Goal: Transaction & Acquisition: Purchase product/service

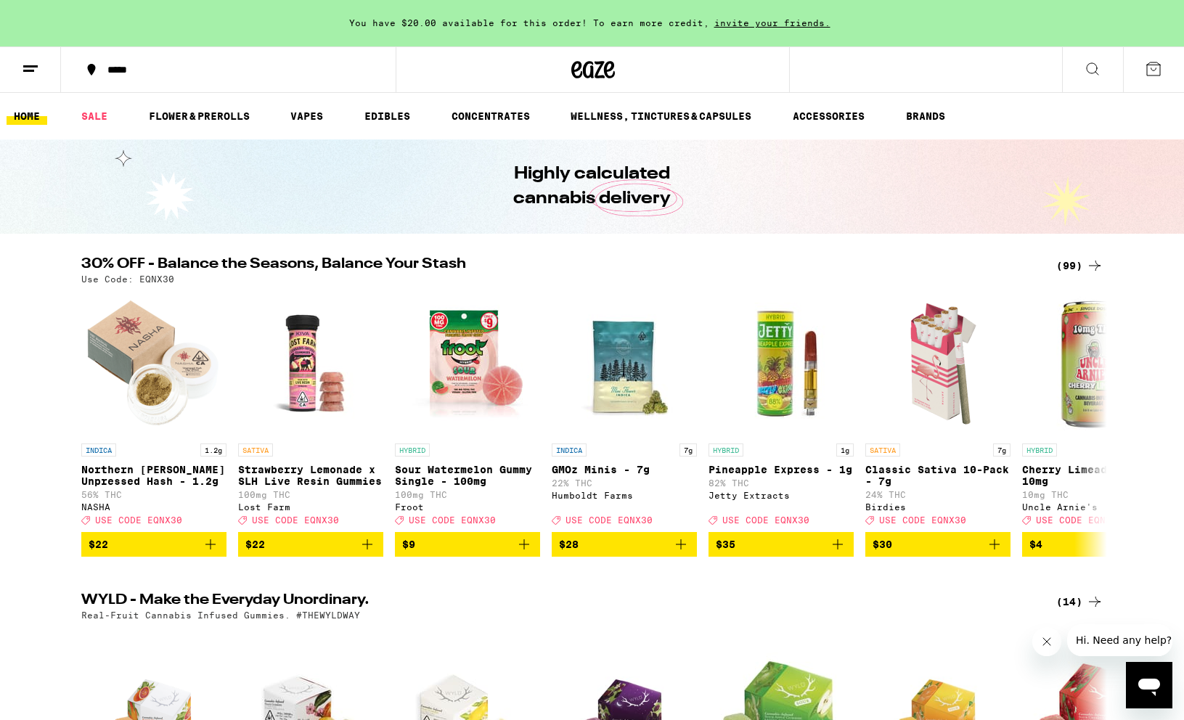
click at [112, 66] on div "*****" at bounding box center [237, 70] width 274 height 10
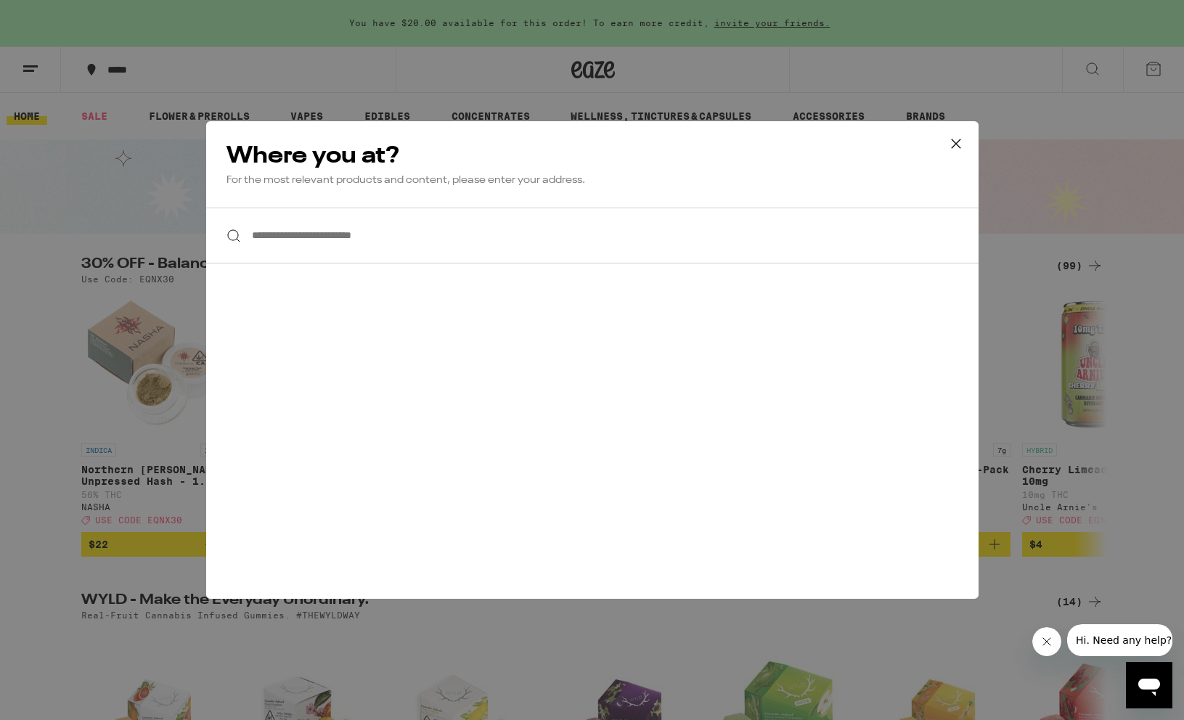
click at [311, 238] on input "**********" at bounding box center [592, 236] width 772 height 56
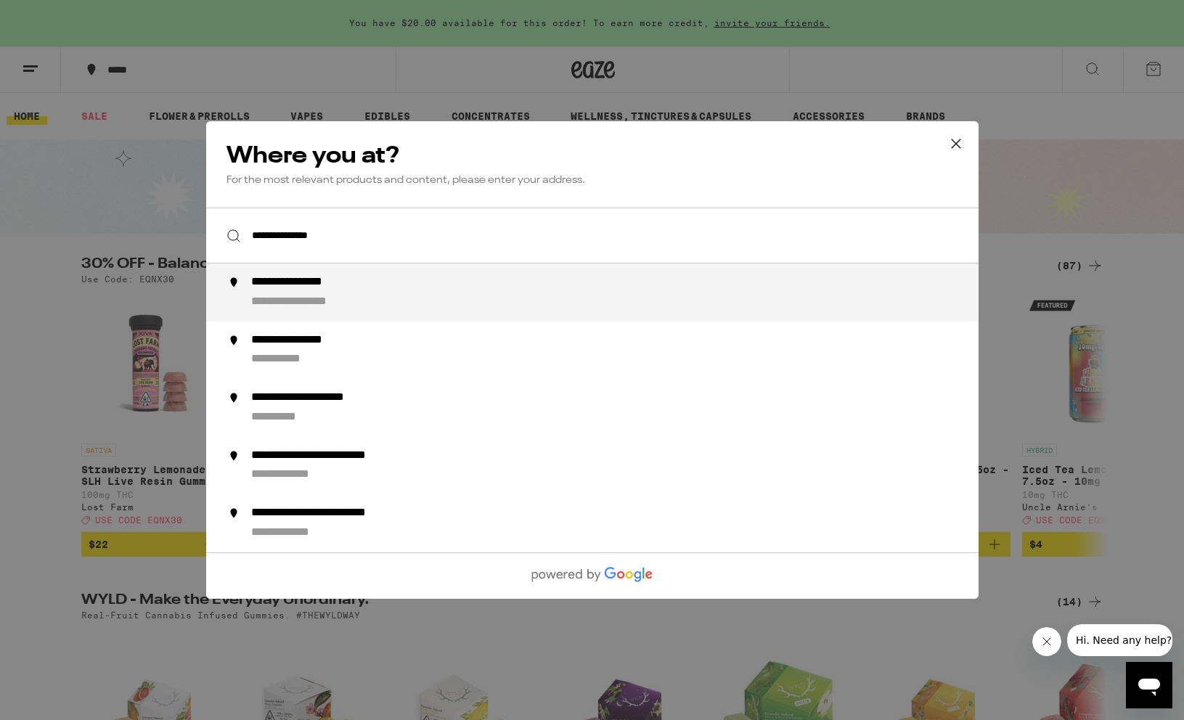
click at [280, 293] on div "**********" at bounding box center [620, 292] width 741 height 35
type input "**********"
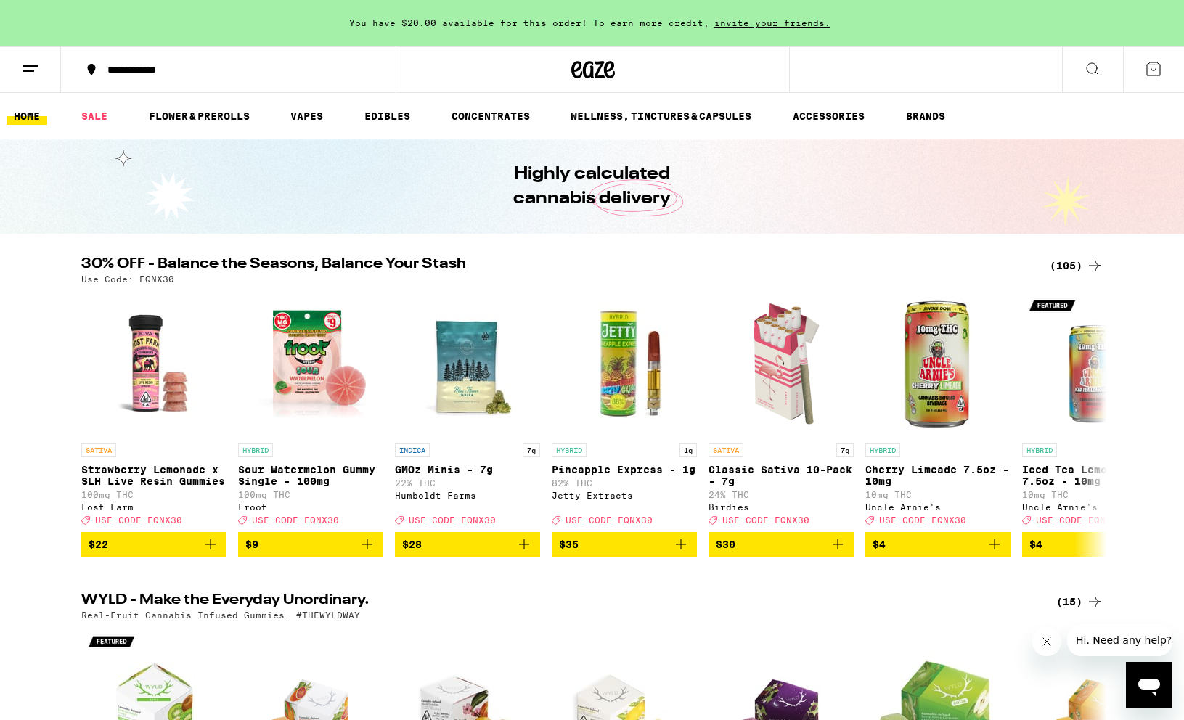
click at [1069, 266] on div "(105)" at bounding box center [1077, 265] width 54 height 17
click at [1084, 262] on div "(105)" at bounding box center [1077, 265] width 54 height 17
click at [1064, 265] on div "(105)" at bounding box center [1077, 265] width 54 height 17
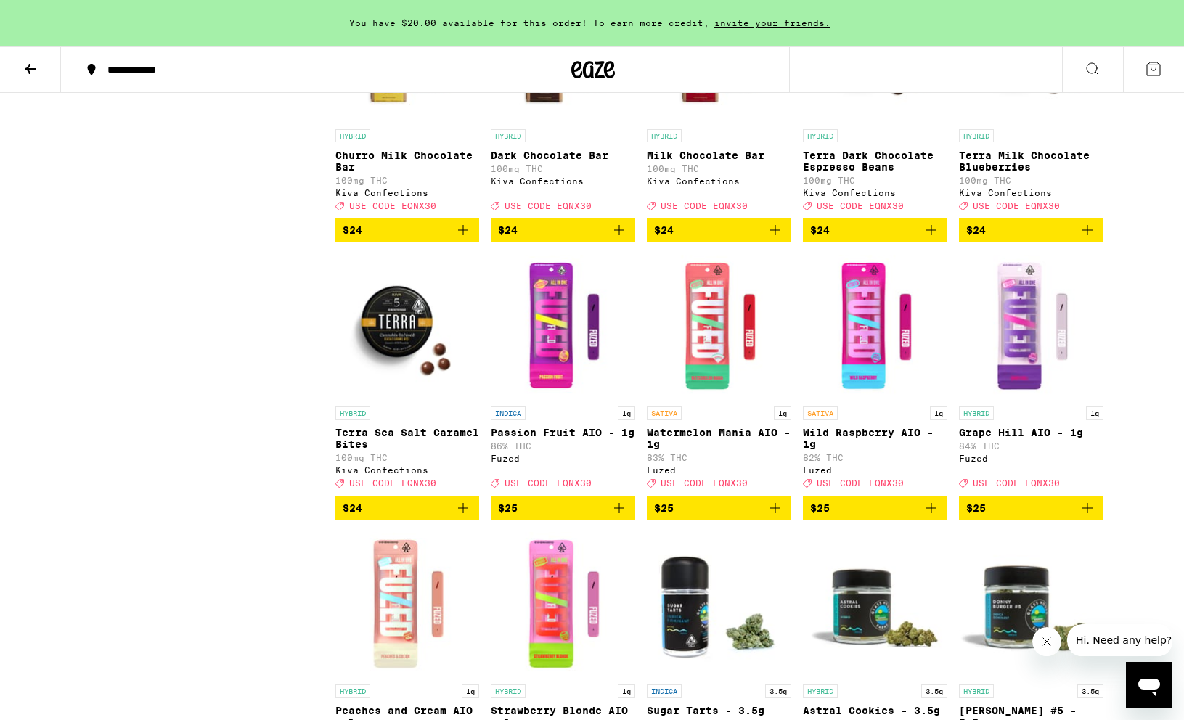
scroll to position [2490, 0]
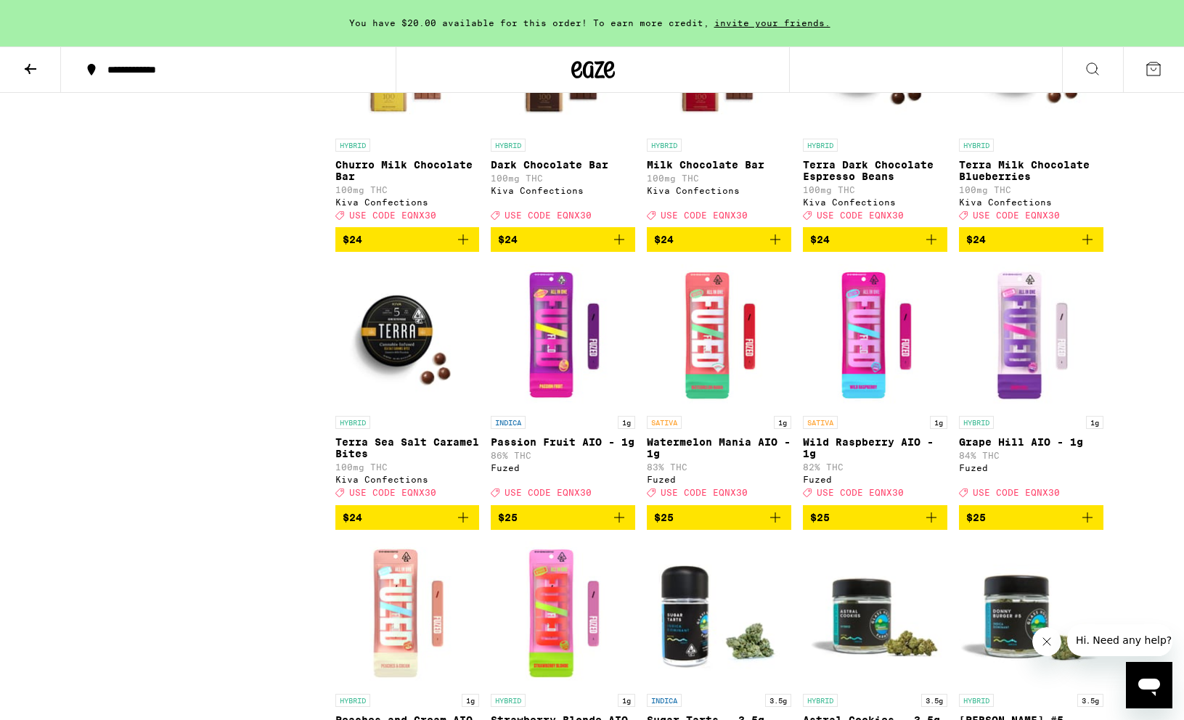
click at [1087, 245] on icon "Add to bag" at bounding box center [1088, 240] width 10 height 10
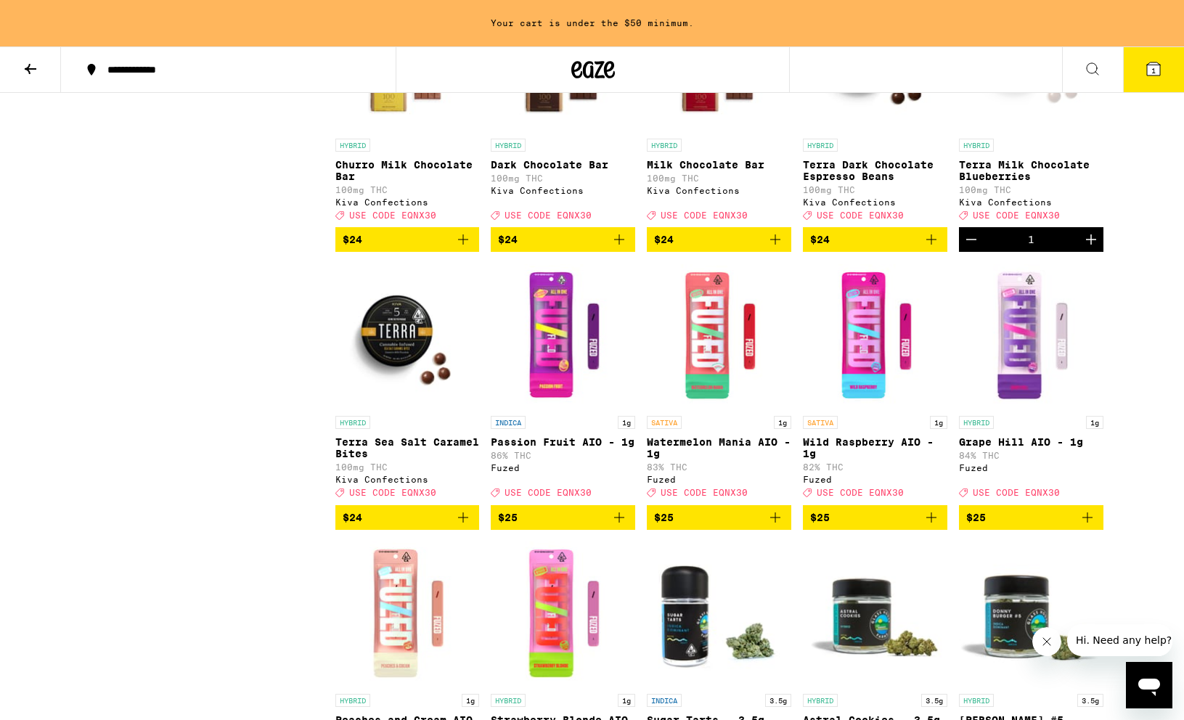
click at [468, 526] on icon "Add to bag" at bounding box center [462, 517] width 17 height 17
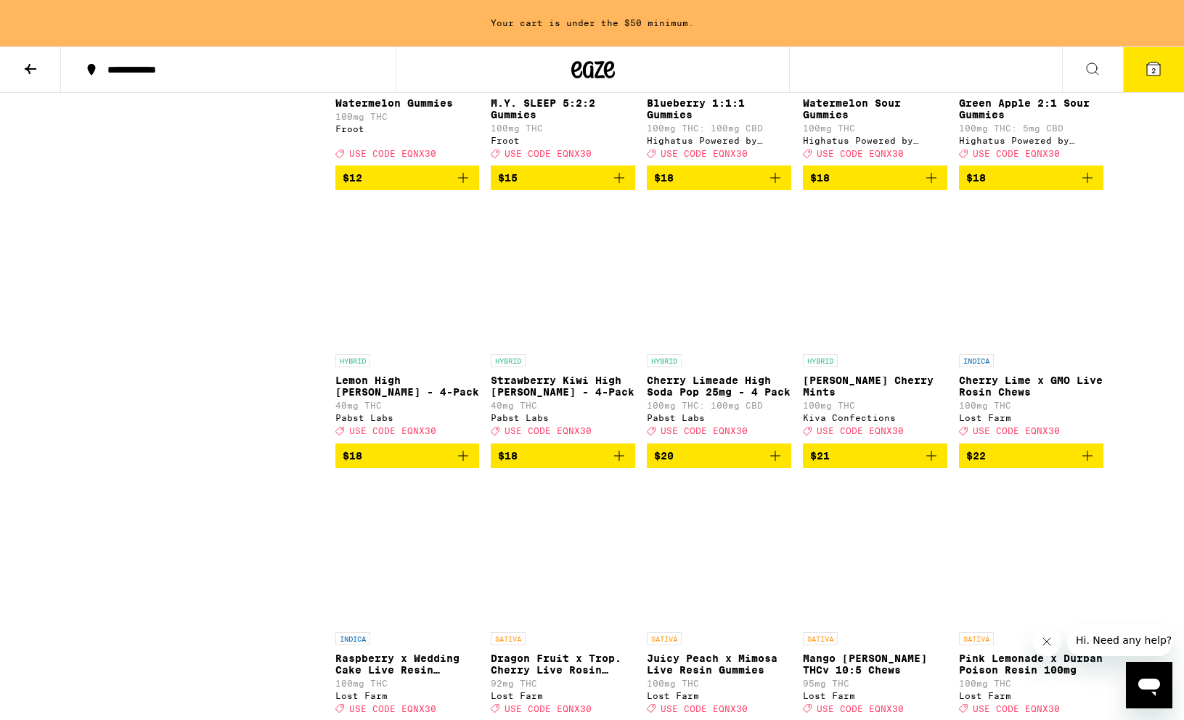
scroll to position [1429, 0]
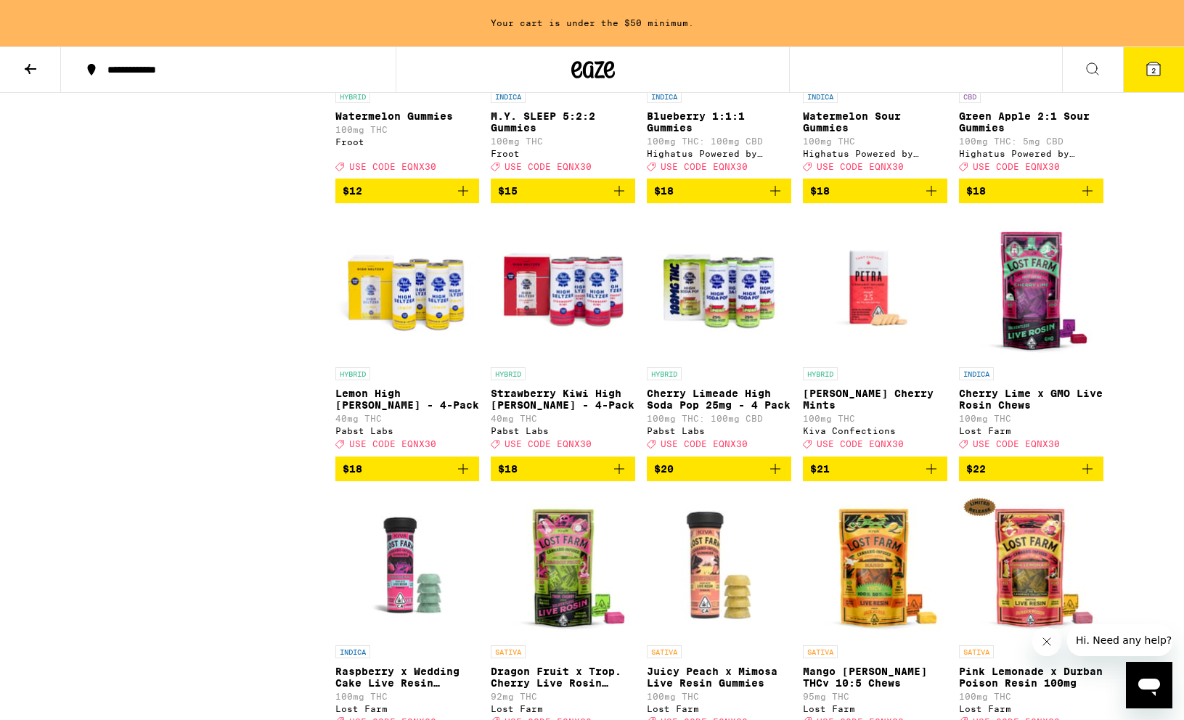
click at [932, 478] on icon "Add to bag" at bounding box center [931, 468] width 17 height 17
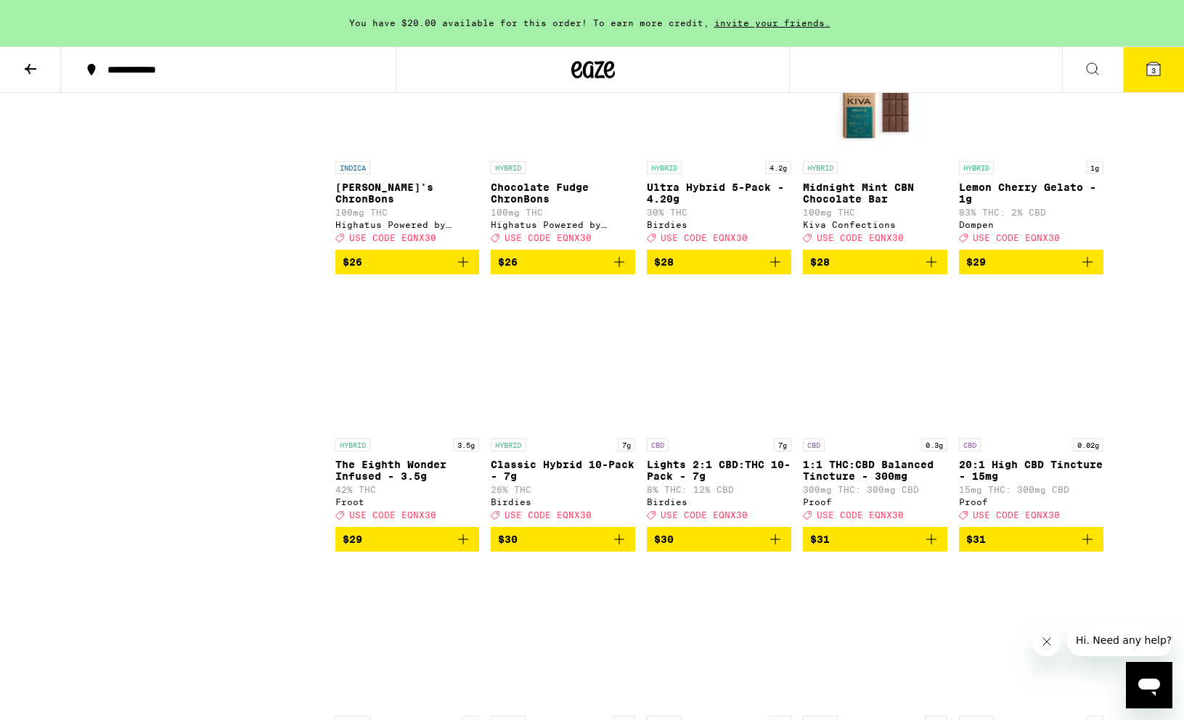
scroll to position [3460, 0]
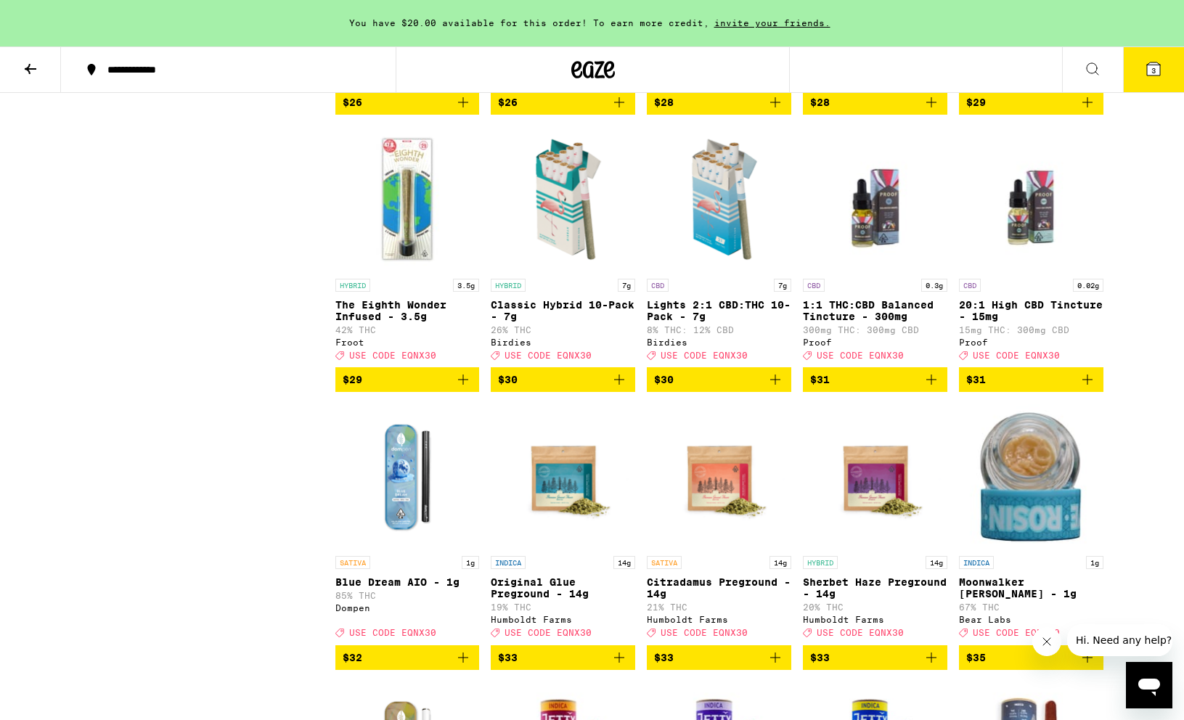
click at [624, 388] on icon "Add to bag" at bounding box center [619, 379] width 17 height 17
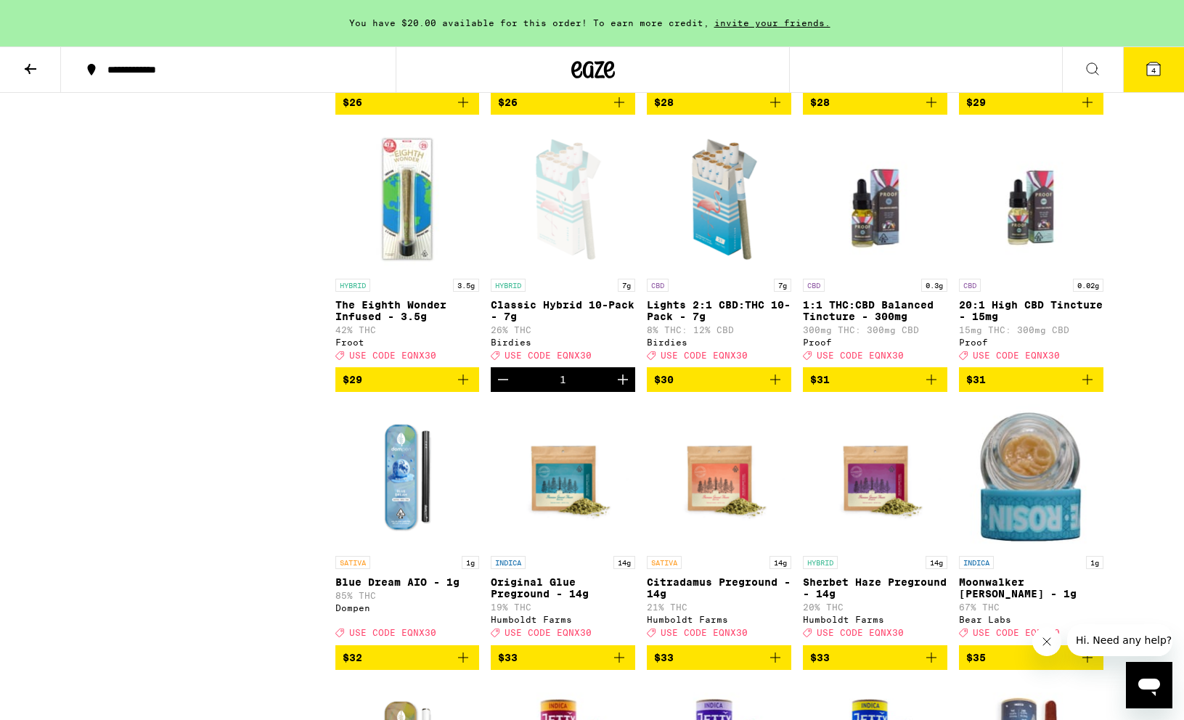
click at [775, 385] on icon "Add to bag" at bounding box center [775, 380] width 10 height 10
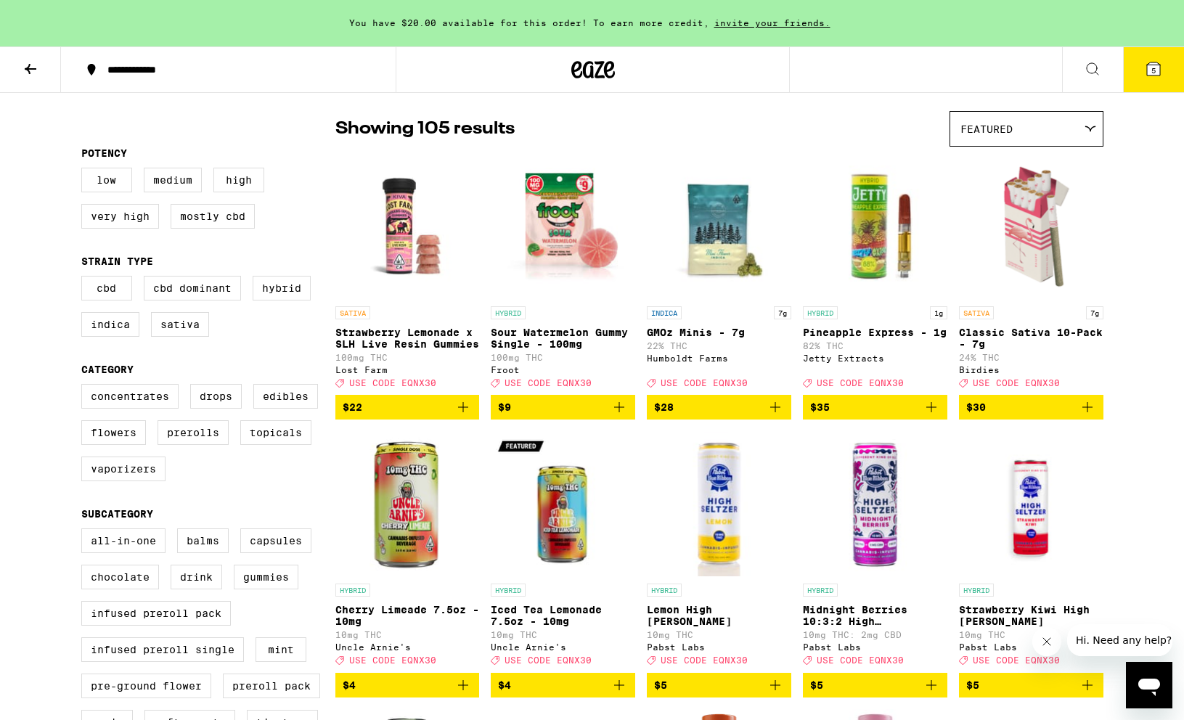
scroll to position [0, 0]
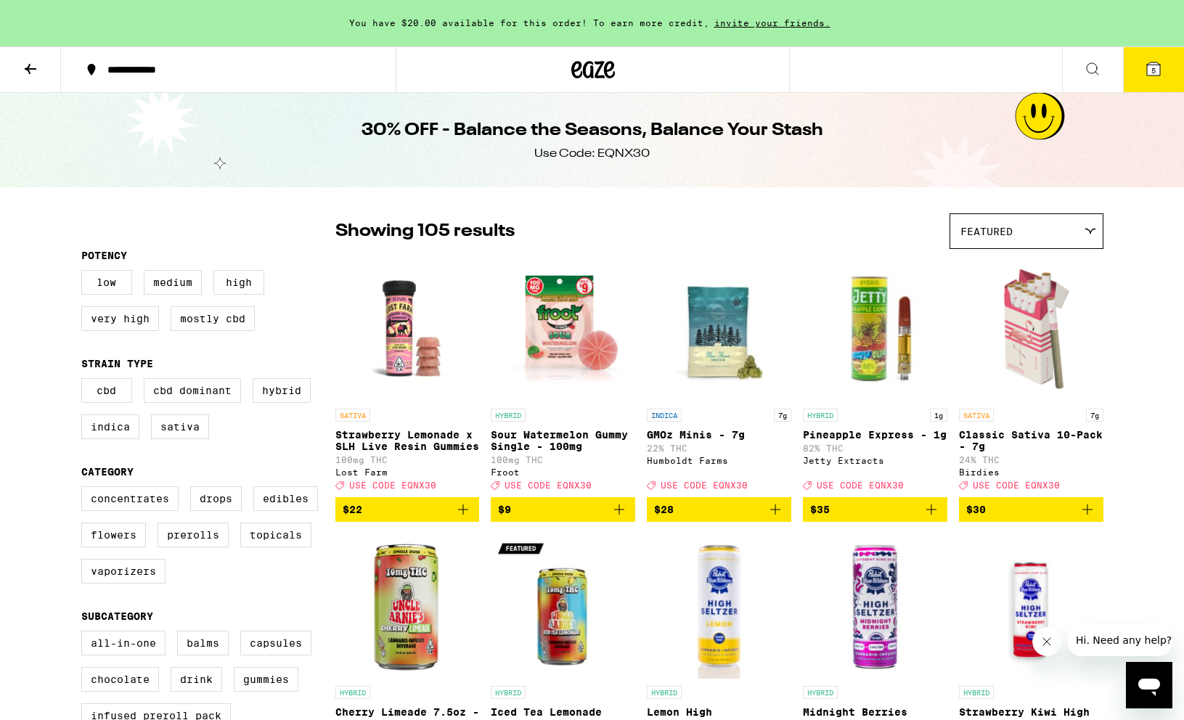
click at [1091, 518] on icon "Add to bag" at bounding box center [1087, 509] width 17 height 17
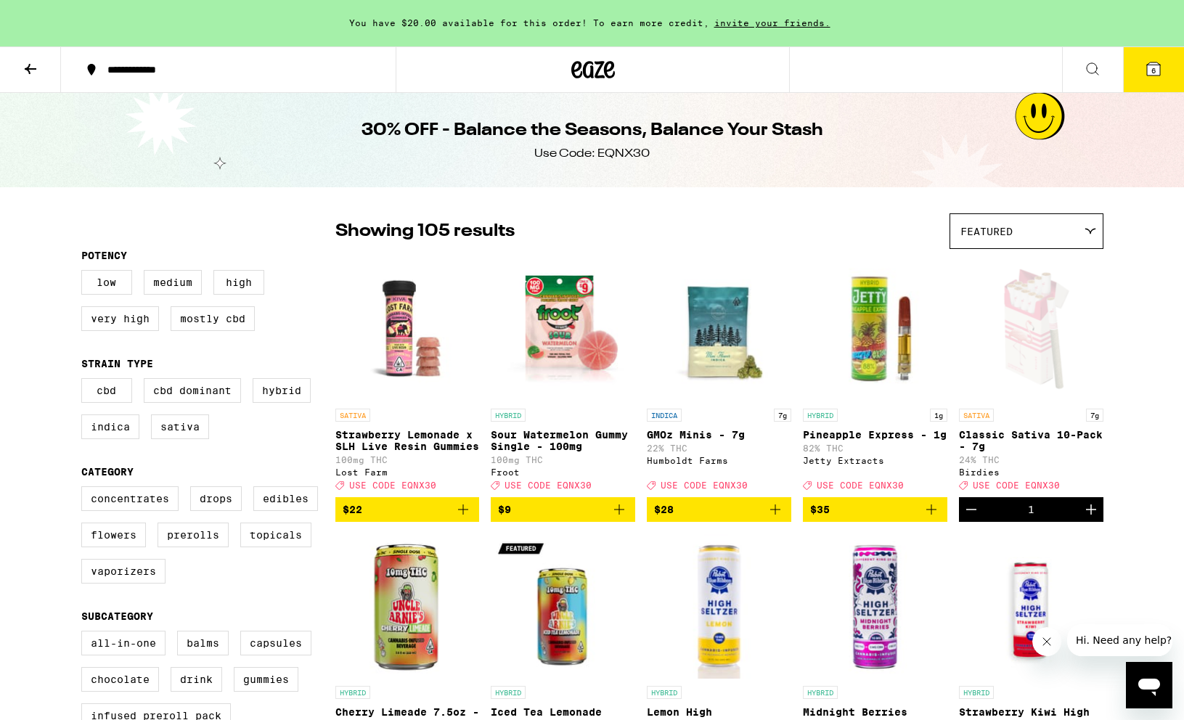
click at [1140, 73] on button "6" at bounding box center [1153, 69] width 61 height 45
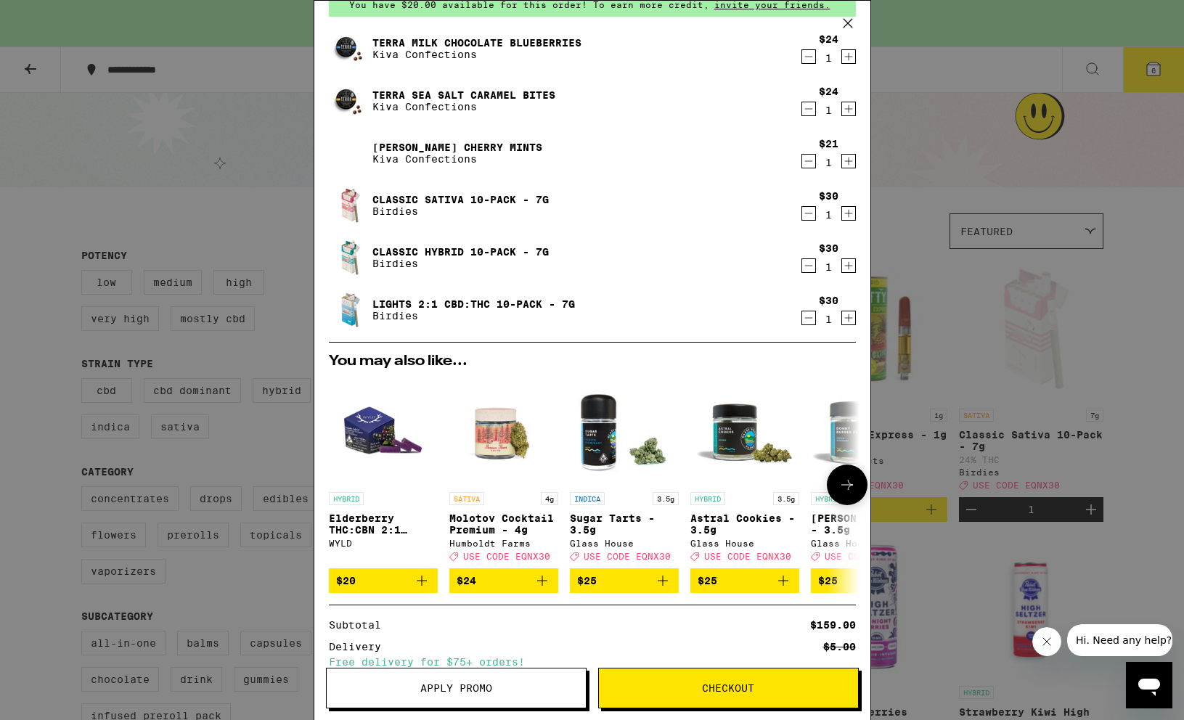
scroll to position [230, 0]
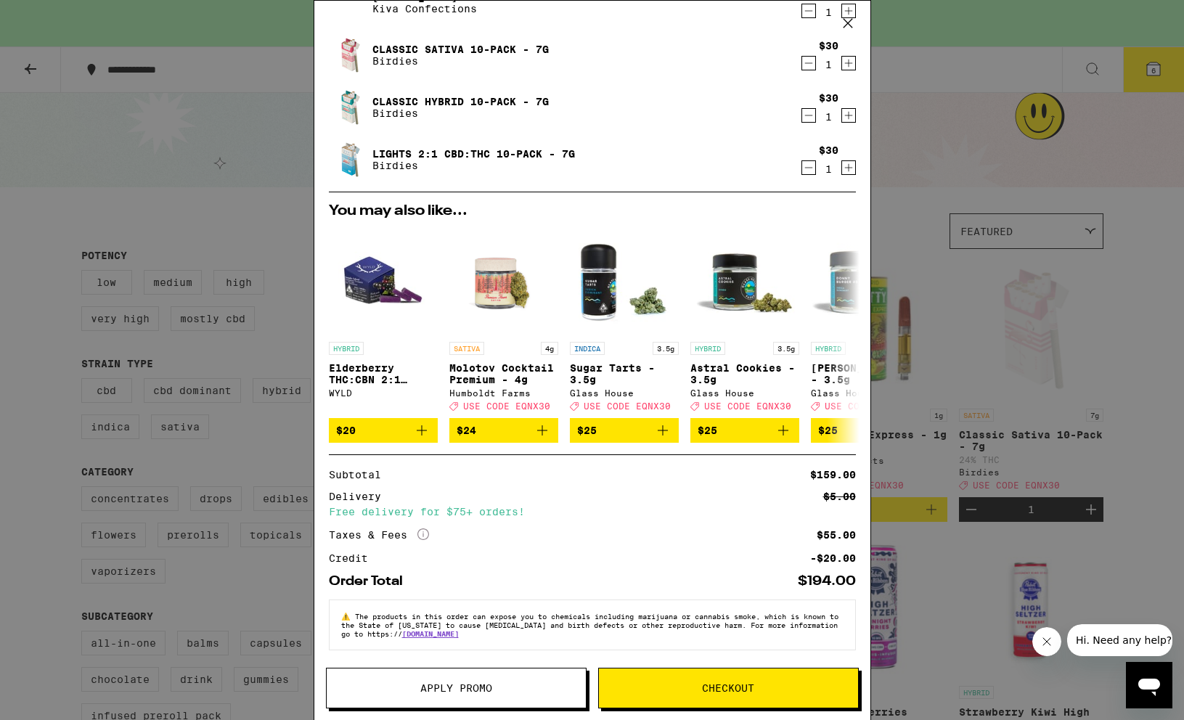
click at [464, 691] on span "Apply Promo" at bounding box center [456, 688] width 72 height 10
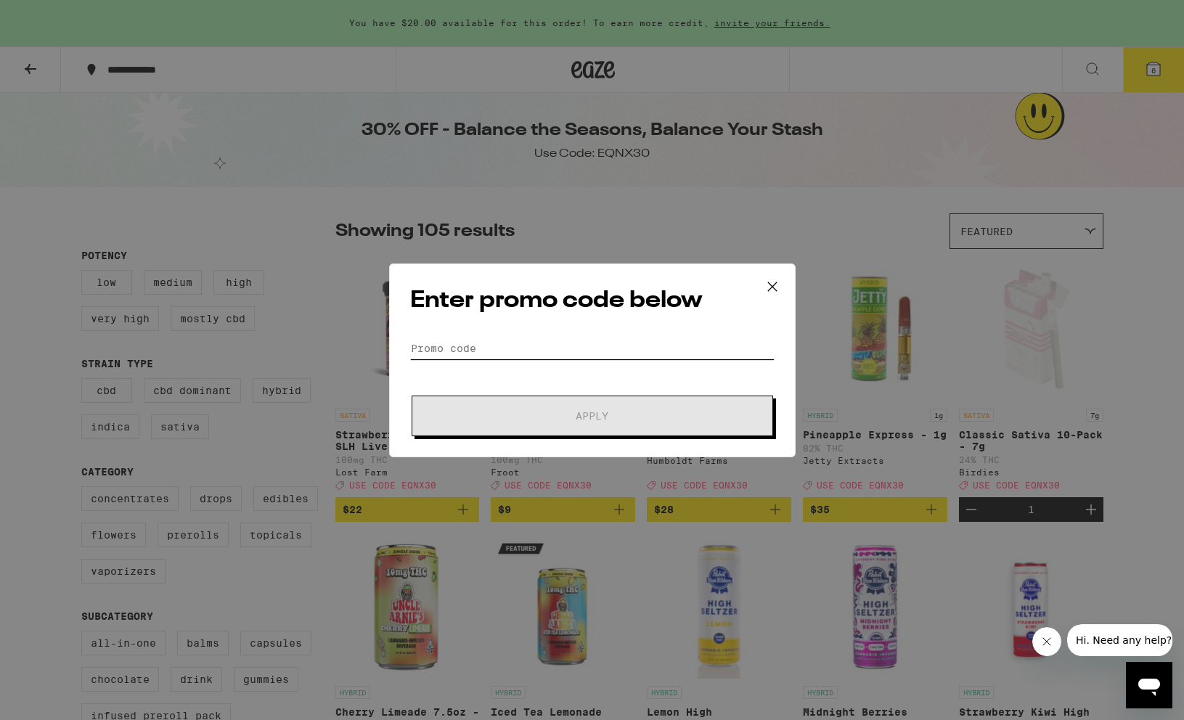
click at [509, 339] on input "Promo Code" at bounding box center [592, 349] width 364 height 22
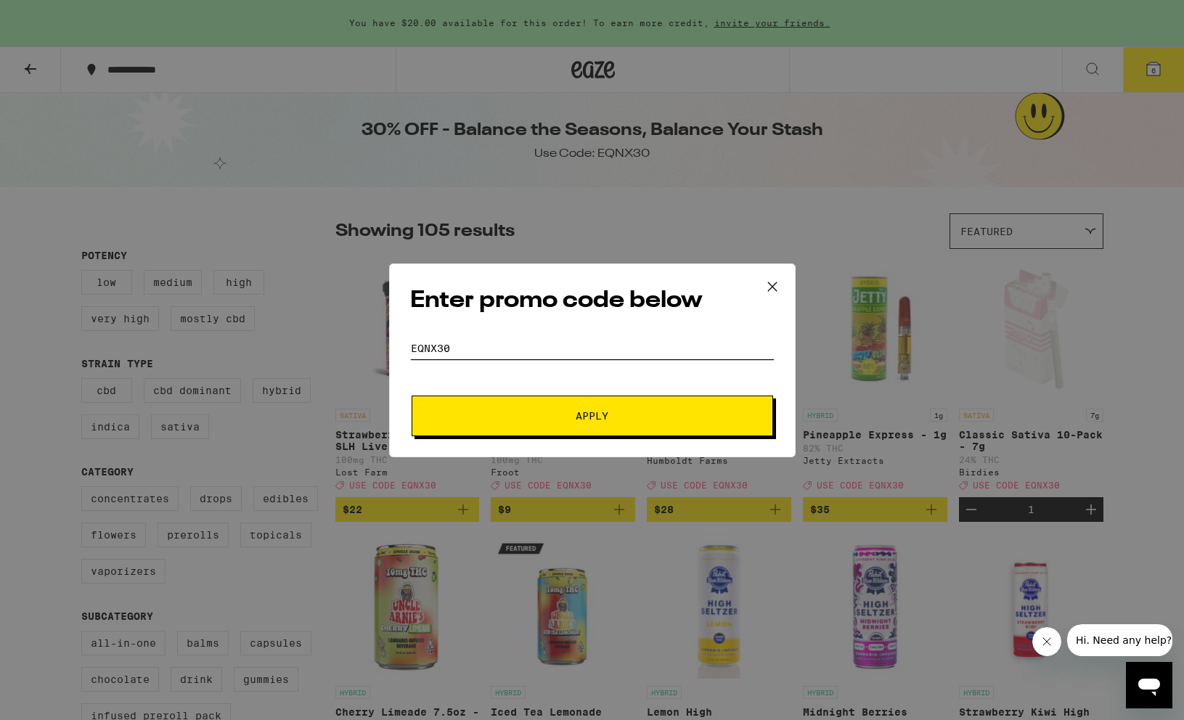
type input "EQNX30"
click at [513, 411] on span "Apply" at bounding box center [592, 416] width 261 height 10
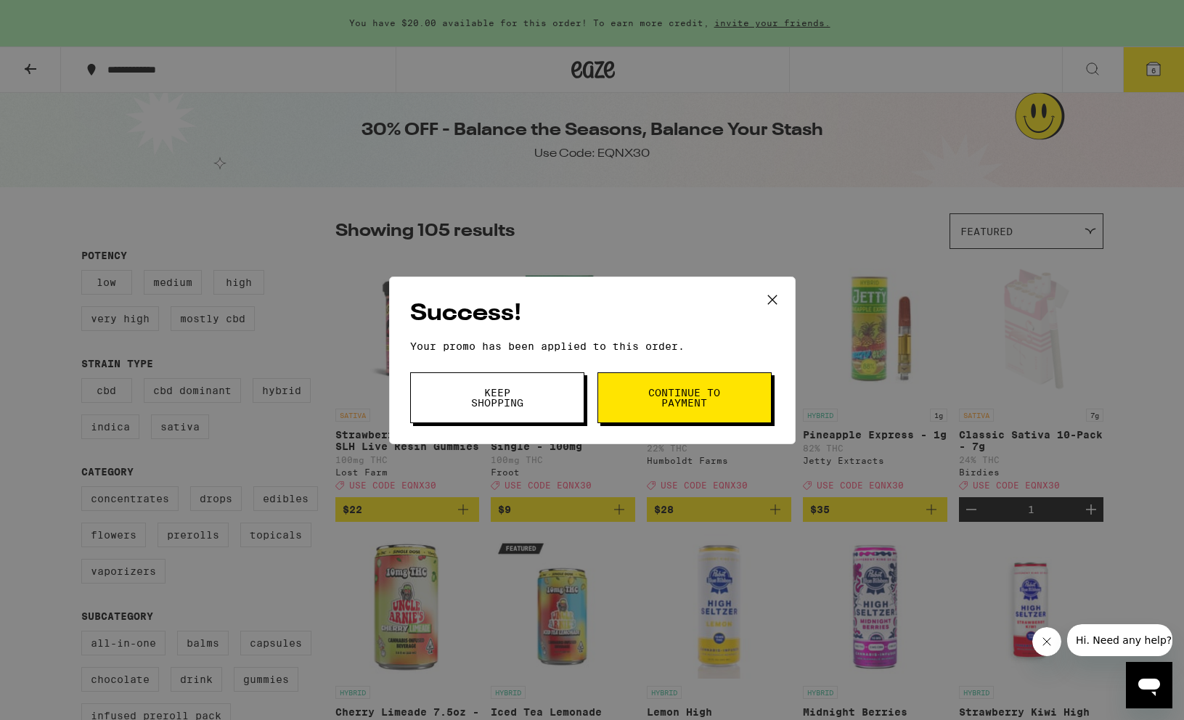
click at [555, 401] on button "Keep Shopping" at bounding box center [497, 397] width 174 height 51
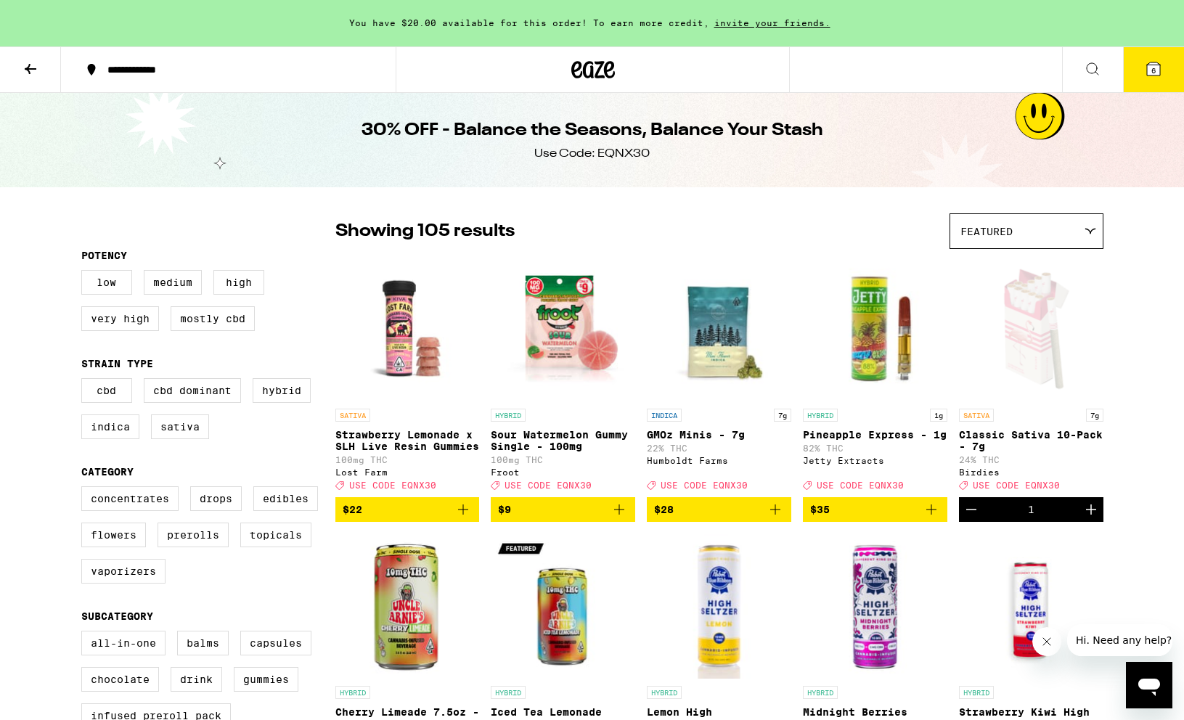
click at [1143, 78] on button "6" at bounding box center [1153, 69] width 61 height 45
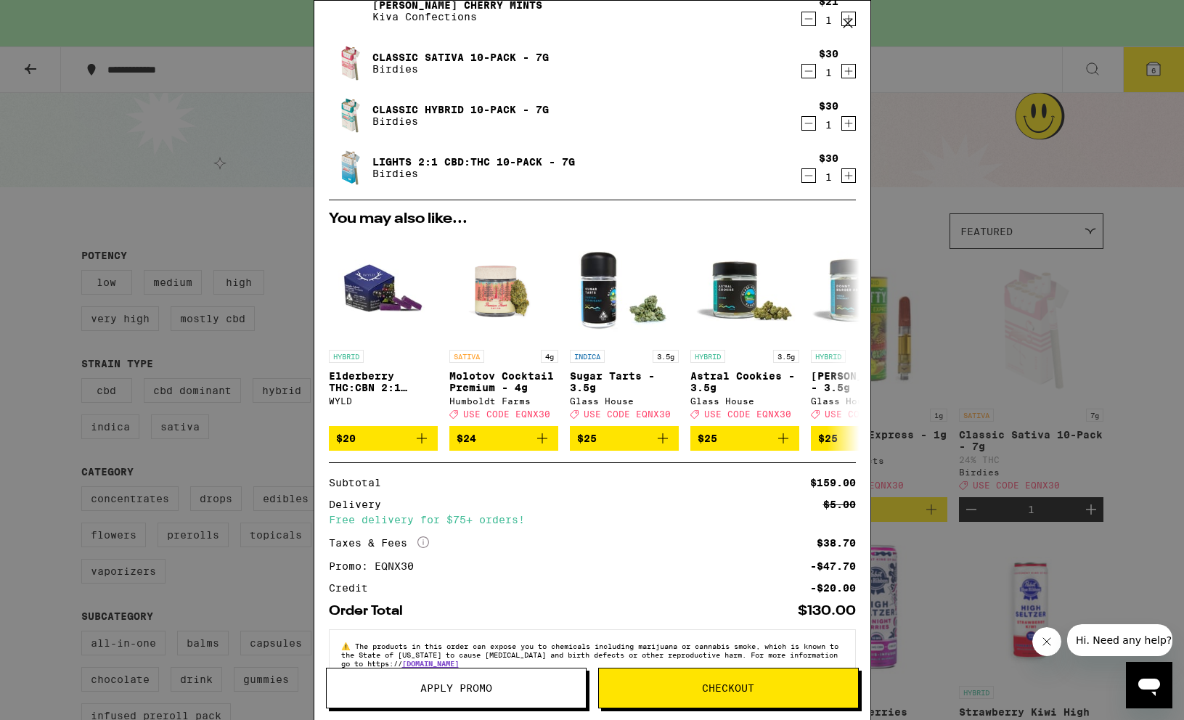
scroll to position [252, 0]
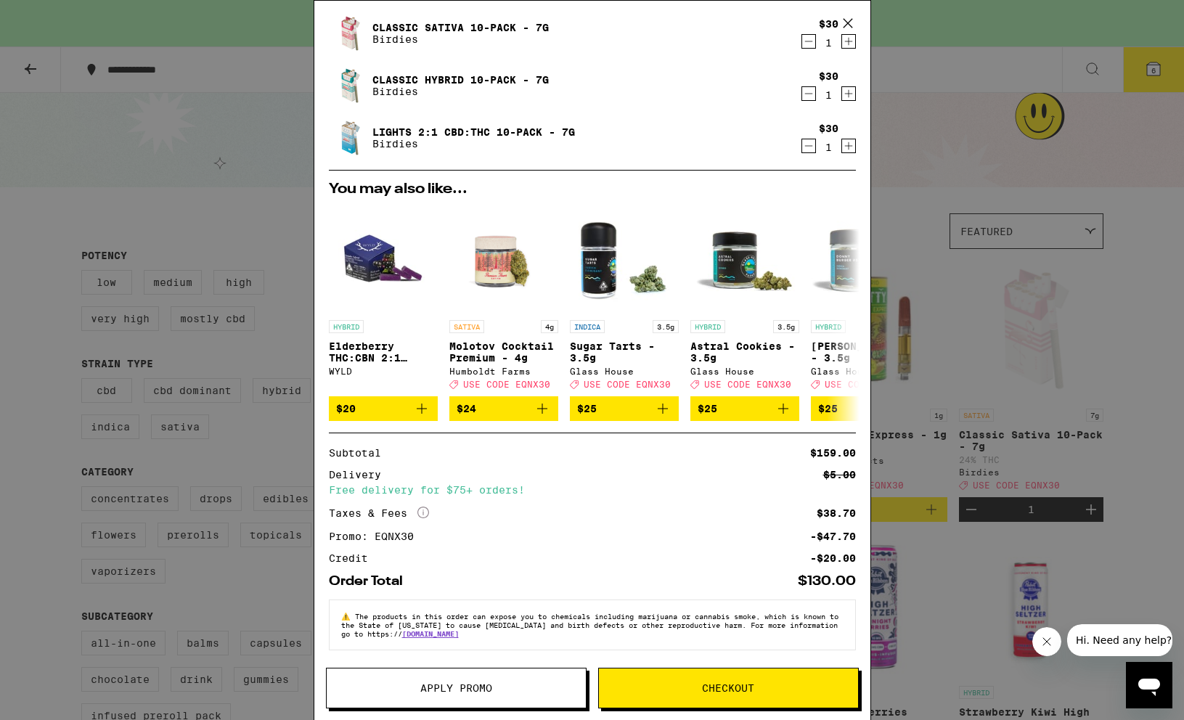
click at [427, 510] on icon "More Info" at bounding box center [423, 513] width 12 height 12
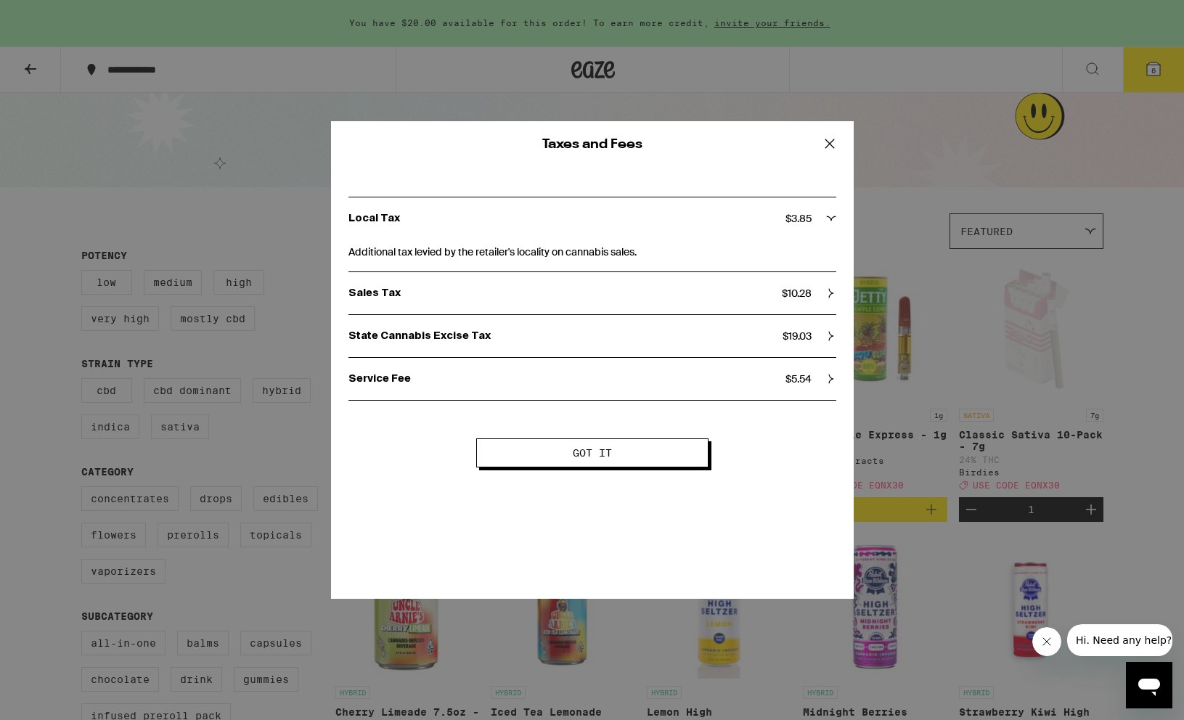
click at [819, 211] on div "Local Tax $ 3.85" at bounding box center [592, 218] width 488 height 42
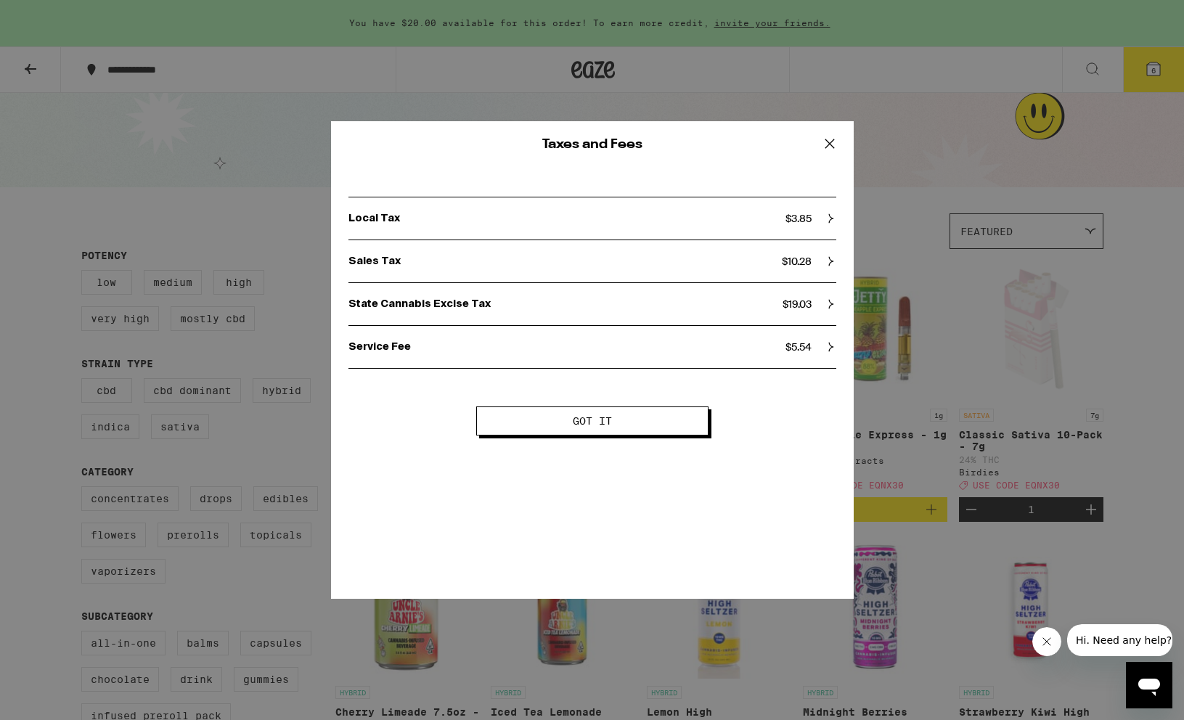
click at [819, 211] on div "Local Tax $ 3.85" at bounding box center [592, 218] width 488 height 42
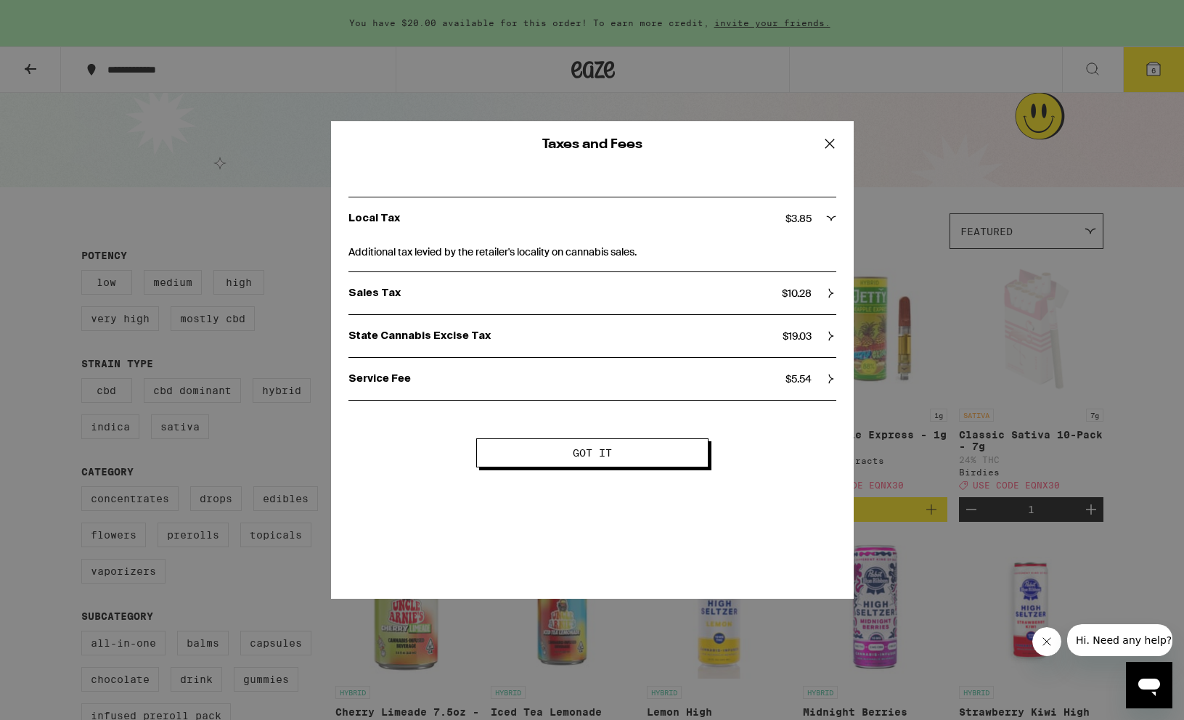
click at [819, 266] on div "Additional tax levied by the retailer's locality on cannabis sales." at bounding box center [592, 256] width 488 height 32
click at [818, 309] on div "Sales Tax $ 10.28" at bounding box center [592, 293] width 488 height 42
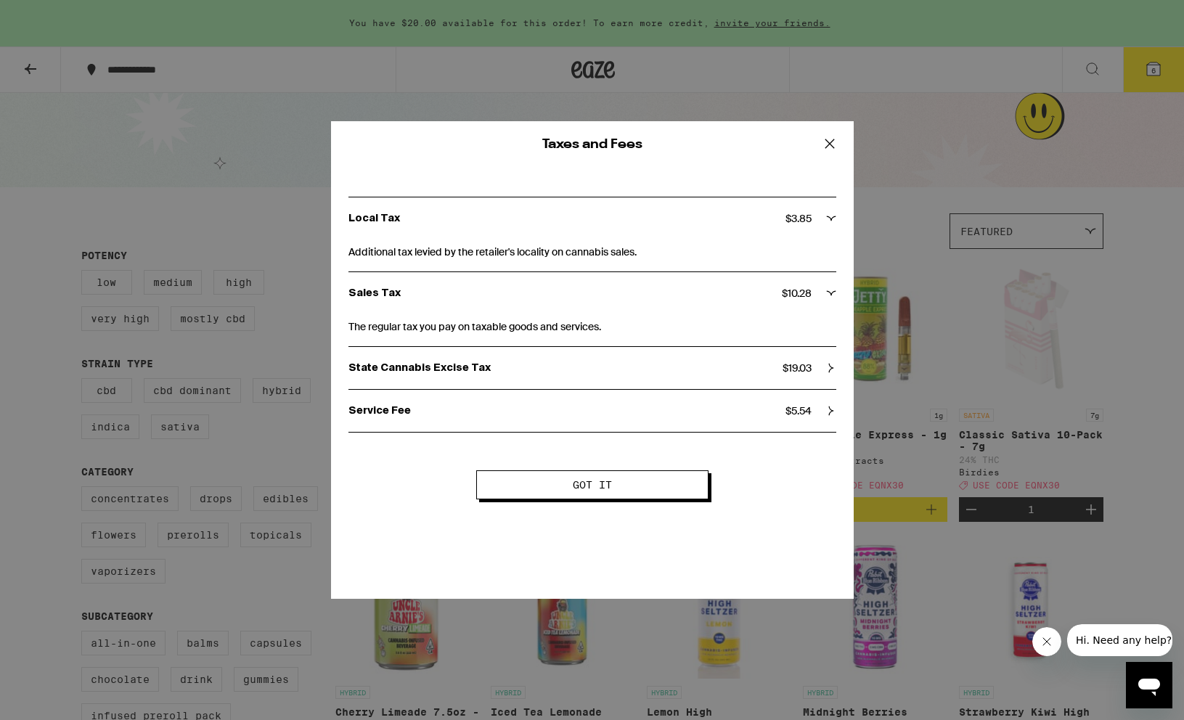
click at [808, 348] on div "State Cannabis Excise Tax $ 19.03" at bounding box center [592, 368] width 488 height 42
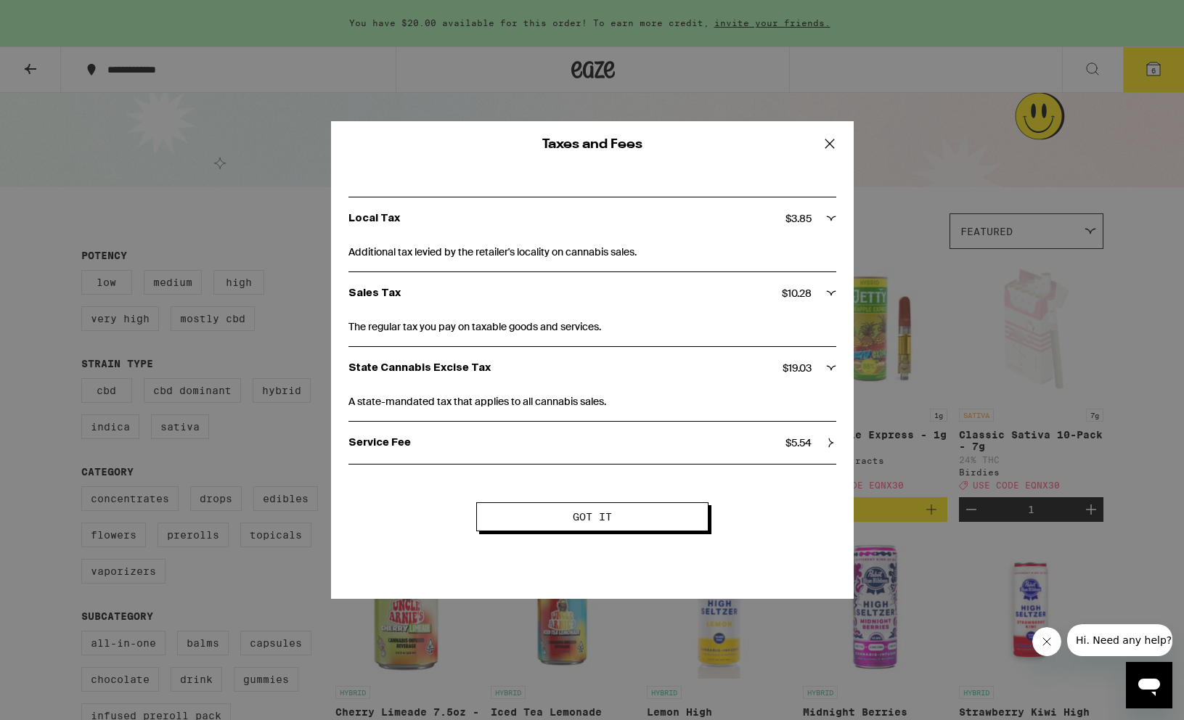
click at [800, 417] on div "A state-mandated tax that applies to all cannabis sales." at bounding box center [592, 405] width 488 height 32
click at [800, 441] on span "$ 5.54" at bounding box center [799, 442] width 26 height 13
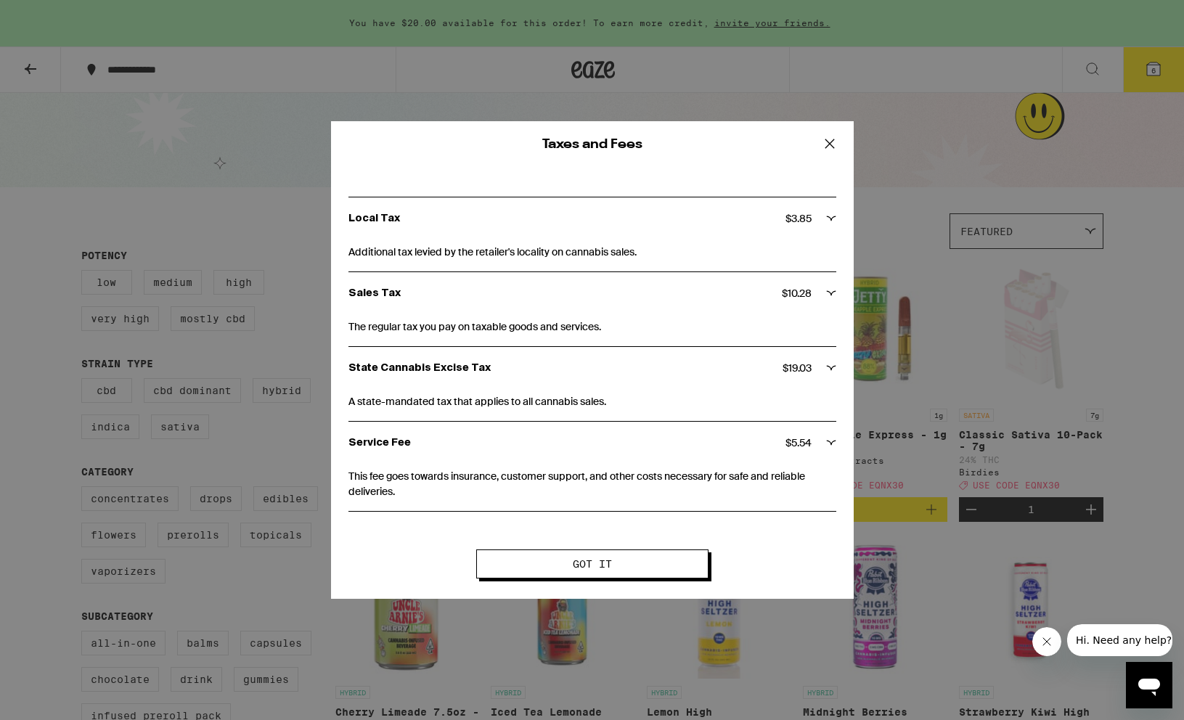
click at [652, 571] on button "Got it" at bounding box center [592, 564] width 232 height 29
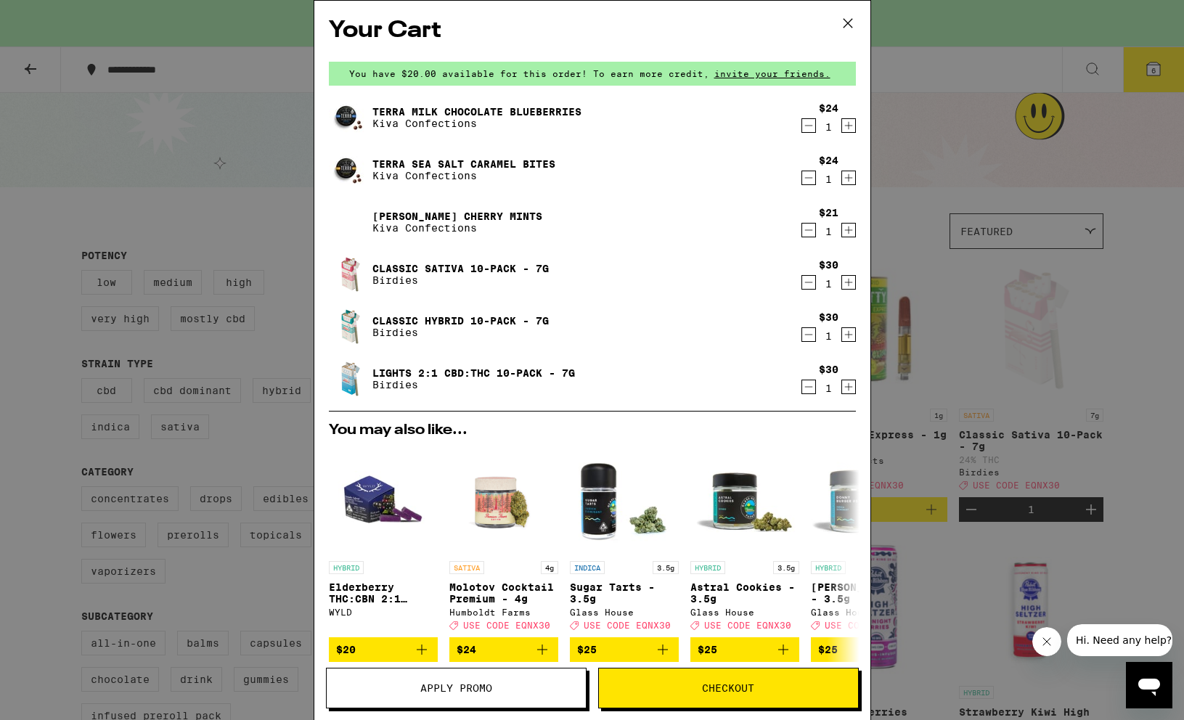
scroll to position [0, 0]
click at [262, 288] on div "Your Cart You have $20.00 available for this order! To earn more credit, invite…" at bounding box center [592, 360] width 1184 height 720
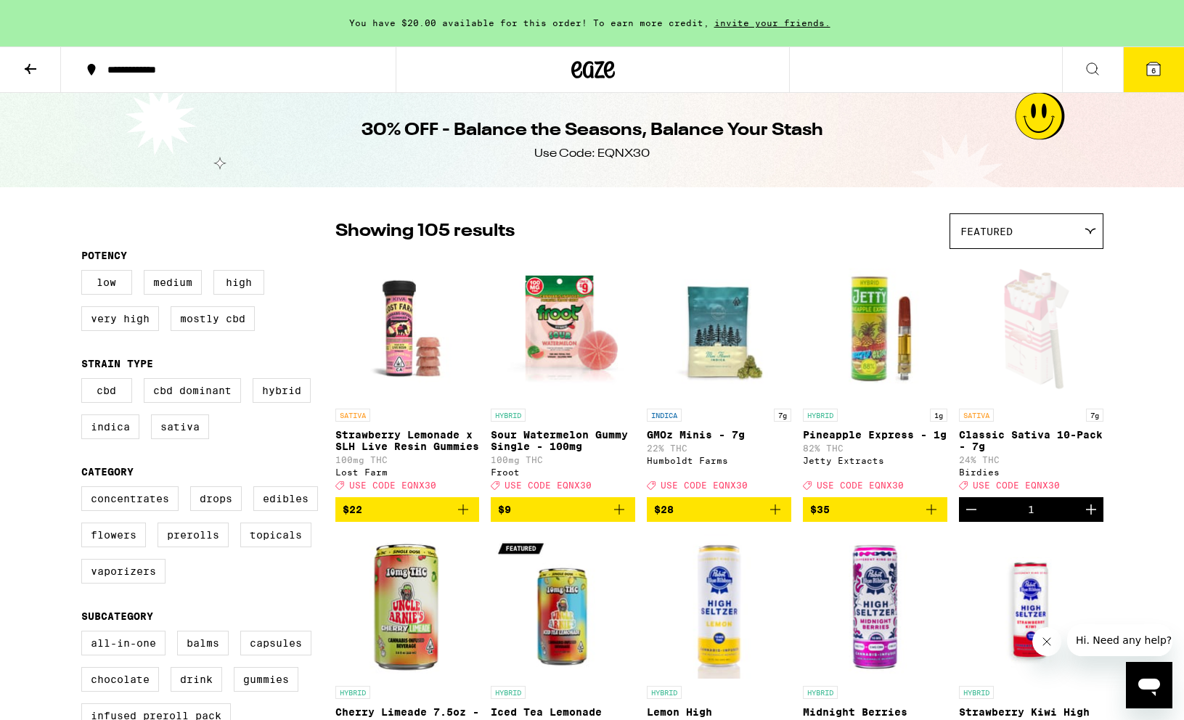
click at [28, 73] on icon at bounding box center [30, 68] width 17 height 17
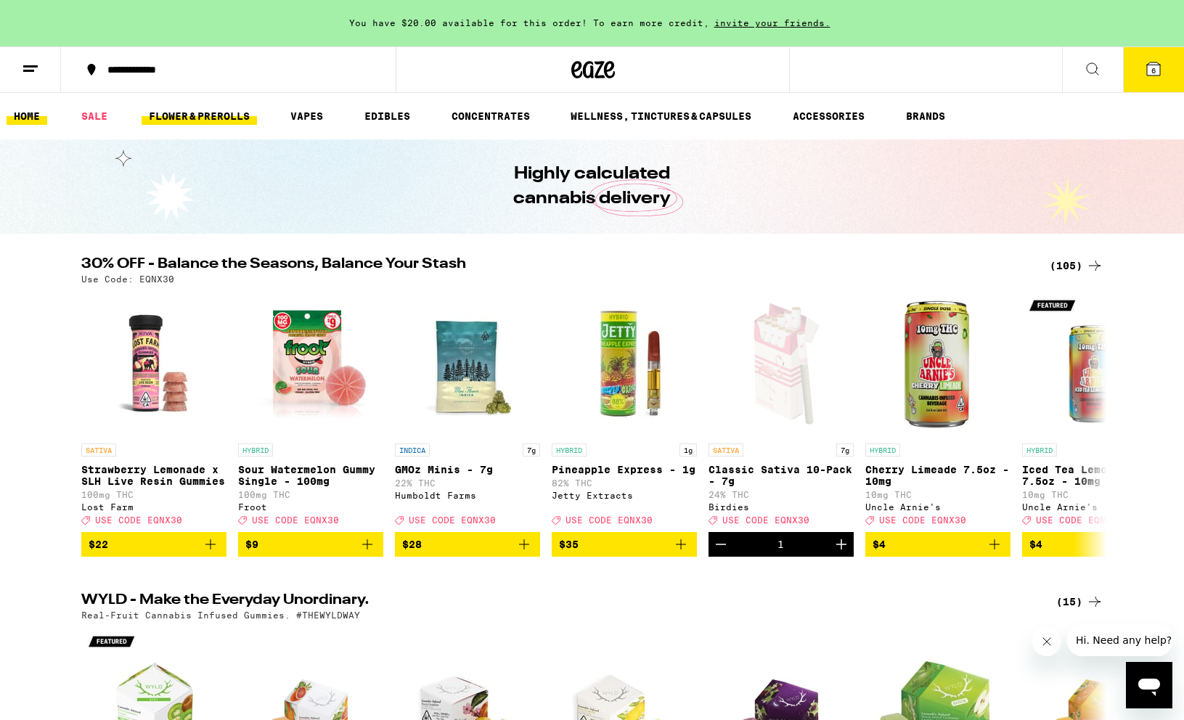
click at [238, 122] on link "FLOWER & PREROLLS" at bounding box center [199, 115] width 115 height 17
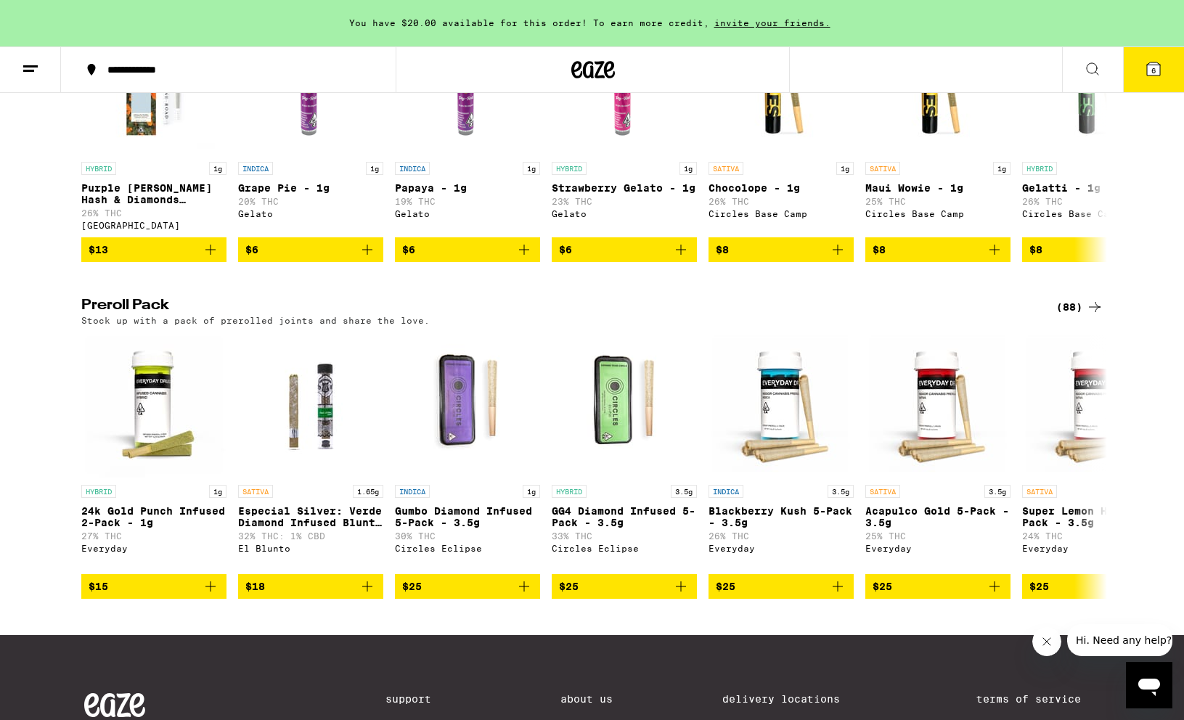
scroll to position [1123, 0]
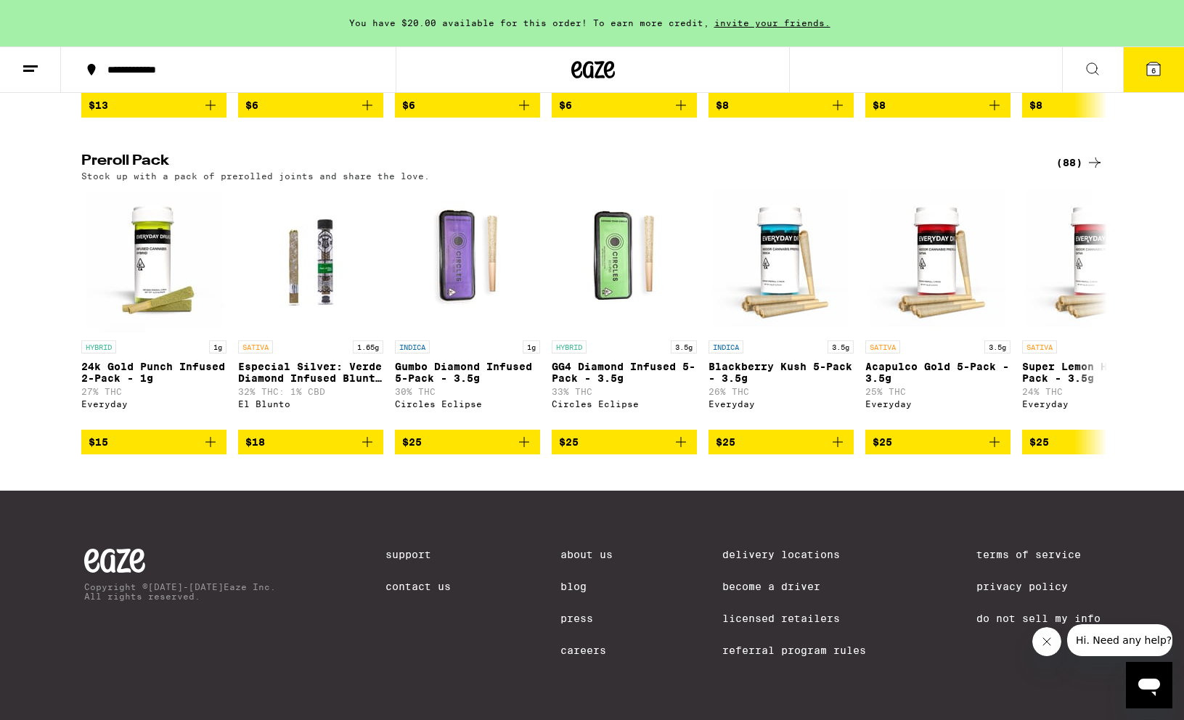
click at [1067, 154] on div "(88)" at bounding box center [1079, 162] width 47 height 17
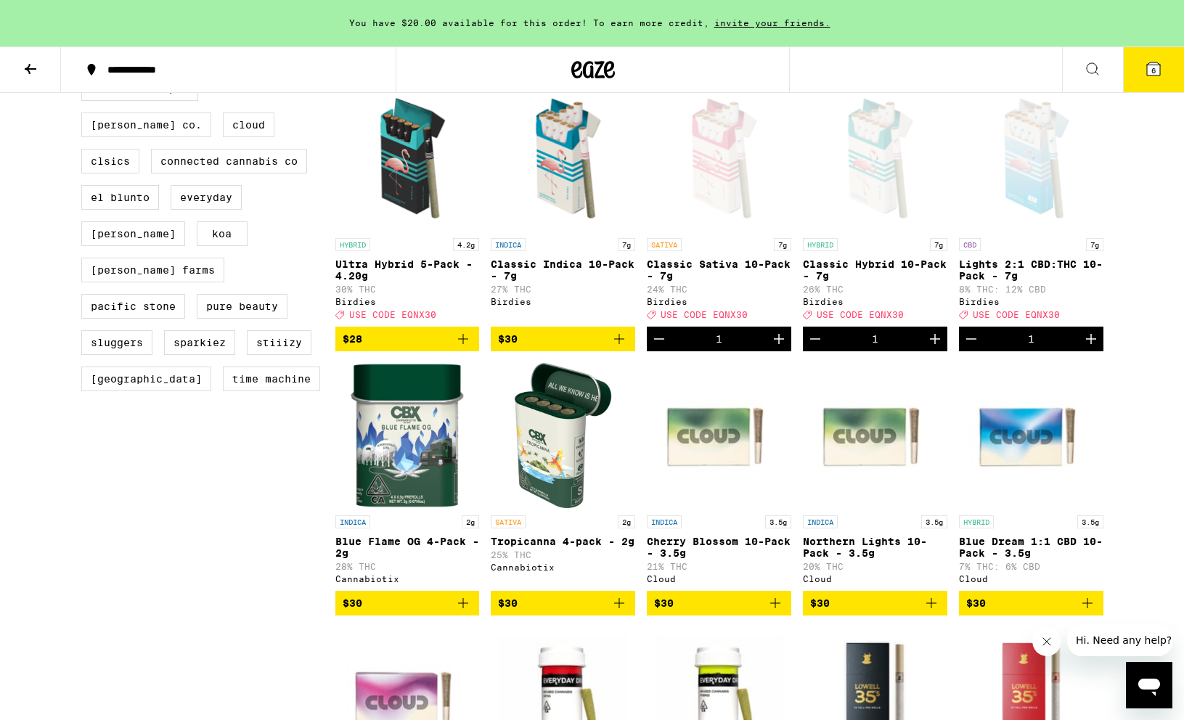
scroll to position [678, 0]
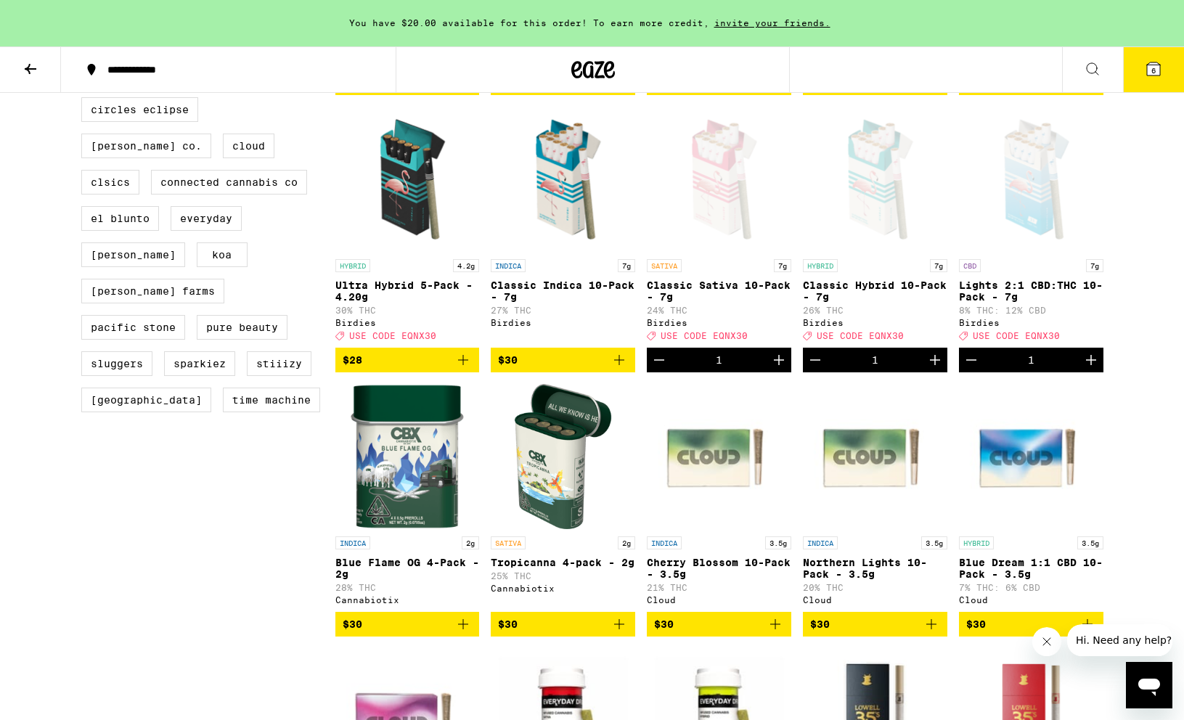
click at [623, 369] on icon "Add to bag" at bounding box center [619, 359] width 17 height 17
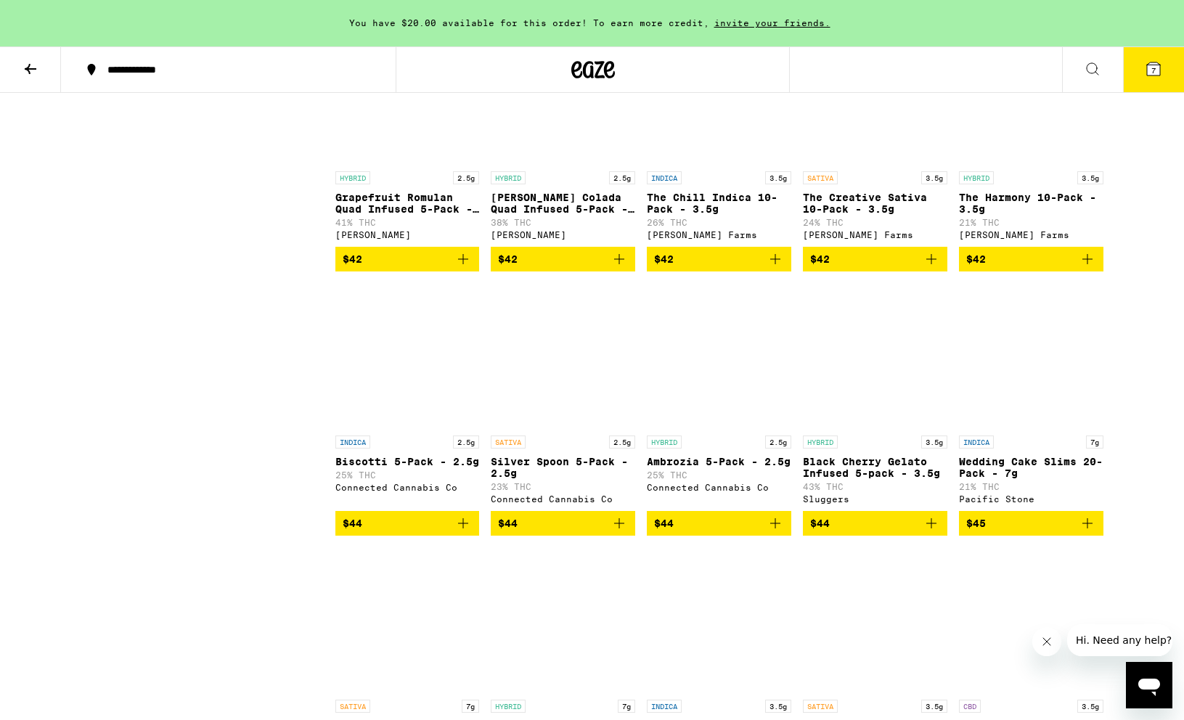
scroll to position [3949, 0]
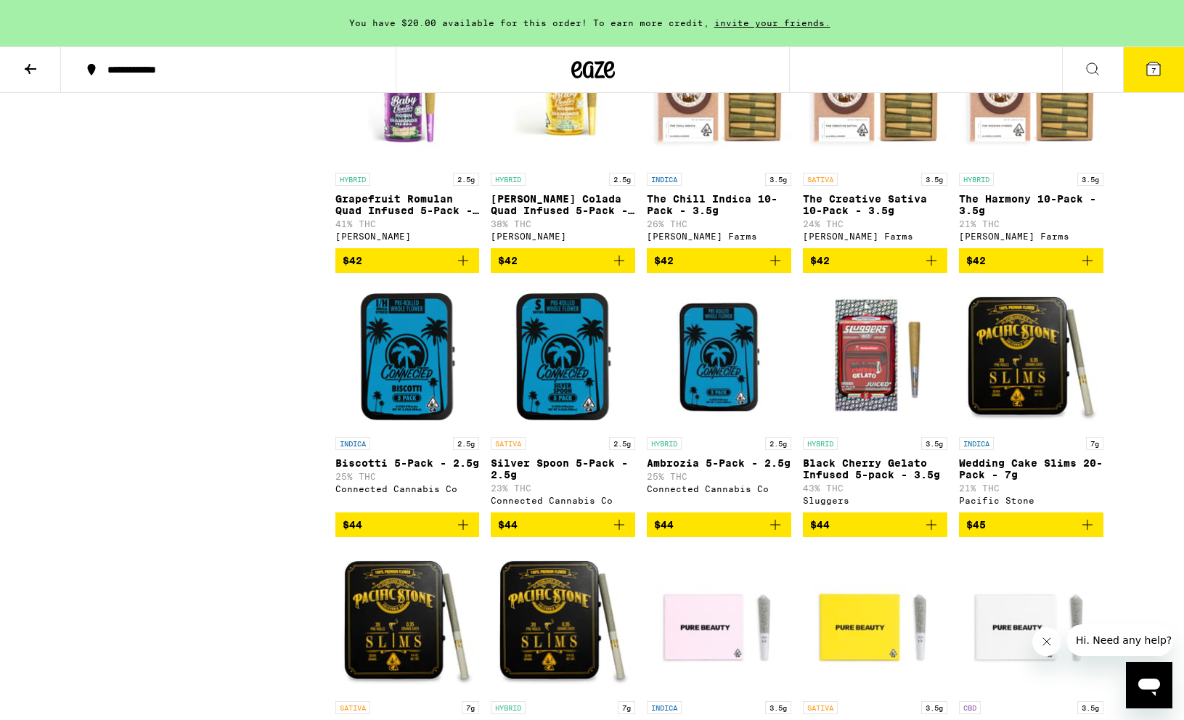
click at [833, 481] on p "Black Cherry Gelato Infused 5-pack - 3.5g" at bounding box center [875, 468] width 144 height 23
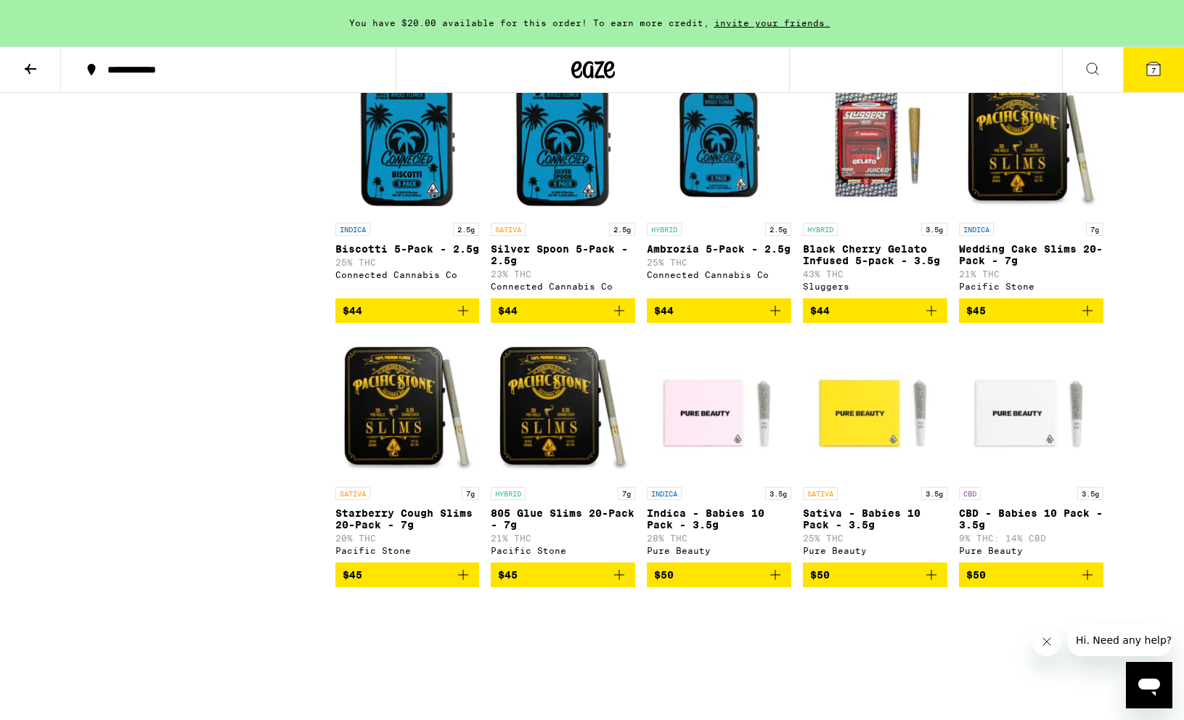
scroll to position [4204, 0]
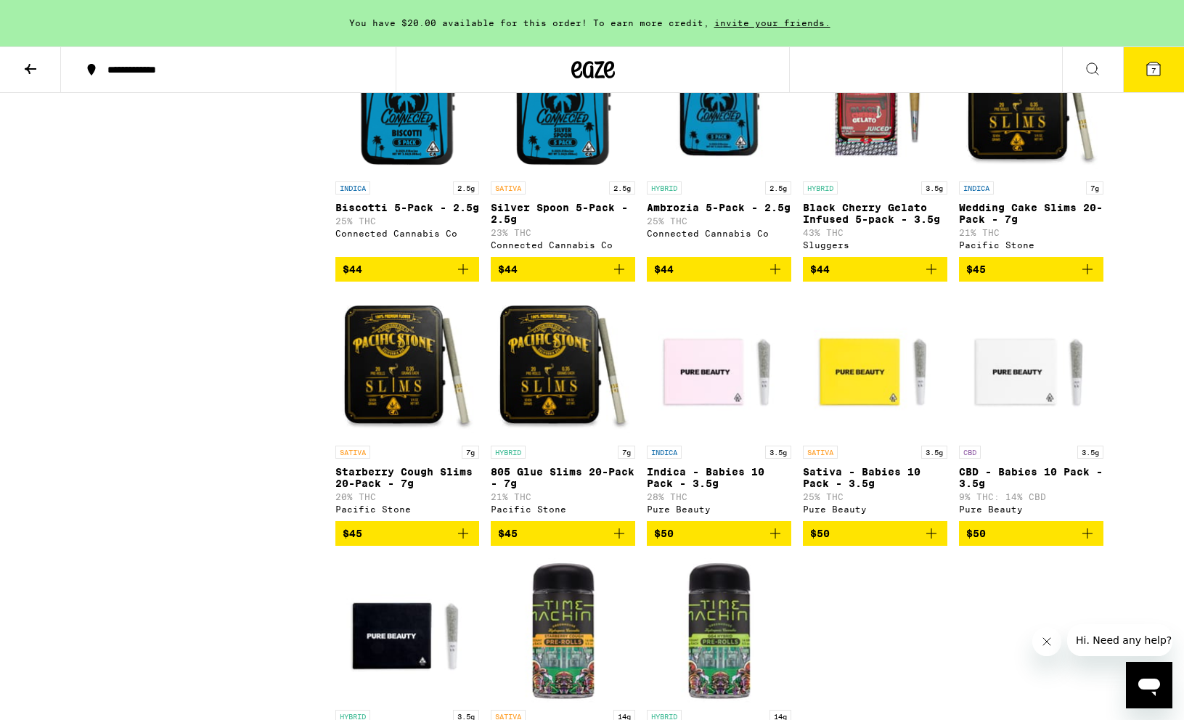
click at [884, 174] on img "Open page for Black Cherry Gelato Infused 5-pack - 3.5g from Sluggers" at bounding box center [875, 101] width 144 height 145
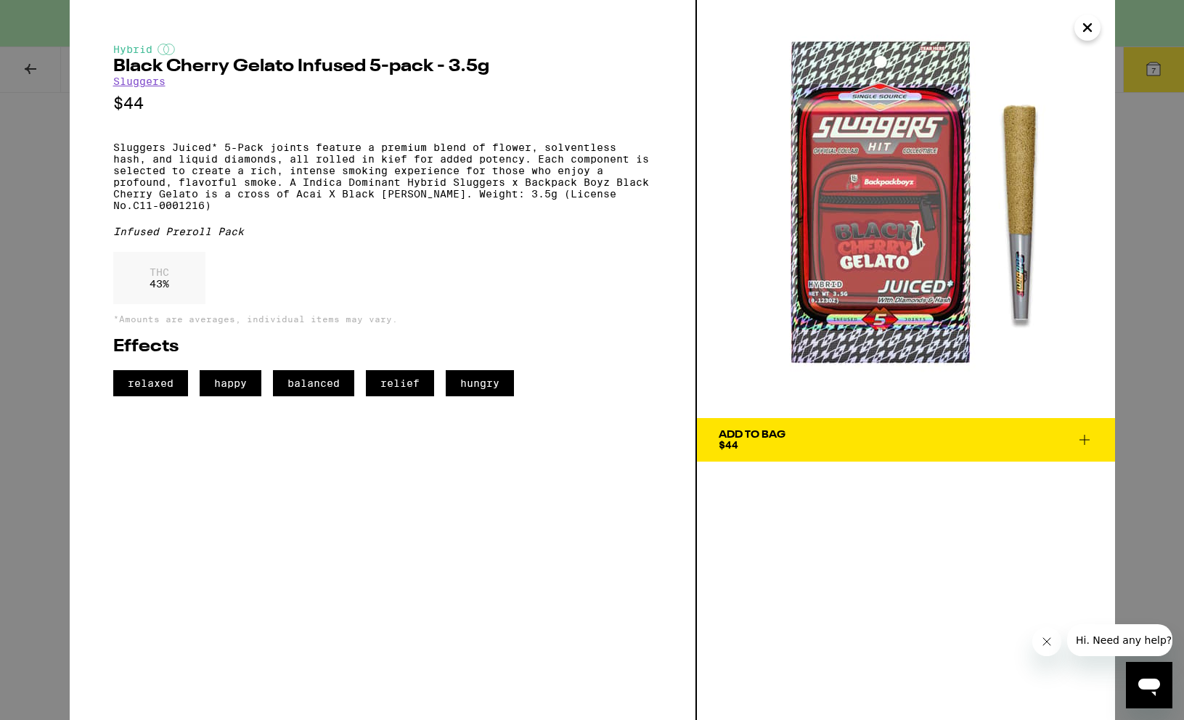
click at [860, 224] on img at bounding box center [906, 209] width 418 height 418
click at [1086, 24] on icon "Close" at bounding box center [1087, 28] width 17 height 22
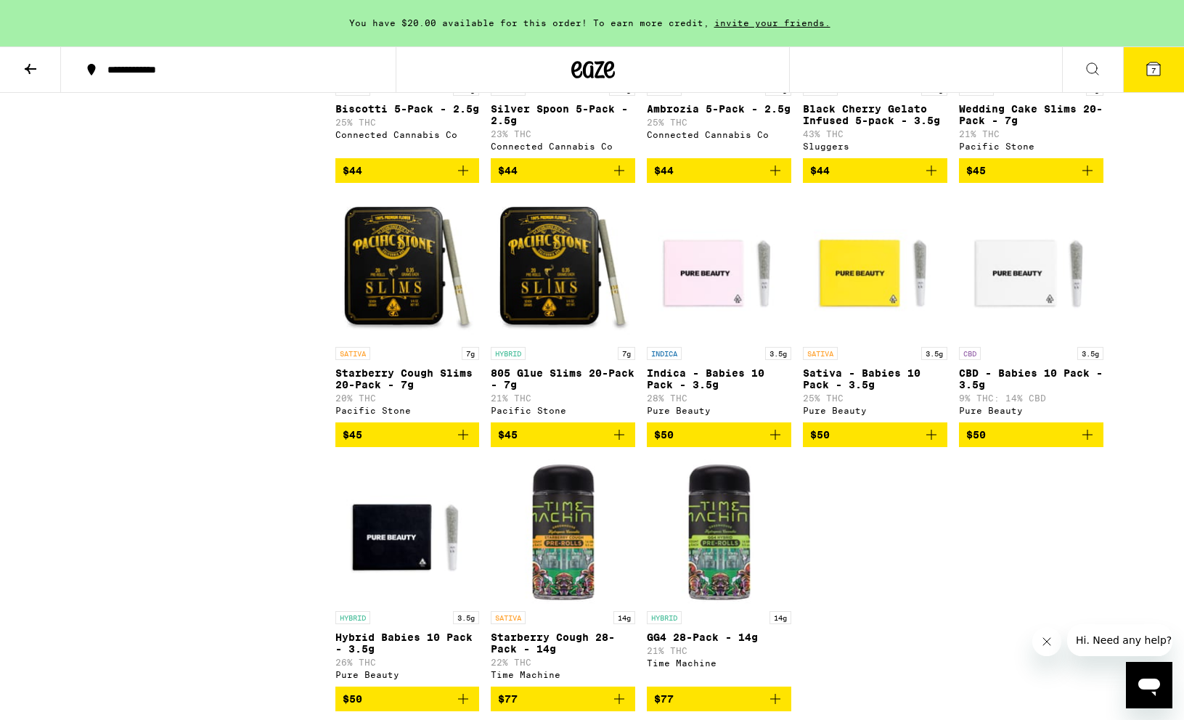
scroll to position [4292, 0]
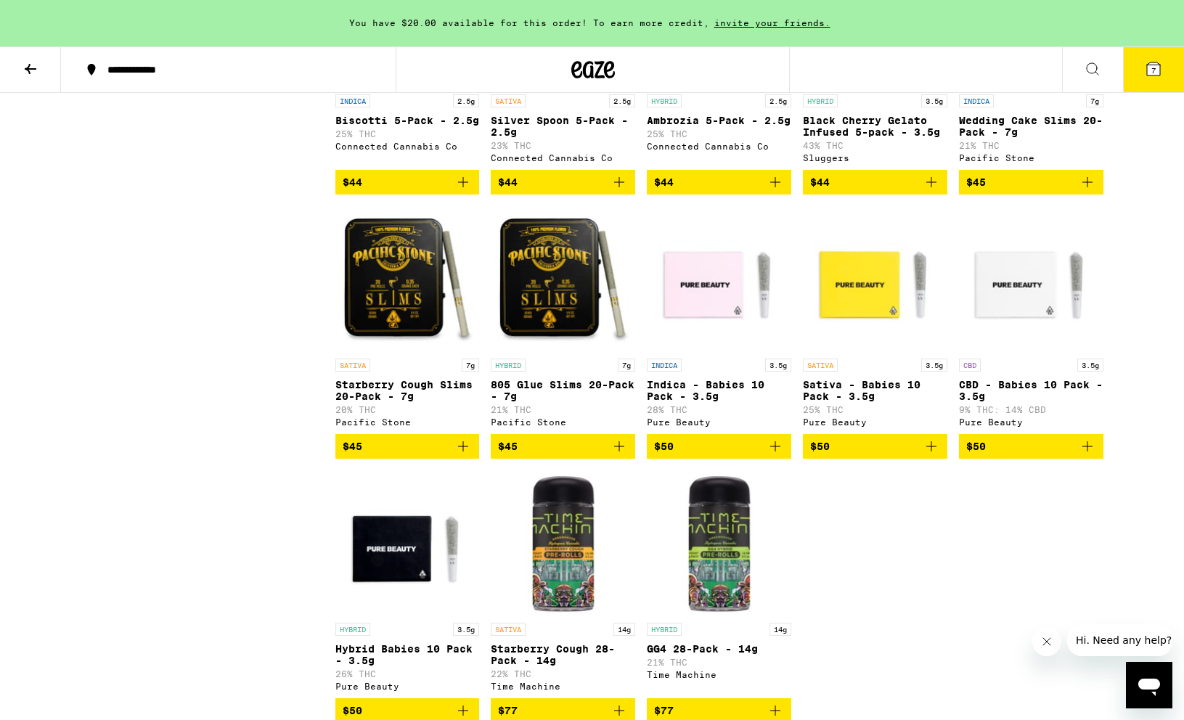
click at [1150, 77] on icon at bounding box center [1153, 68] width 17 height 17
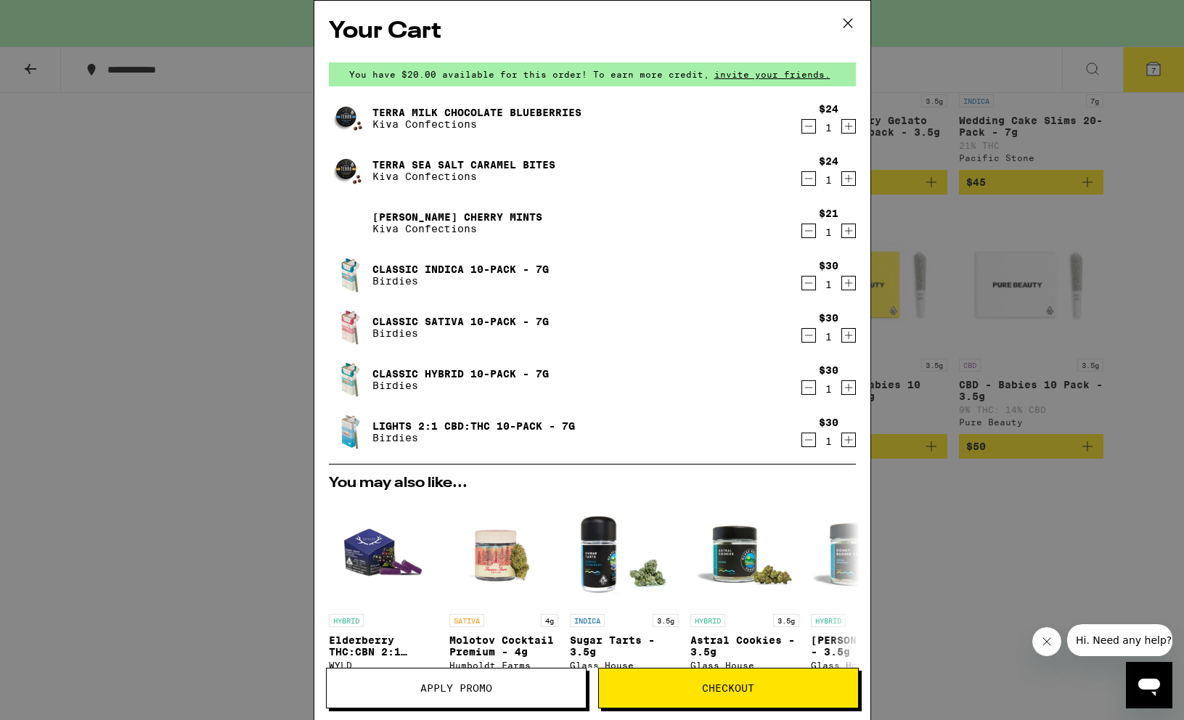
click at [154, 229] on div "Your Cart You have $20.00 available for this order! To earn more credit, invite…" at bounding box center [592, 360] width 1184 height 720
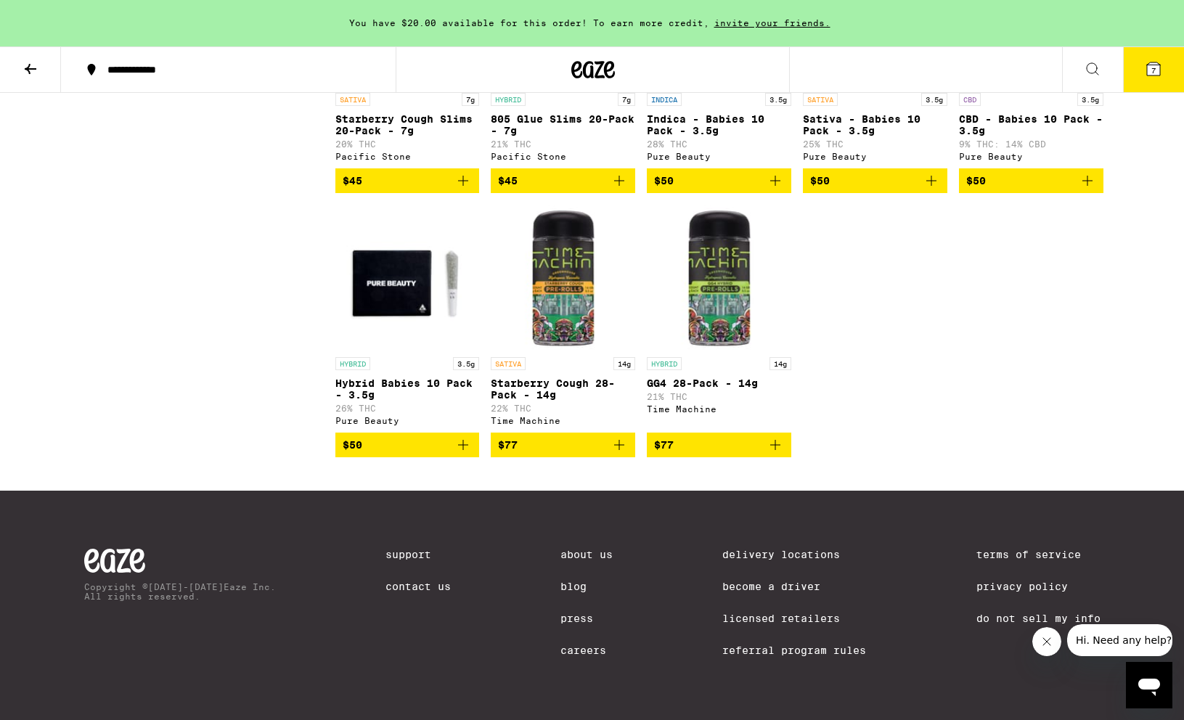
scroll to position [4698, 0]
click at [1153, 62] on icon at bounding box center [1153, 68] width 13 height 13
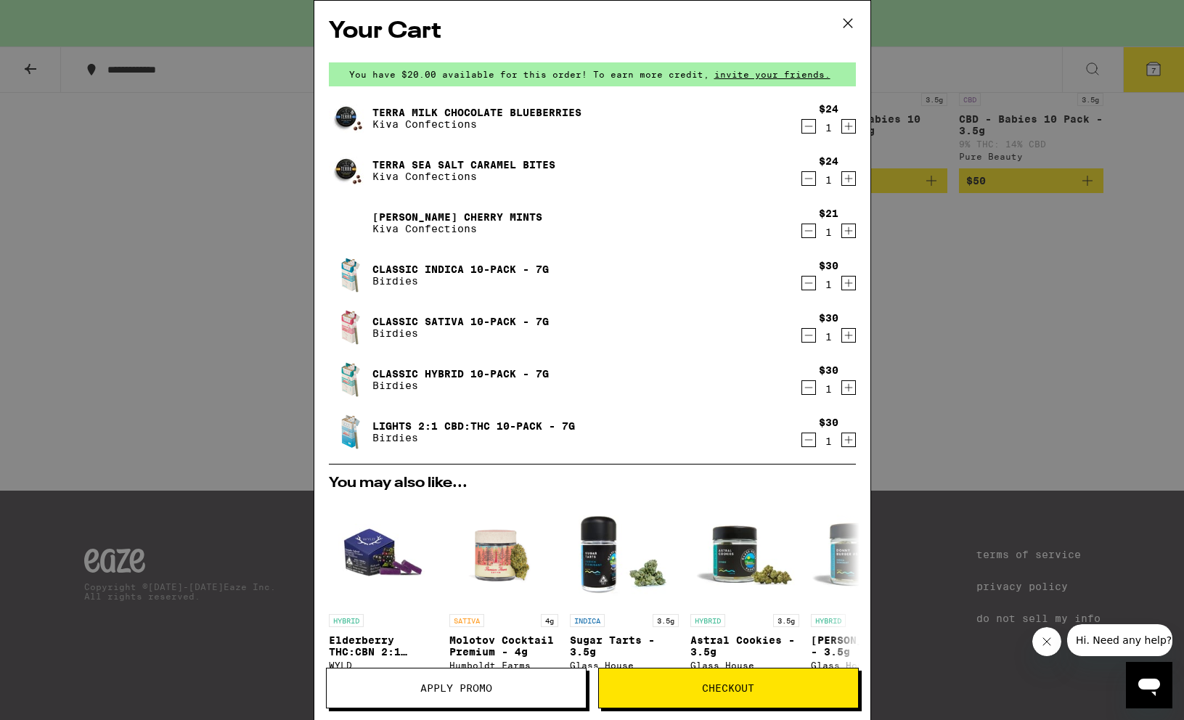
click at [233, 266] on div "Your Cart You have $20.00 available for this order! To earn more credit, invite…" at bounding box center [592, 360] width 1184 height 720
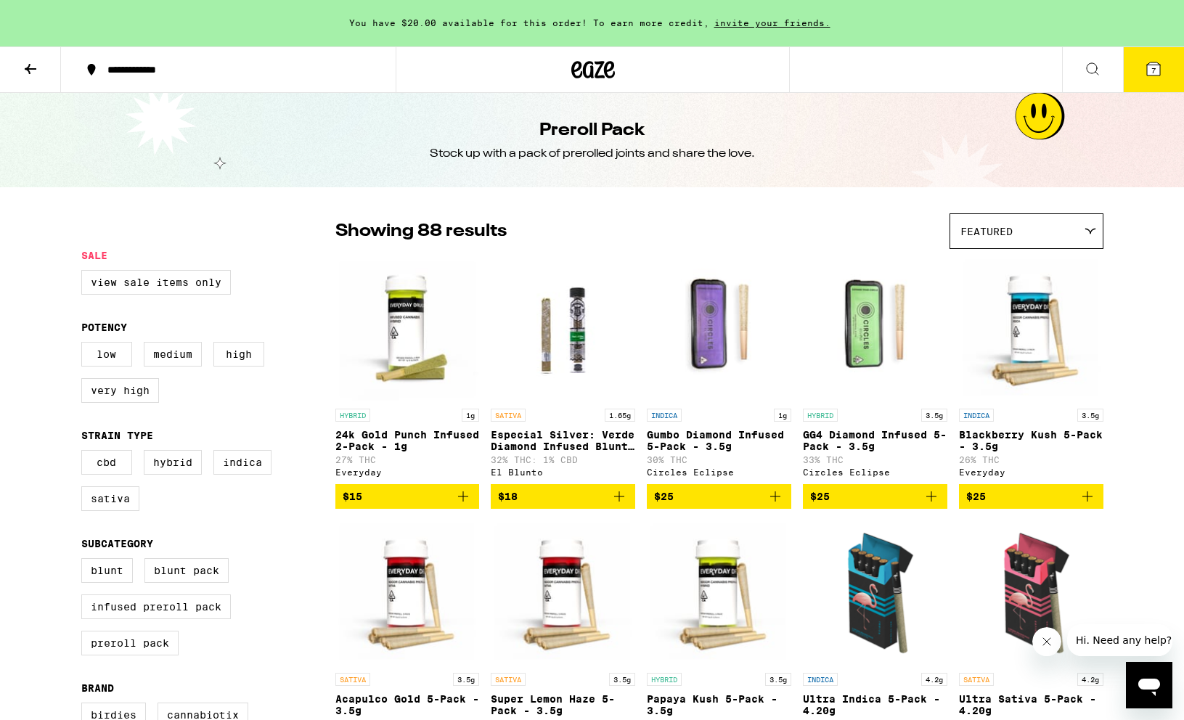
click at [1095, 66] on icon at bounding box center [1092, 68] width 17 height 17
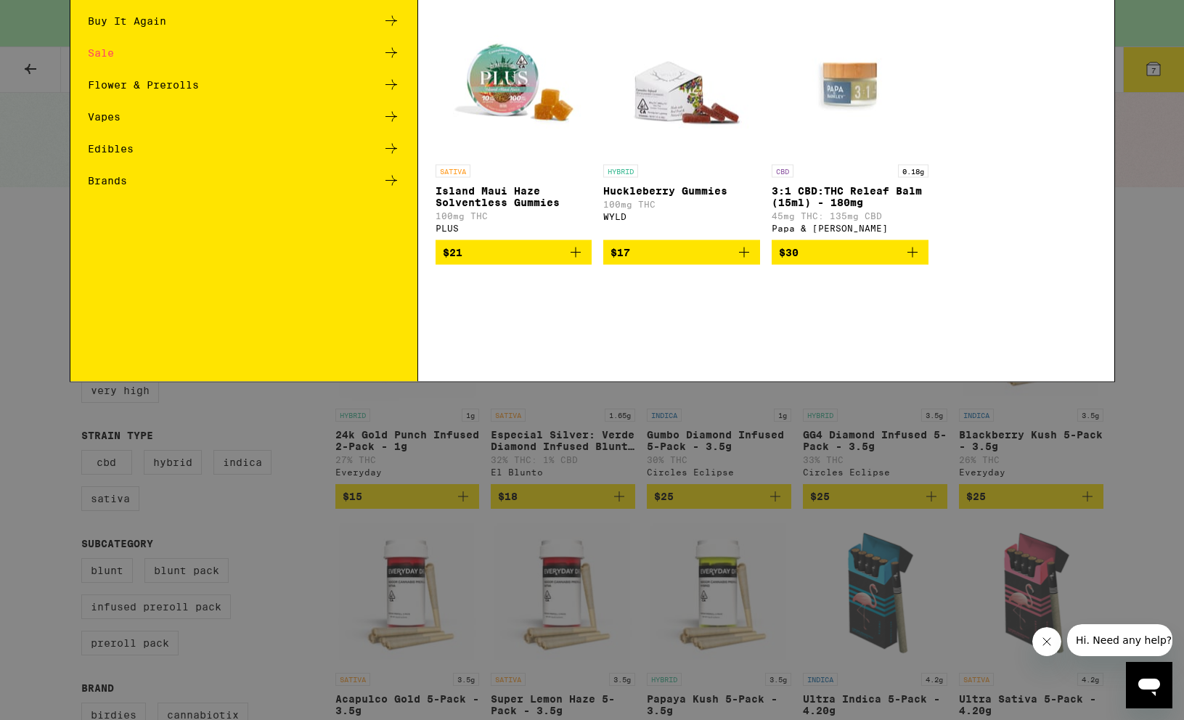
click at [431, 24] on input "Search for Products" at bounding box center [590, 23] width 958 height 13
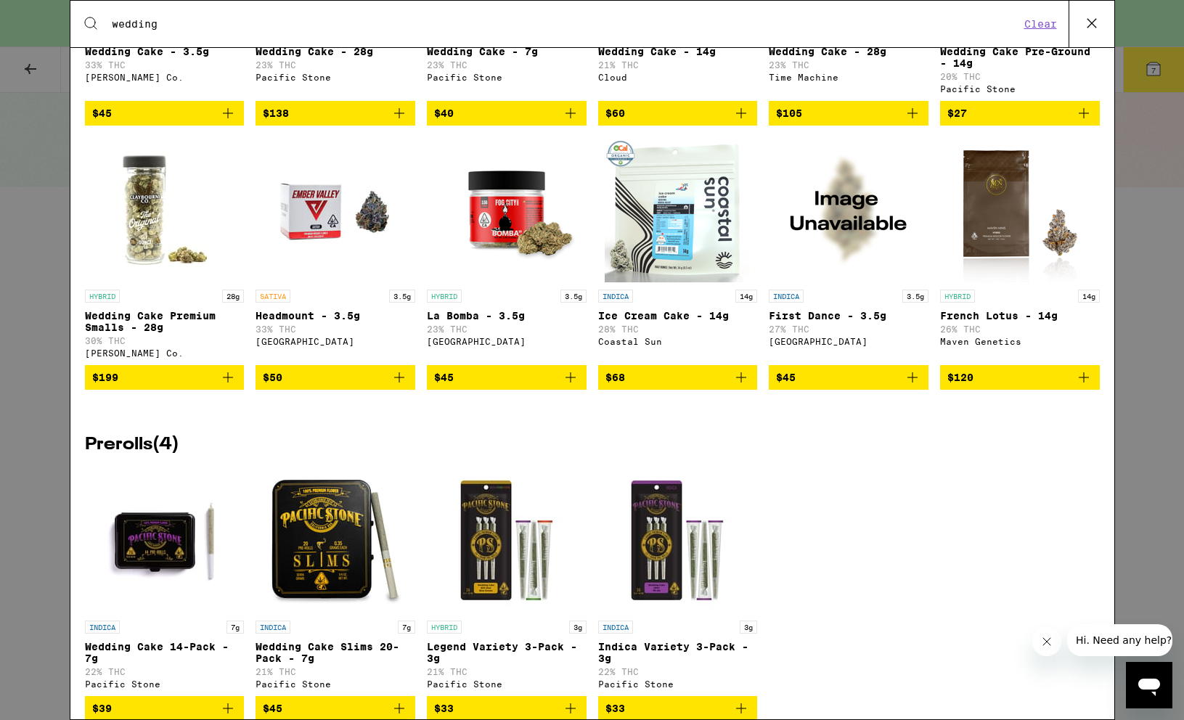
scroll to position [305, 0]
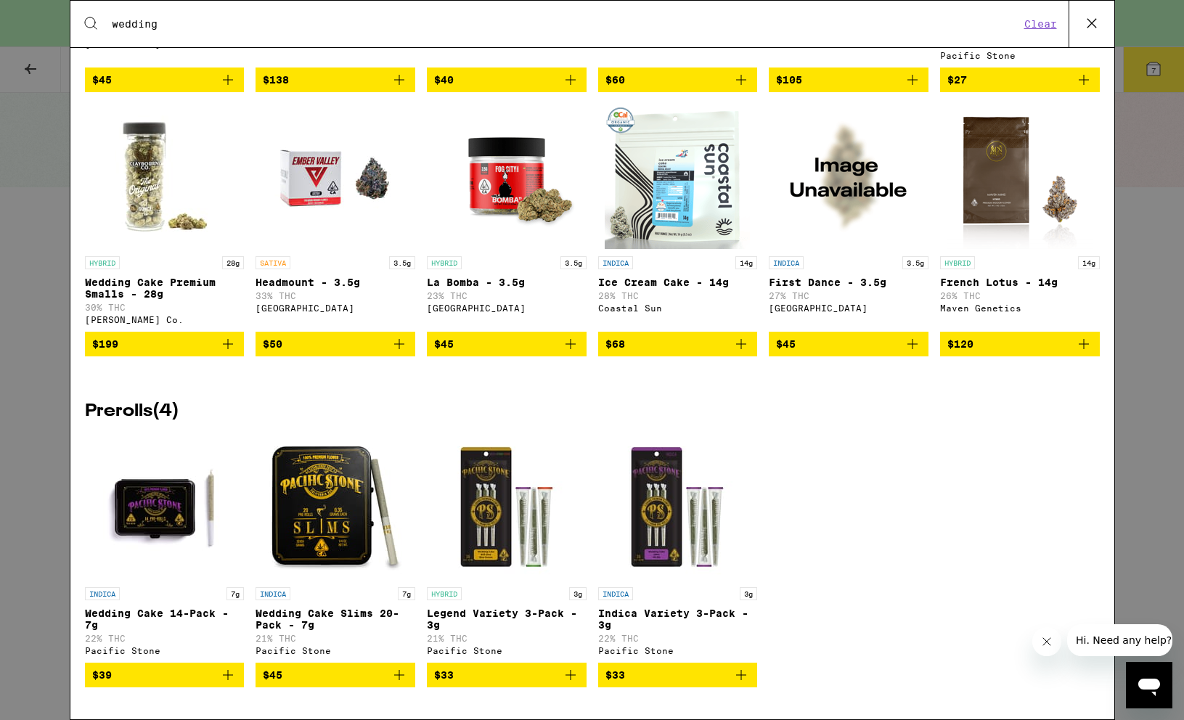
type input "wedding"
click at [151, 505] on img "Open page for Wedding Cake 14-Pack - 7g from Pacific Stone" at bounding box center [163, 507] width 145 height 145
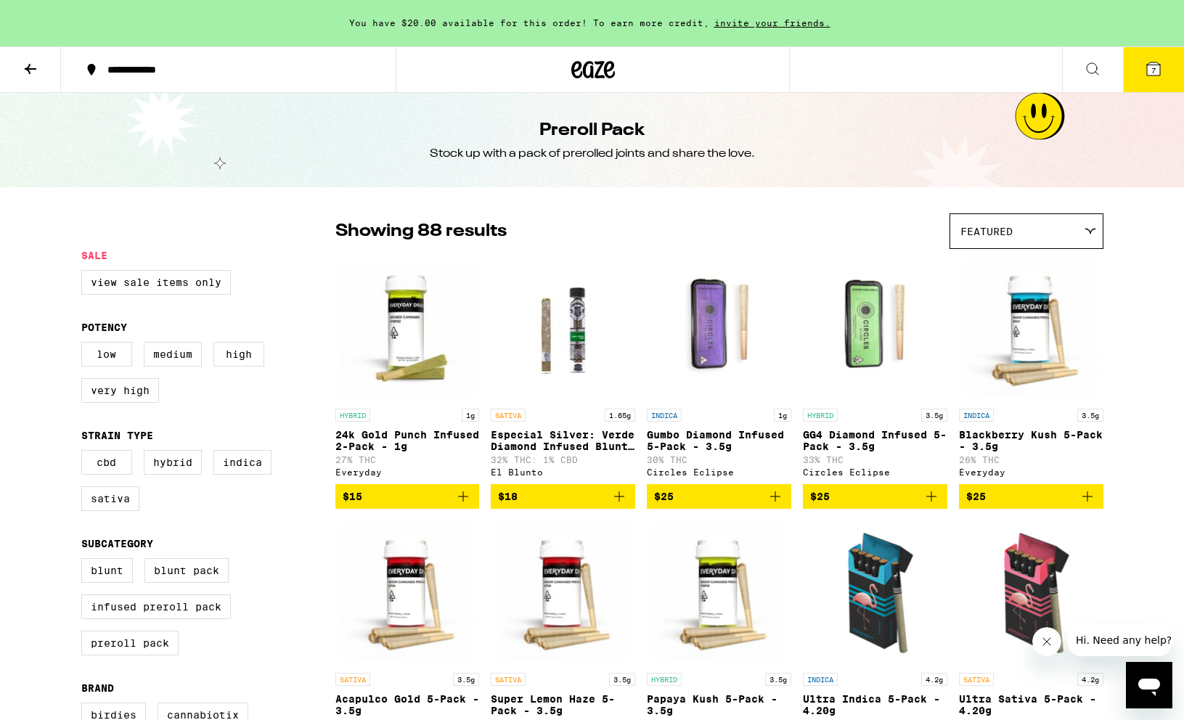
click at [1071, 63] on button at bounding box center [1092, 70] width 61 height 46
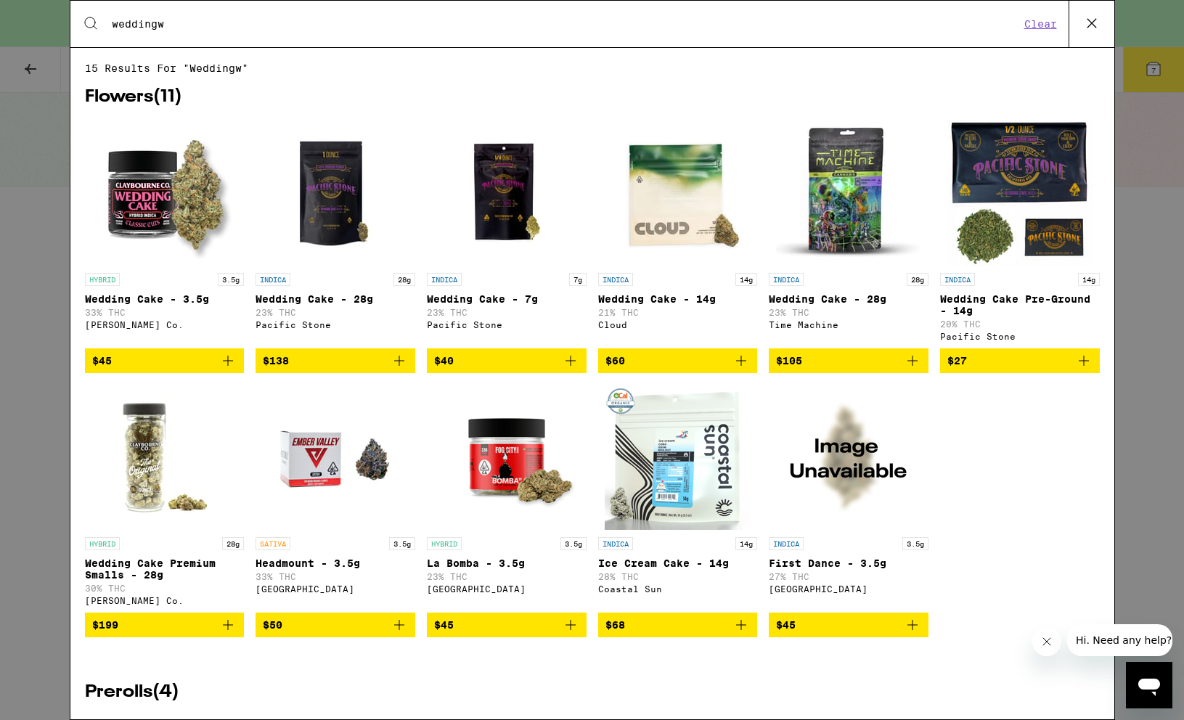
type input "wedding"
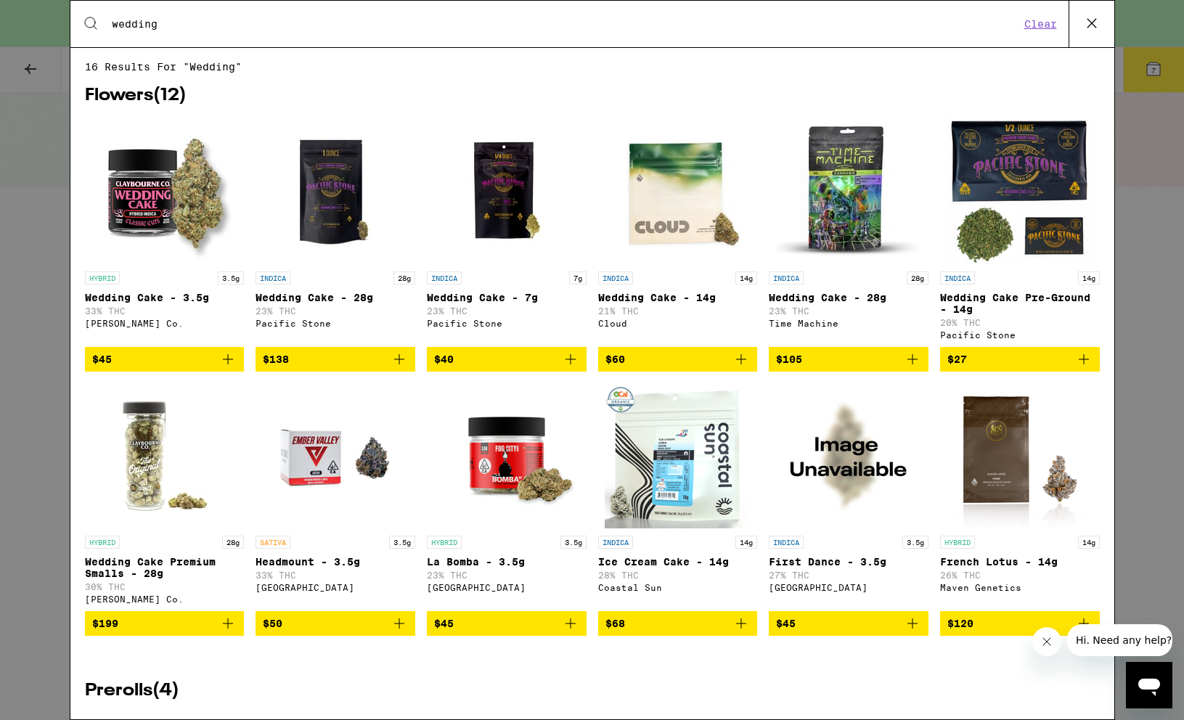
scroll to position [305, 0]
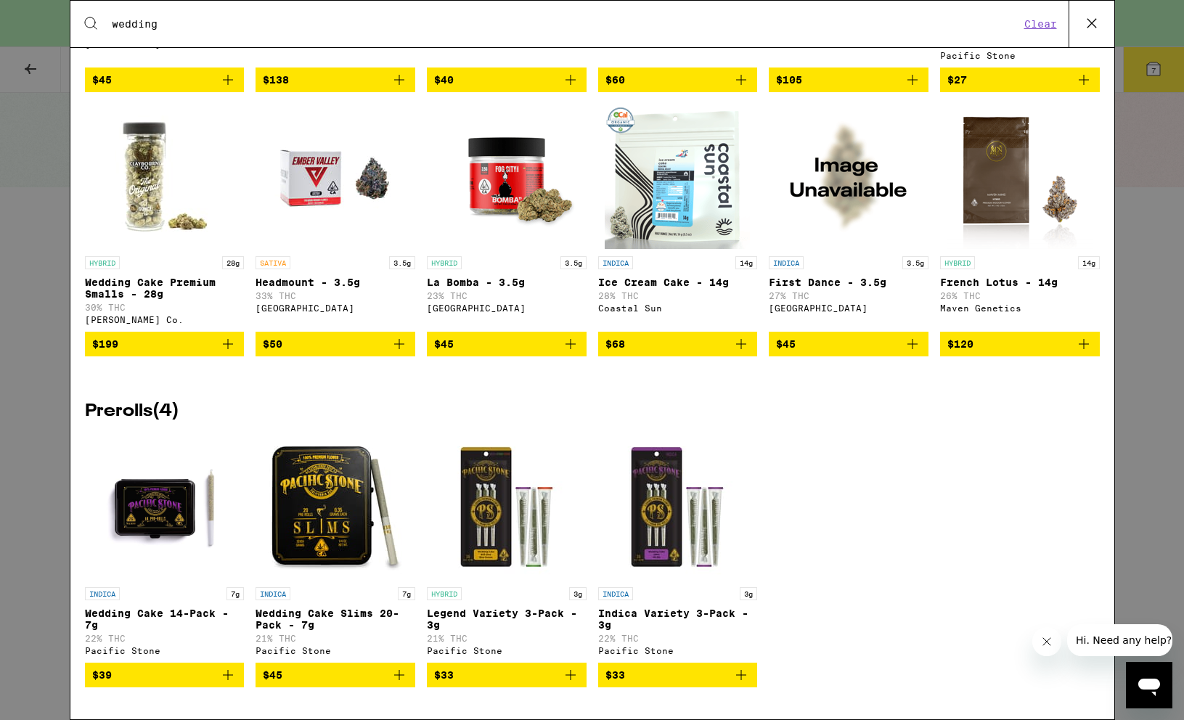
click at [403, 676] on icon "Add to bag" at bounding box center [399, 674] width 17 height 17
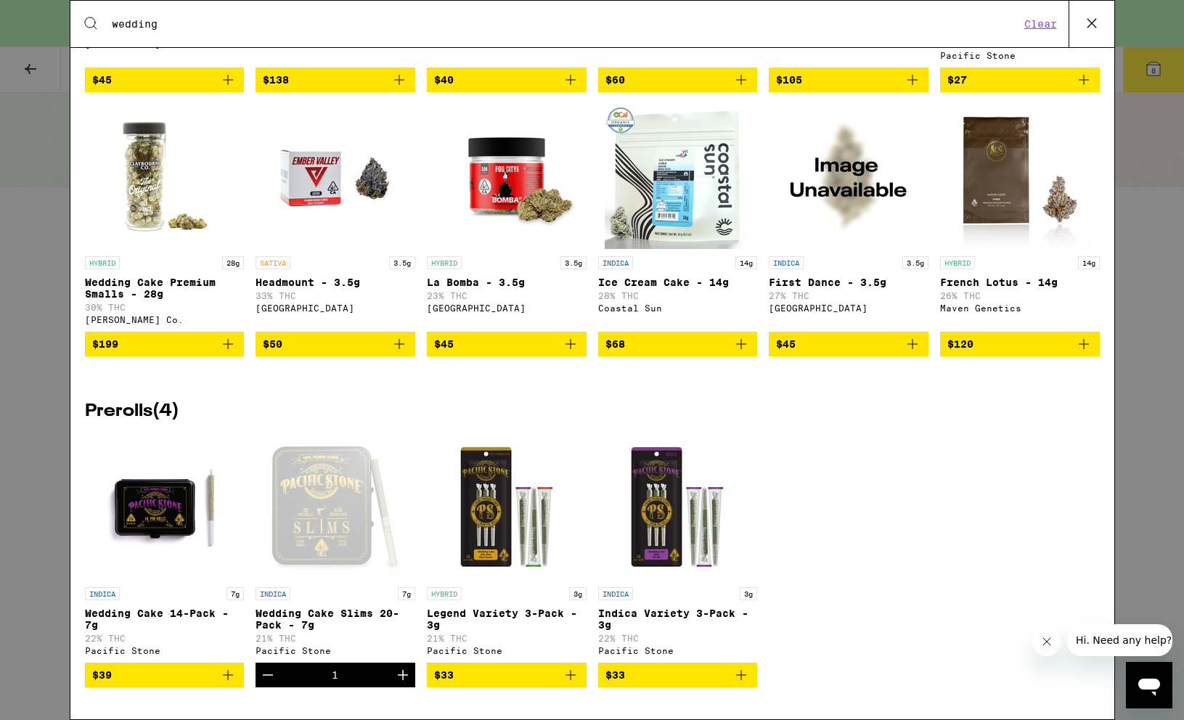
click at [881, 515] on div "INDICA 7g Wedding Cake 14-Pack - 7g 22% THC Pacific Stone $39 INDICA 7g Wedding…" at bounding box center [592, 572] width 1015 height 274
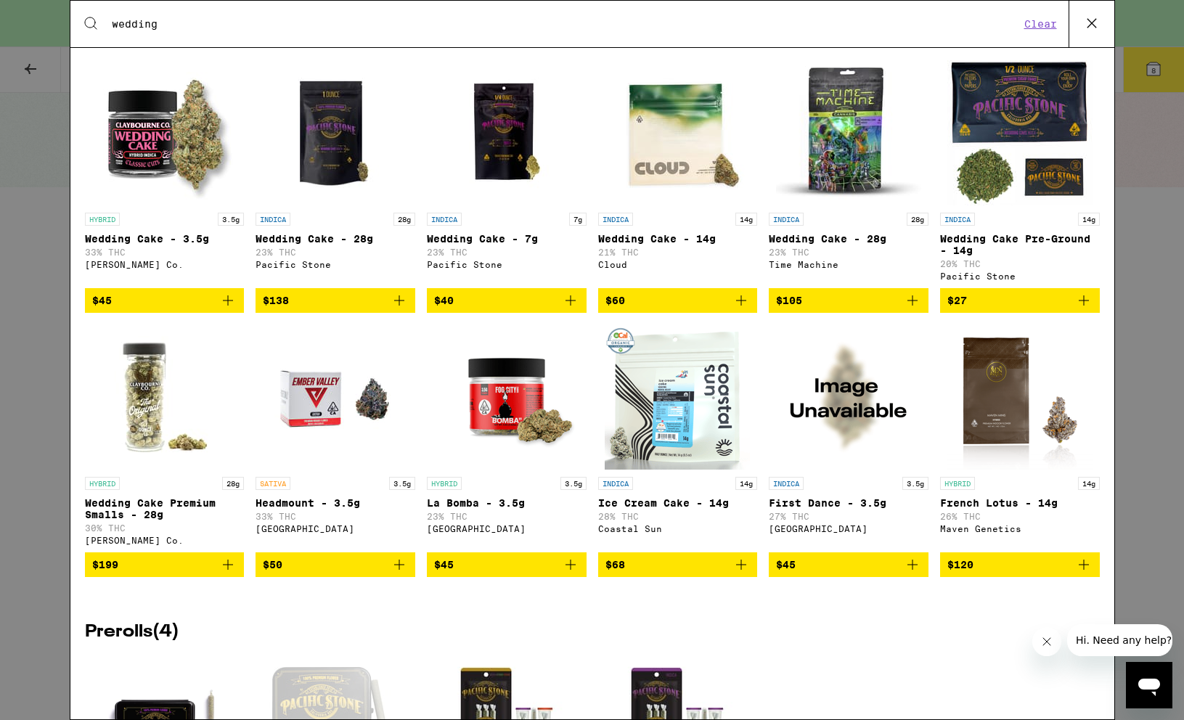
scroll to position [0, 0]
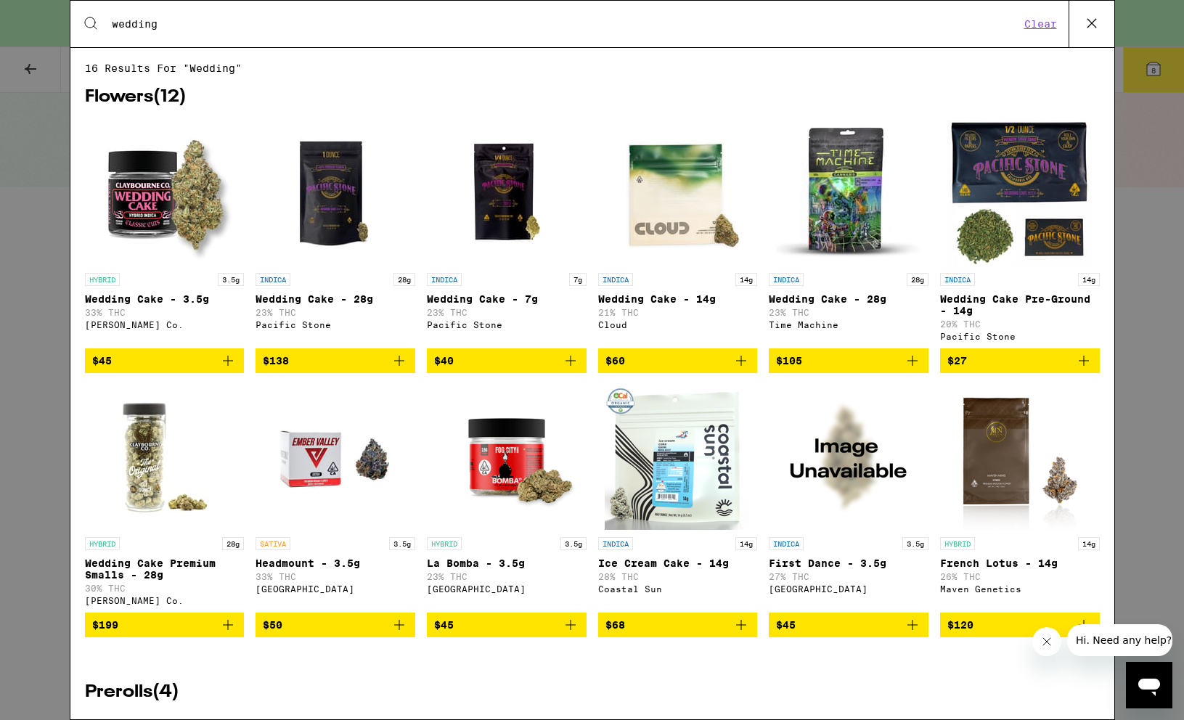
click at [1094, 23] on icon at bounding box center [1092, 23] width 22 height 22
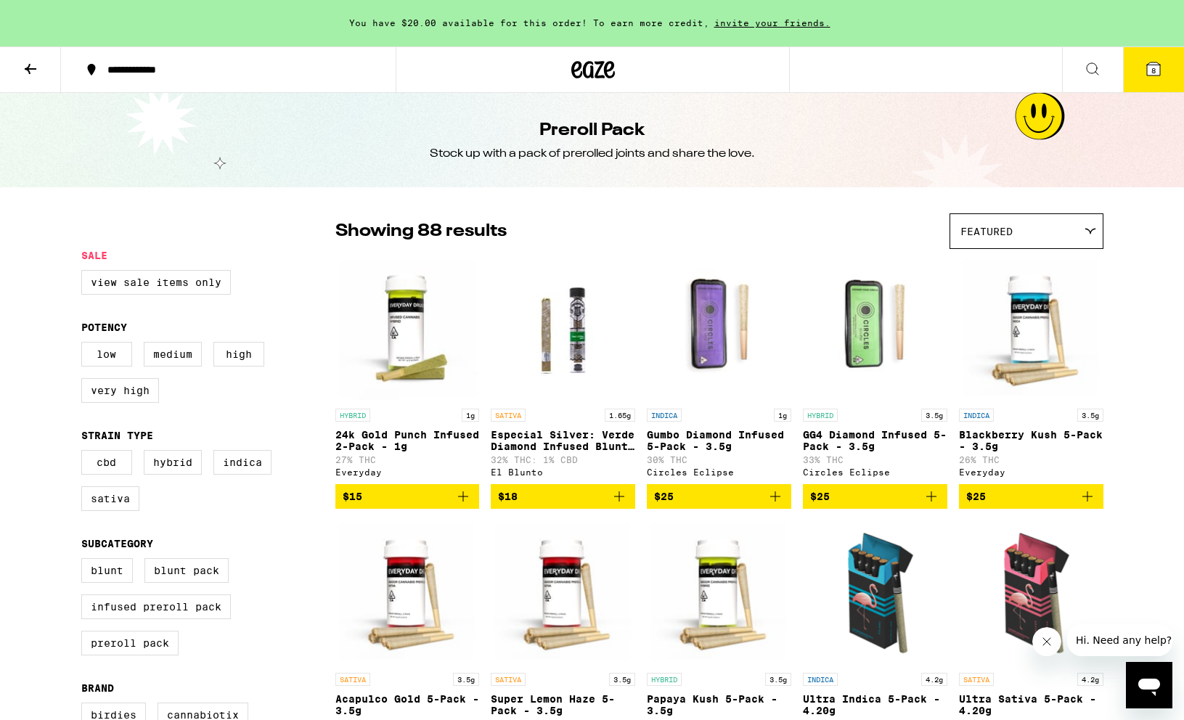
click at [25, 71] on icon at bounding box center [30, 68] width 17 height 17
click at [35, 71] on icon at bounding box center [30, 68] width 17 height 17
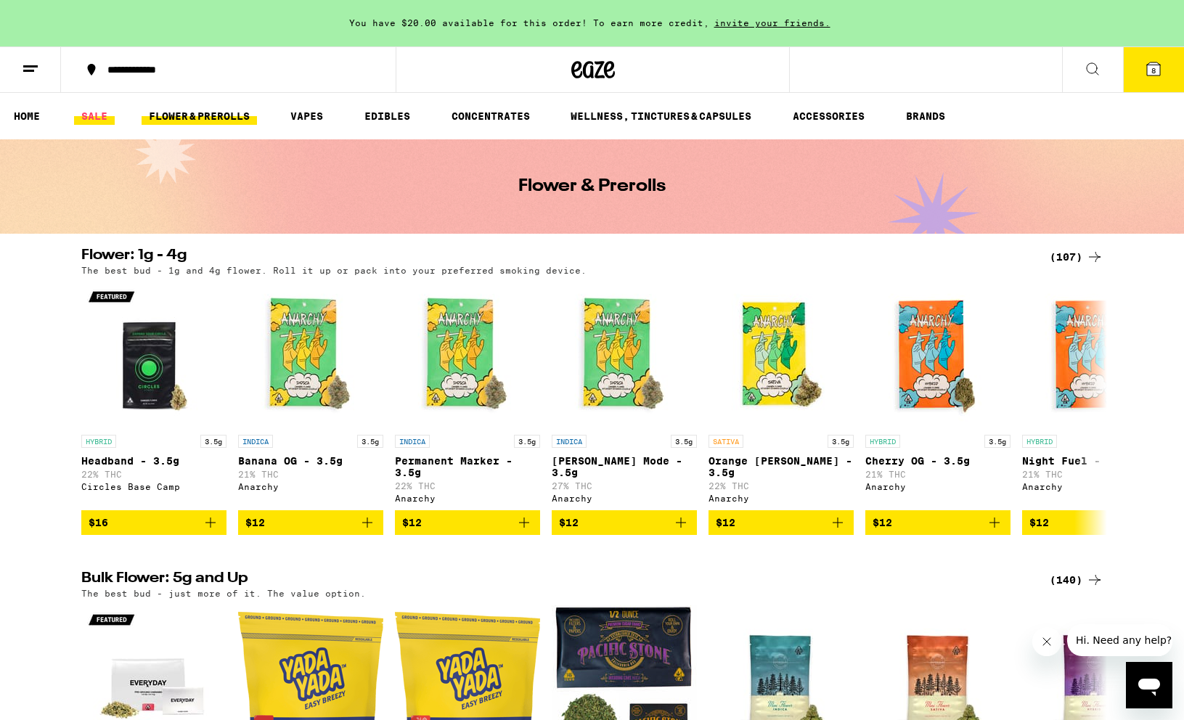
click at [90, 115] on link "SALE" at bounding box center [94, 115] width 41 height 17
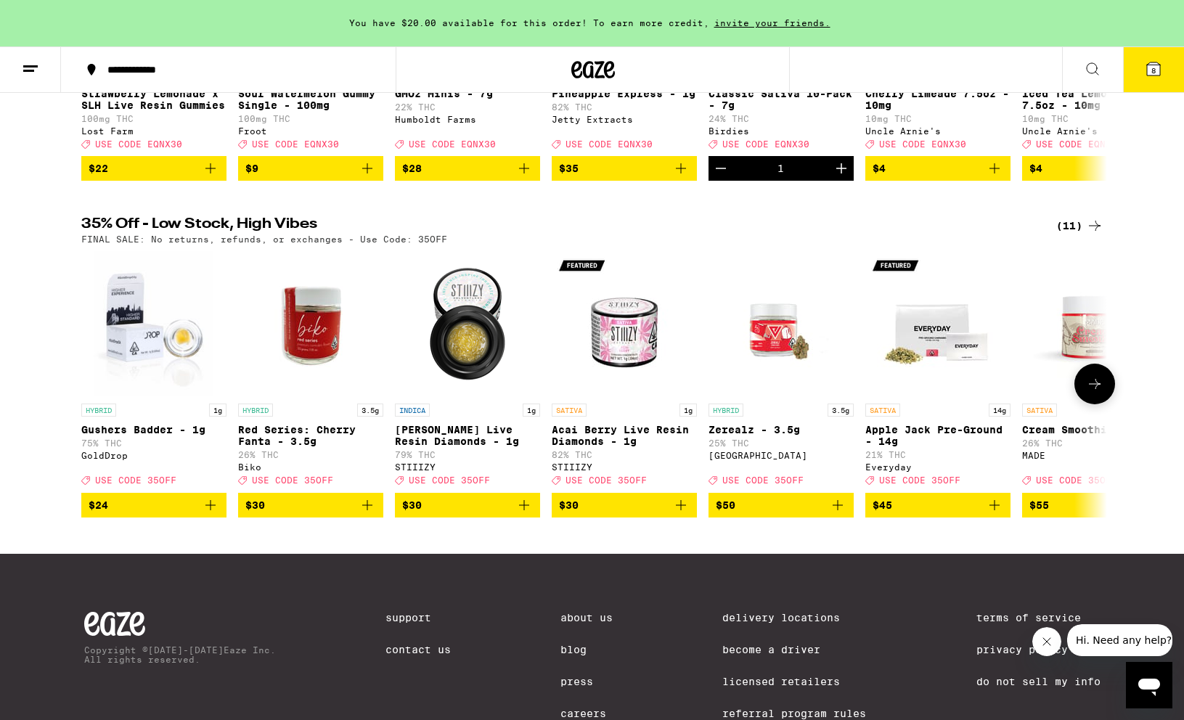
scroll to position [360, 0]
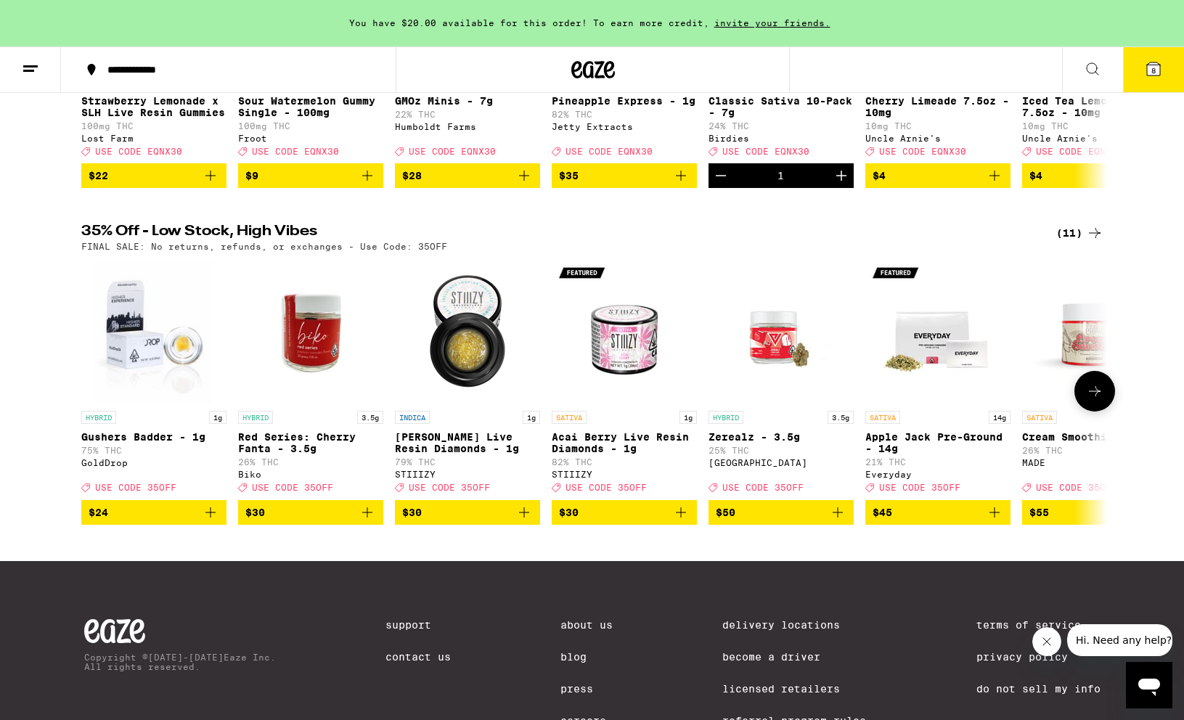
click at [1093, 412] on button at bounding box center [1095, 391] width 41 height 41
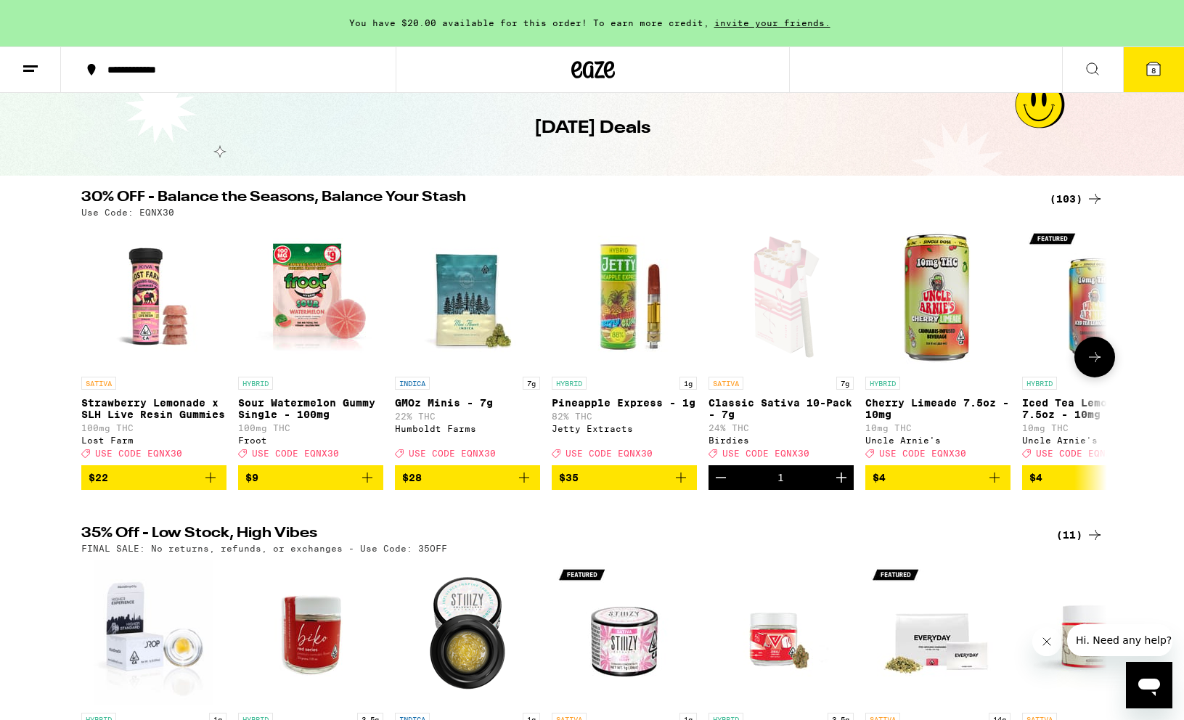
scroll to position [53, 0]
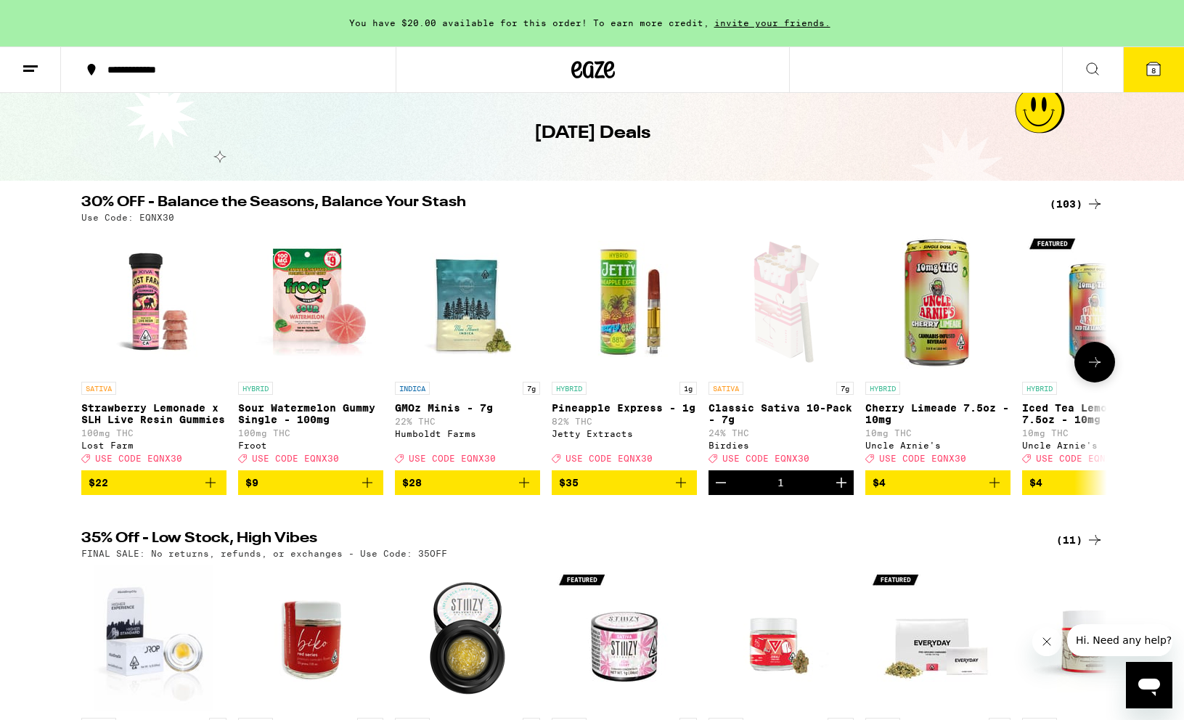
click at [1088, 364] on icon at bounding box center [1094, 362] width 17 height 17
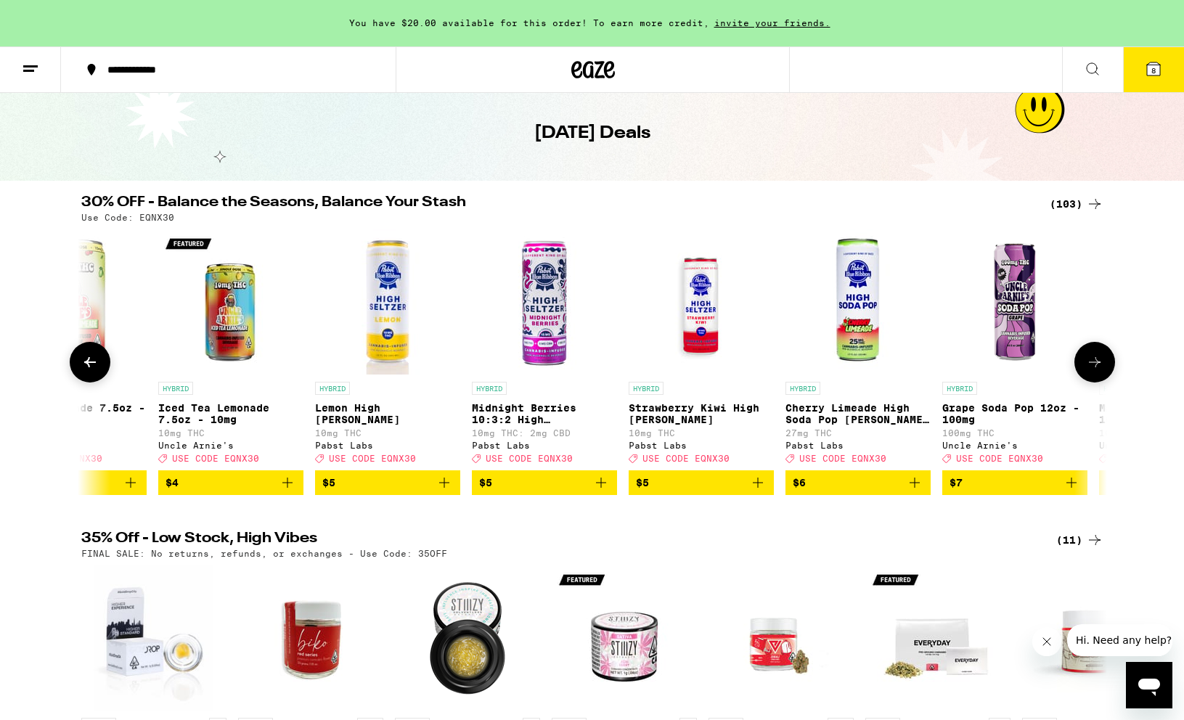
click at [1088, 364] on icon at bounding box center [1094, 362] width 17 height 17
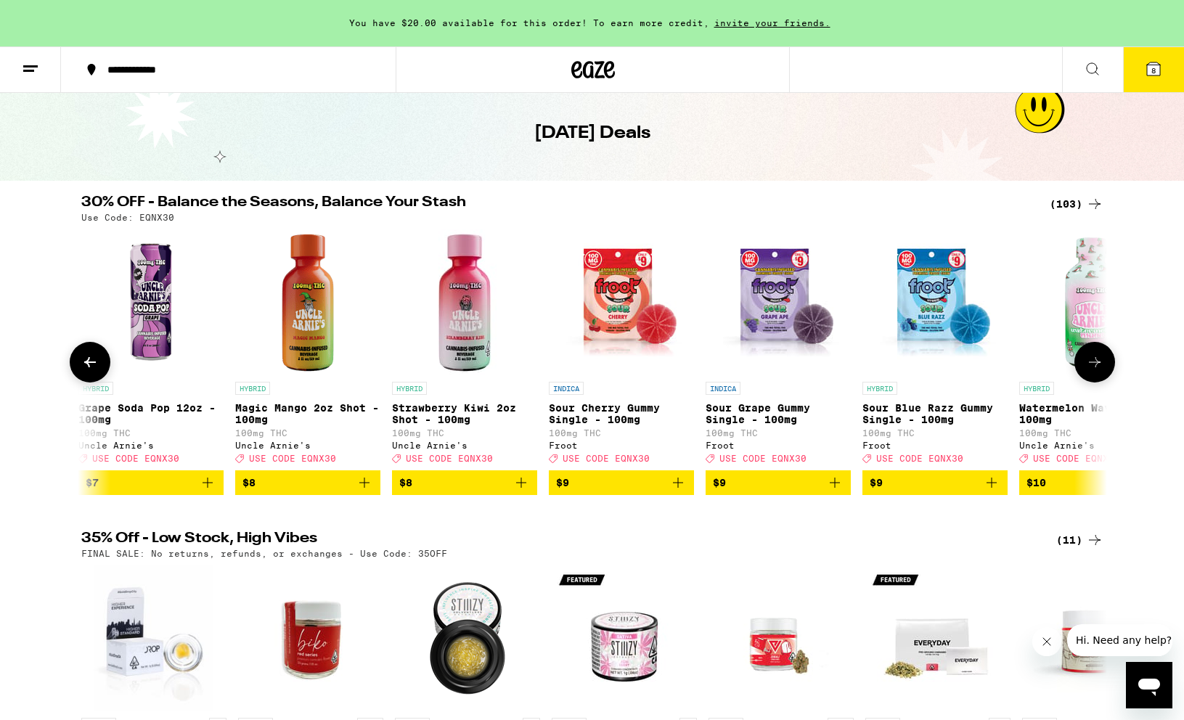
click at [1088, 364] on icon at bounding box center [1094, 362] width 17 height 17
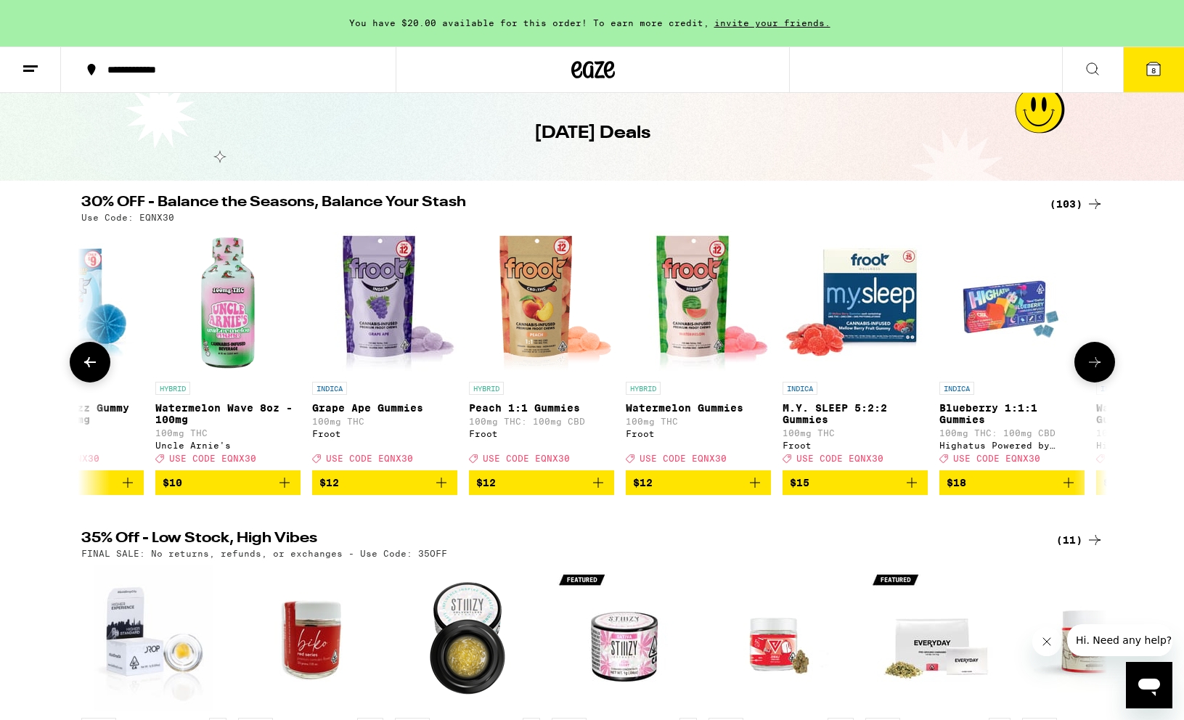
click at [1088, 364] on icon at bounding box center [1094, 362] width 17 height 17
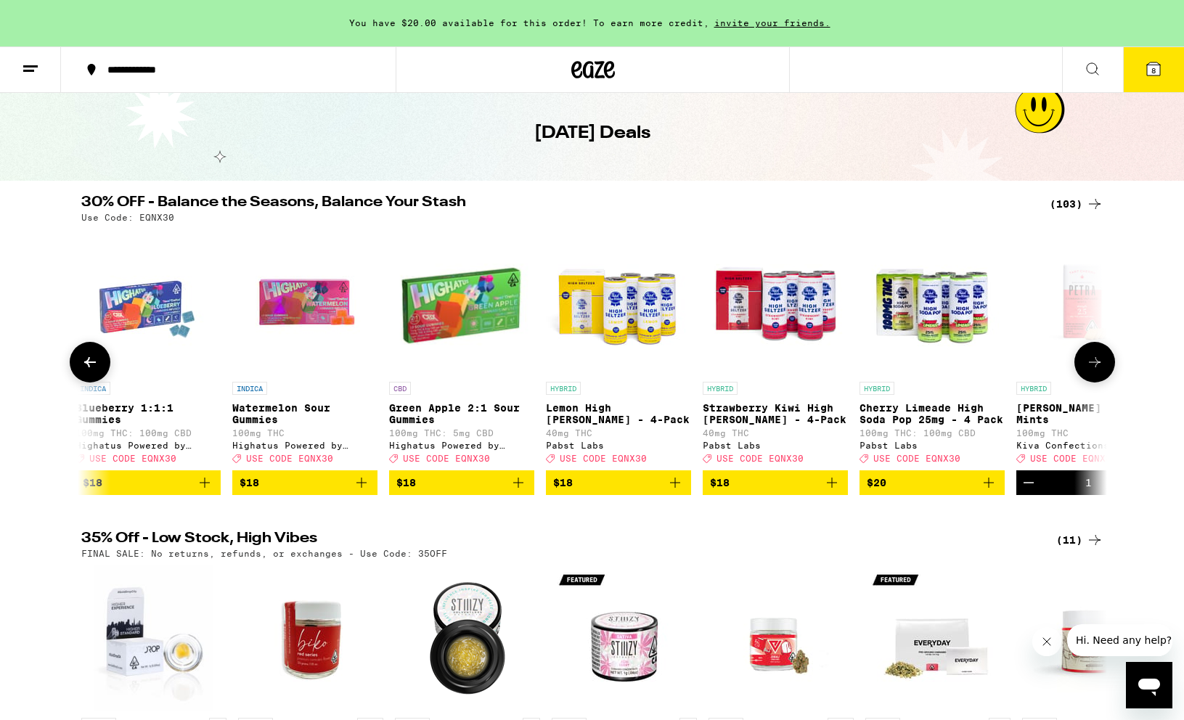
click at [1088, 364] on icon at bounding box center [1094, 362] width 17 height 17
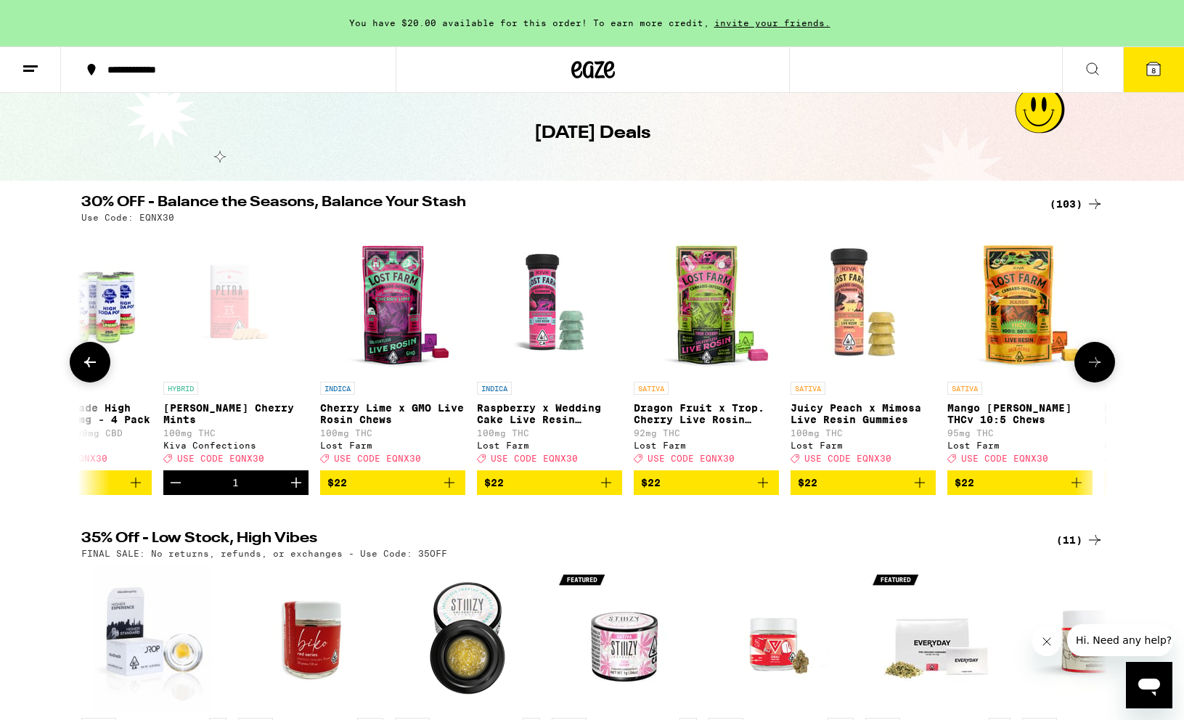
scroll to position [0, 4320]
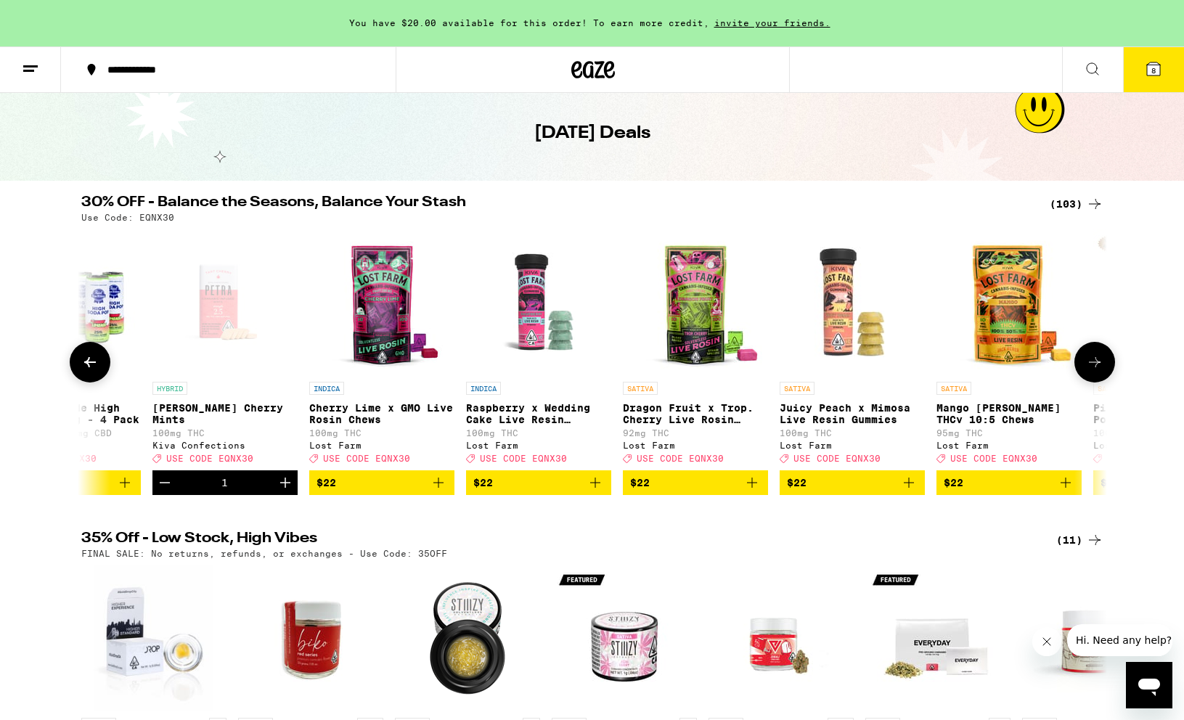
click at [1088, 364] on icon at bounding box center [1094, 362] width 17 height 17
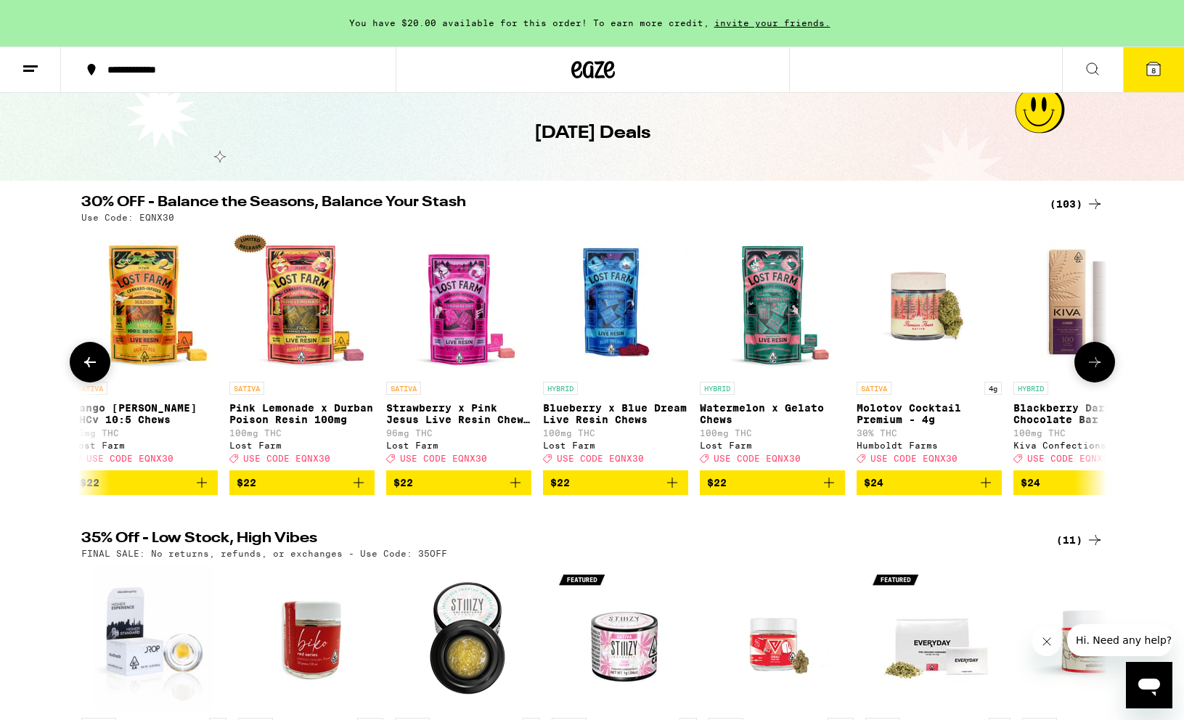
click at [1088, 364] on icon at bounding box center [1094, 362] width 17 height 17
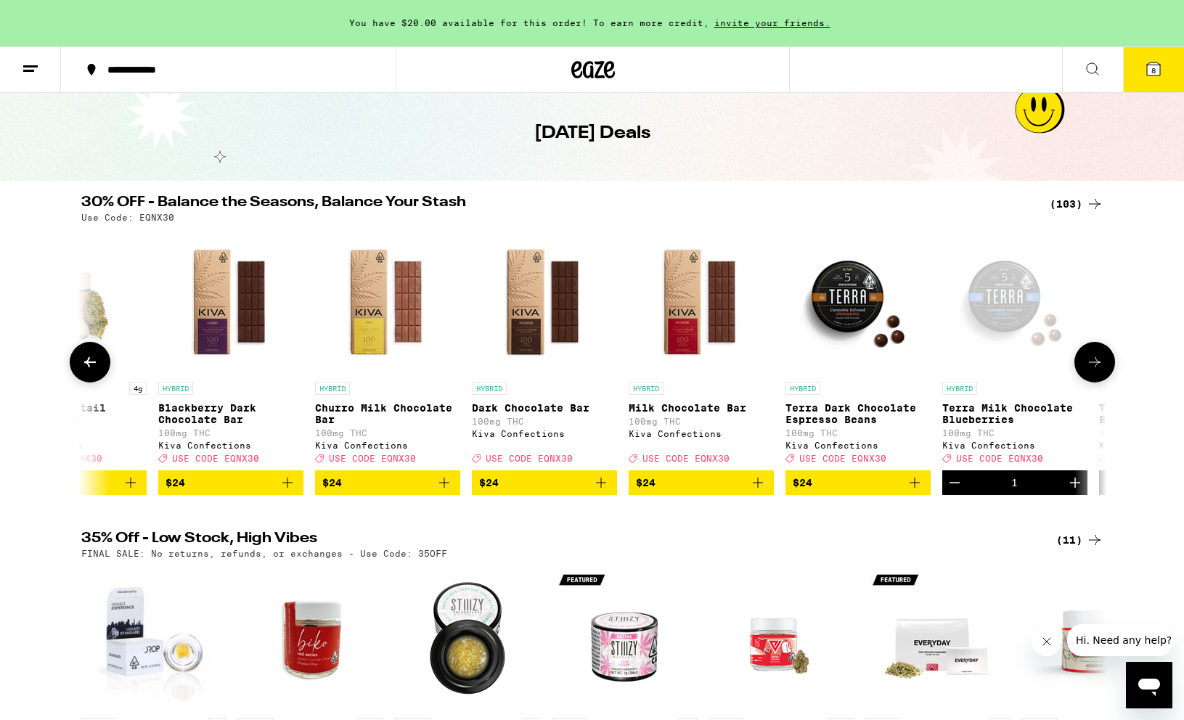
click at [1088, 364] on icon at bounding box center [1094, 362] width 17 height 17
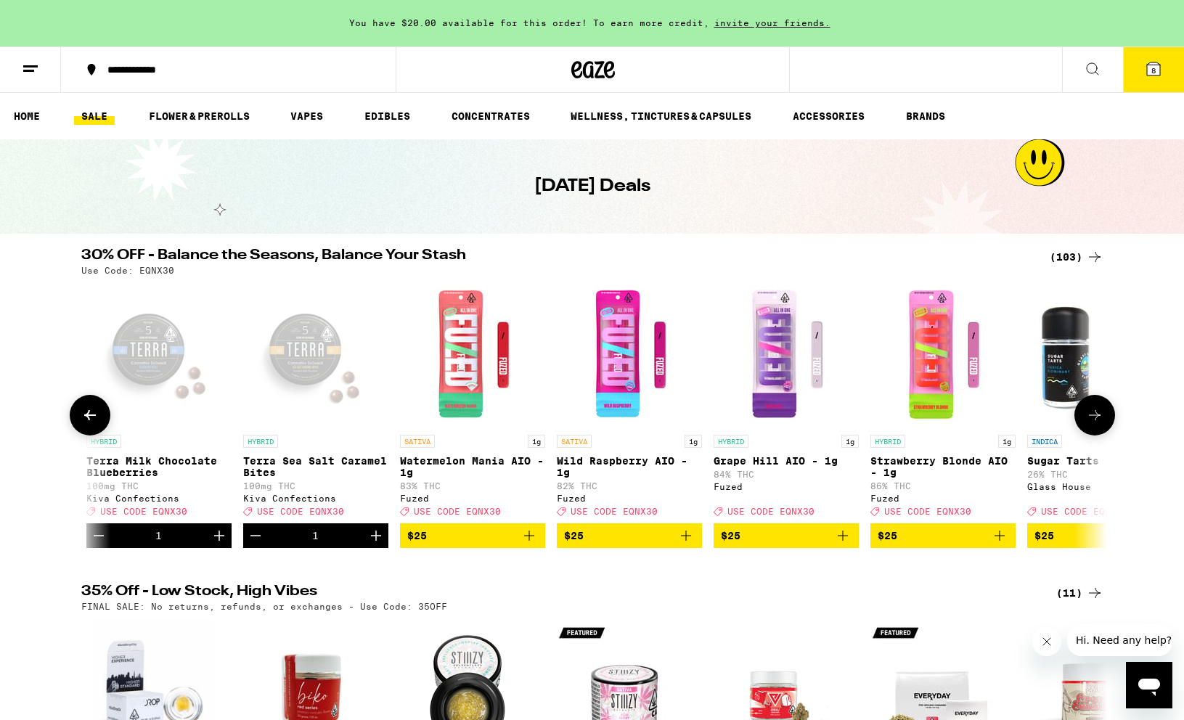
scroll to position [0, 6905]
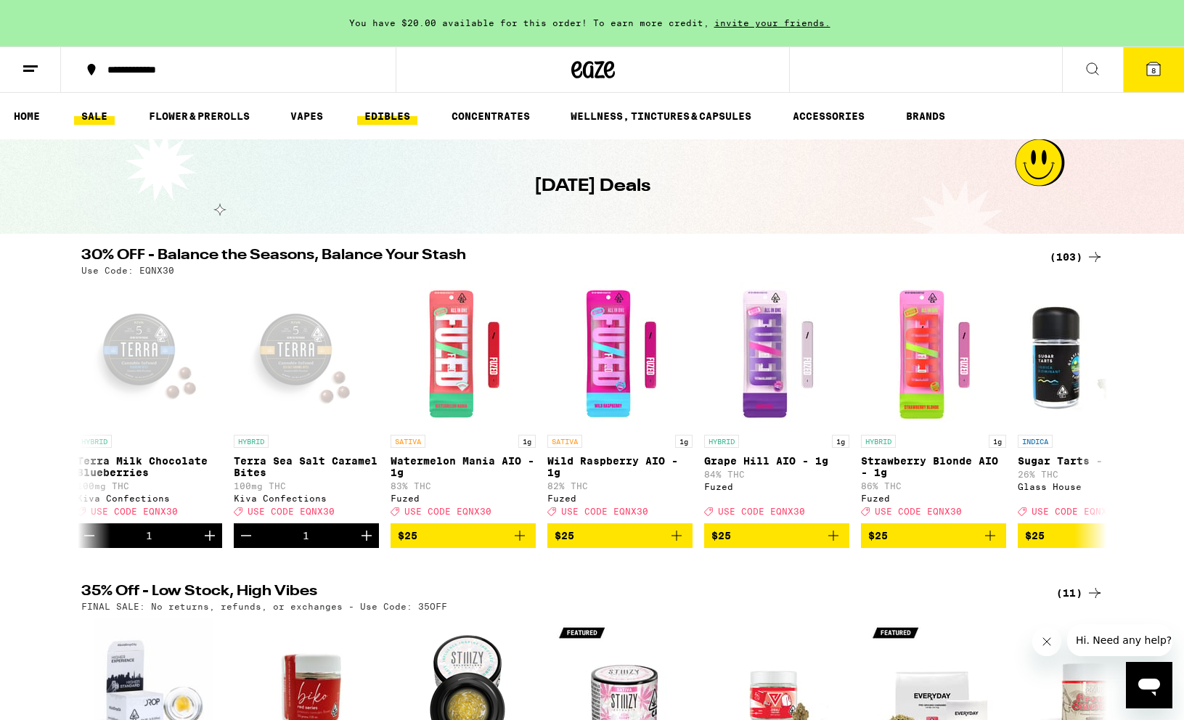
click at [378, 117] on link "EDIBLES" at bounding box center [387, 115] width 60 height 17
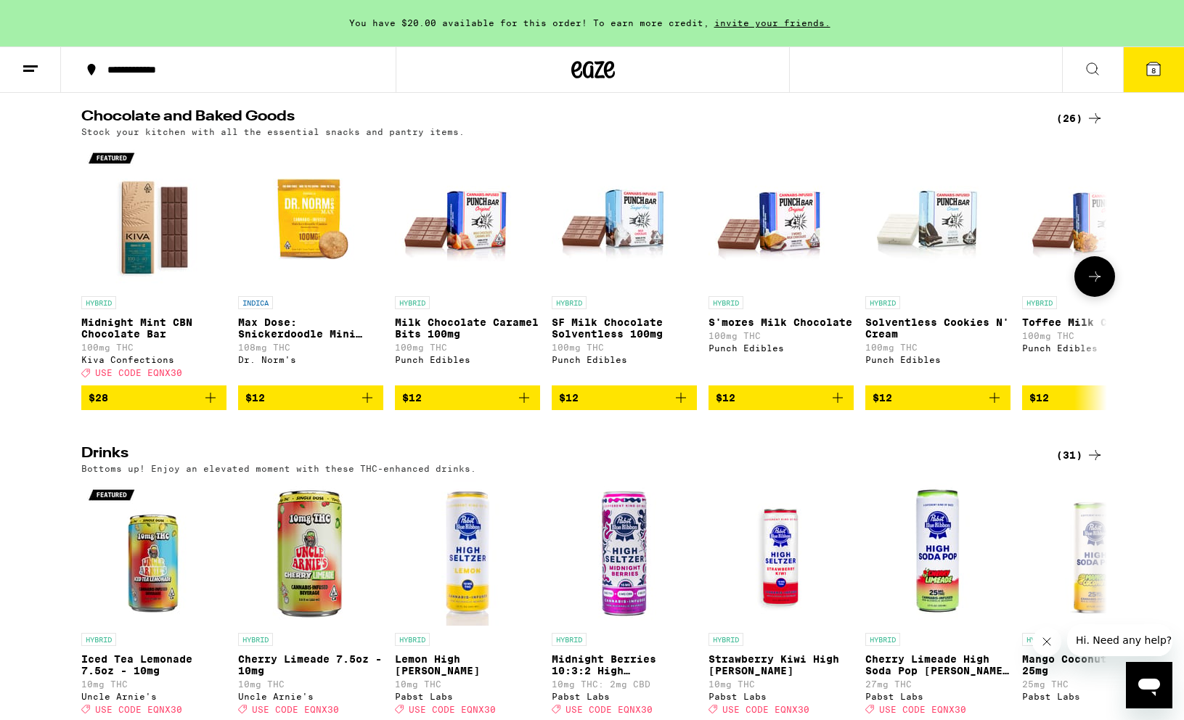
scroll to position [108, 0]
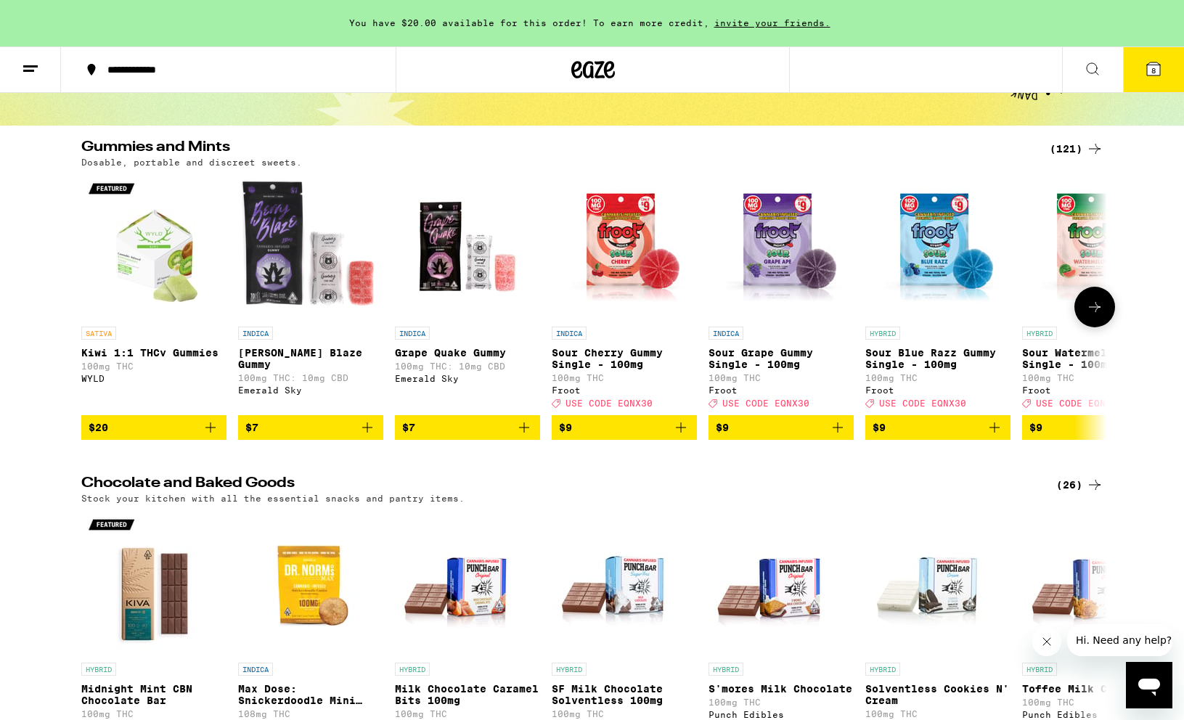
click at [1093, 325] on button at bounding box center [1095, 307] width 41 height 41
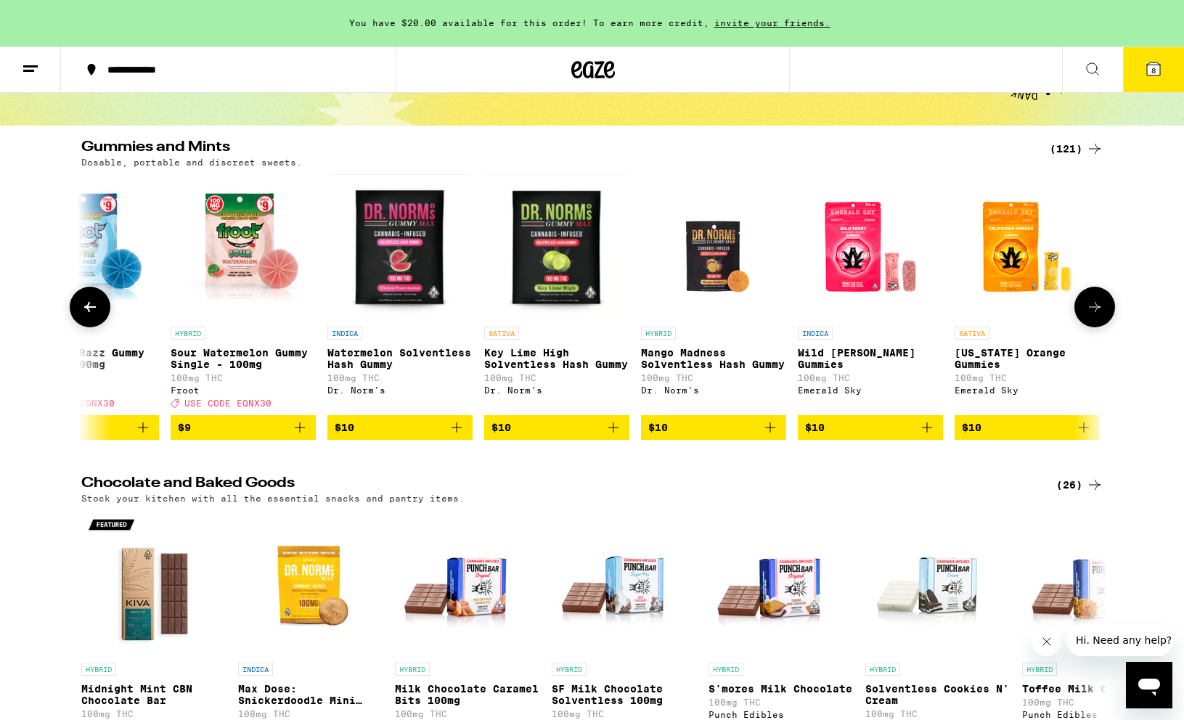
scroll to position [0, 864]
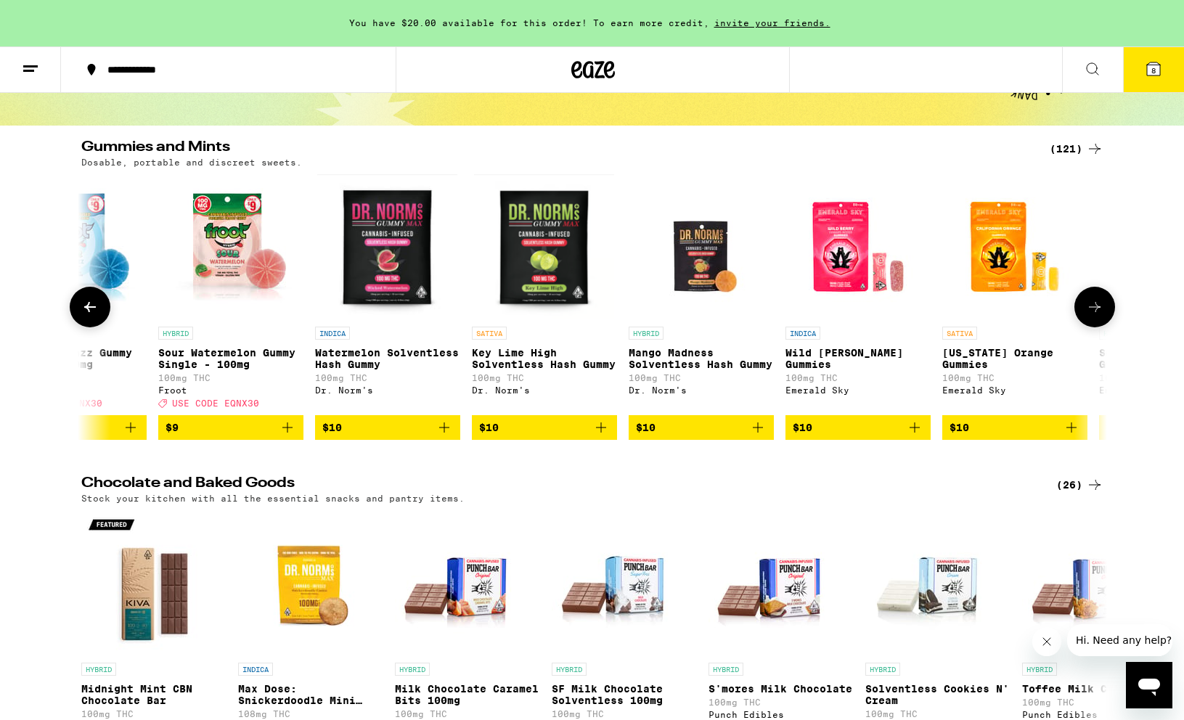
click at [1093, 325] on button at bounding box center [1095, 307] width 41 height 41
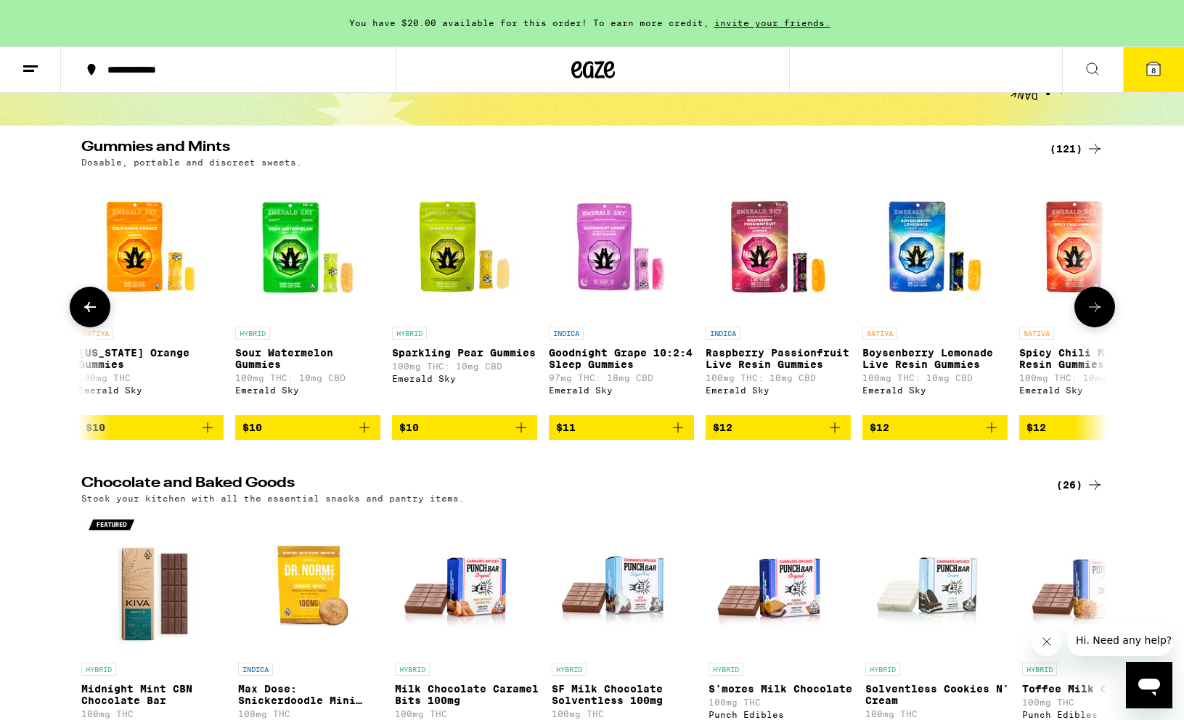
click at [1093, 325] on button at bounding box center [1095, 307] width 41 height 41
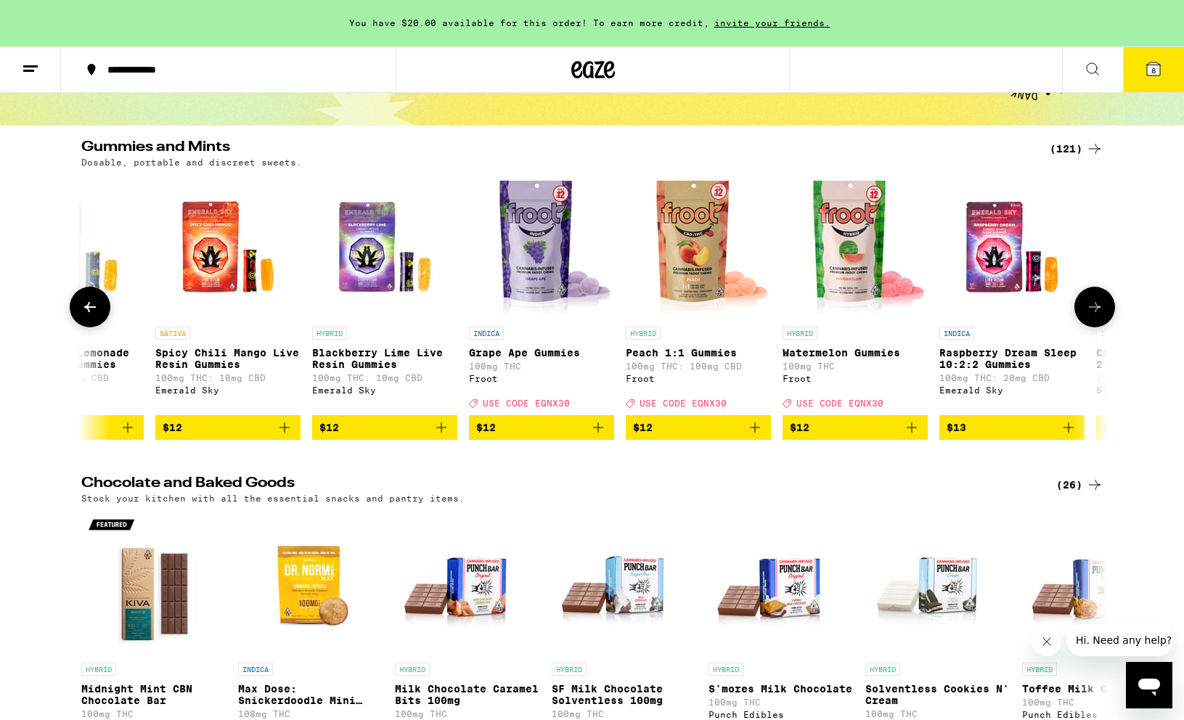
click at [1093, 325] on button at bounding box center [1095, 307] width 41 height 41
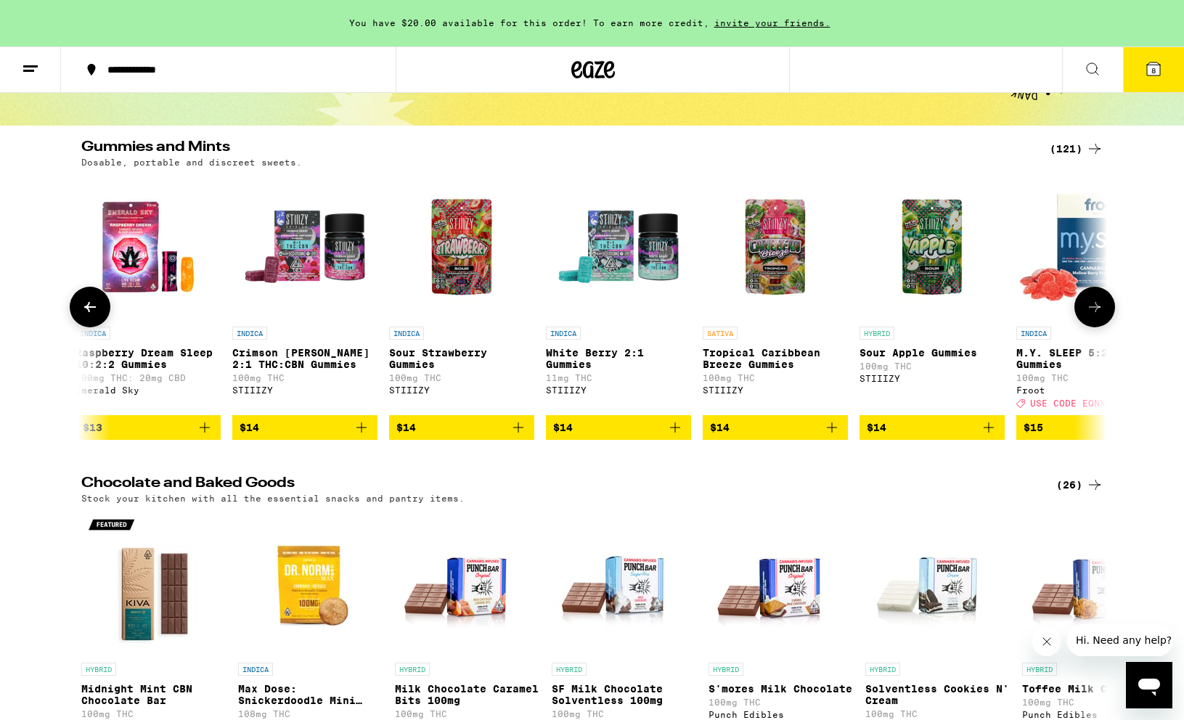
click at [1093, 325] on button at bounding box center [1095, 307] width 41 height 41
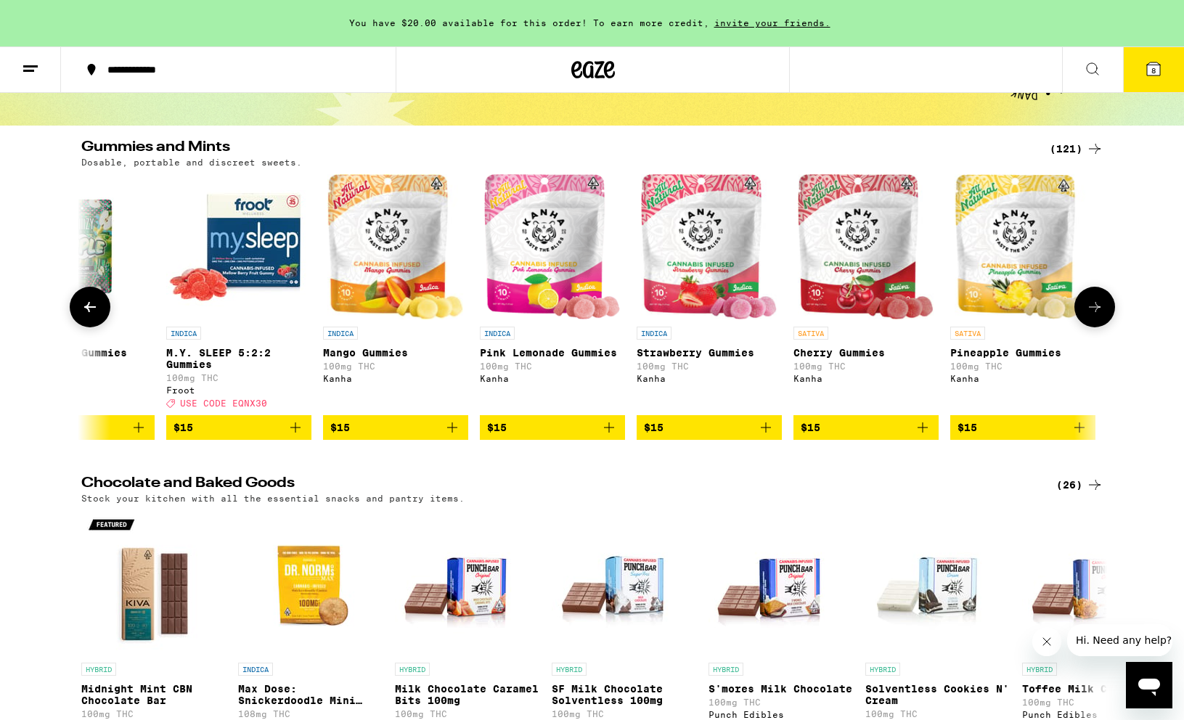
scroll to position [0, 4320]
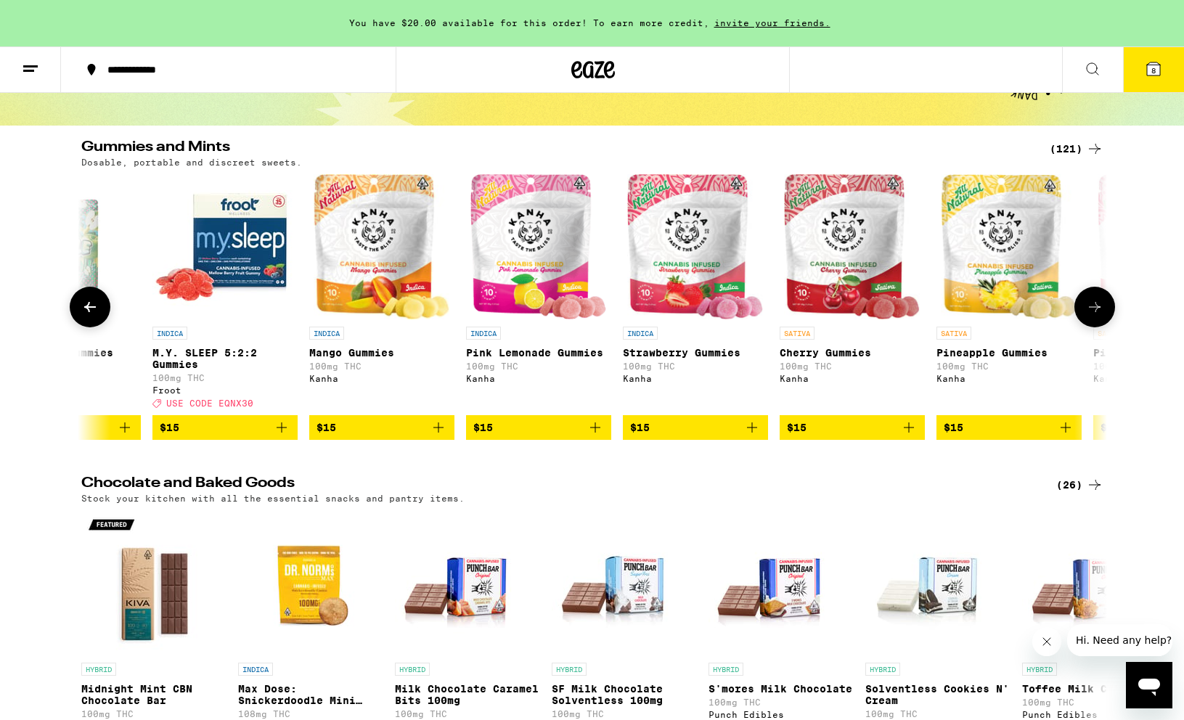
click at [1093, 325] on button at bounding box center [1095, 307] width 41 height 41
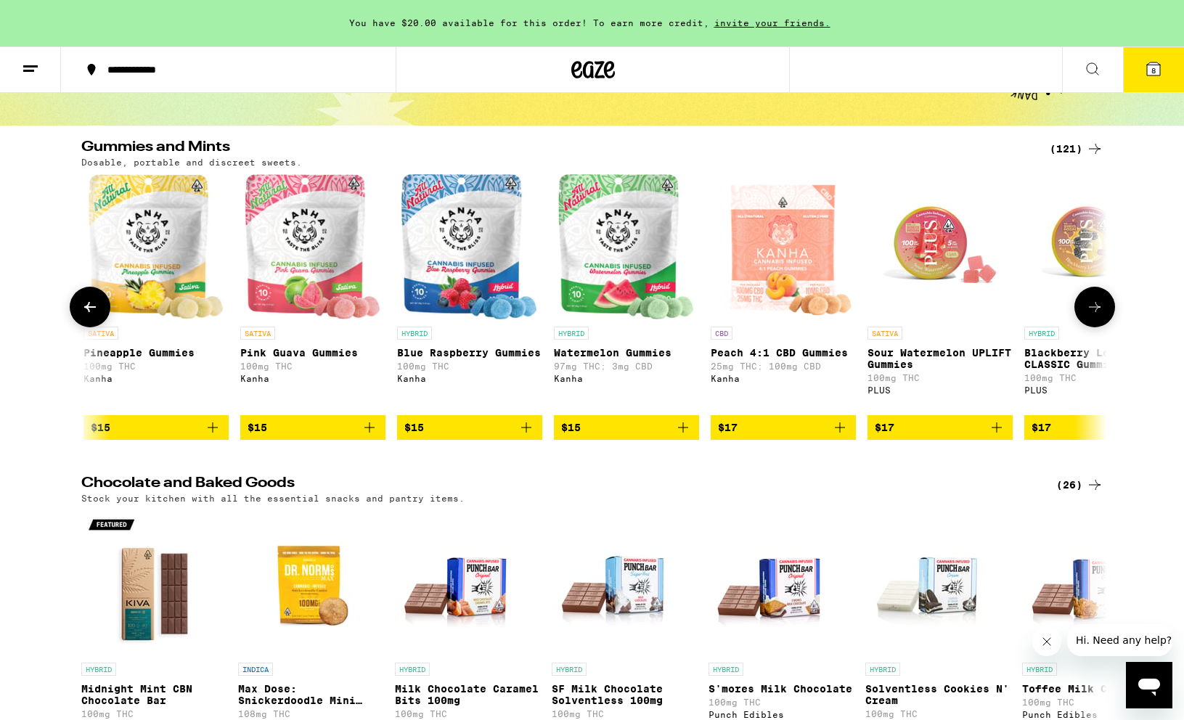
scroll to position [0, 5184]
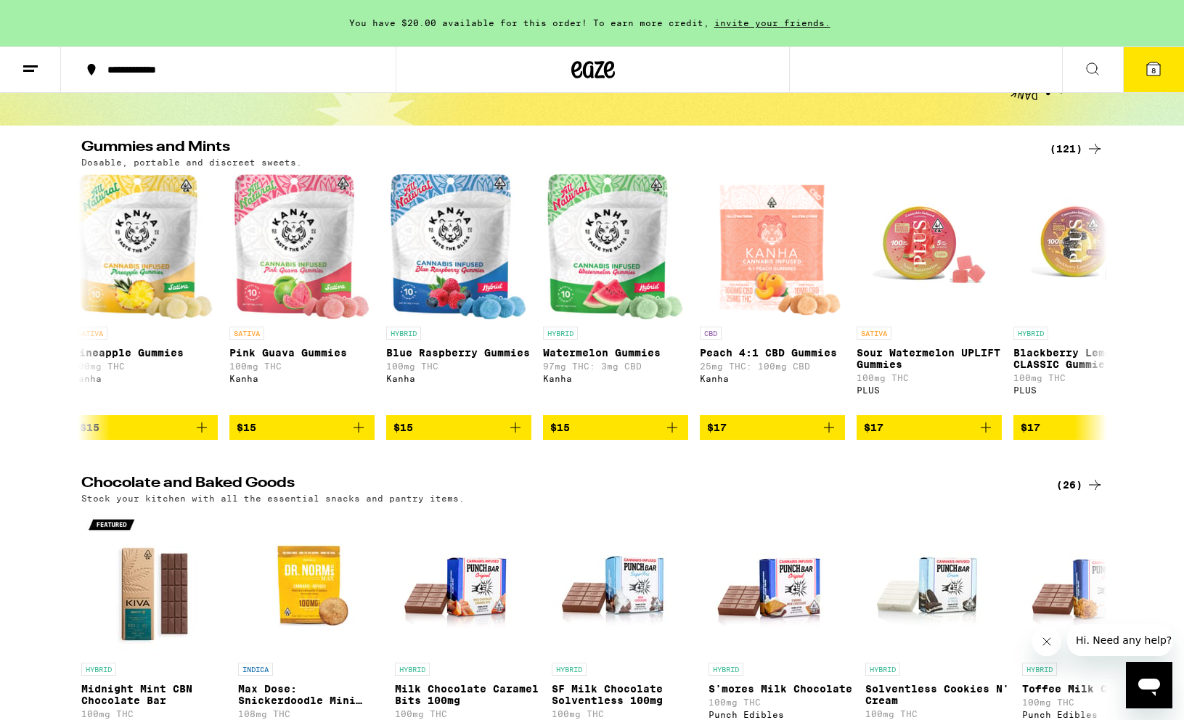
click at [1060, 152] on div "(121)" at bounding box center [1077, 148] width 54 height 17
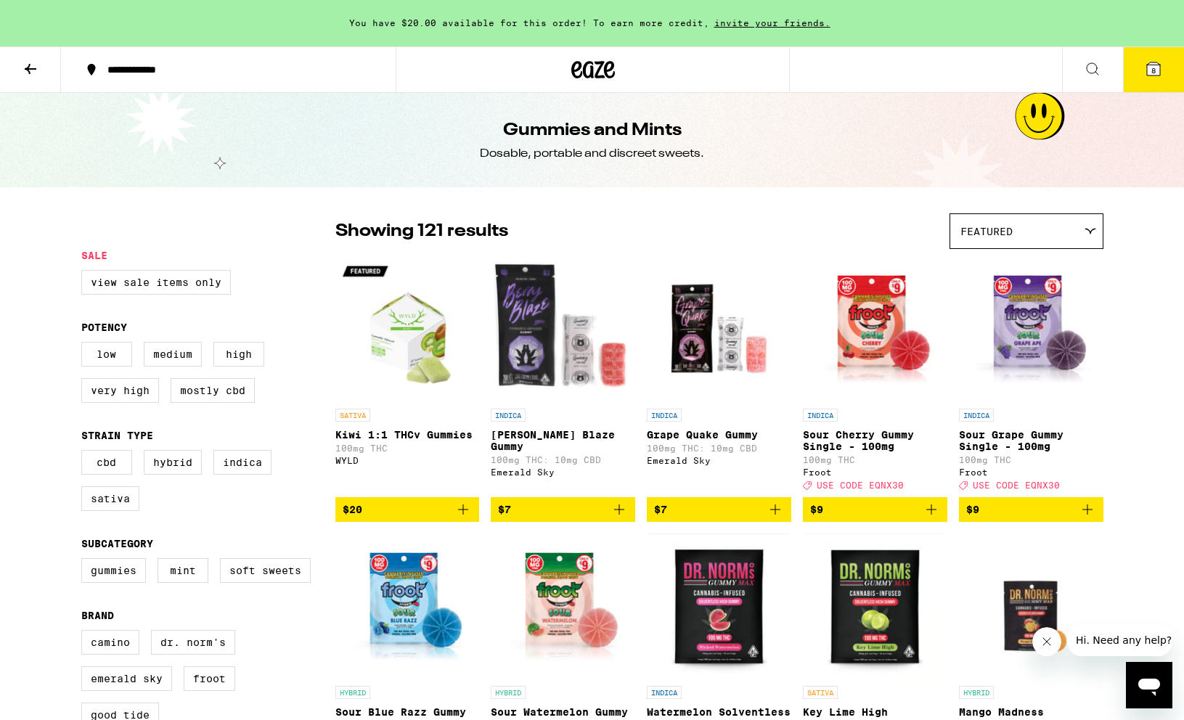
scroll to position [1, 0]
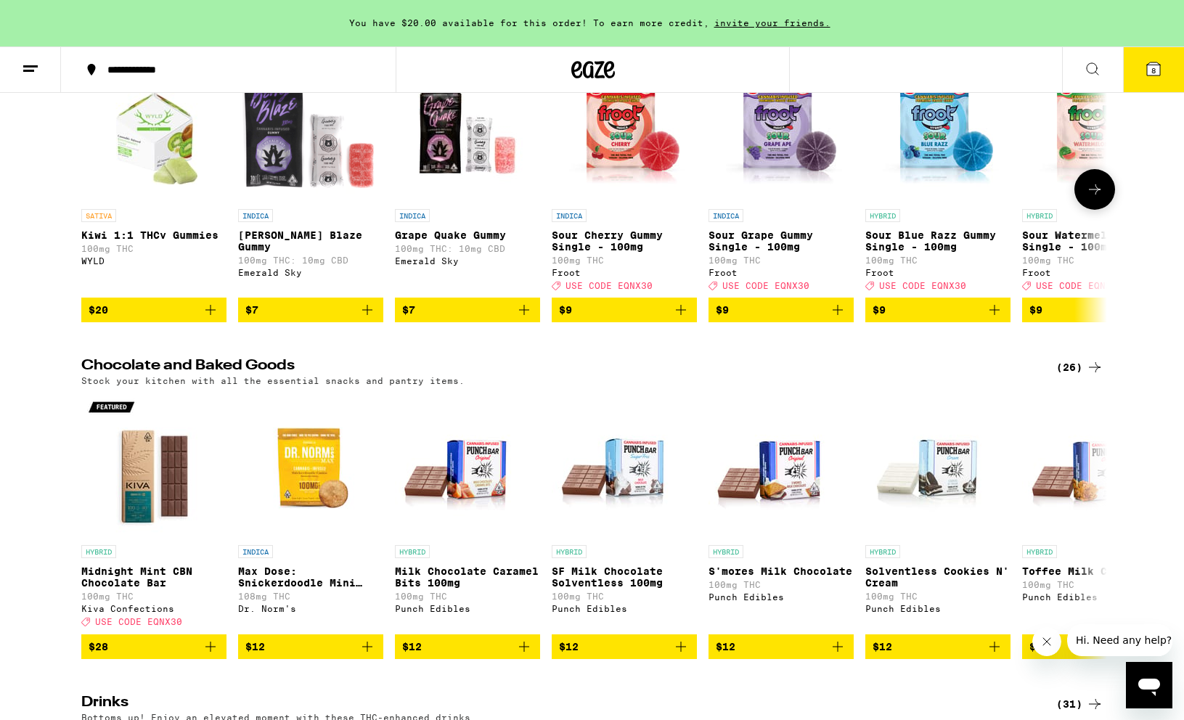
scroll to position [46, 0]
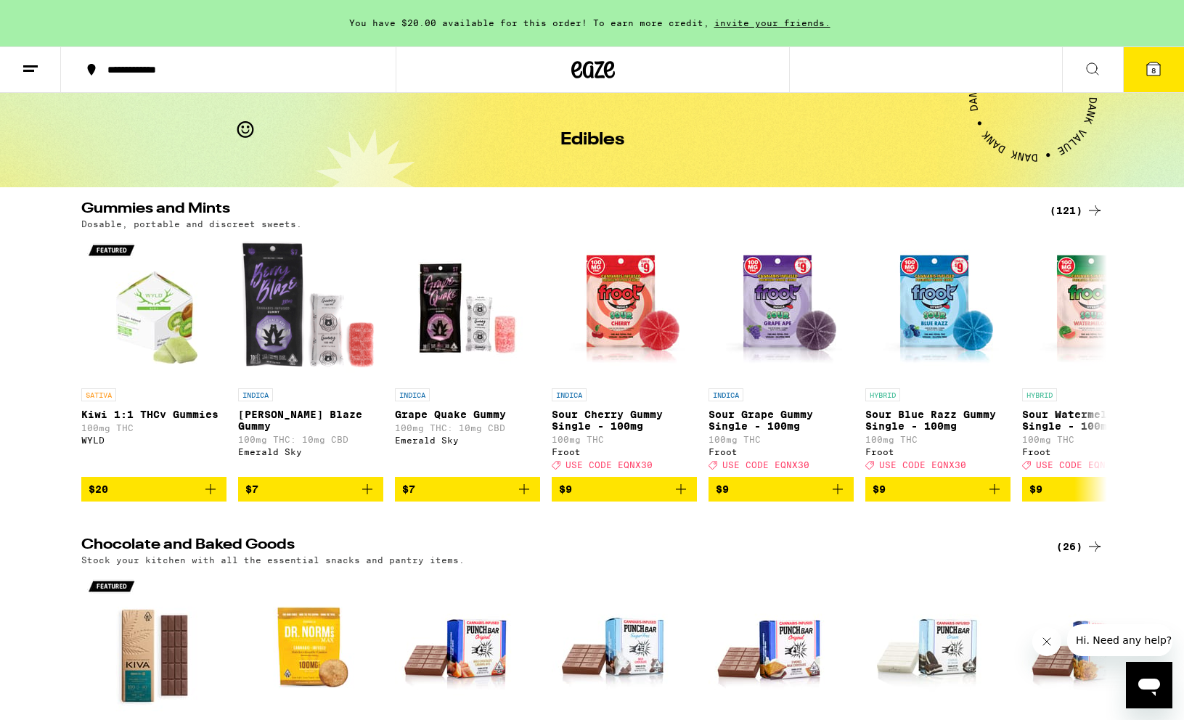
click at [1066, 209] on div "(121)" at bounding box center [1077, 210] width 54 height 17
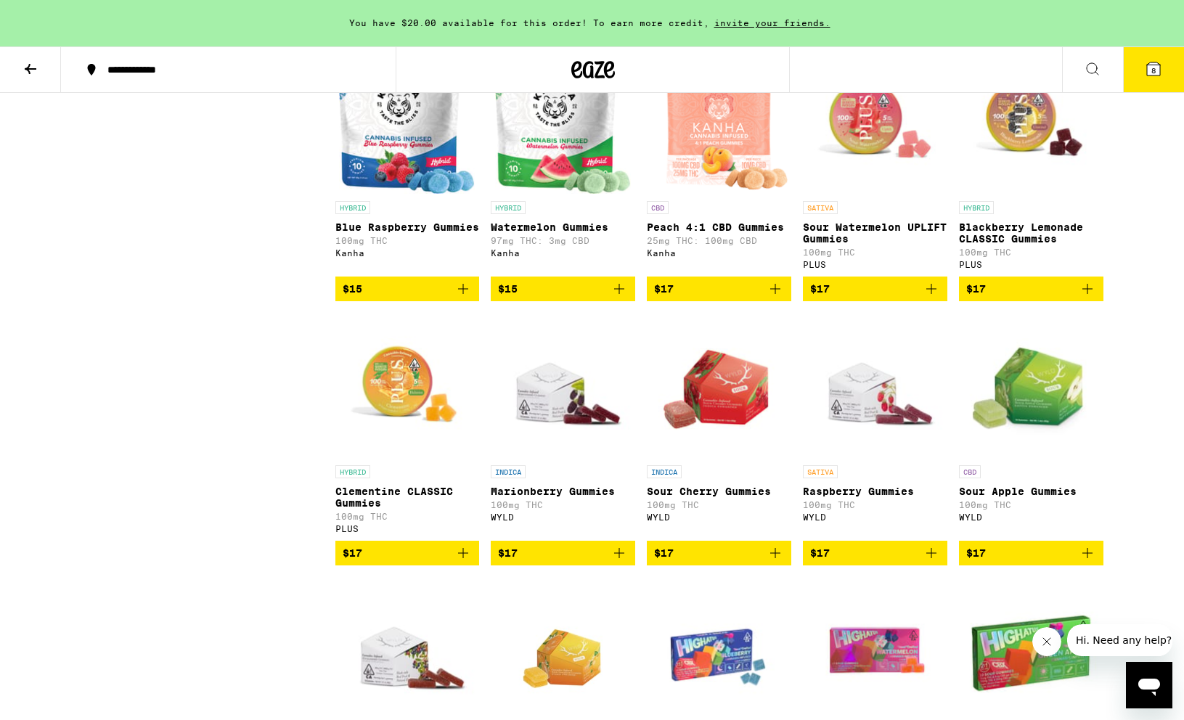
scroll to position [2094, 0]
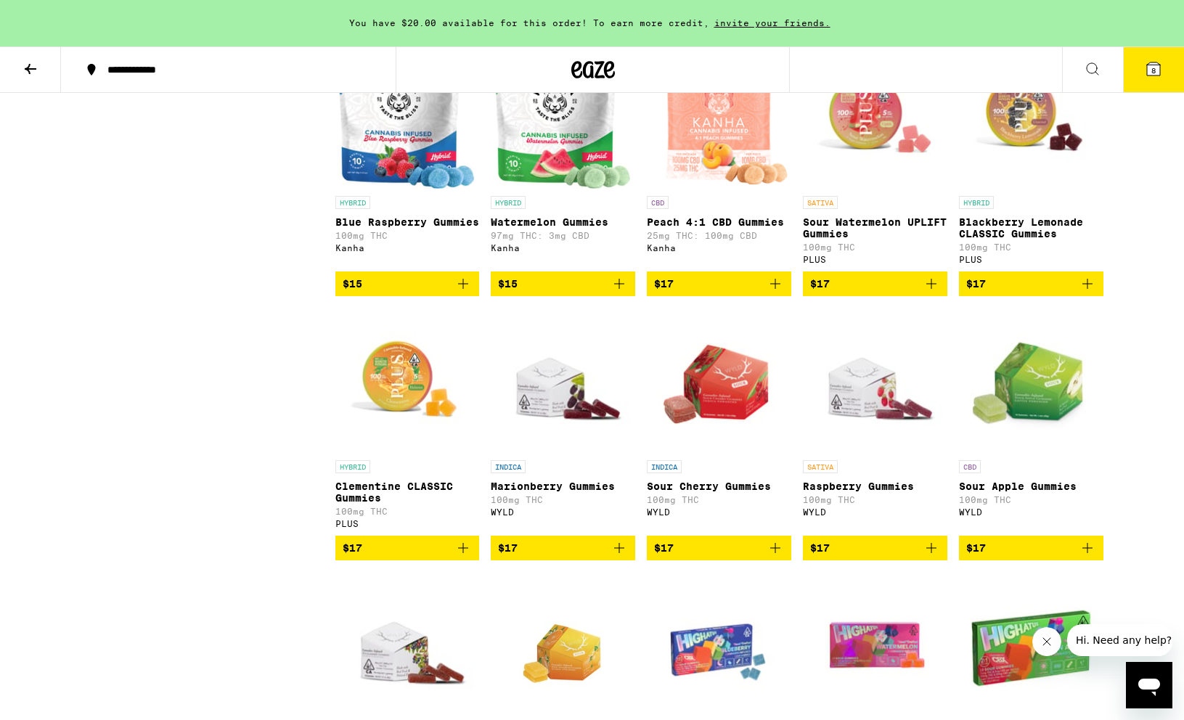
click at [934, 293] on icon "Add to bag" at bounding box center [931, 283] width 17 height 17
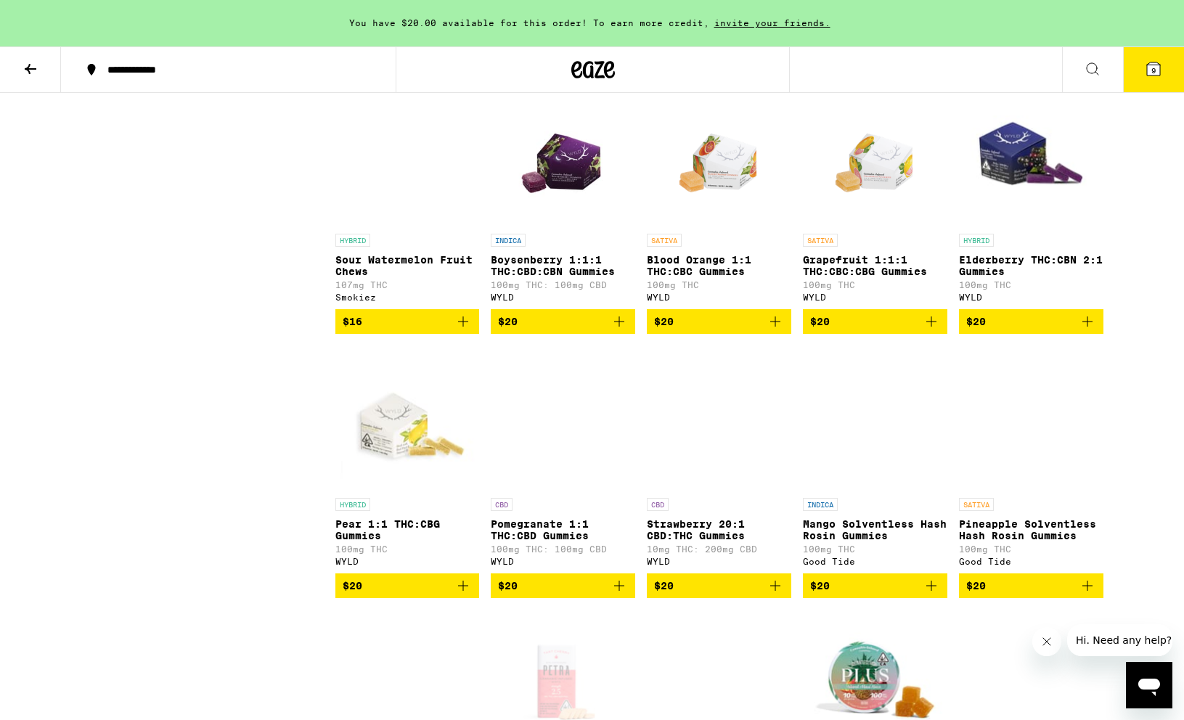
scroll to position [4461, 0]
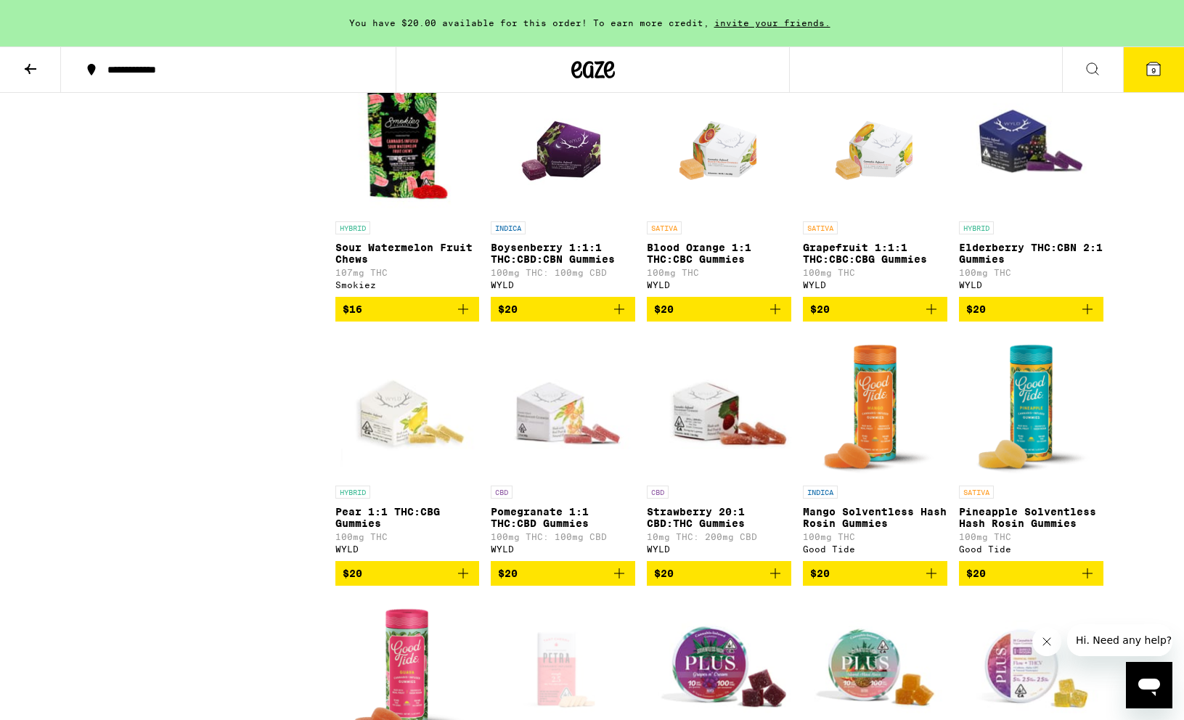
click at [1085, 318] on icon "Add to bag" at bounding box center [1087, 309] width 17 height 17
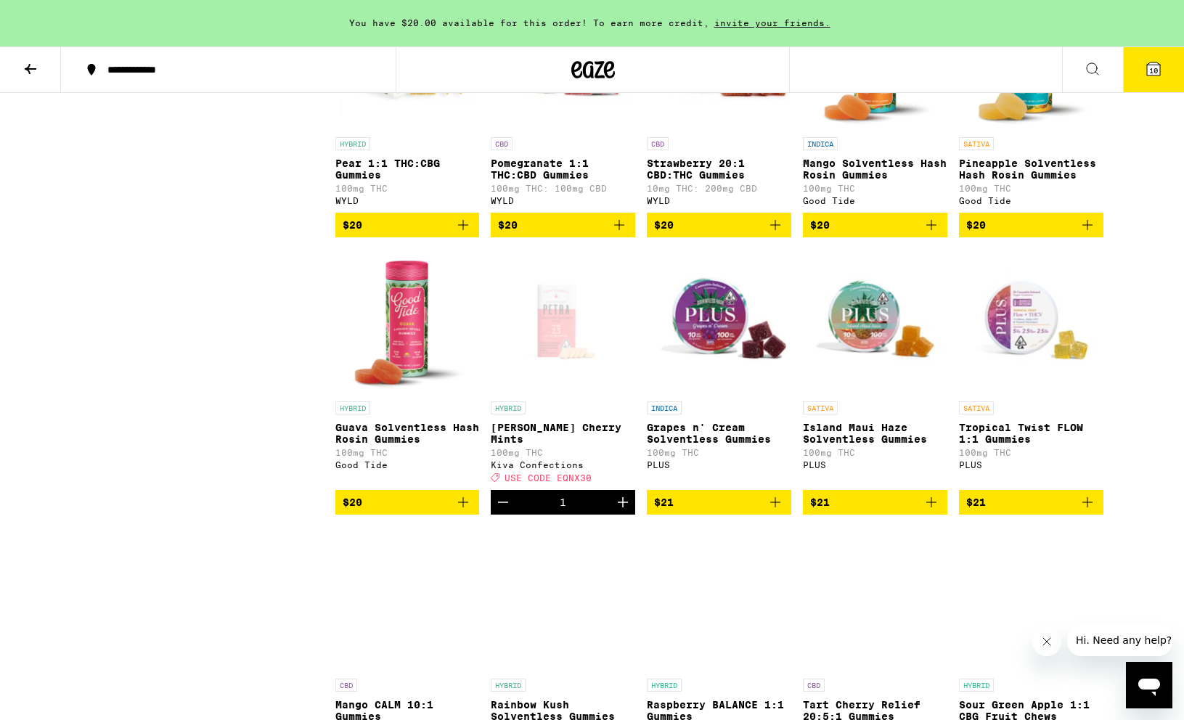
scroll to position [4785, 0]
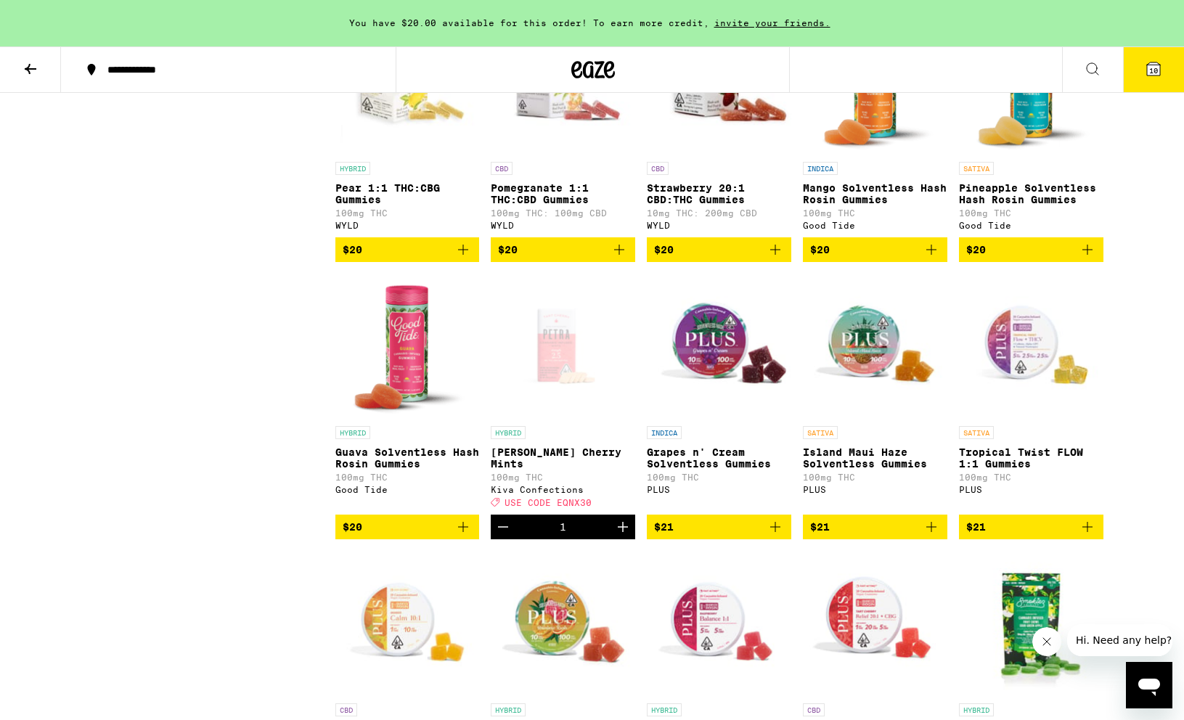
click at [1167, 78] on button "10" at bounding box center [1153, 69] width 61 height 45
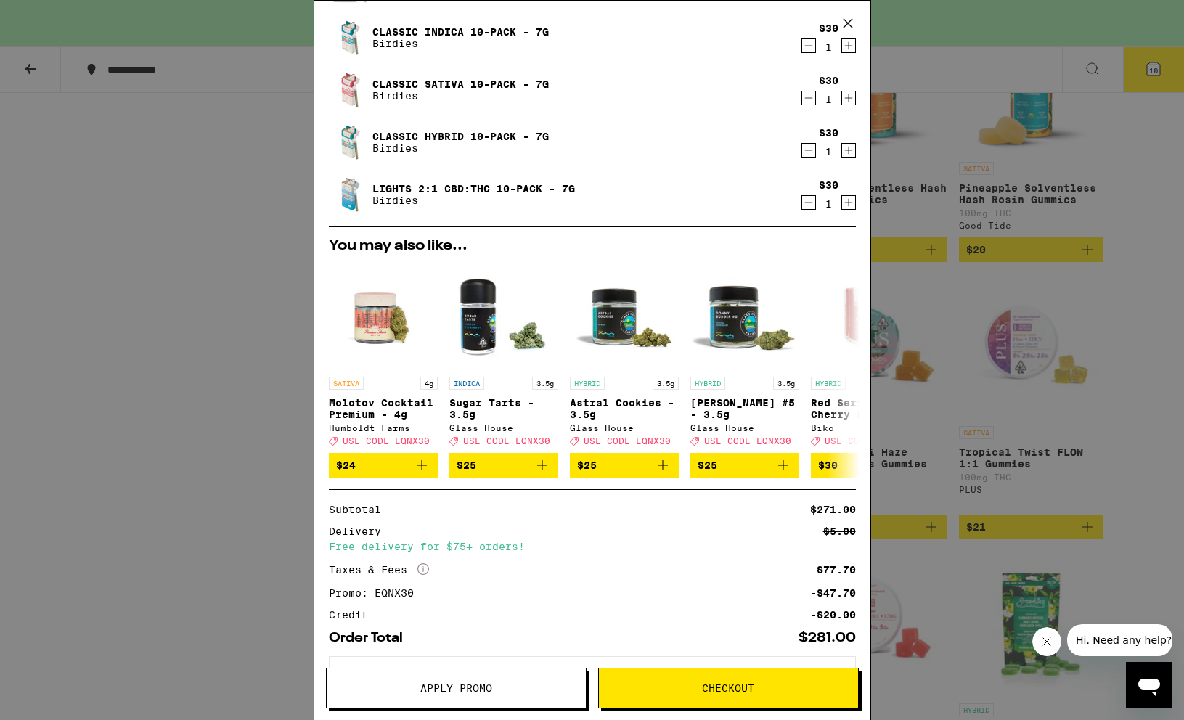
scroll to position [399, 0]
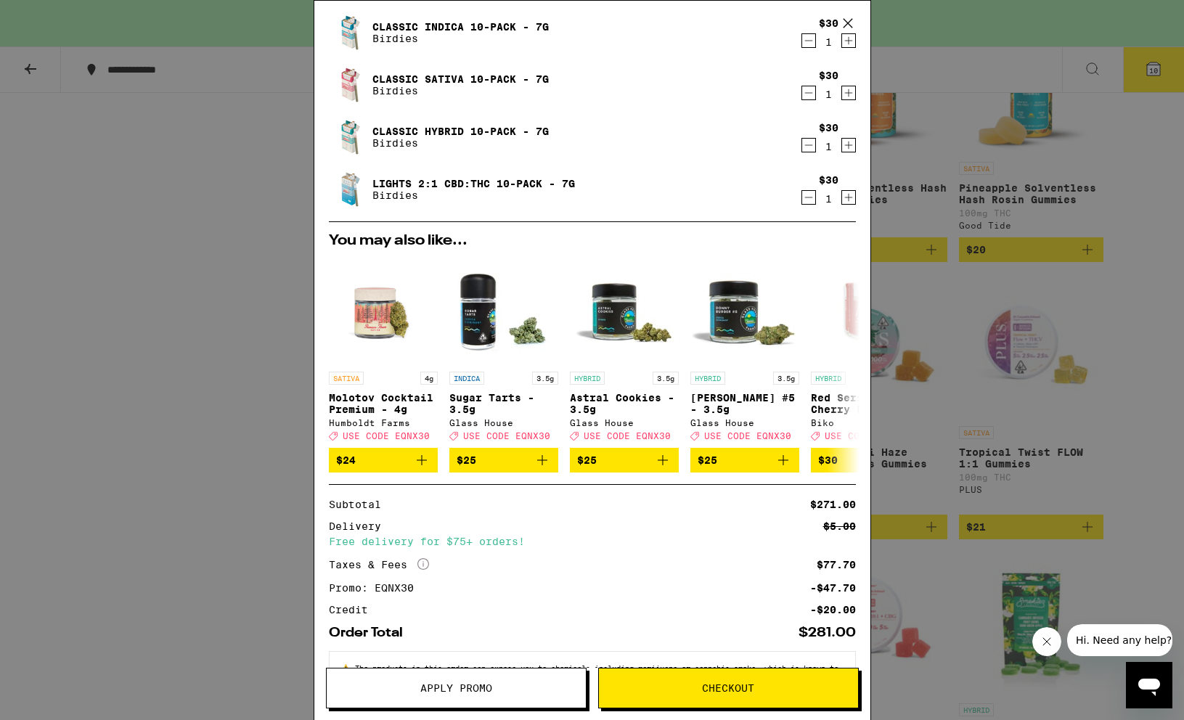
click at [180, 399] on div "Your Cart You have $20.00 available for this order! To earn more credit, invite…" at bounding box center [592, 360] width 1184 height 720
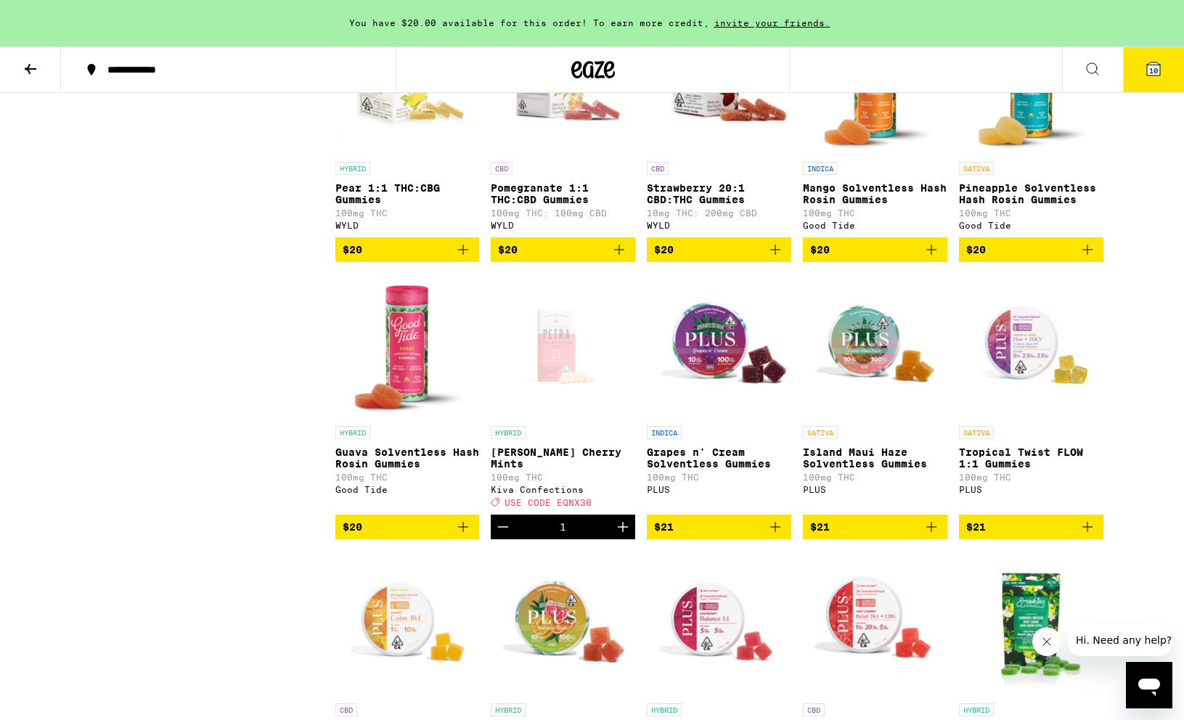
click at [1085, 64] on icon at bounding box center [1092, 68] width 17 height 17
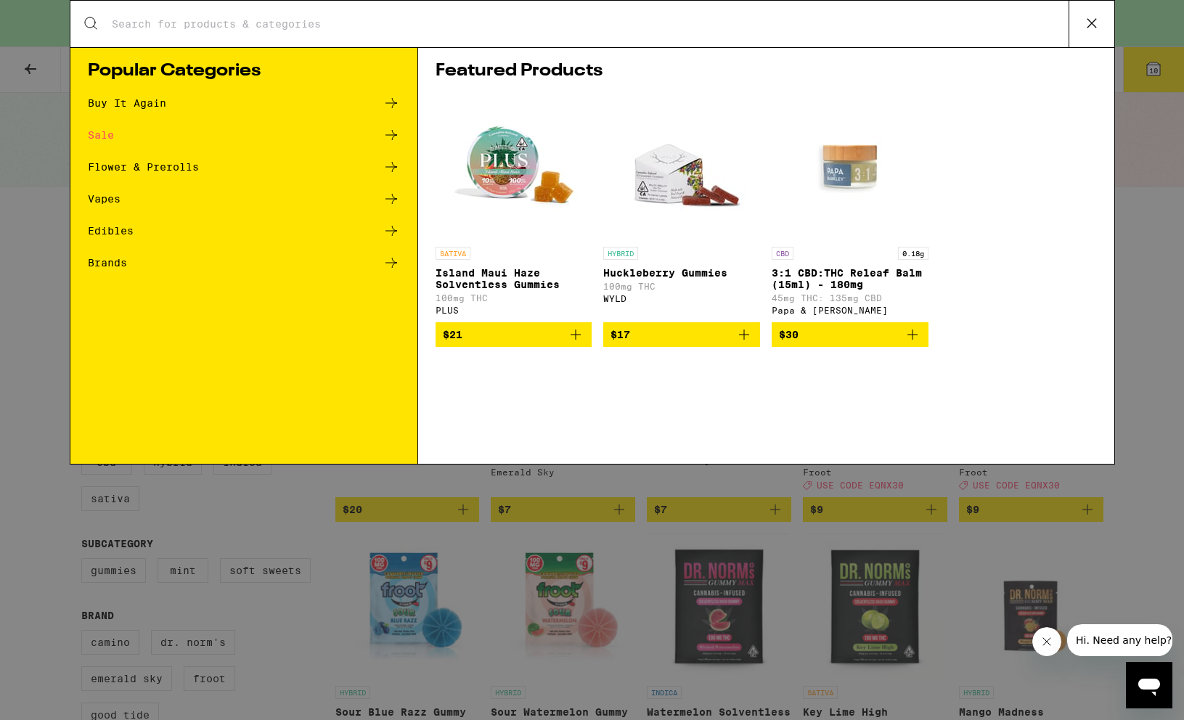
click at [440, 12] on div "Search for Products" at bounding box center [592, 24] width 1044 height 46
click at [443, 2] on div "Search for Products" at bounding box center [592, 24] width 1044 height 46
click at [436, 17] on input "Search for Products" at bounding box center [590, 23] width 958 height 13
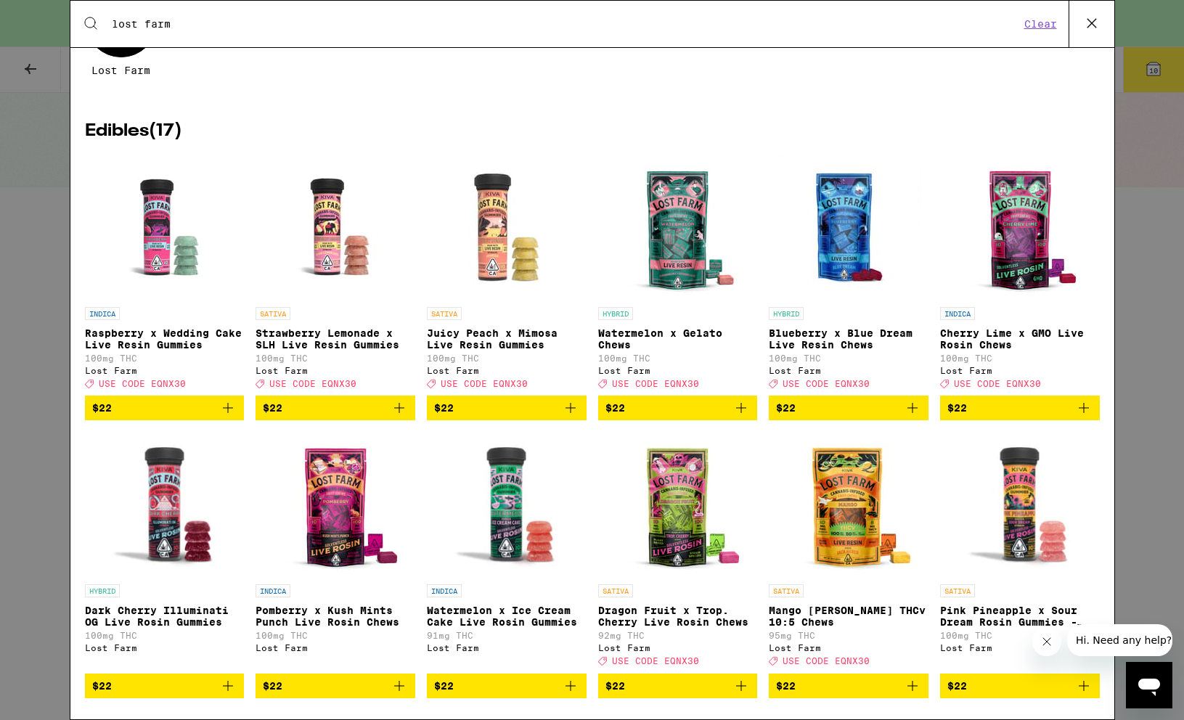
scroll to position [230, 0]
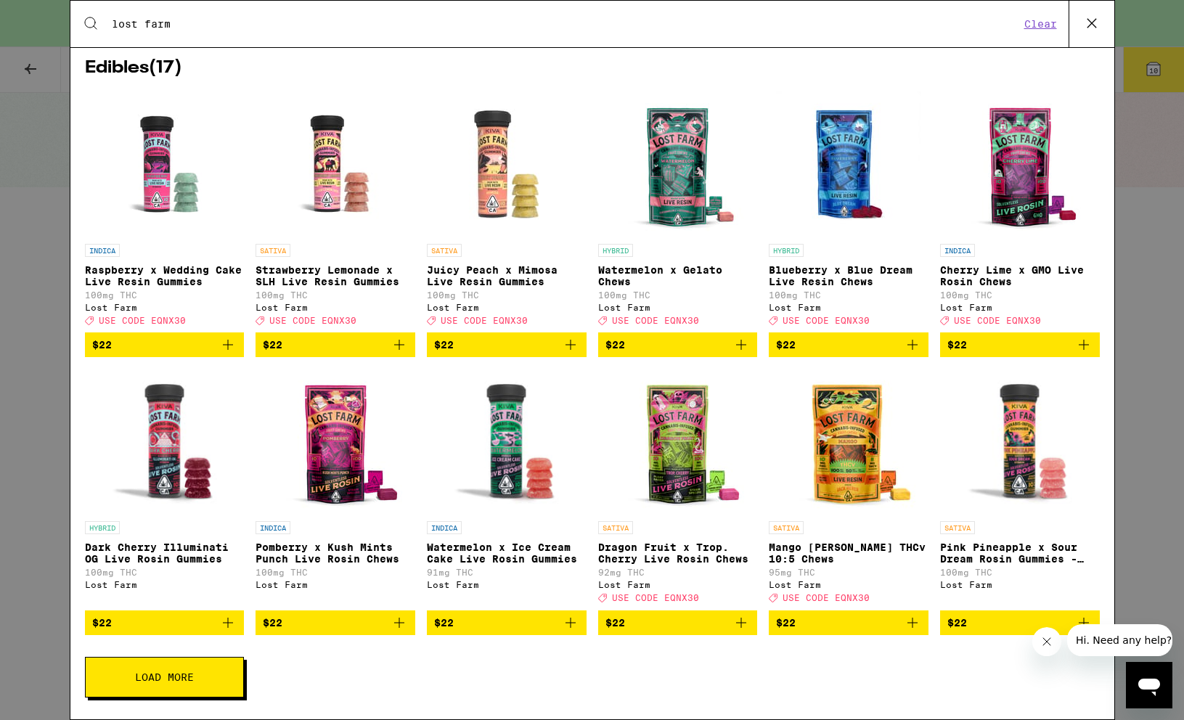
type input "lost farm"
click at [22, 476] on div "Search for Products lost farm Clear 18 results for "lost farm" Brands ( 1 ) L L…" at bounding box center [592, 360] width 1184 height 720
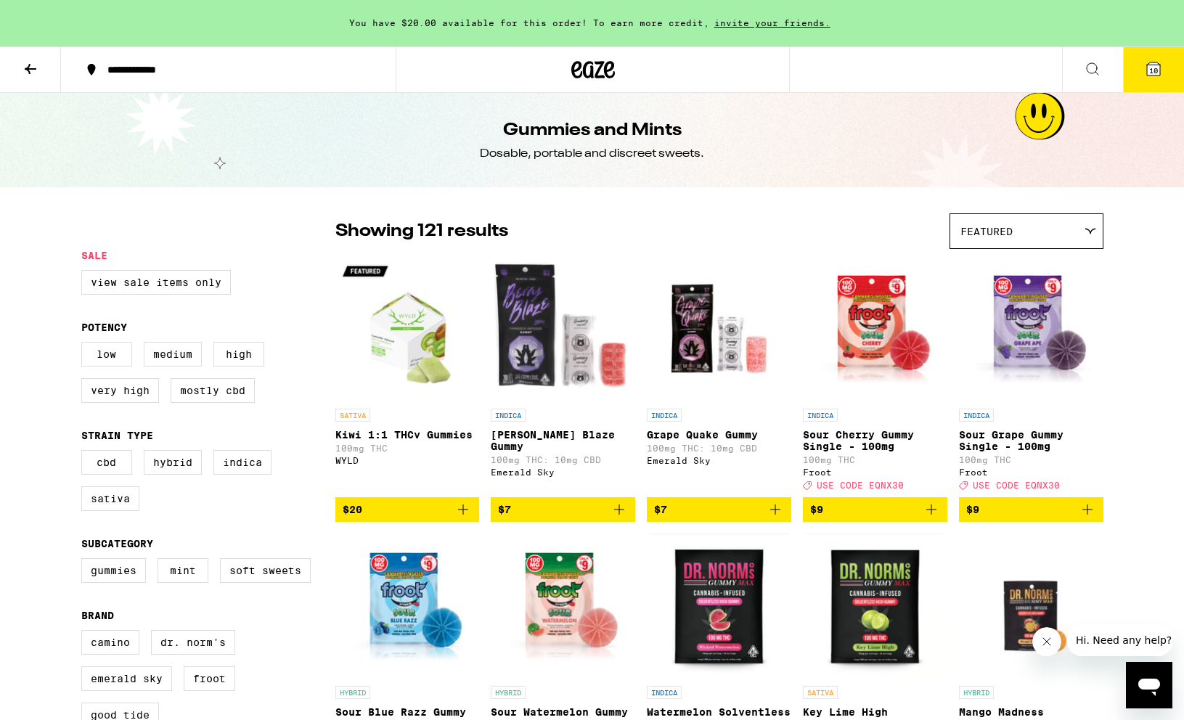
click at [23, 74] on icon at bounding box center [30, 68] width 17 height 17
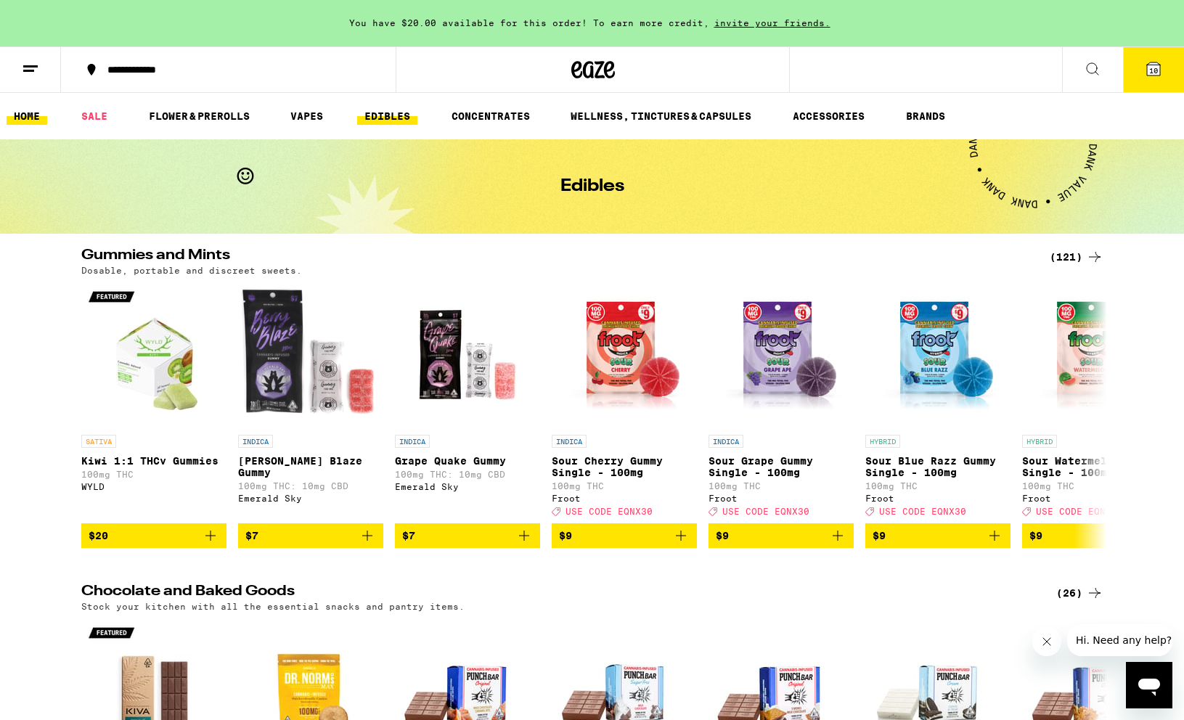
click at [31, 109] on link "HOME" at bounding box center [27, 115] width 41 height 17
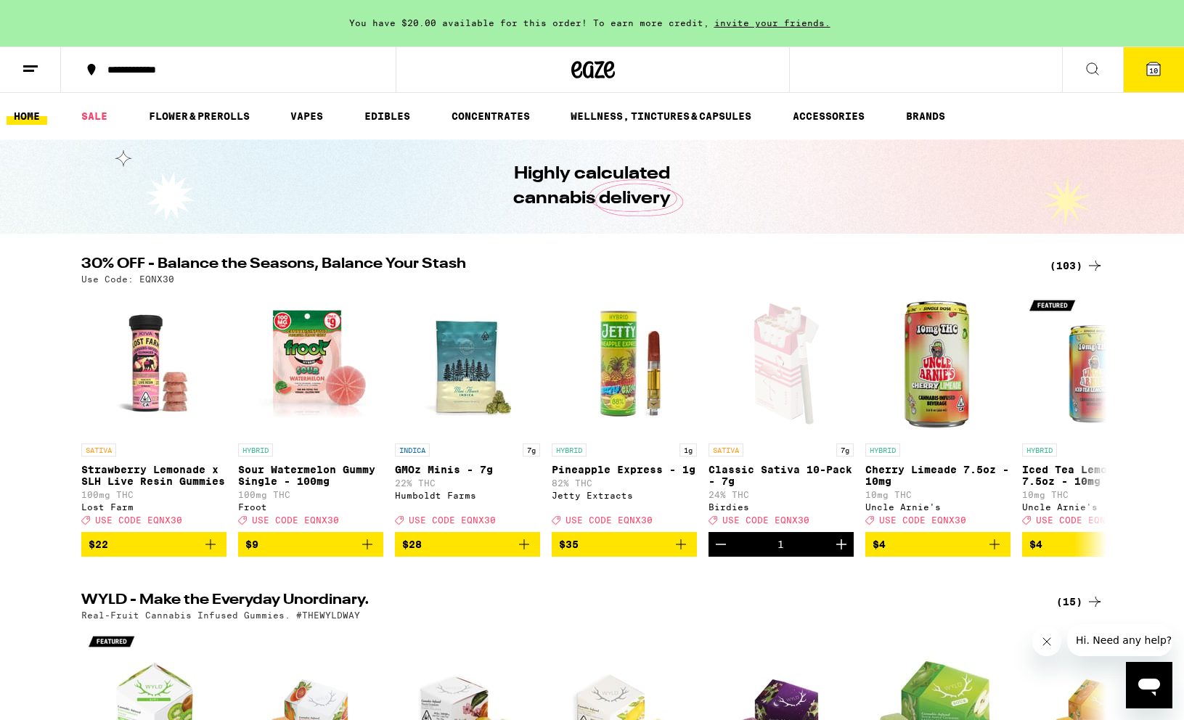
click at [28, 118] on link "HOME" at bounding box center [27, 115] width 41 height 17
click at [31, 117] on link "HOME" at bounding box center [27, 115] width 41 height 17
click at [30, 77] on button at bounding box center [30, 70] width 61 height 46
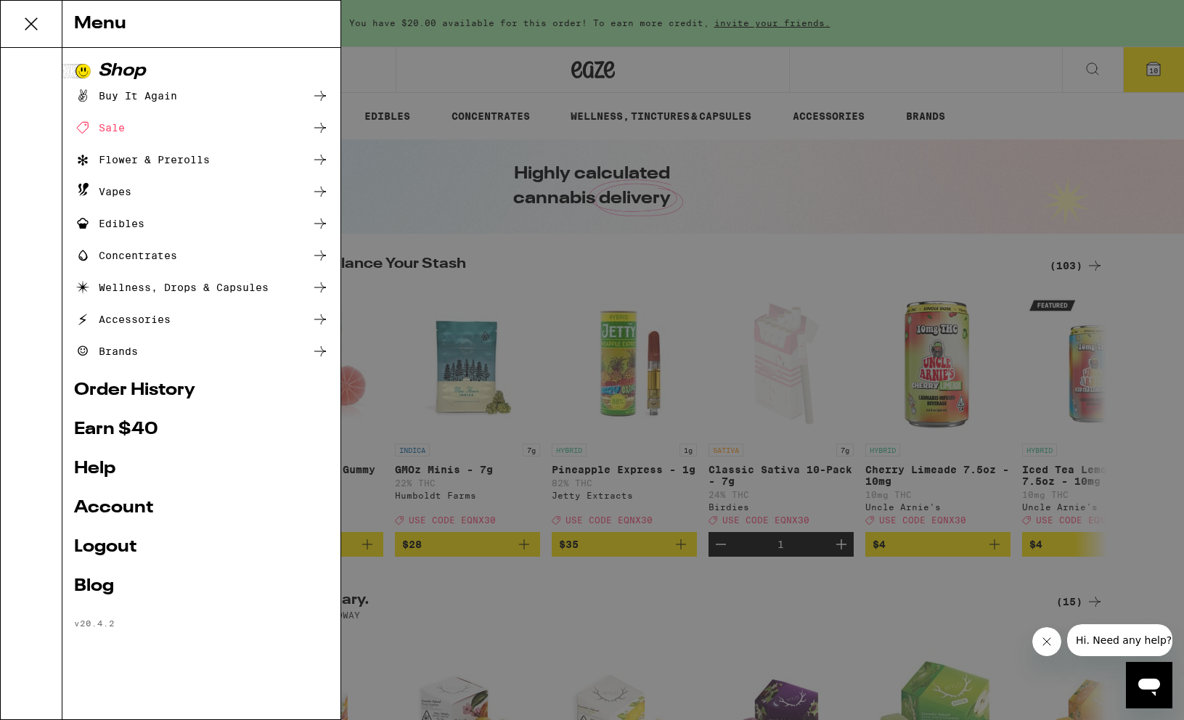
click at [441, 179] on div "Menu Shop Buy It Again Sale Flower & Prerolls Vapes Edibles Concentrates Wellne…" at bounding box center [592, 360] width 1184 height 720
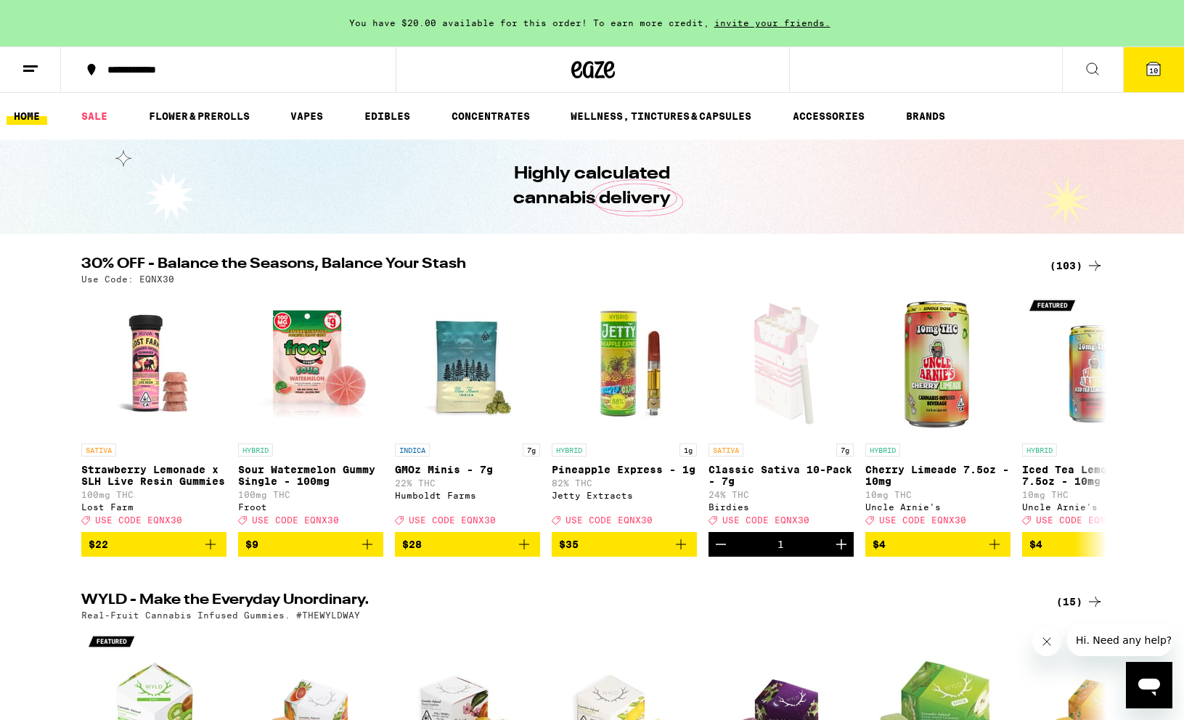
click at [1088, 266] on icon at bounding box center [1094, 265] width 17 height 17
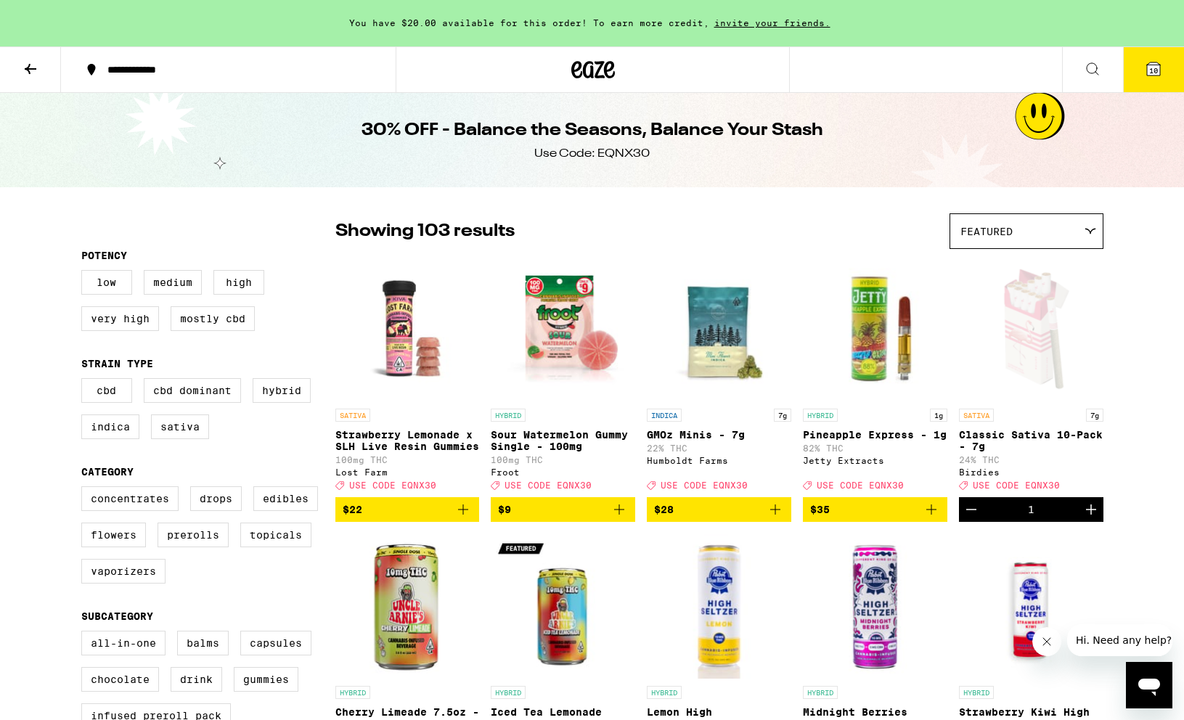
click at [396, 359] on img "Open page for Strawberry Lemonade x SLH Live Resin Gummies from Lost Farm" at bounding box center [407, 328] width 144 height 145
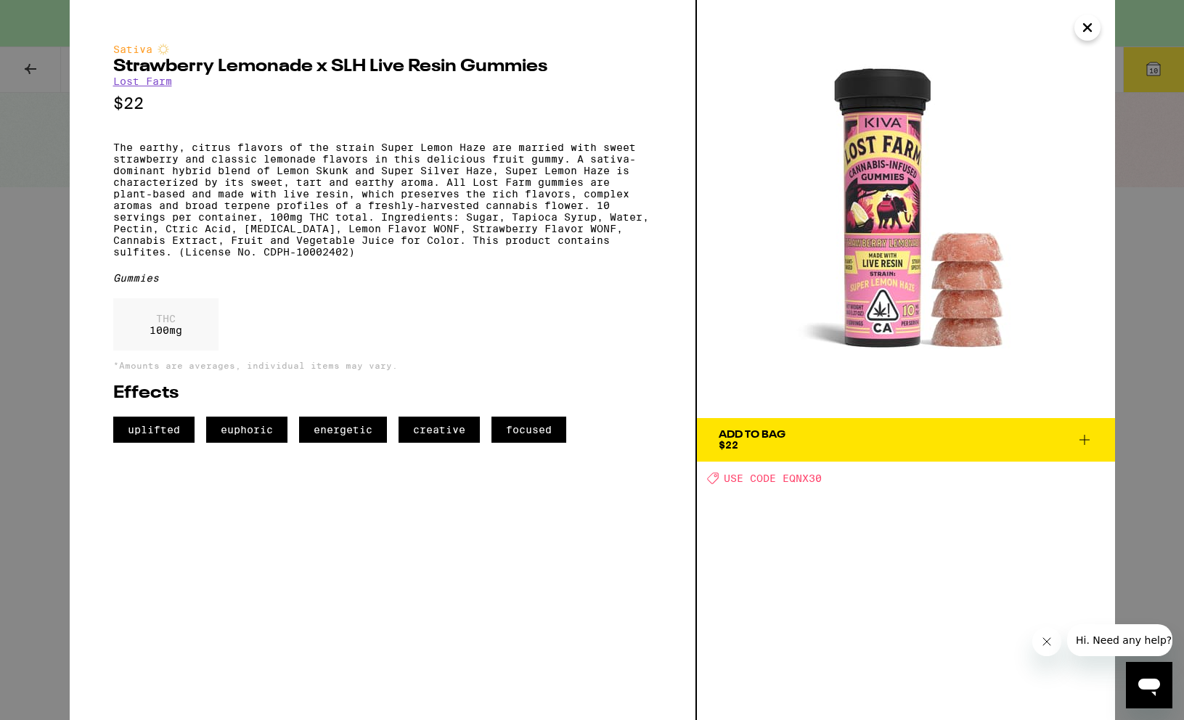
click at [49, 264] on div "Sativa Strawberry Lemonade x SLH Live Resin Gummies Lost Farm $22 The earthy, c…" at bounding box center [592, 360] width 1184 height 720
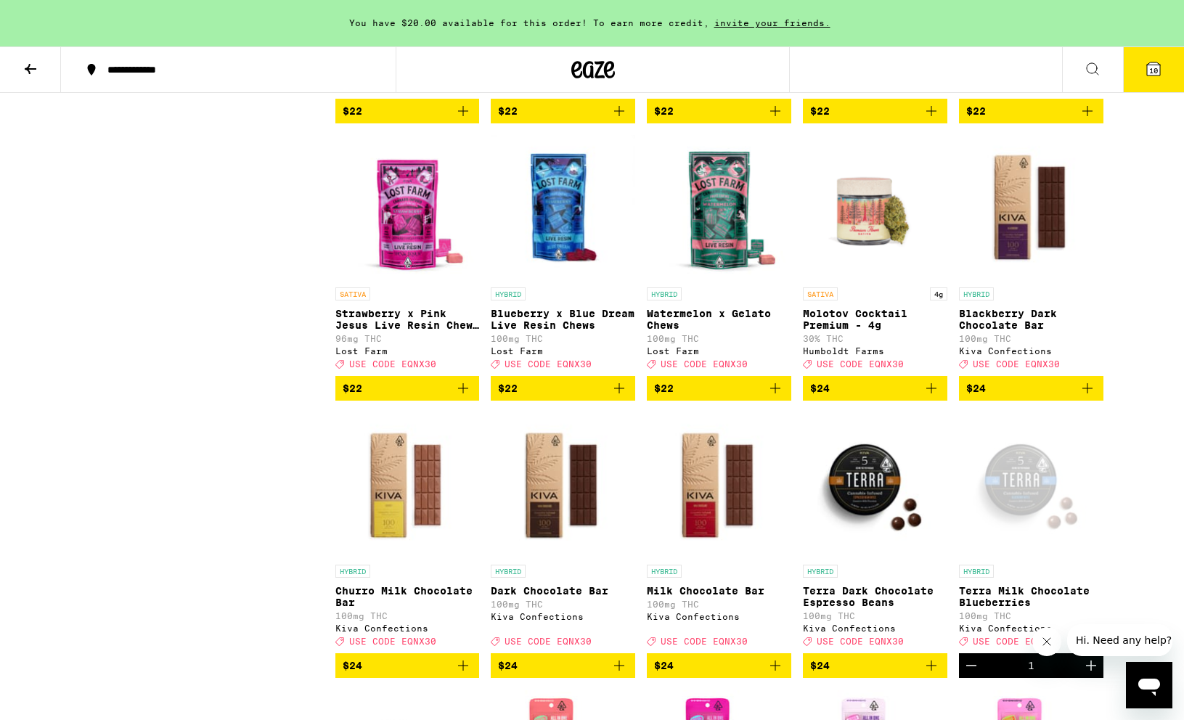
scroll to position [2063, 0]
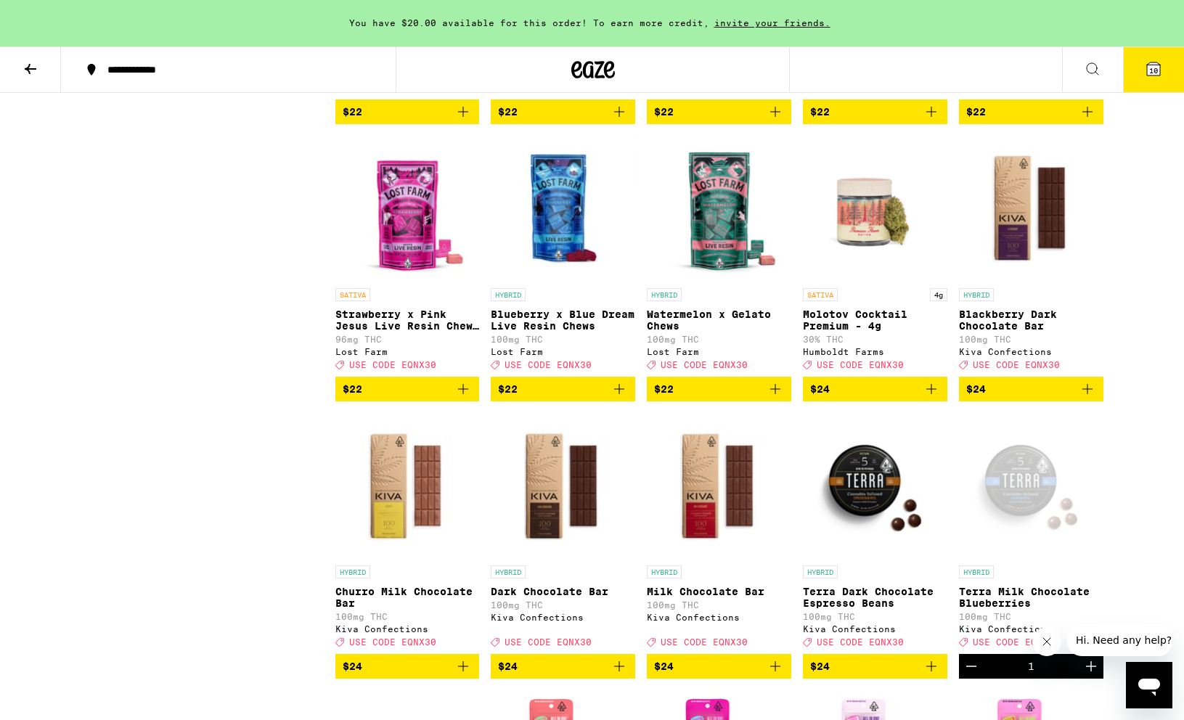
click at [619, 394] on icon "Add to bag" at bounding box center [619, 389] width 10 height 10
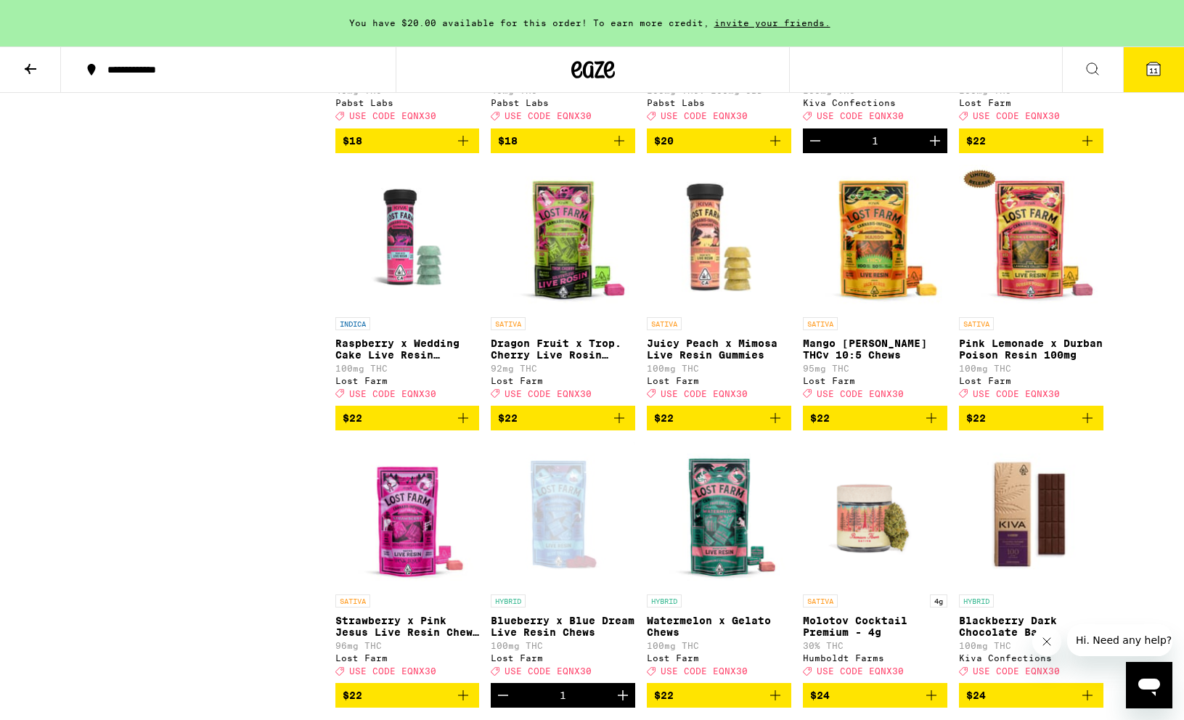
scroll to position [1761, 0]
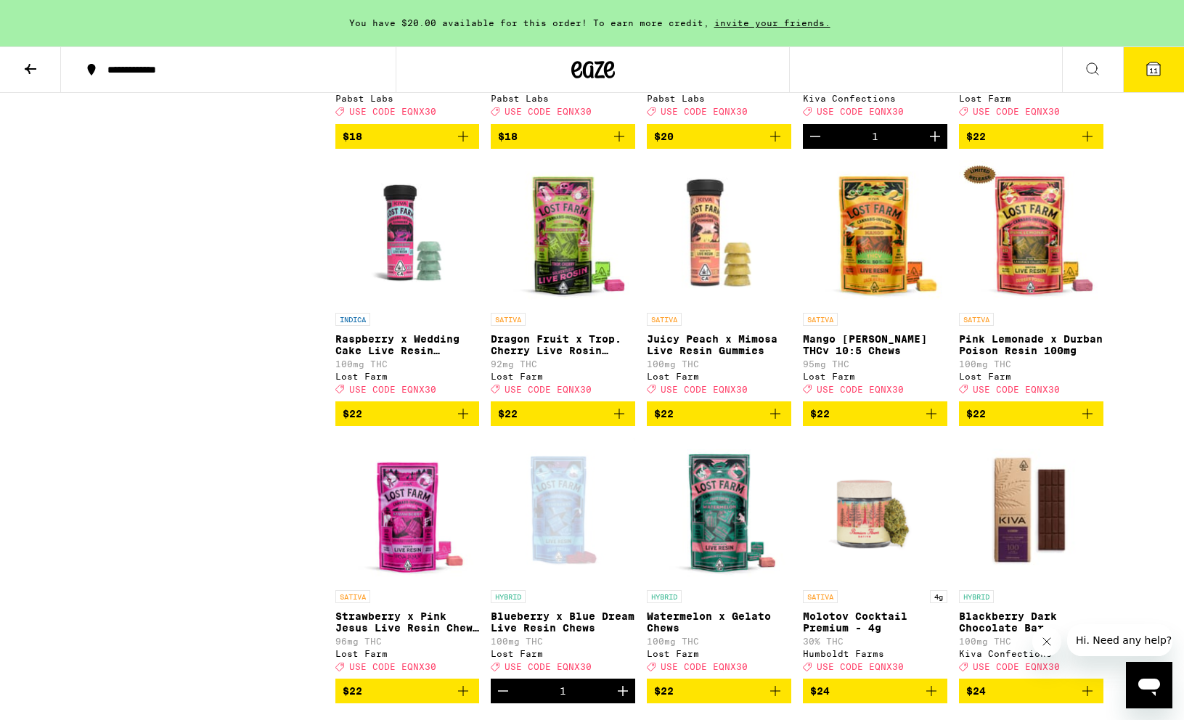
click at [775, 423] on icon "Add to bag" at bounding box center [775, 413] width 17 height 17
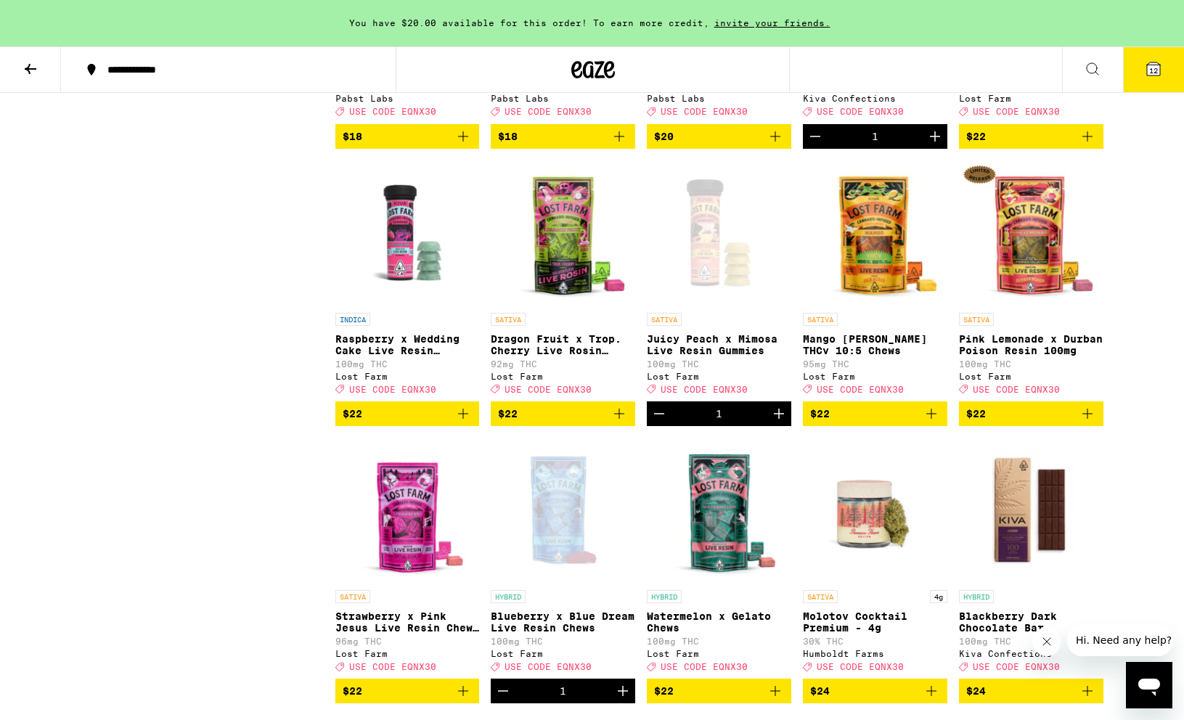
click at [33, 65] on icon at bounding box center [30, 68] width 17 height 17
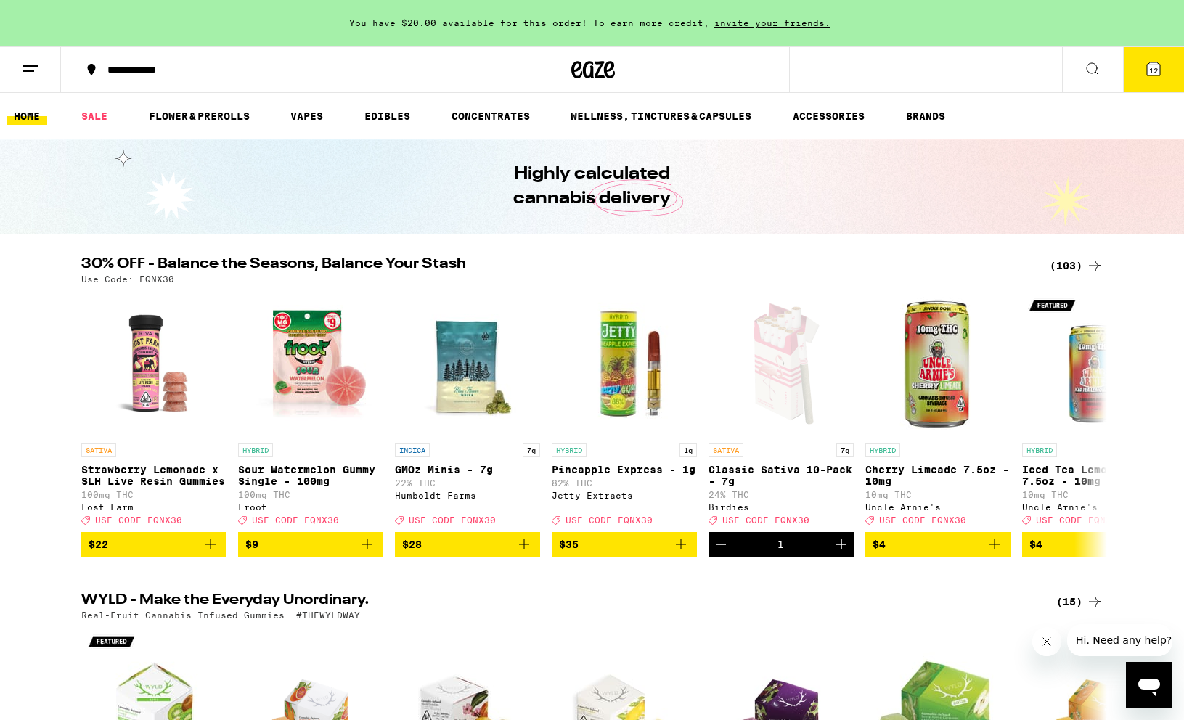
click at [1083, 70] on button at bounding box center [1092, 70] width 61 height 46
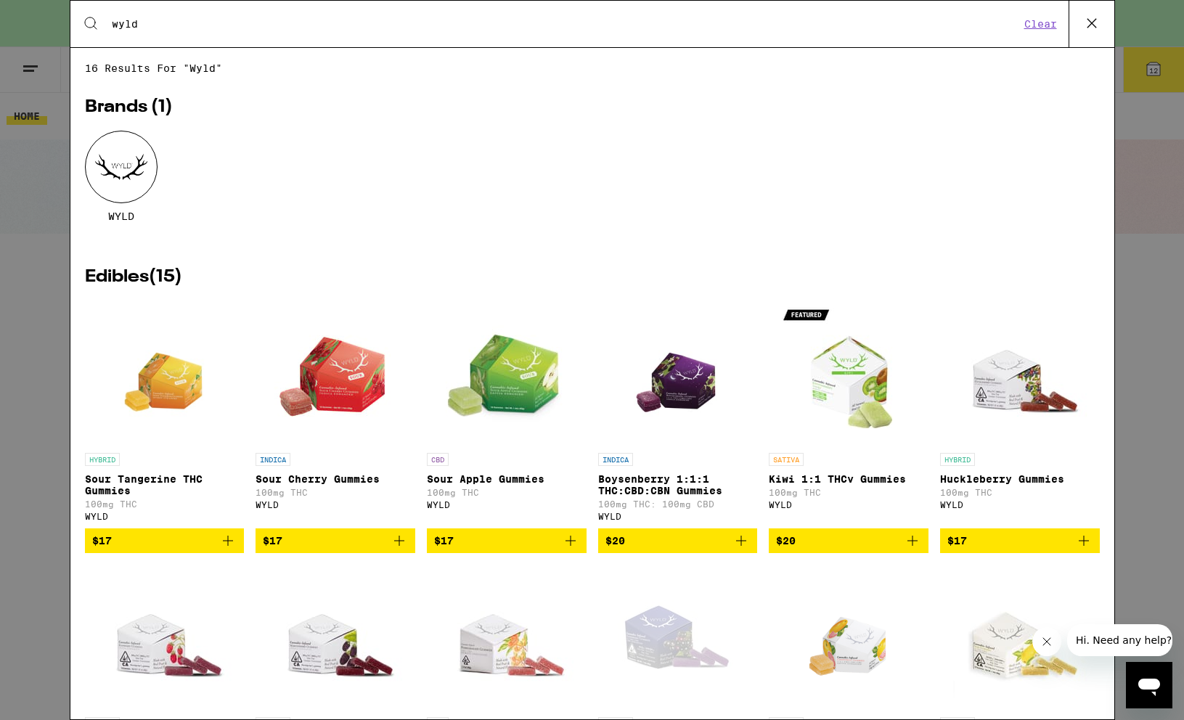
type input "wyld"
click at [1094, 20] on icon at bounding box center [1091, 23] width 9 height 9
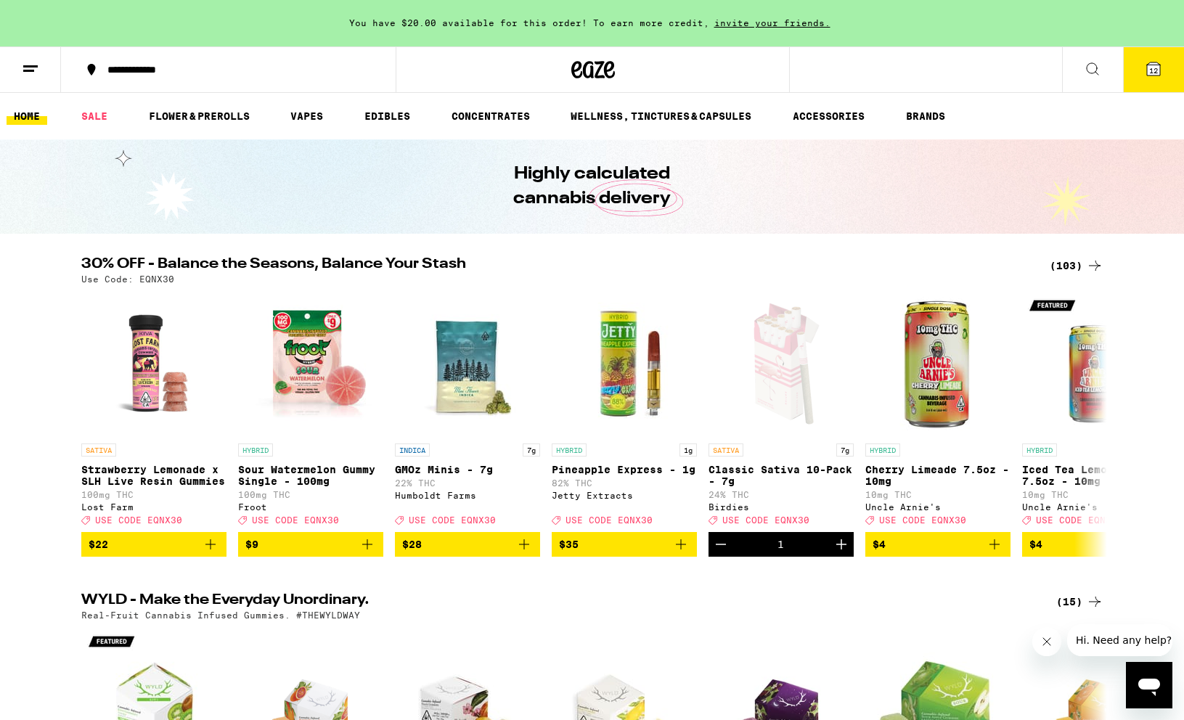
click at [1137, 57] on button "12" at bounding box center [1153, 69] width 61 height 45
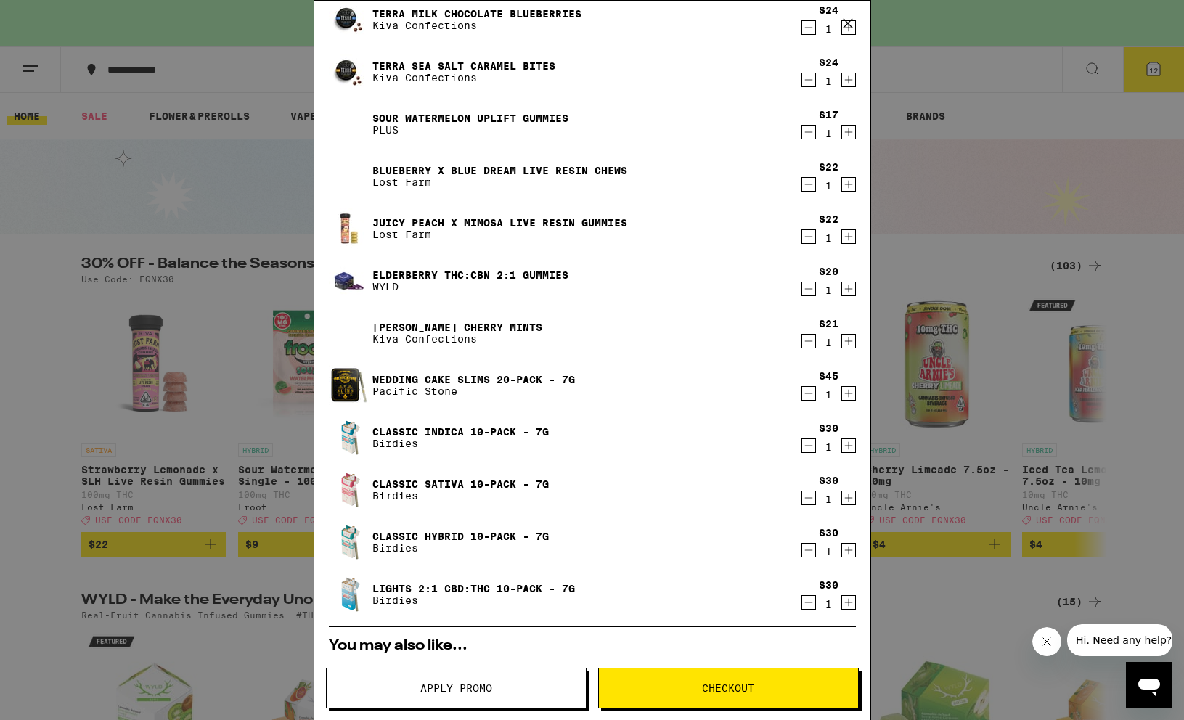
scroll to position [100, 0]
click at [139, 306] on div "Your Cart You have $20.00 available for this order! To earn more credit, invite…" at bounding box center [592, 360] width 1184 height 720
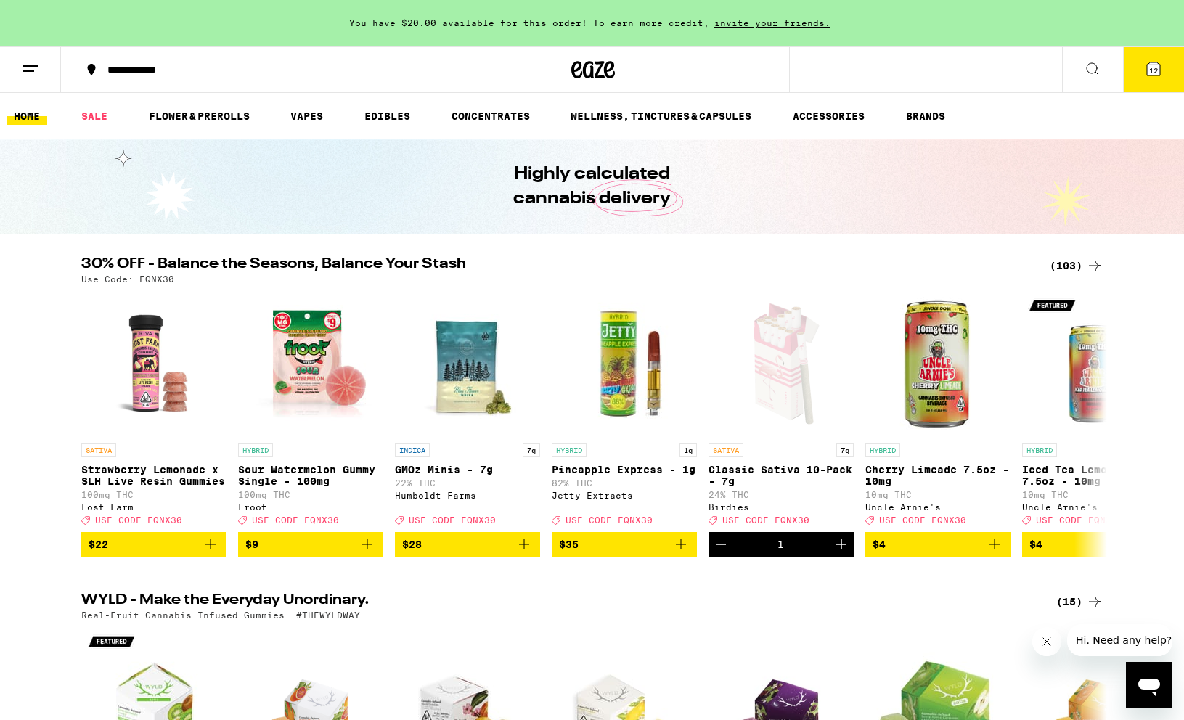
drag, startPoint x: 139, startPoint y: 306, endPoint x: 1170, endPoint y: 68, distance: 1058.1
click at [1170, 68] on button "12" at bounding box center [1153, 69] width 61 height 45
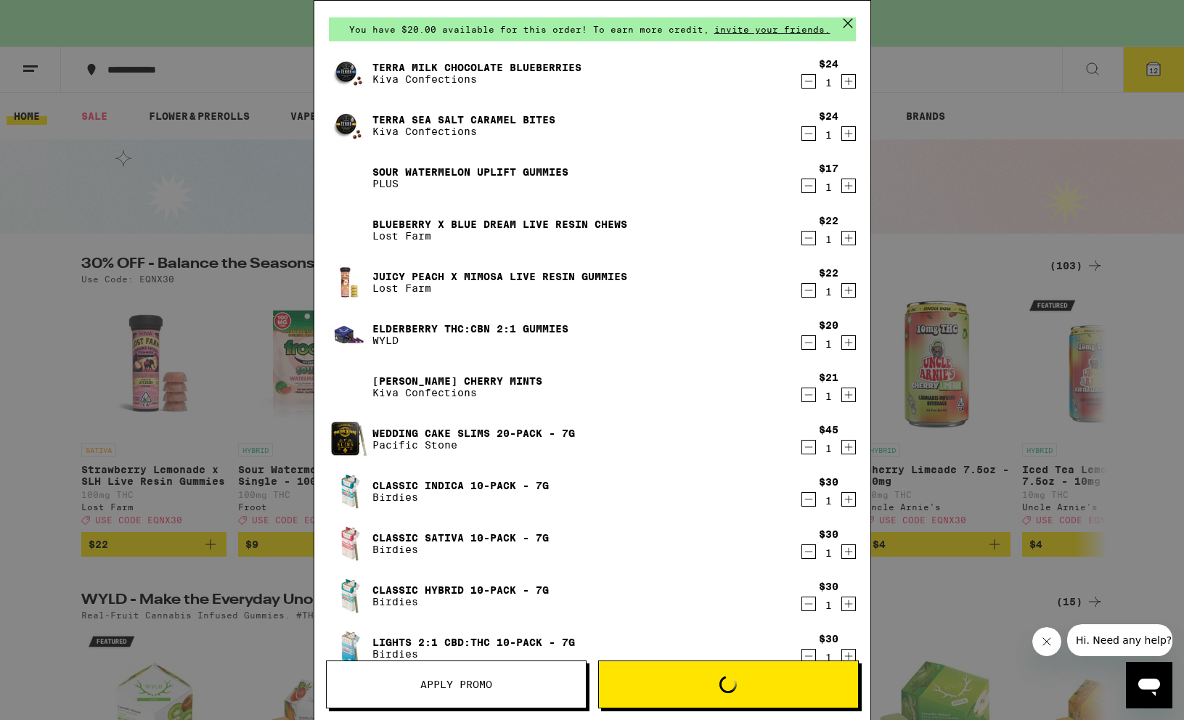
scroll to position [48, 0]
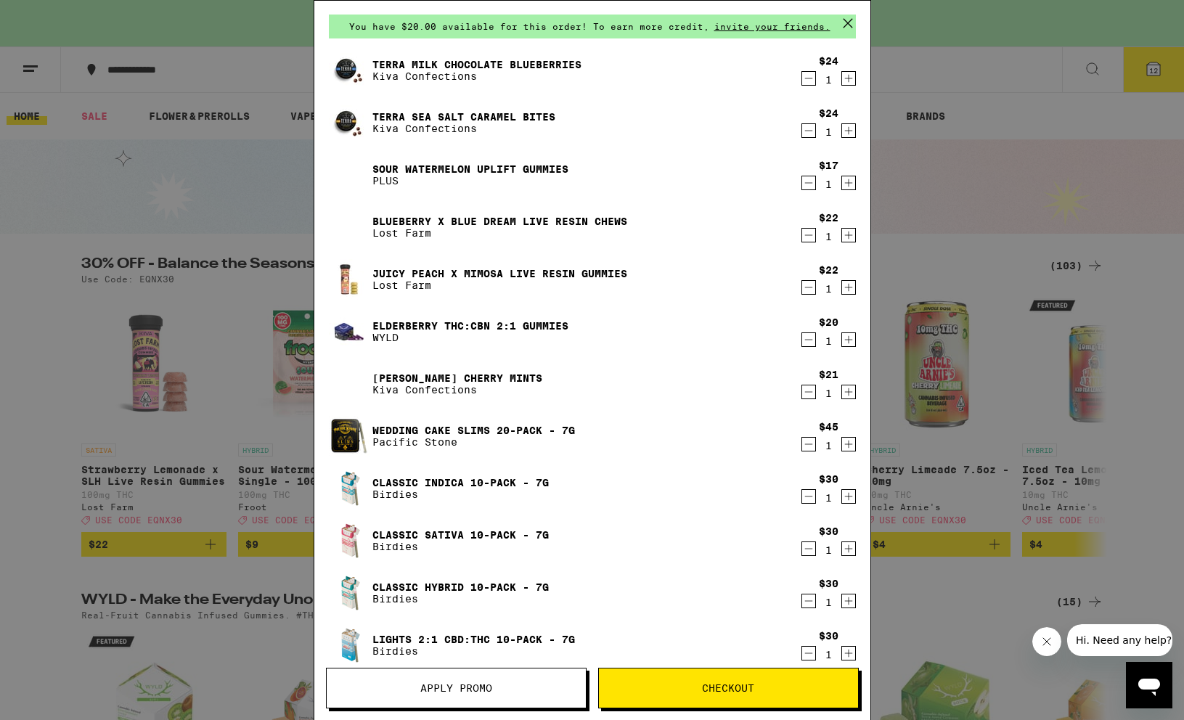
click at [356, 500] on img at bounding box center [349, 488] width 41 height 41
drag, startPoint x: 1170, startPoint y: 68, endPoint x: 388, endPoint y: 484, distance: 886.0
click at [388, 484] on link "Classic Indica 10-Pack - 7g" at bounding box center [460, 483] width 176 height 12
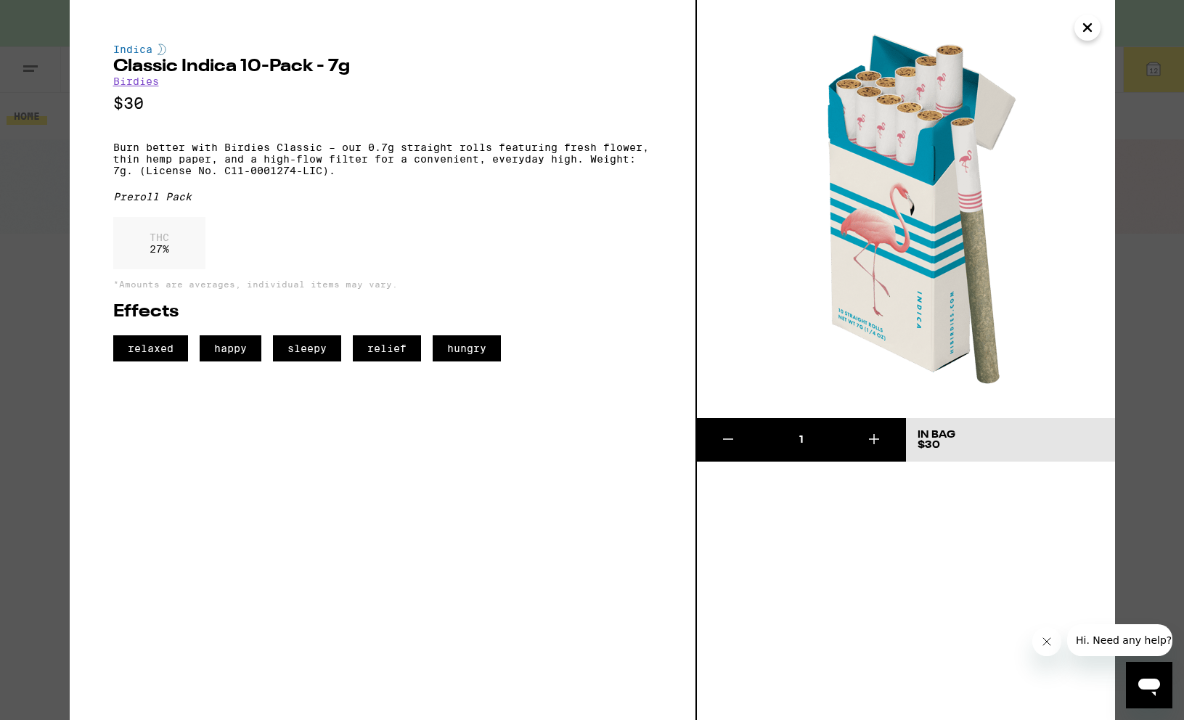
drag, startPoint x: 1072, startPoint y: 31, endPoint x: 1087, endPoint y: 26, distance: 15.4
click at [1087, 26] on icon "Close" at bounding box center [1087, 27] width 7 height 7
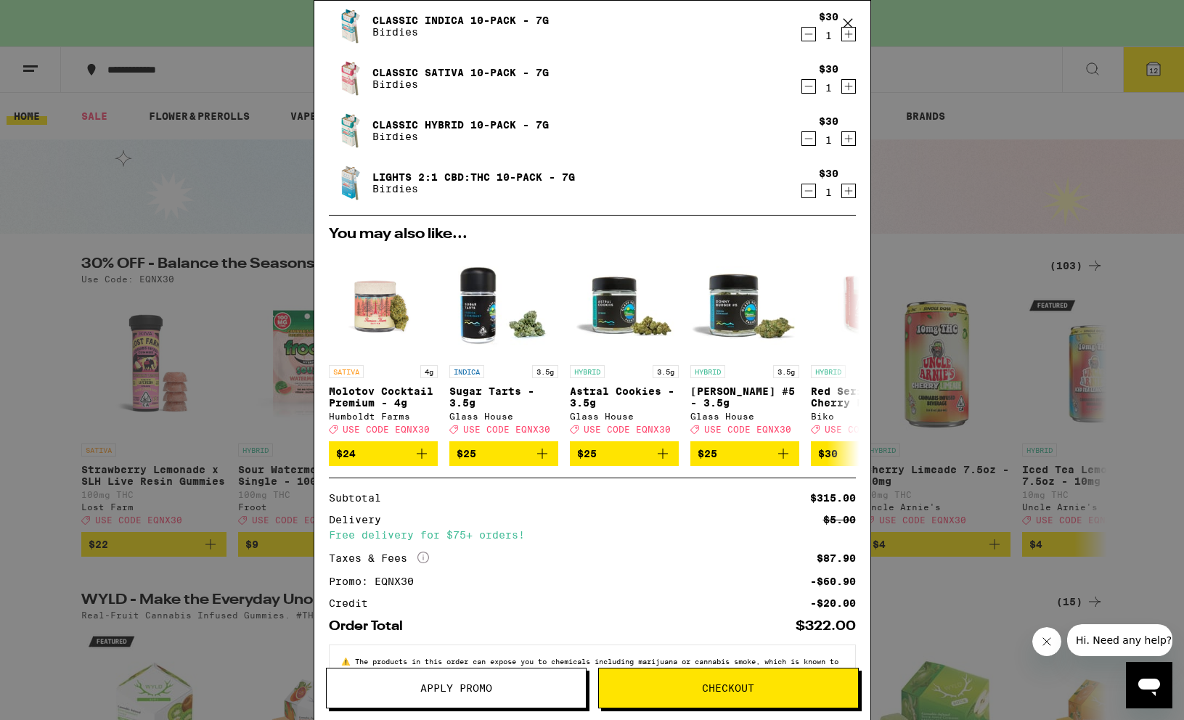
scroll to position [566, 0]
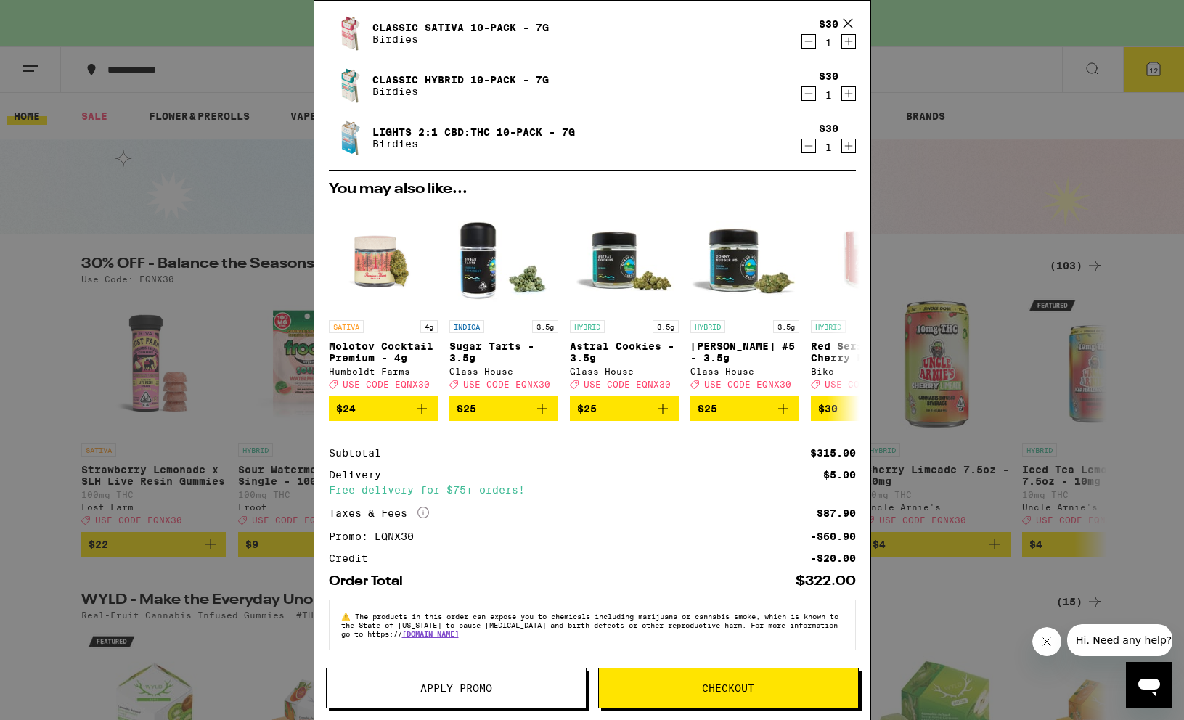
click at [177, 319] on div "Your Cart You have $20.00 available for this order! To earn more credit, invite…" at bounding box center [592, 360] width 1184 height 720
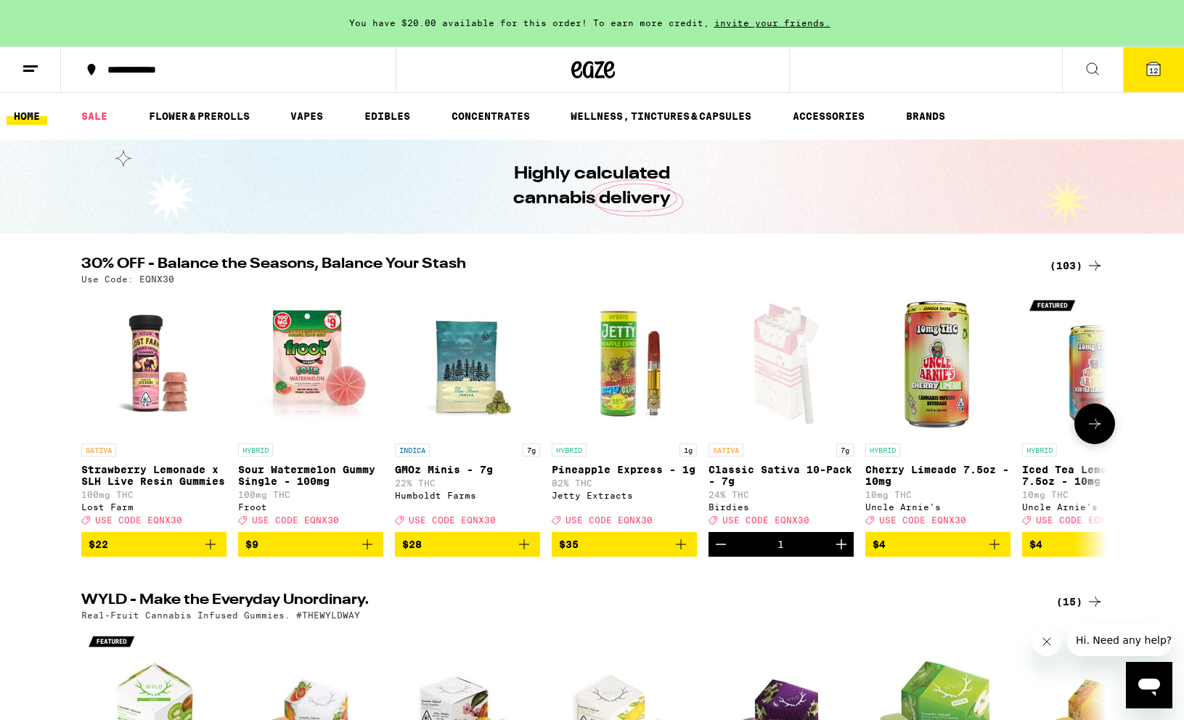
click at [207, 117] on link "FLOWER & PREROLLS" at bounding box center [199, 115] width 115 height 17
click at [192, 116] on link "FLOWER & PREROLLS" at bounding box center [199, 115] width 115 height 17
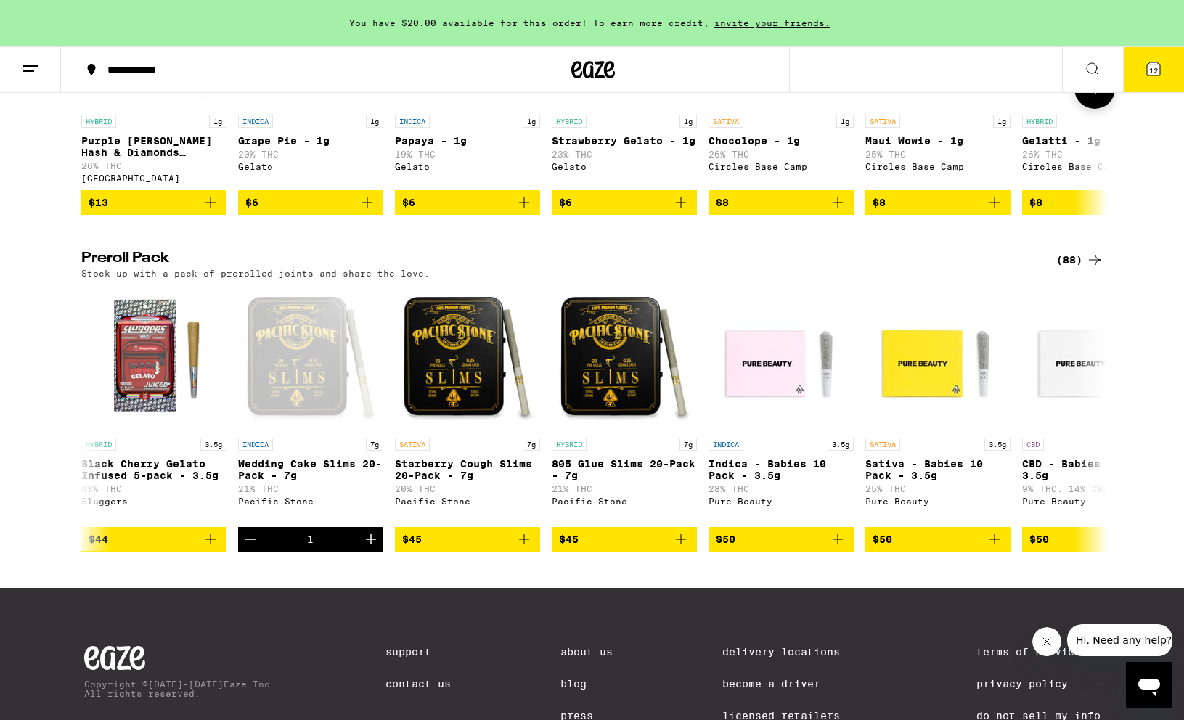
scroll to position [0, 12233]
click at [250, 548] on icon "Decrement" at bounding box center [249, 539] width 17 height 17
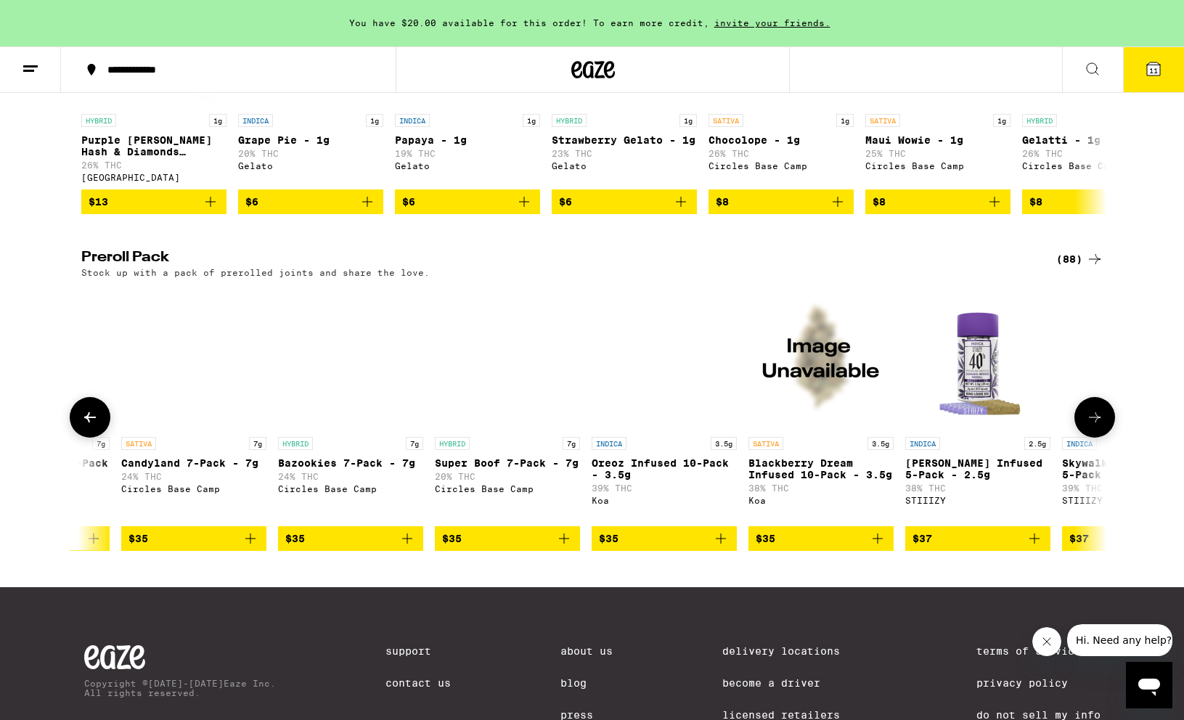
scroll to position [0, 4931]
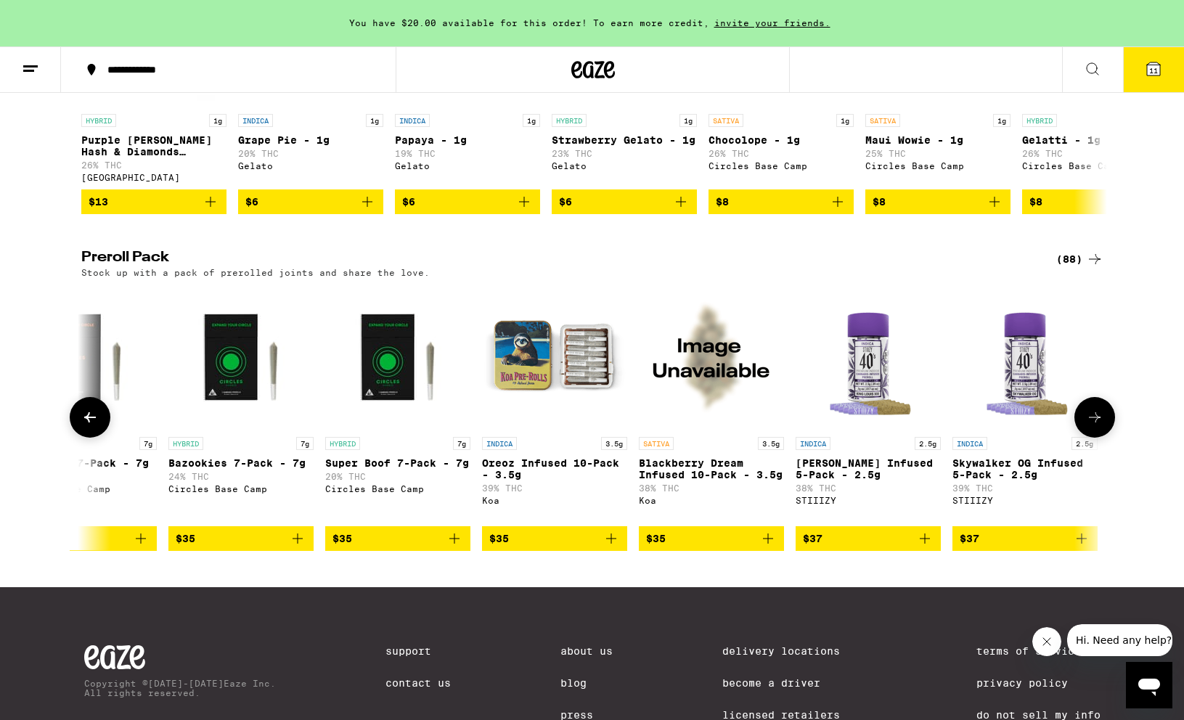
click at [552, 375] on img "Open page for Oreoz Infused 10-Pack - 3.5g from Koa" at bounding box center [554, 357] width 145 height 145
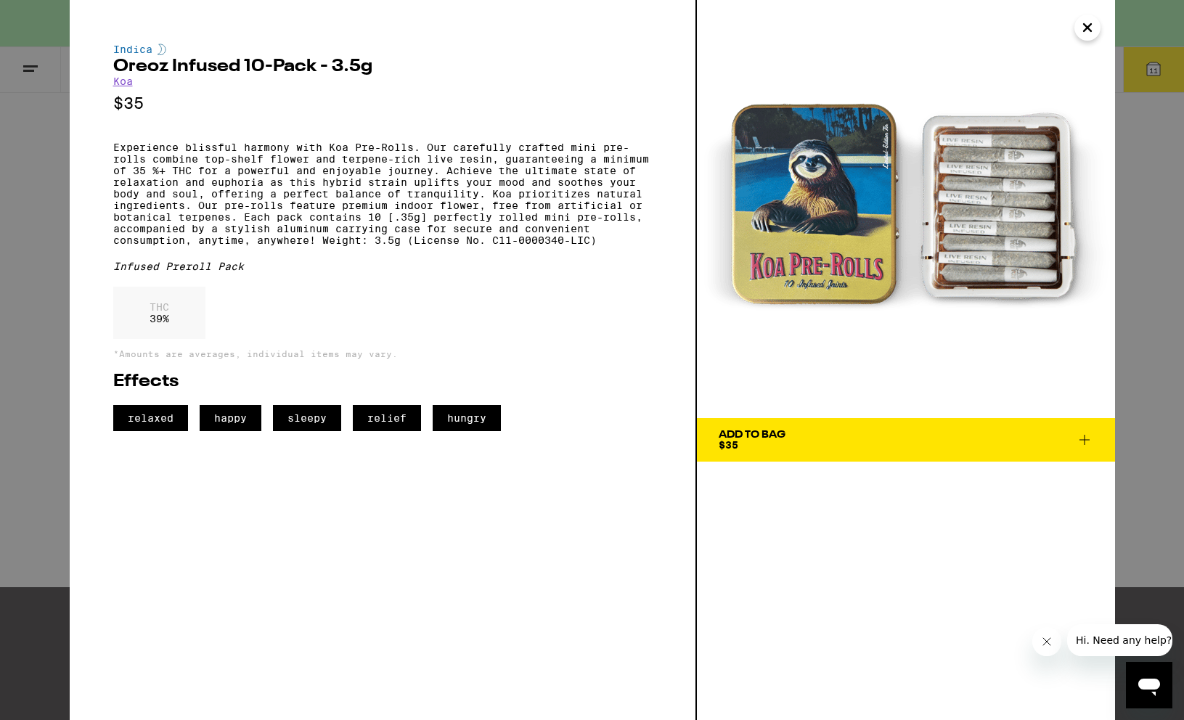
click at [38, 314] on div "Indica Oreoz Infused 10-Pack - 3.5g Koa $35 Experience blissful harmony with Ko…" at bounding box center [592, 360] width 1184 height 720
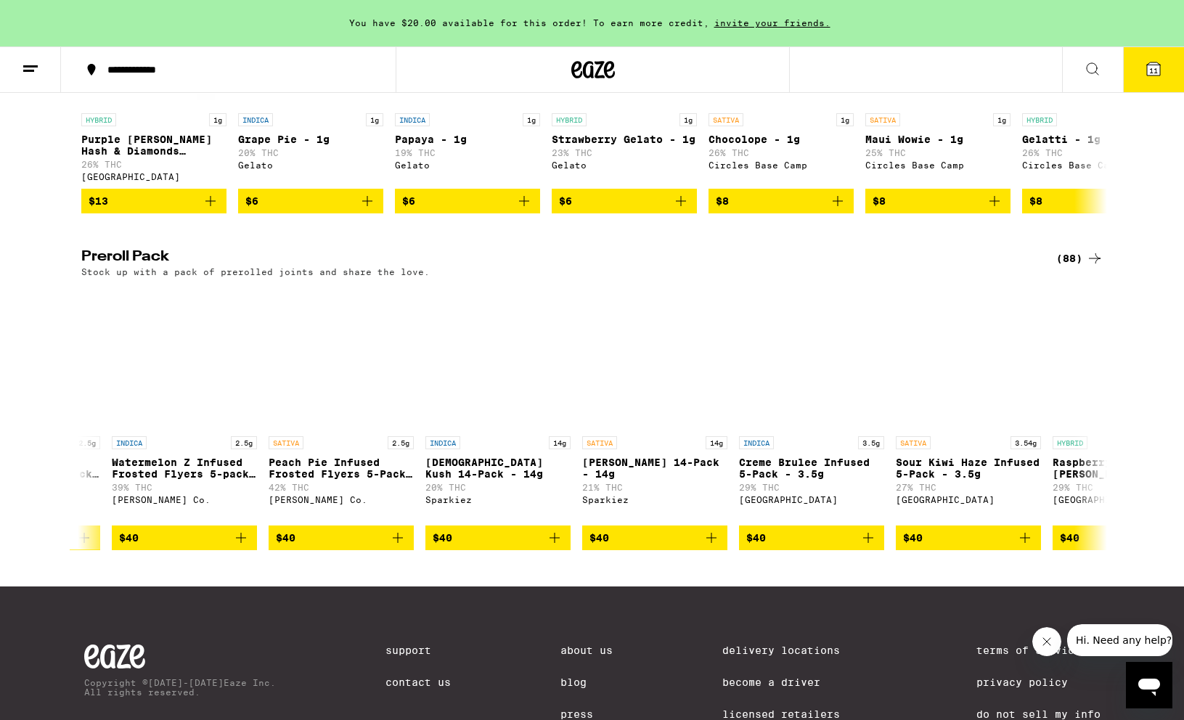
scroll to position [0, 9067]
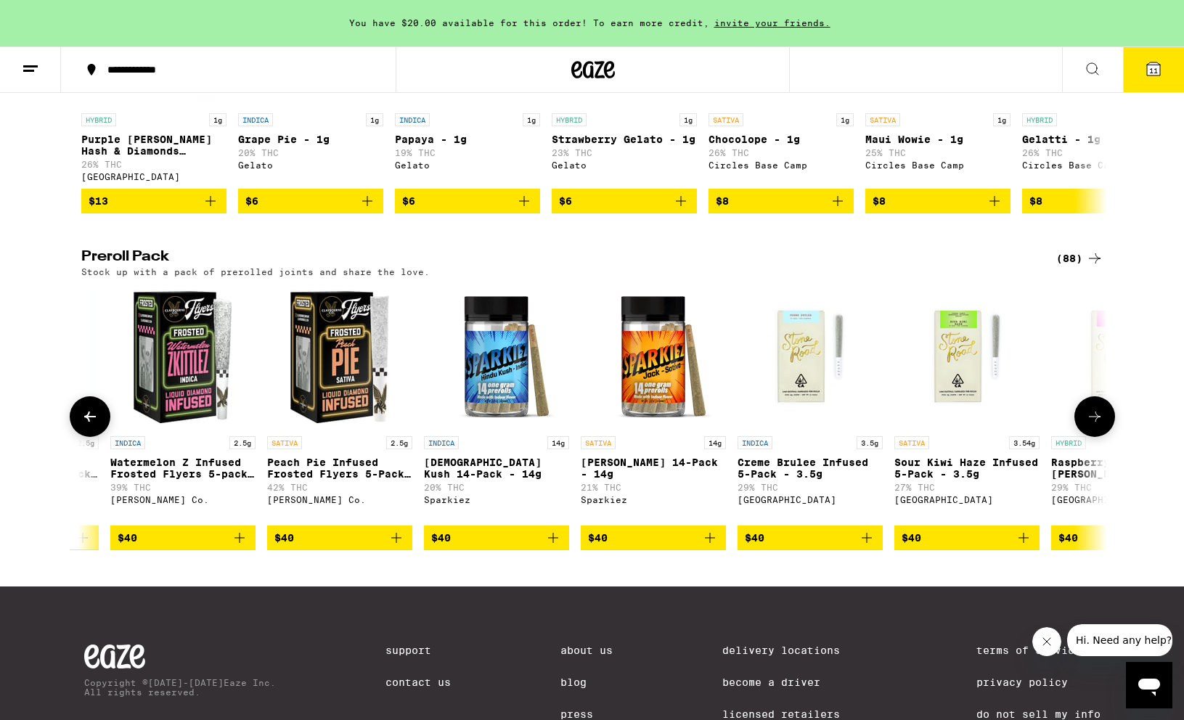
click at [80, 437] on button at bounding box center [90, 416] width 41 height 41
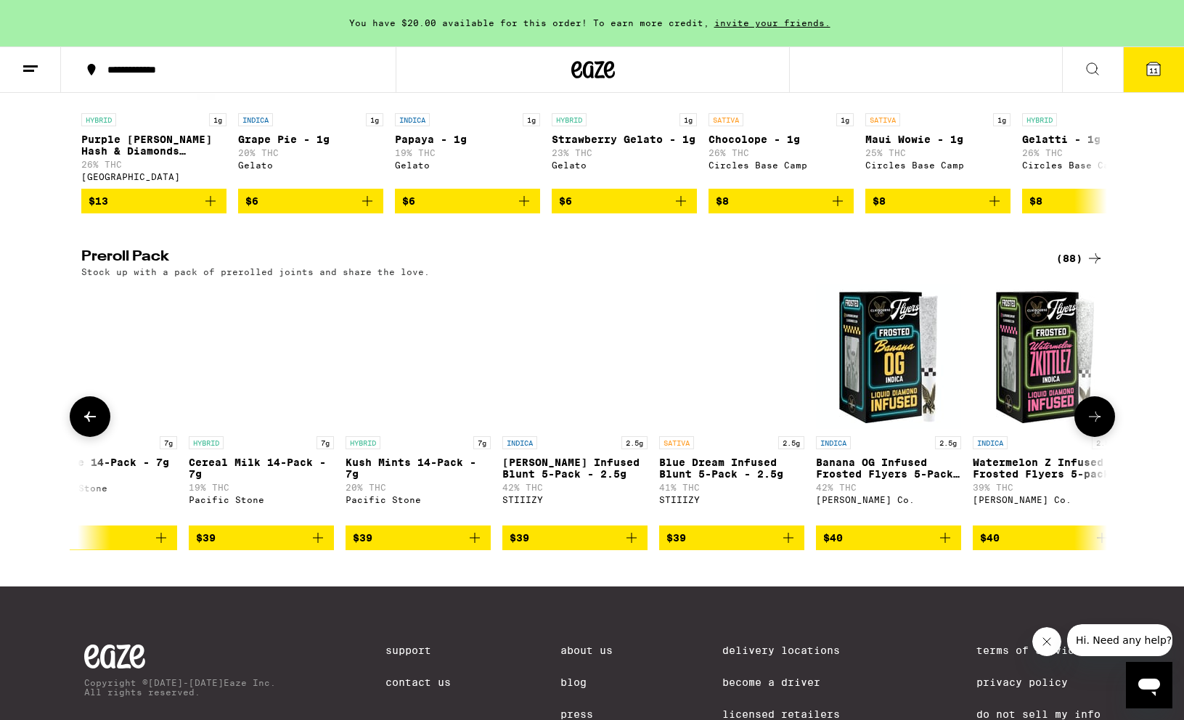
scroll to position [0, 8203]
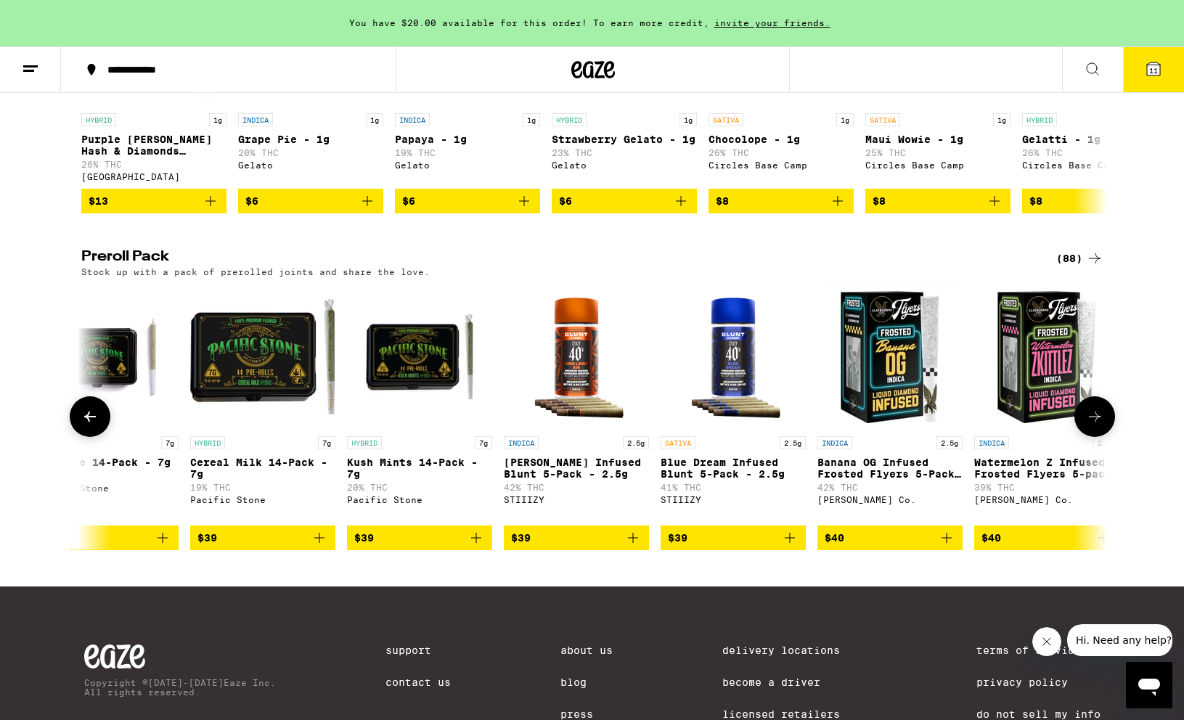
click at [80, 437] on button at bounding box center [90, 416] width 41 height 41
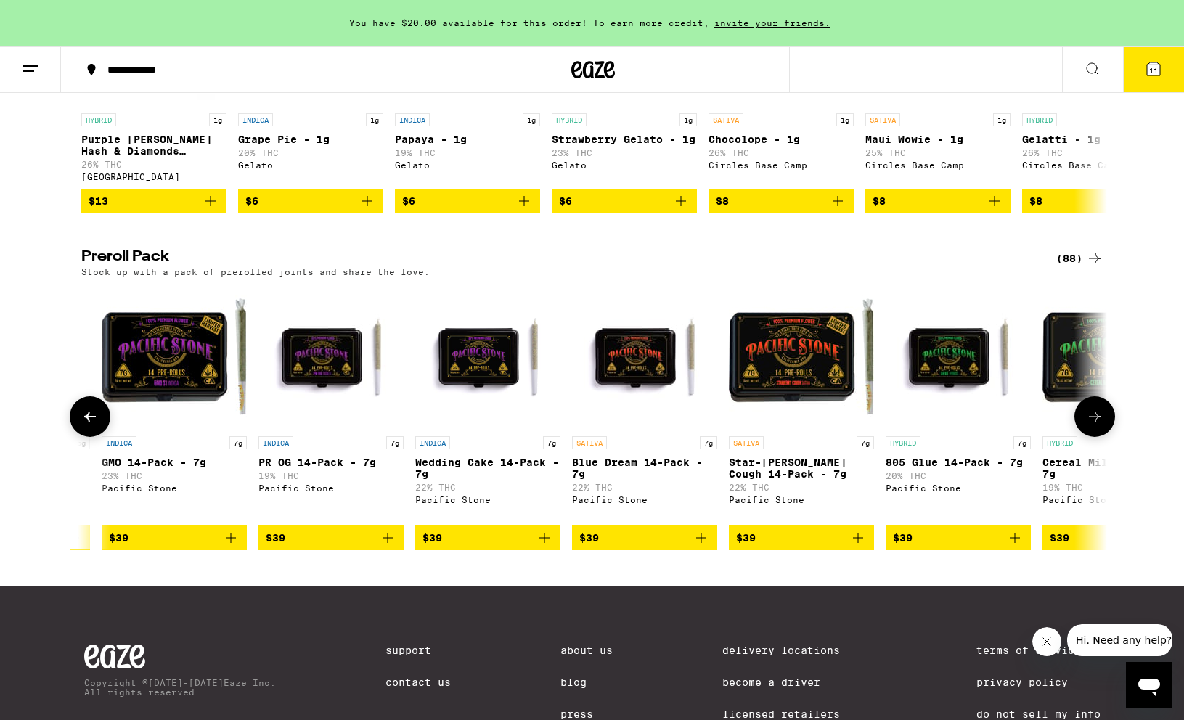
scroll to position [0, 7339]
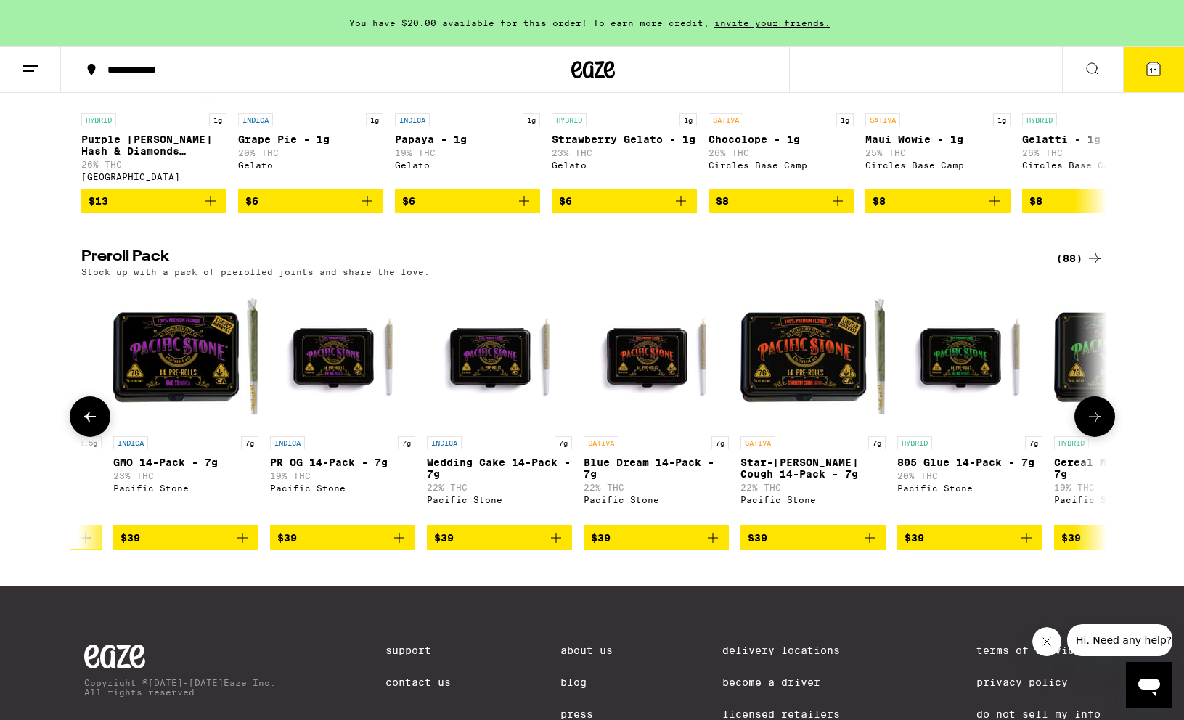
click at [79, 437] on button at bounding box center [90, 416] width 41 height 41
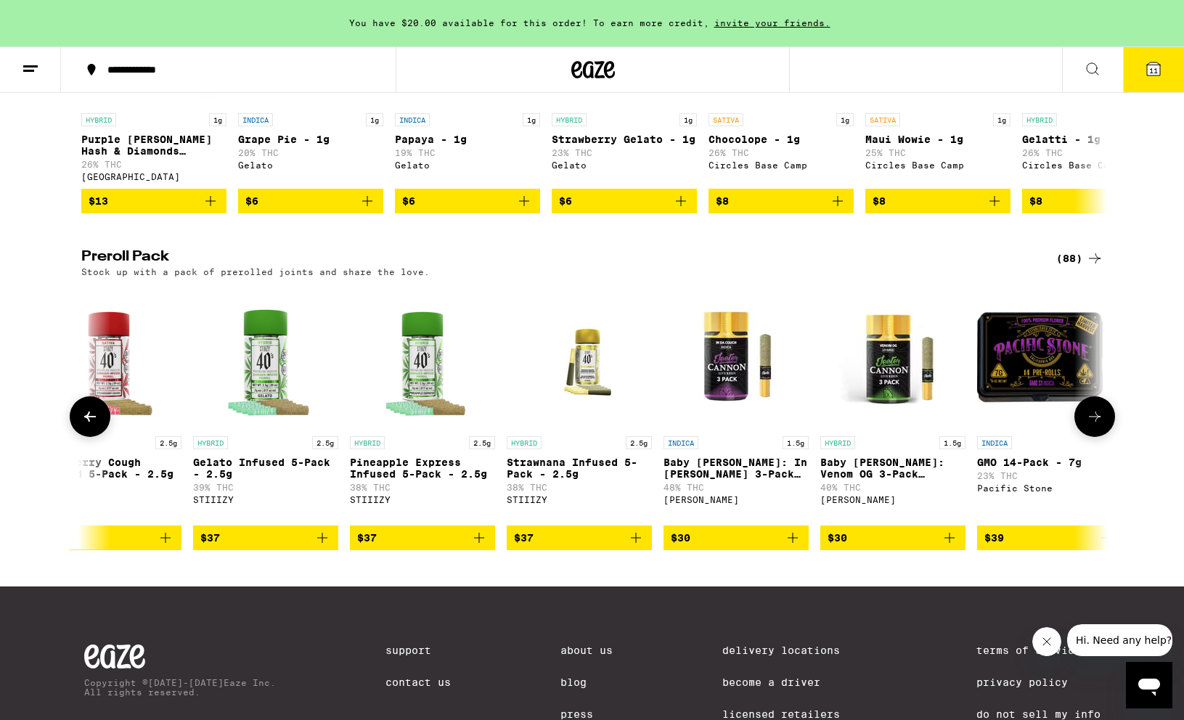
click at [79, 437] on button at bounding box center [90, 416] width 41 height 41
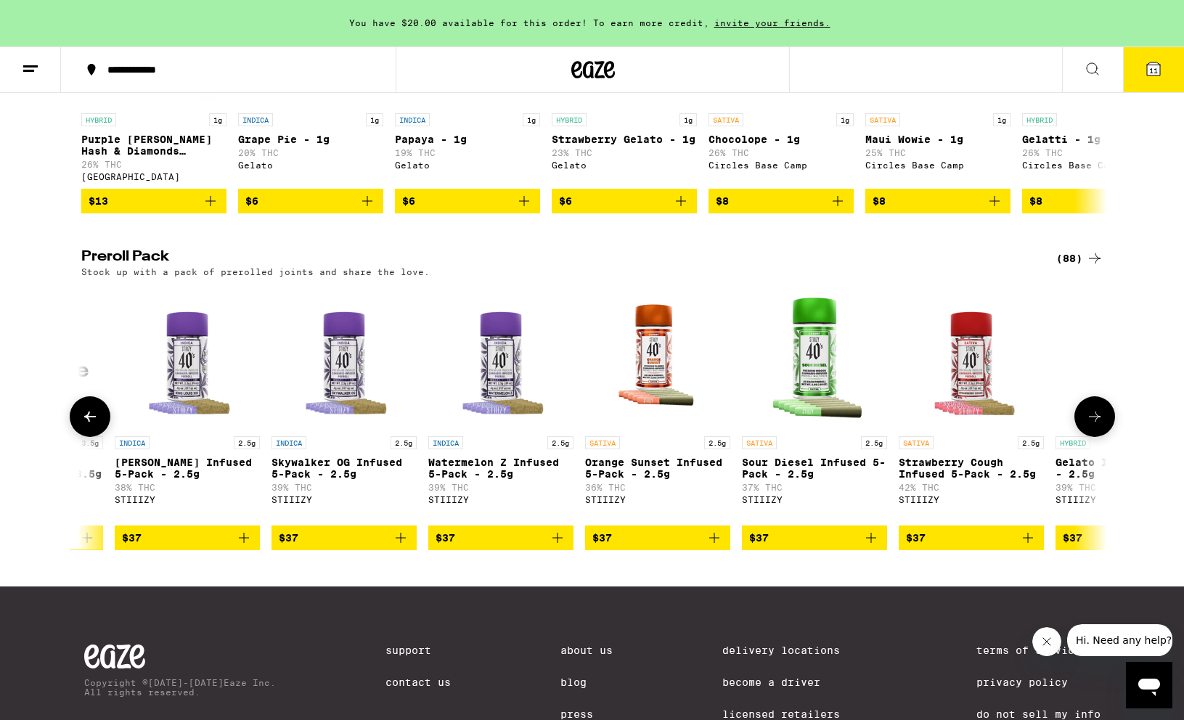
click at [79, 437] on button at bounding box center [90, 416] width 41 height 41
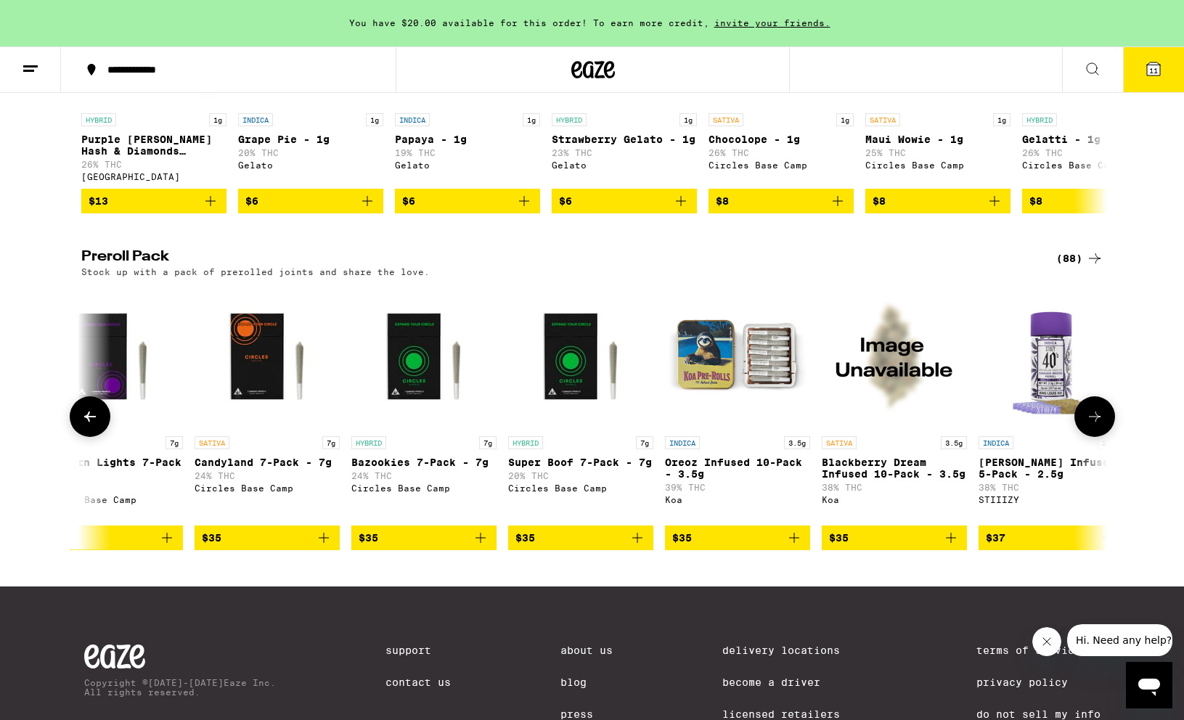
click at [79, 437] on button at bounding box center [90, 416] width 41 height 41
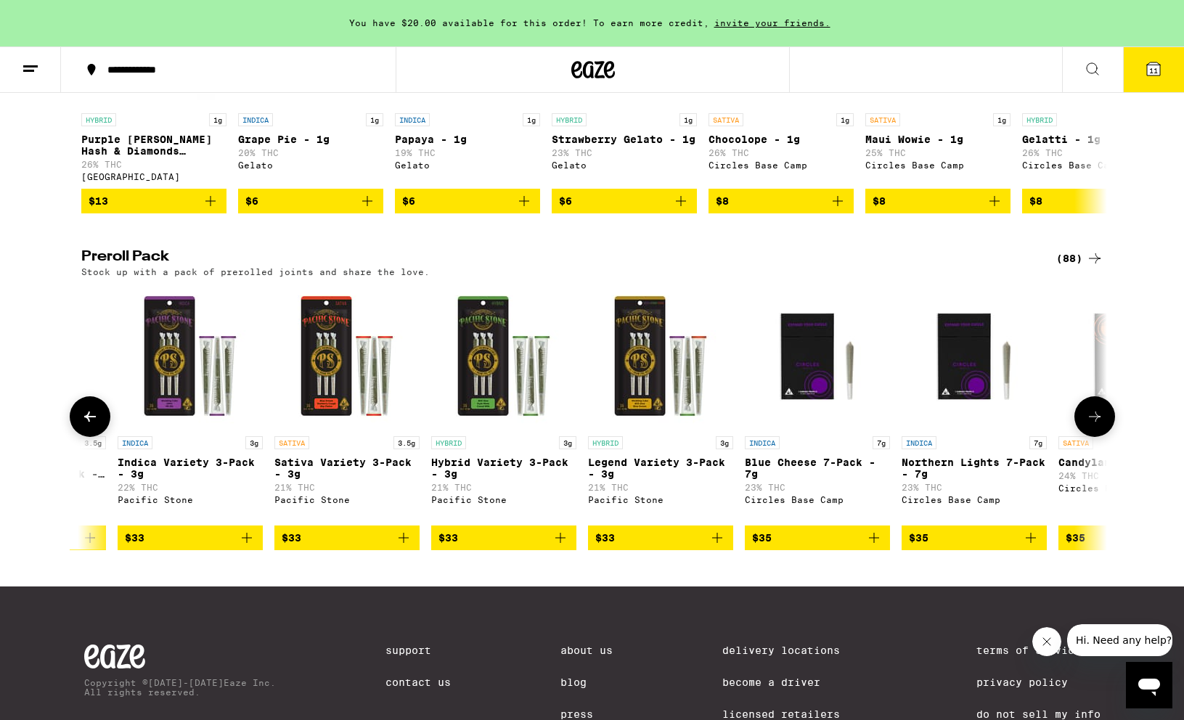
click at [79, 437] on button at bounding box center [90, 416] width 41 height 41
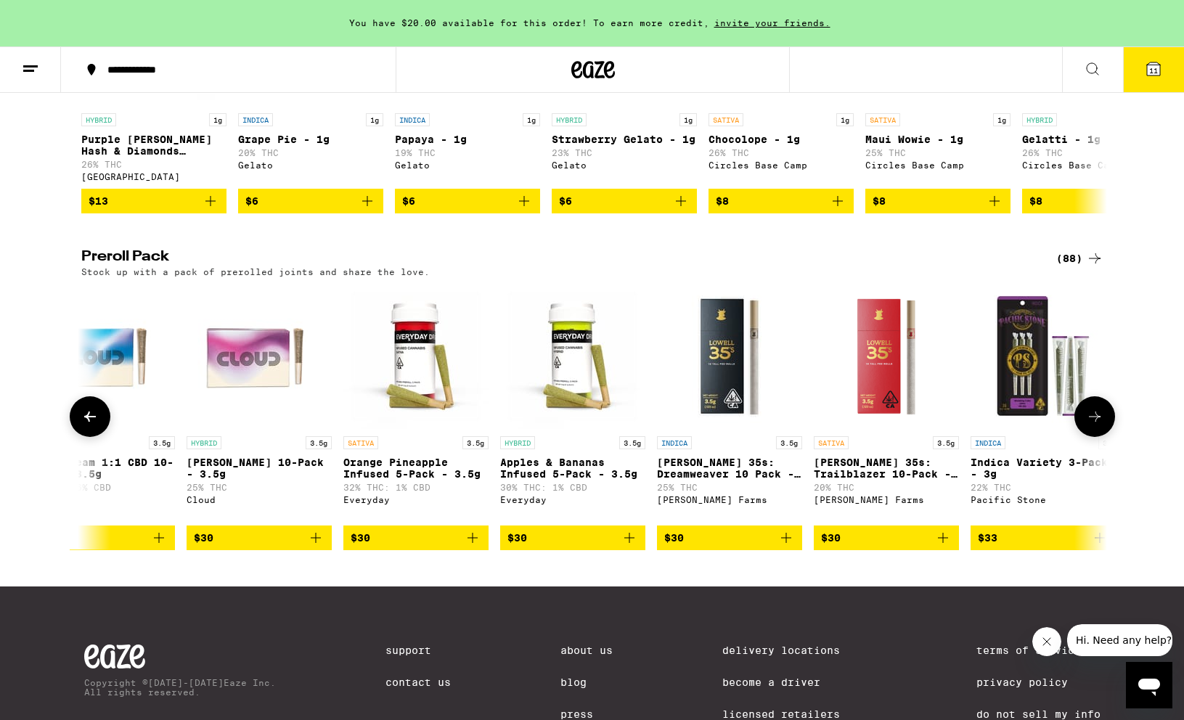
scroll to position [0, 3020]
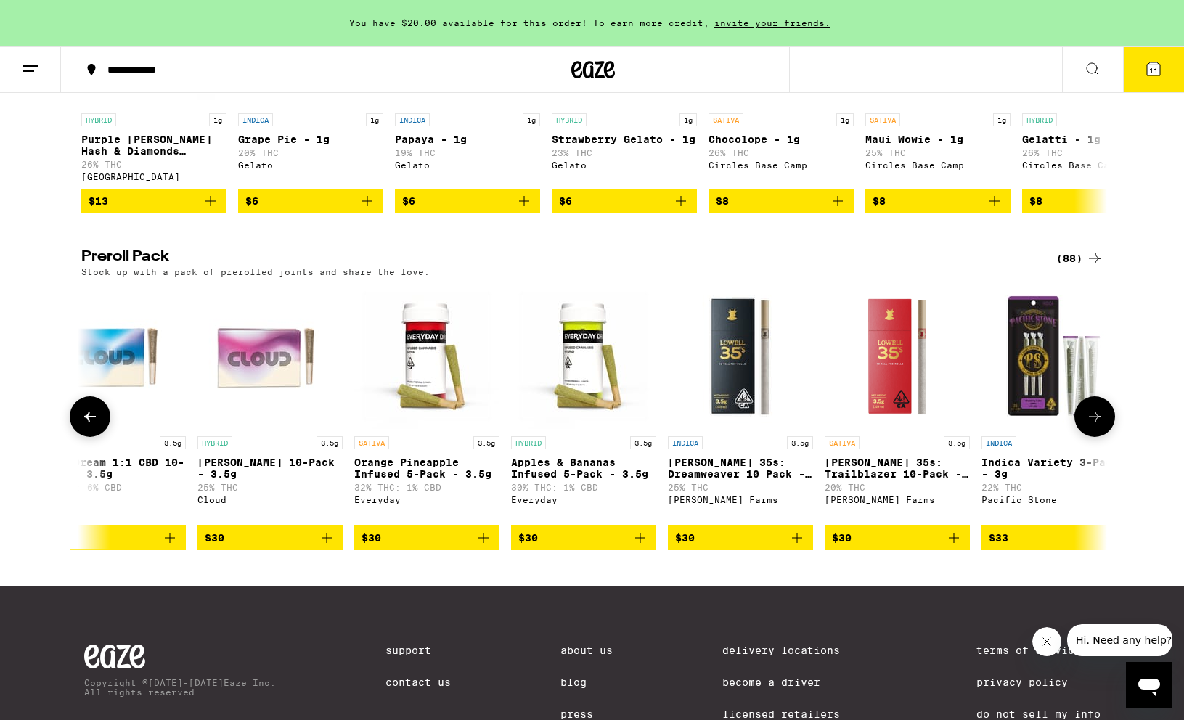
click at [79, 437] on button at bounding box center [90, 416] width 41 height 41
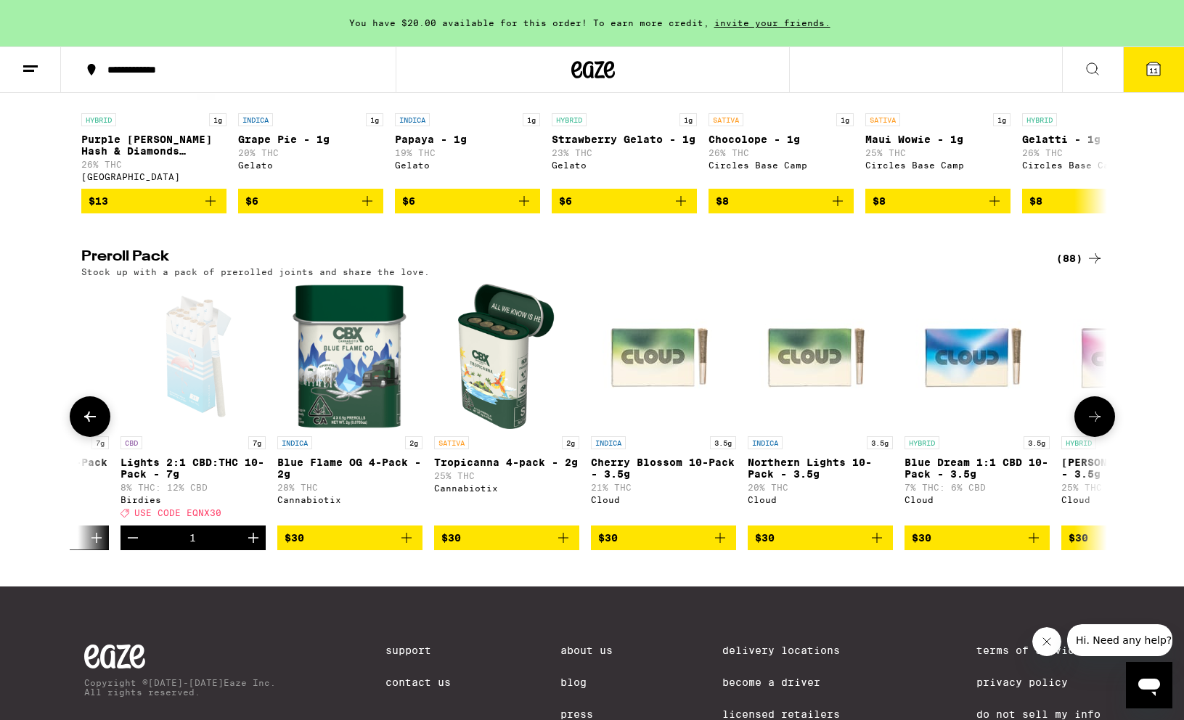
click at [79, 437] on button at bounding box center [90, 416] width 41 height 41
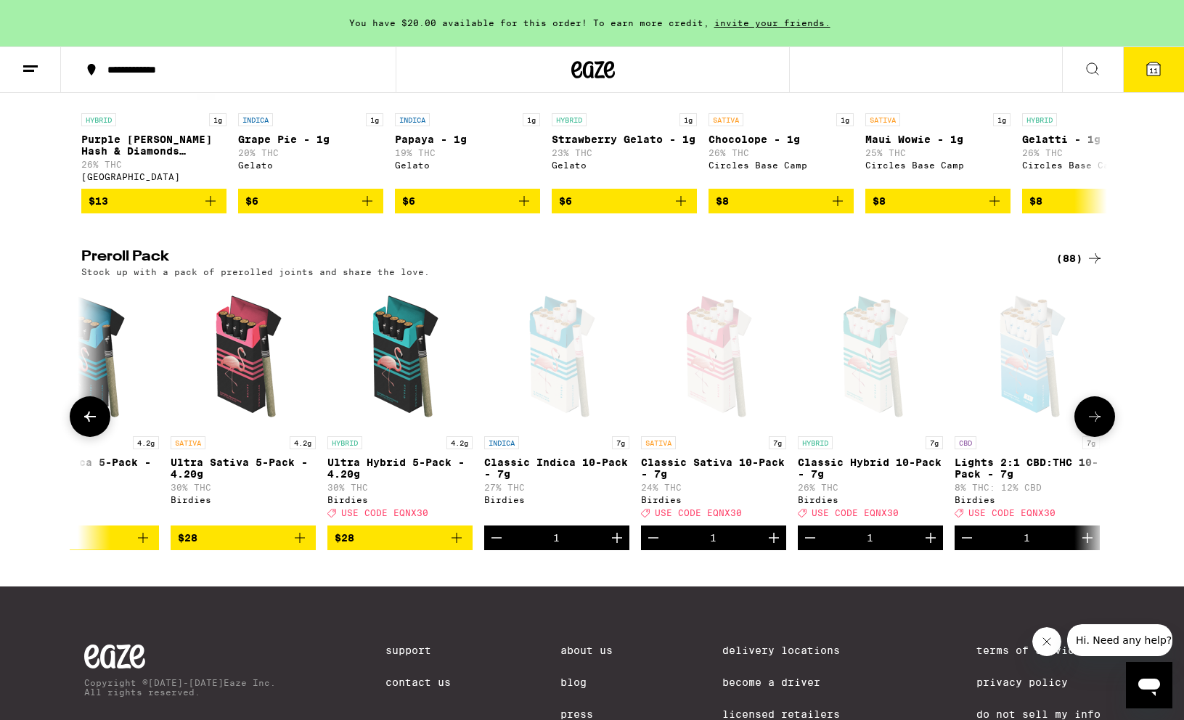
click at [79, 437] on button at bounding box center [90, 416] width 41 height 41
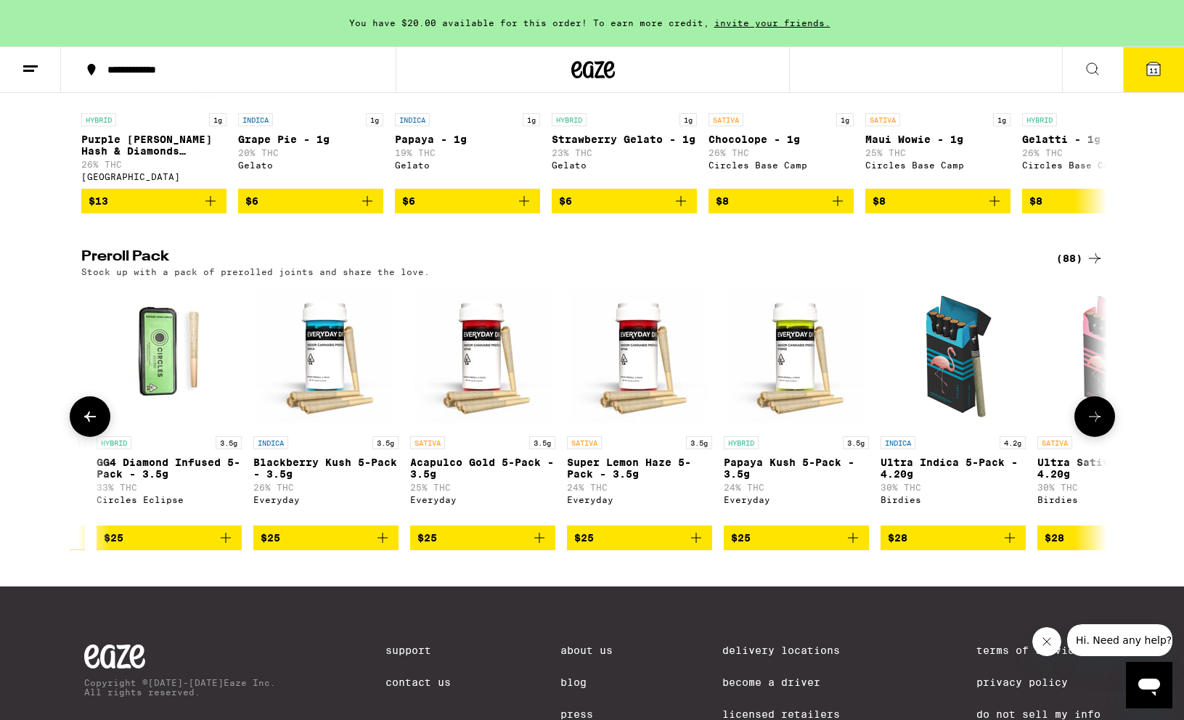
click at [79, 437] on button at bounding box center [90, 416] width 41 height 41
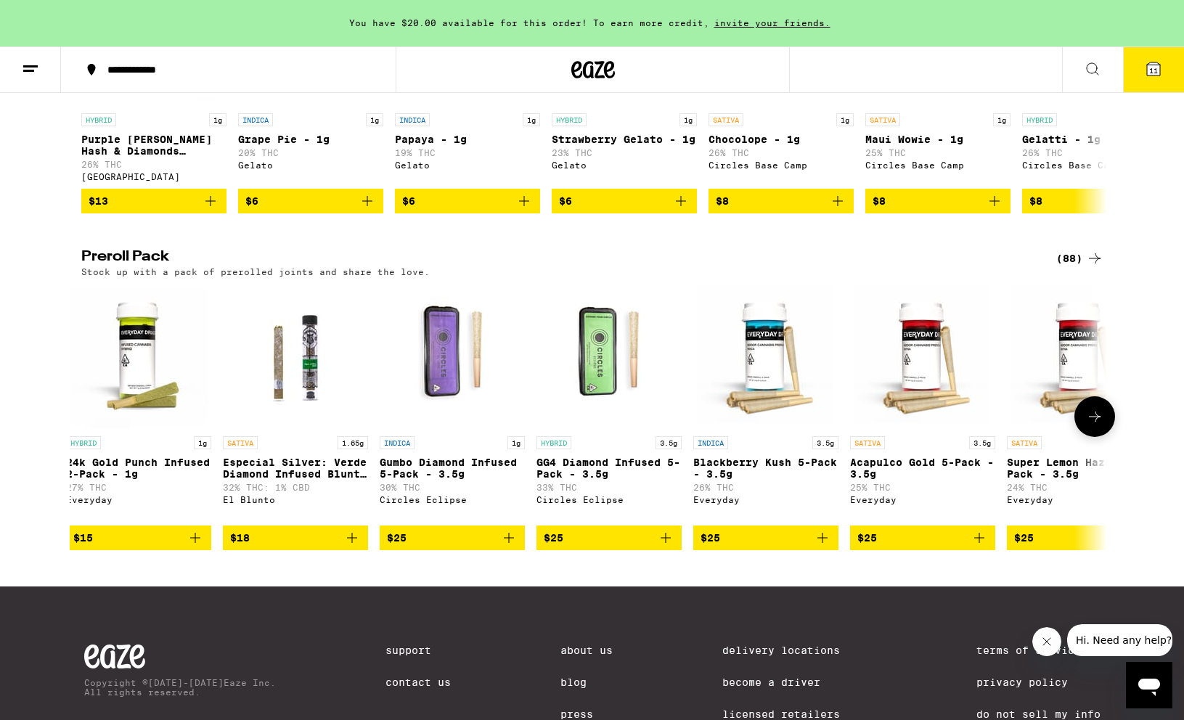
scroll to position [0, 0]
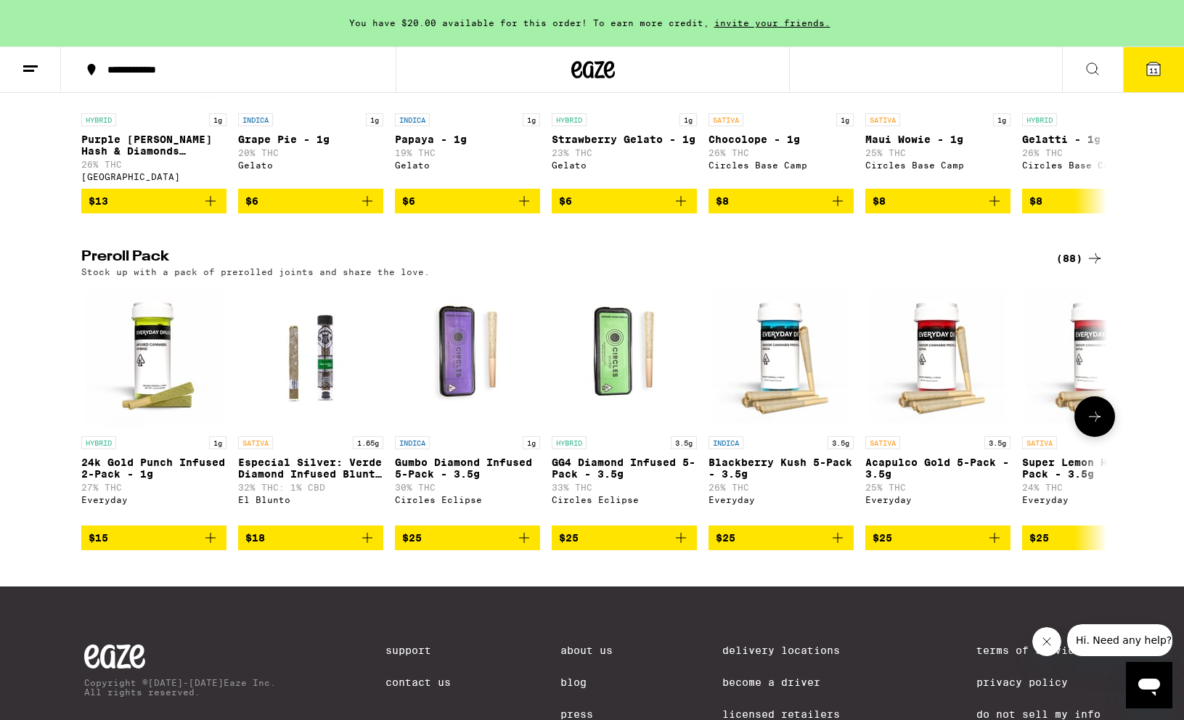
click at [1092, 425] on icon at bounding box center [1094, 416] width 17 height 17
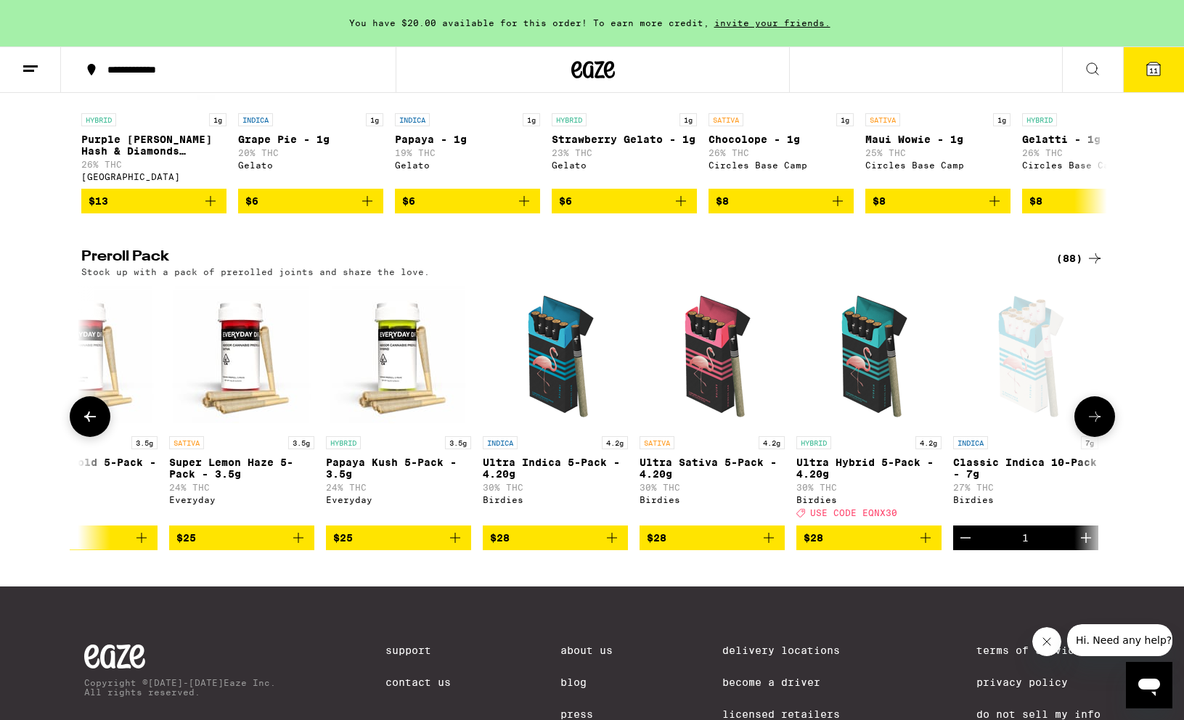
scroll to position [0, 864]
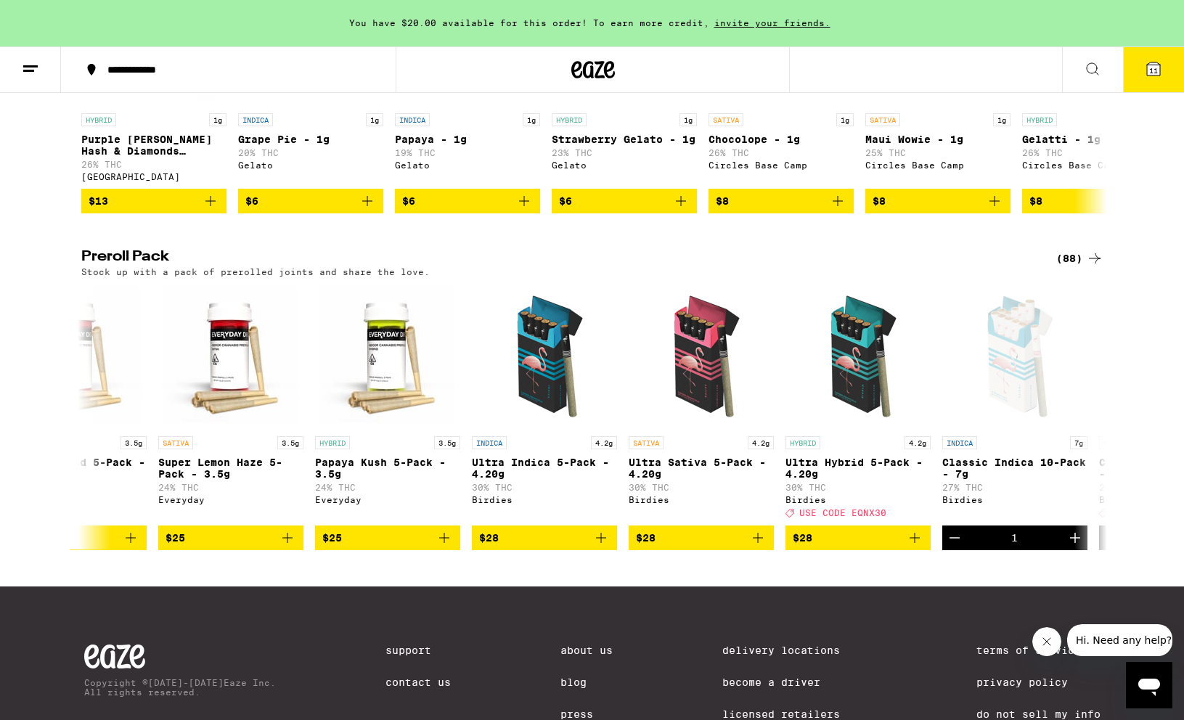
click at [1149, 75] on icon at bounding box center [1153, 68] width 13 height 13
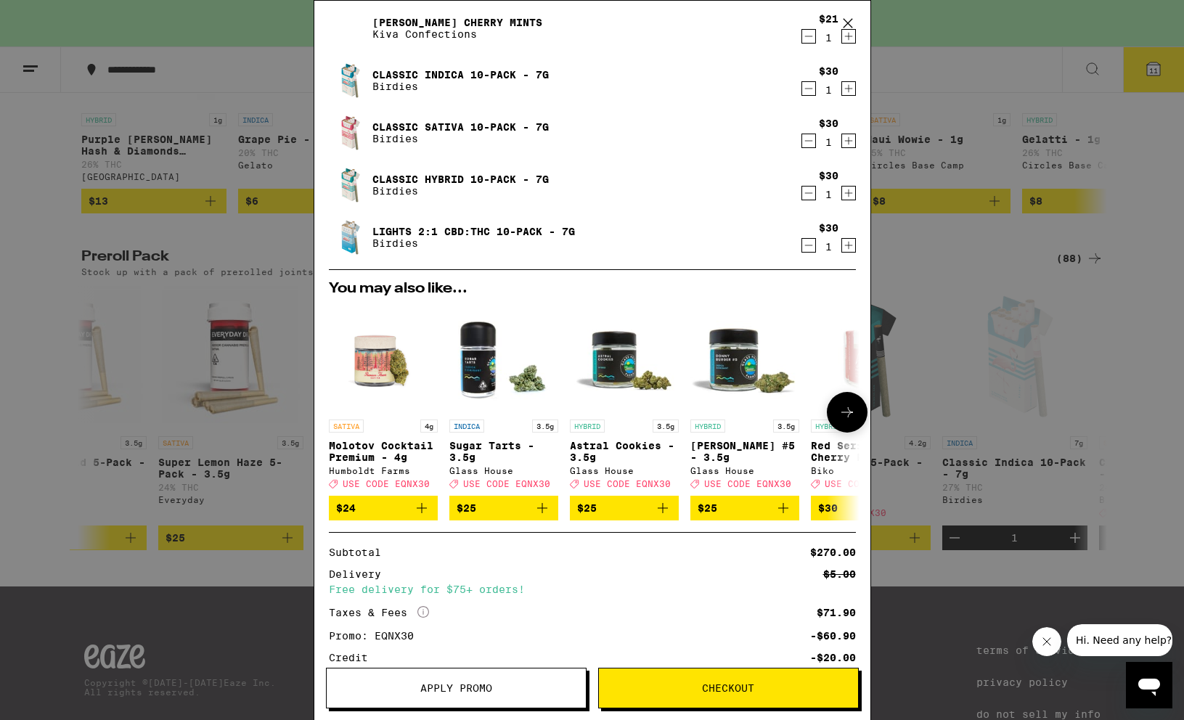
scroll to position [513, 0]
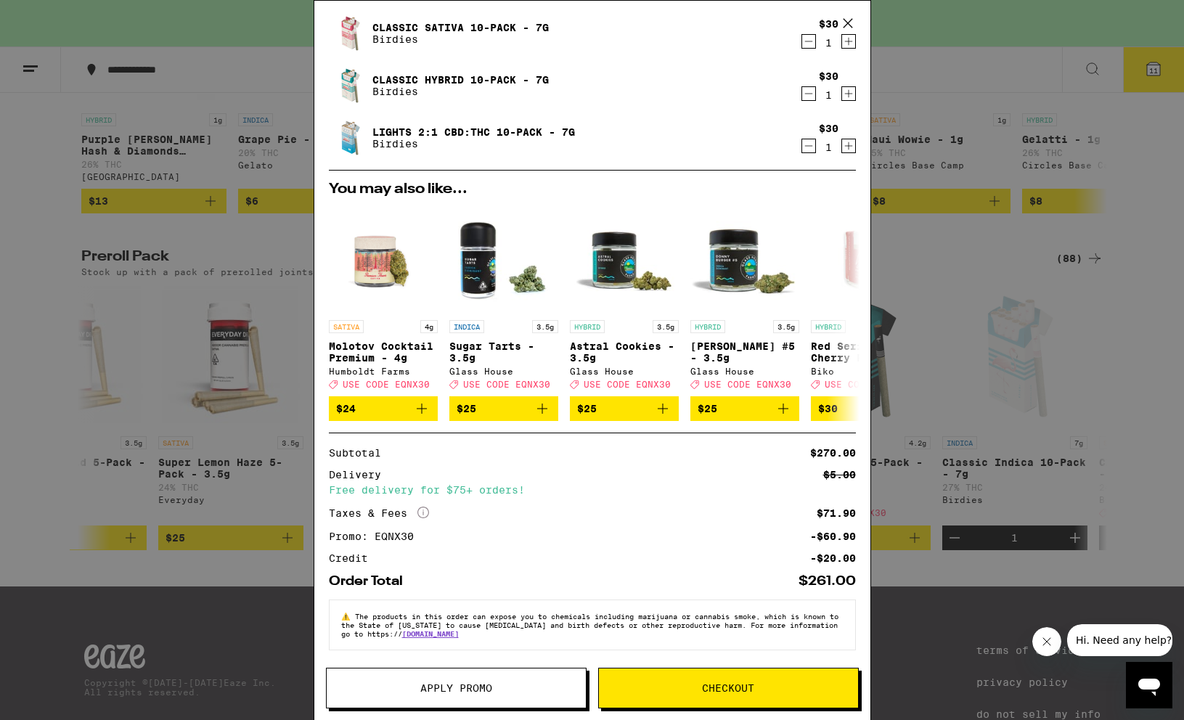
click at [221, 394] on div "Your Cart You have $20.00 available for this order! To earn more credit, invite…" at bounding box center [592, 360] width 1184 height 720
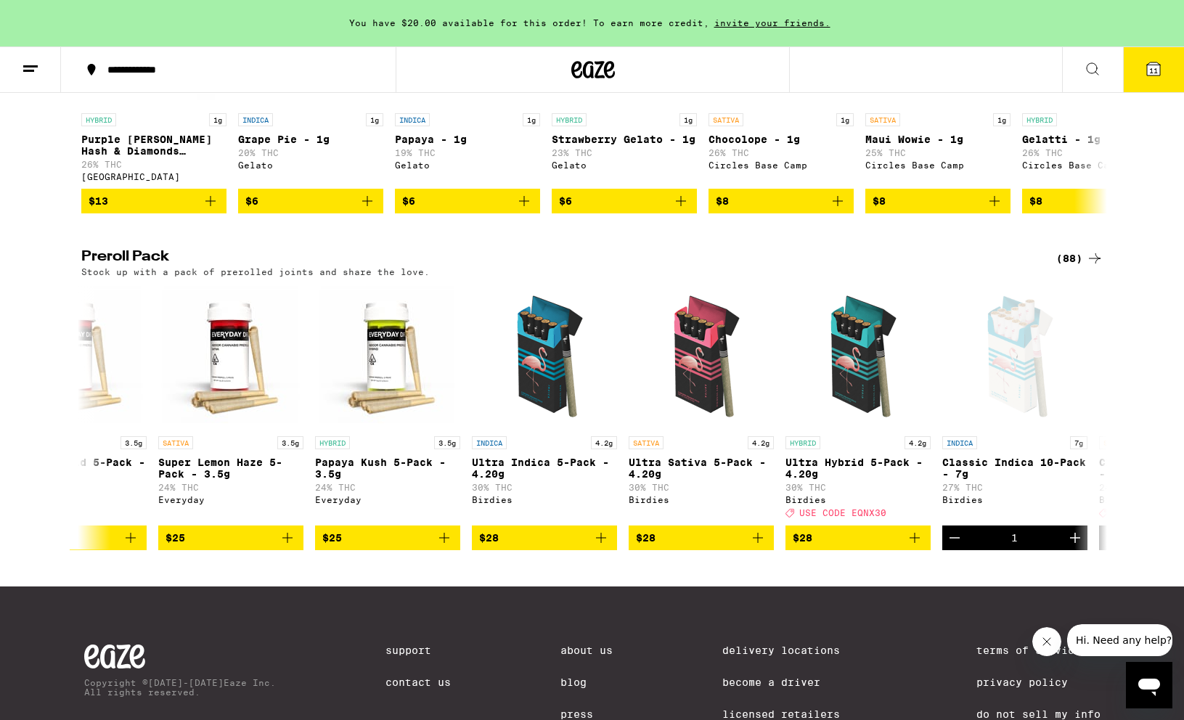
click at [1154, 61] on icon at bounding box center [1153, 68] width 17 height 17
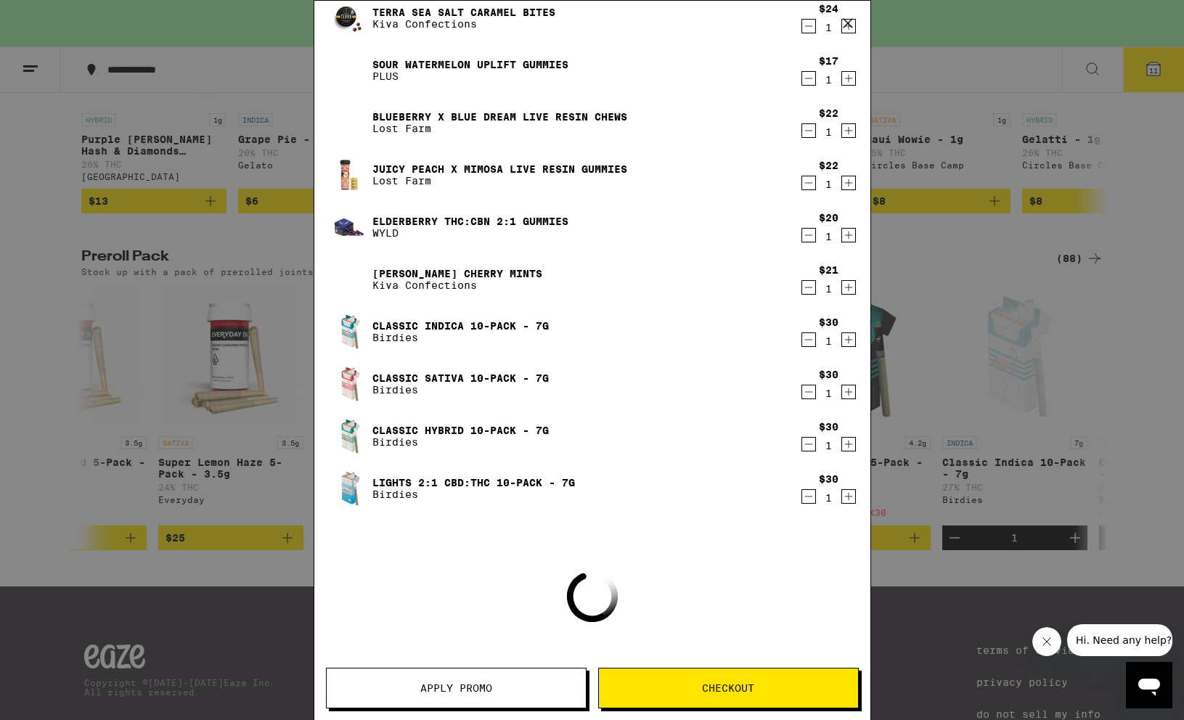
scroll to position [156, 0]
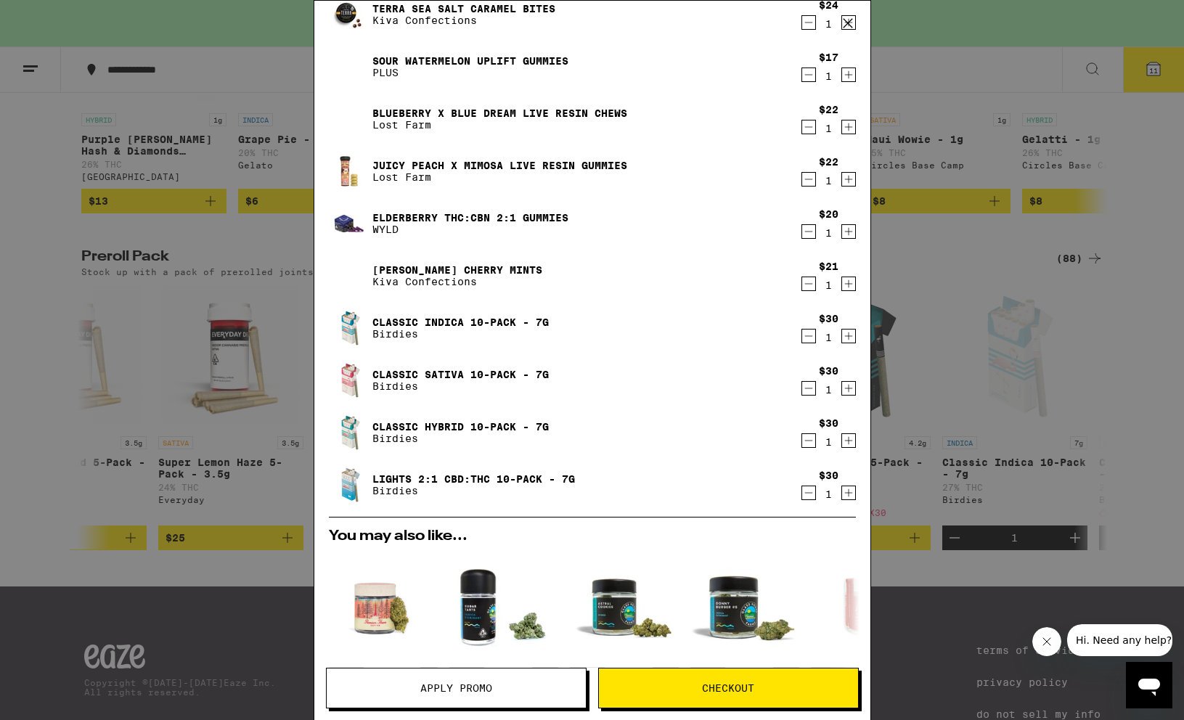
click at [247, 466] on div "Your Cart You have $20.00 available for this order! To earn more credit, invite…" at bounding box center [592, 360] width 1184 height 720
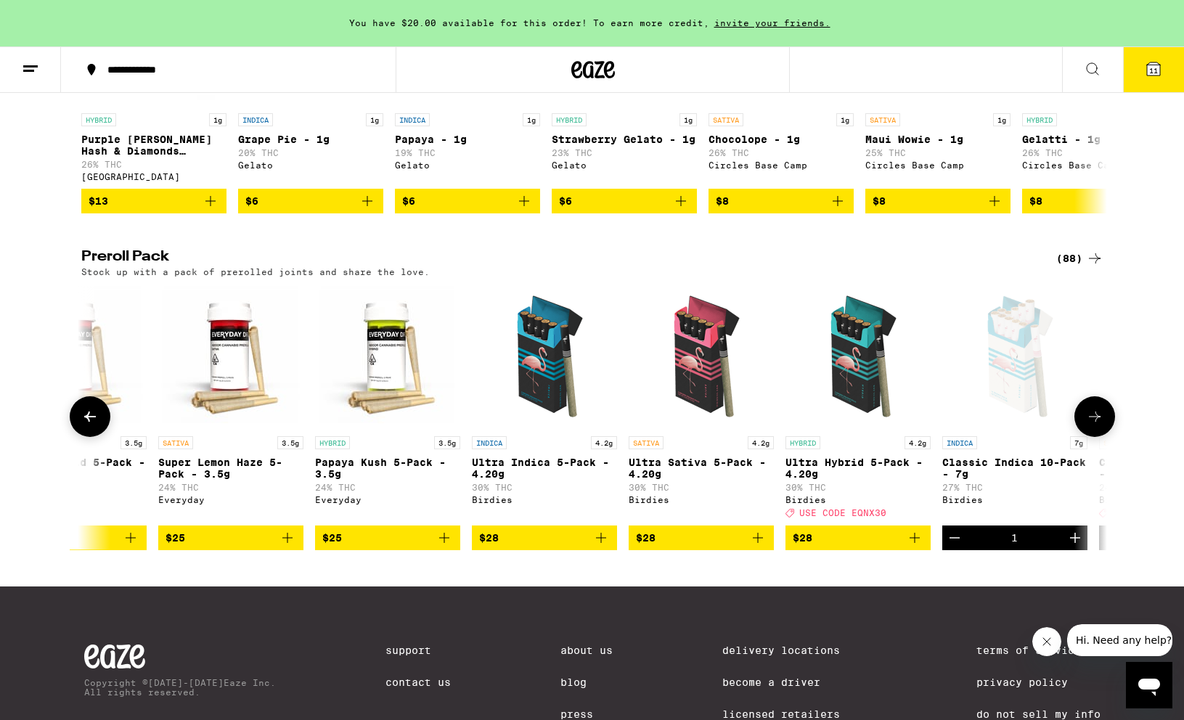
click at [1089, 425] on icon at bounding box center [1094, 416] width 17 height 17
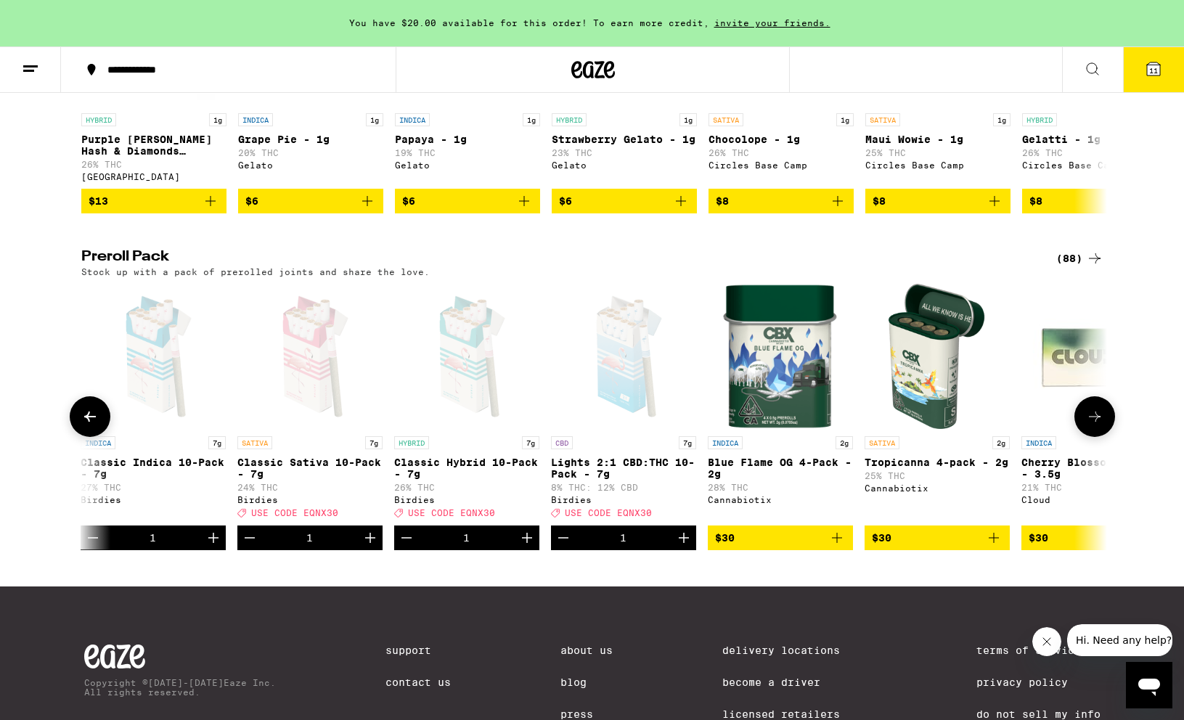
scroll to position [0, 1728]
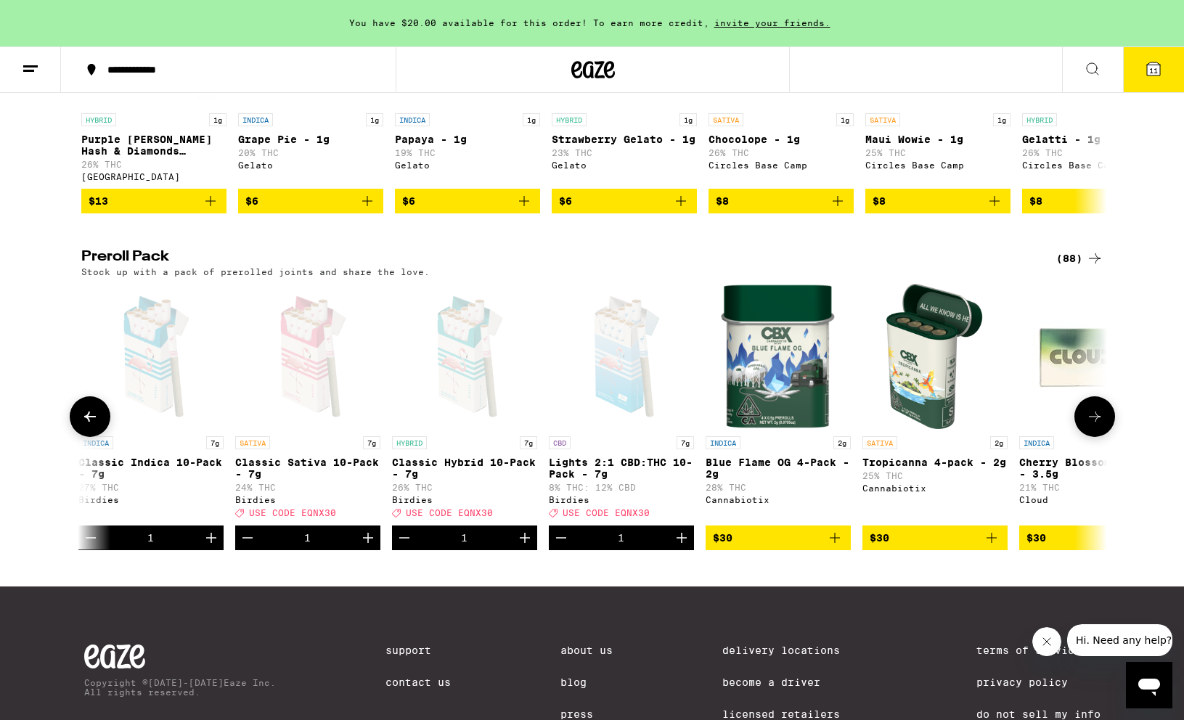
click at [1089, 425] on icon at bounding box center [1094, 416] width 17 height 17
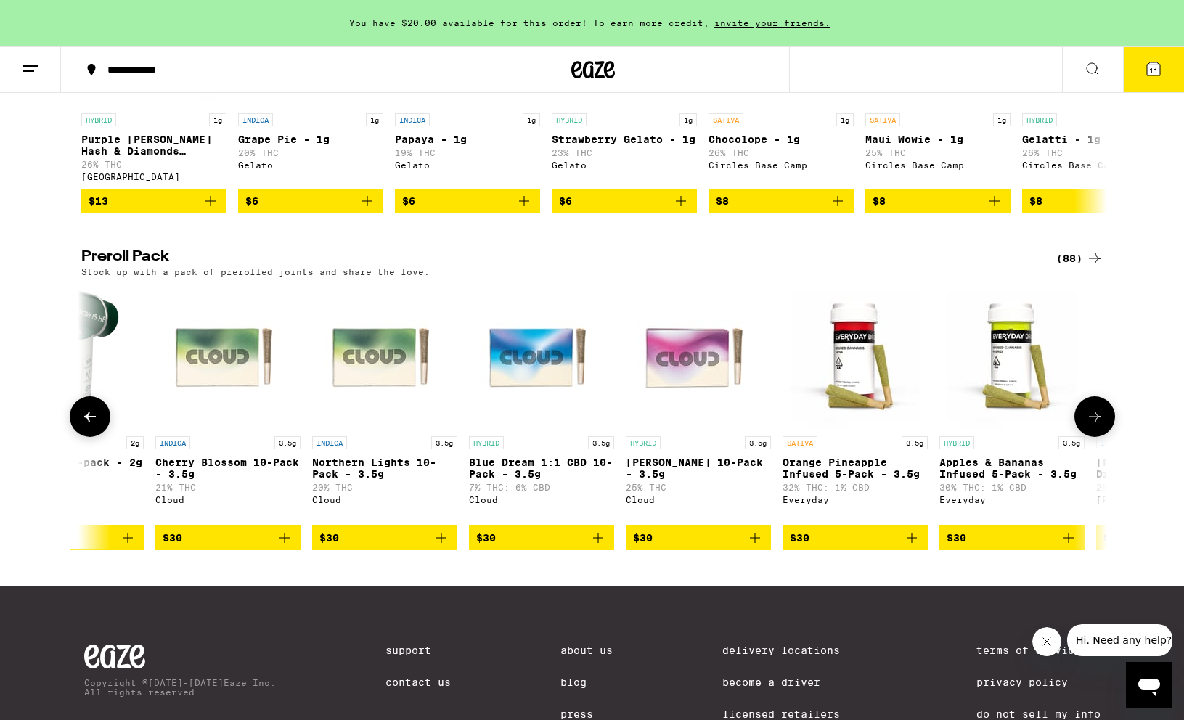
click at [1089, 425] on icon at bounding box center [1094, 416] width 17 height 17
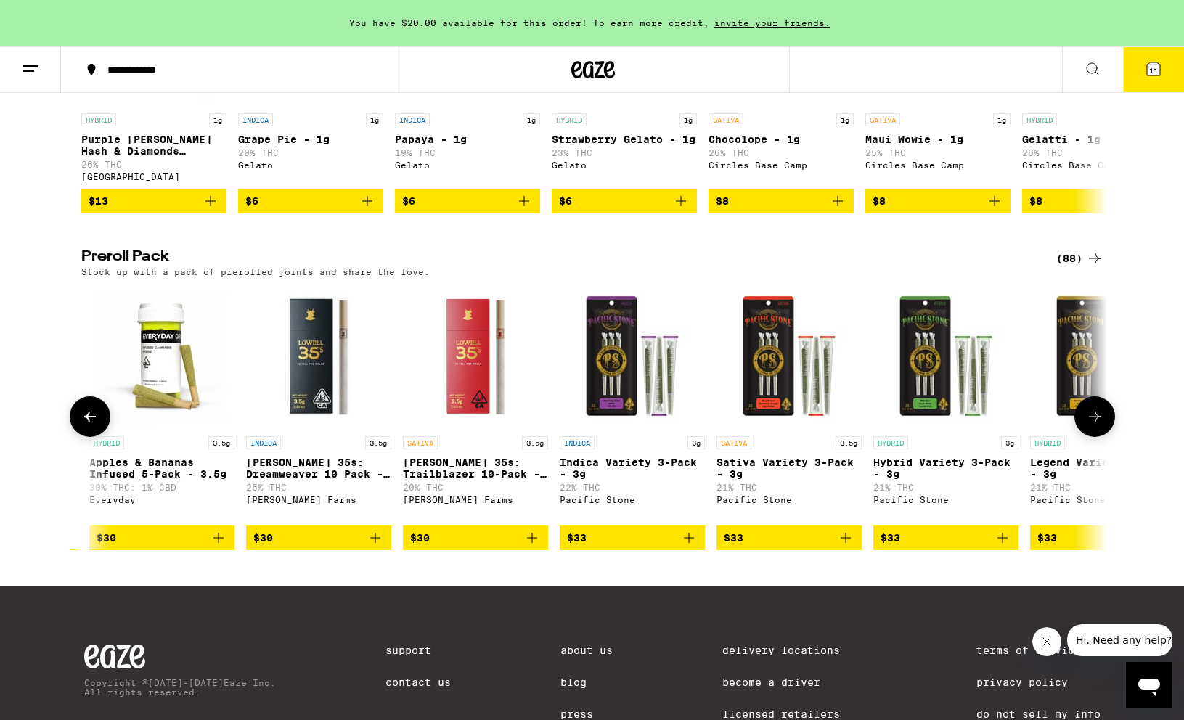
scroll to position [0, 3456]
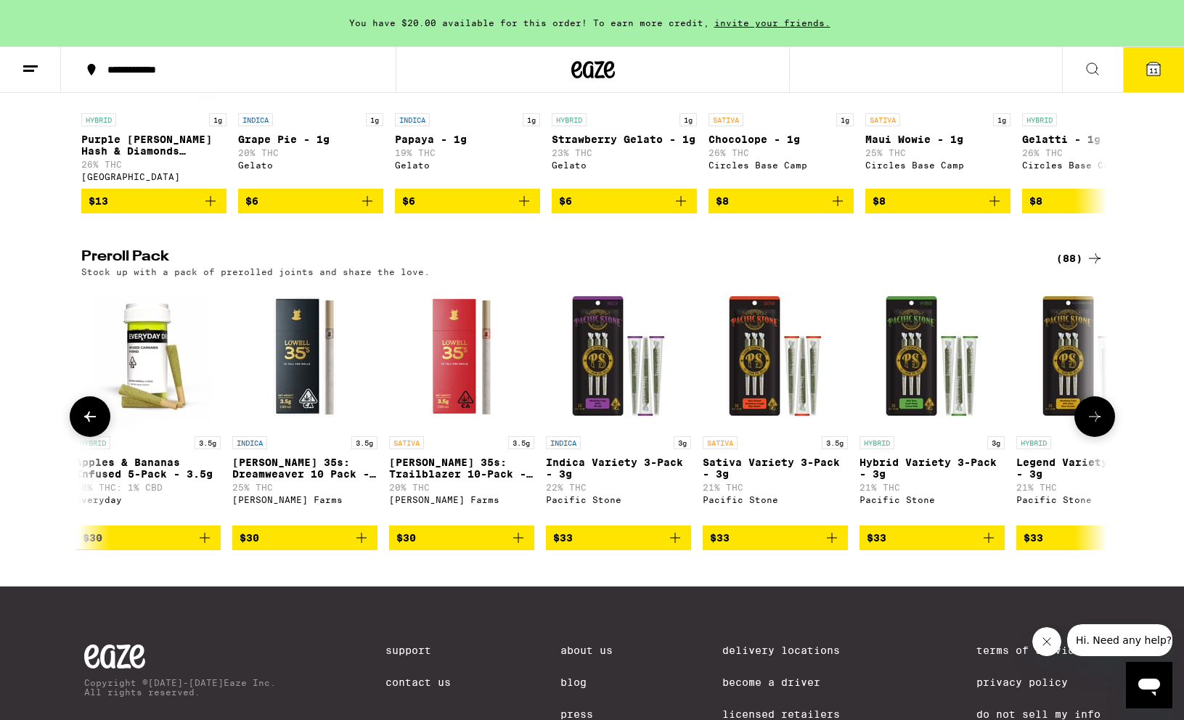
click at [1089, 425] on icon at bounding box center [1094, 416] width 17 height 17
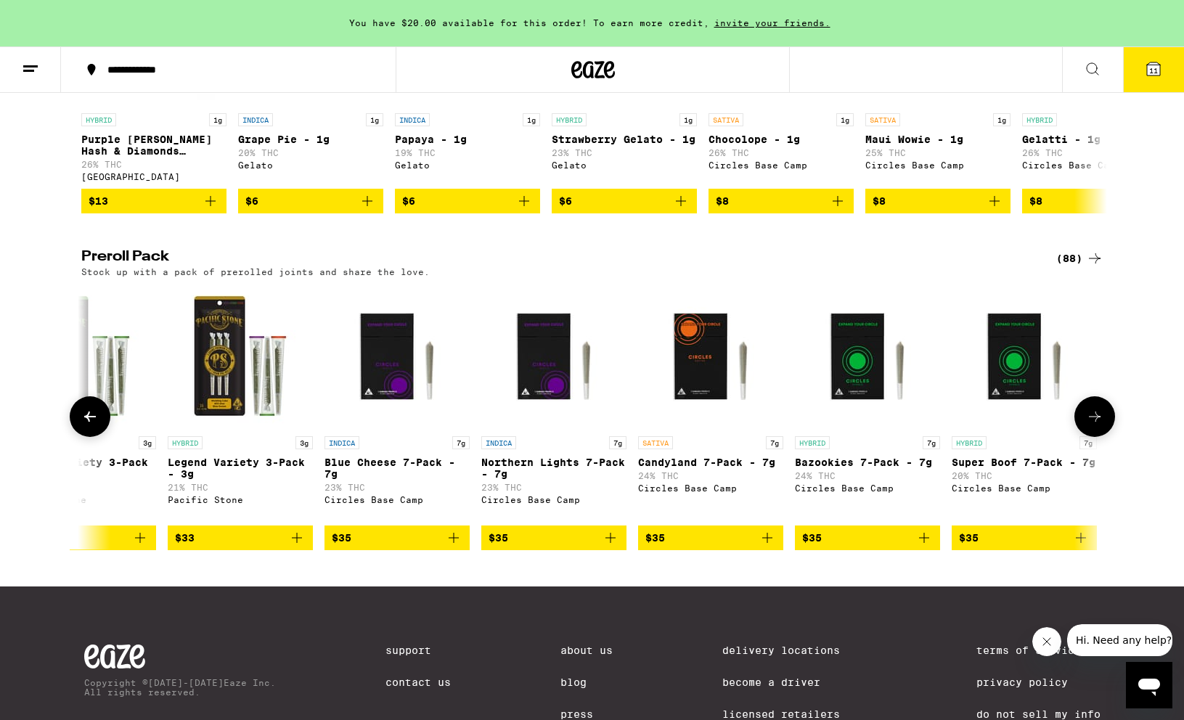
click at [1089, 425] on icon at bounding box center [1094, 416] width 17 height 17
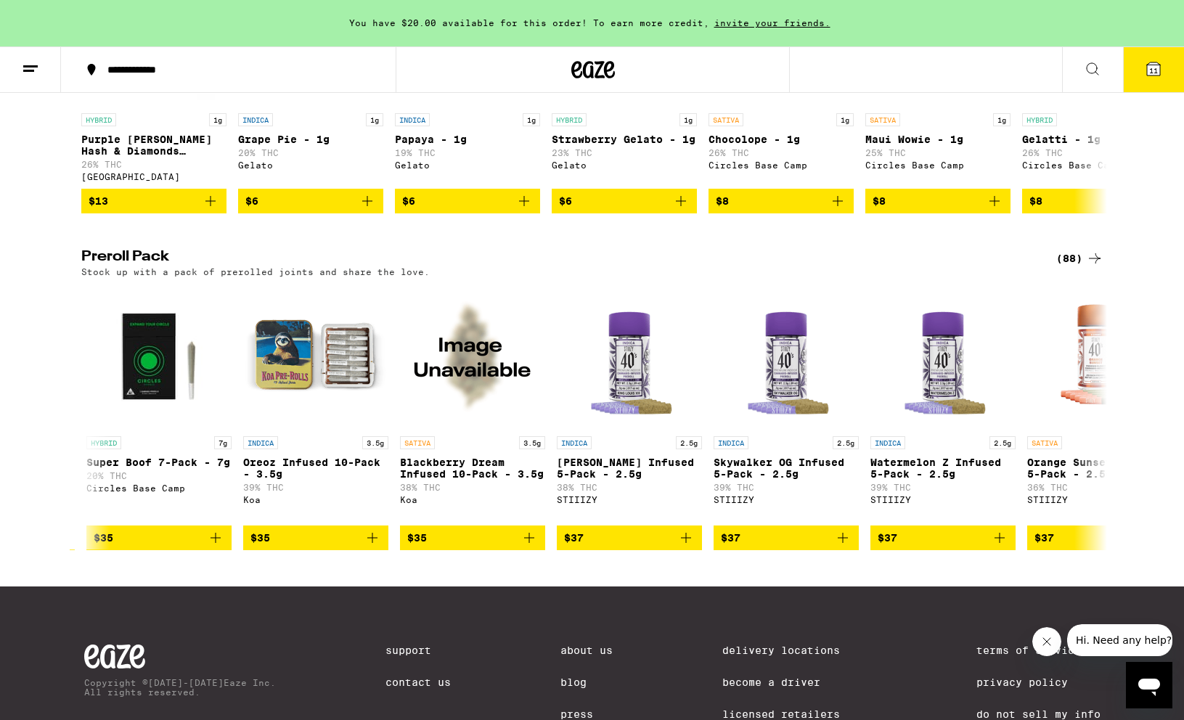
scroll to position [0, 5172]
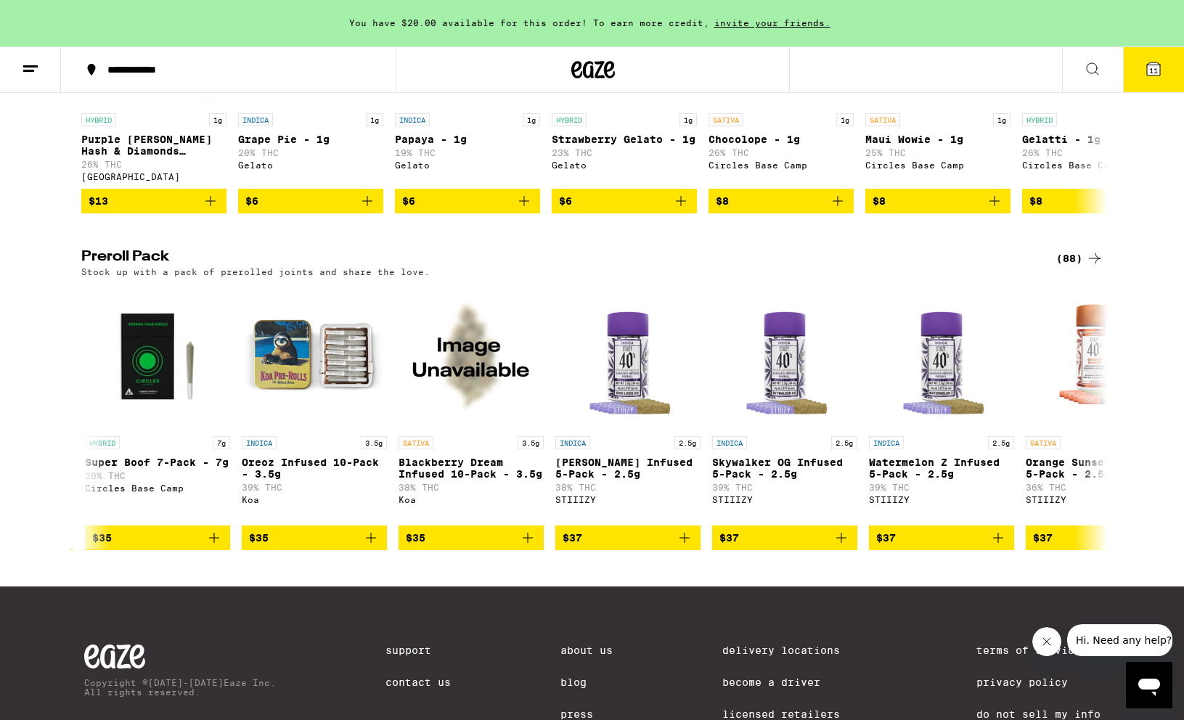
click at [1089, 63] on icon at bounding box center [1092, 68] width 17 height 17
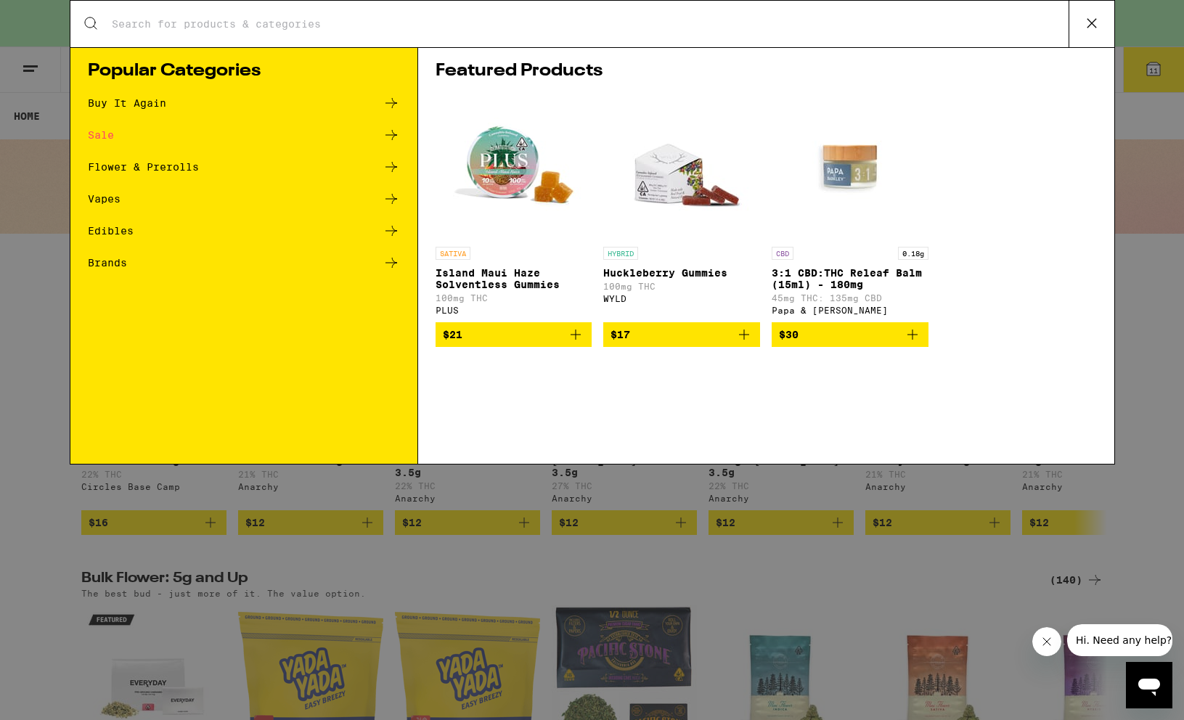
click at [717, 20] on input "Search for Products" at bounding box center [590, 23] width 958 height 13
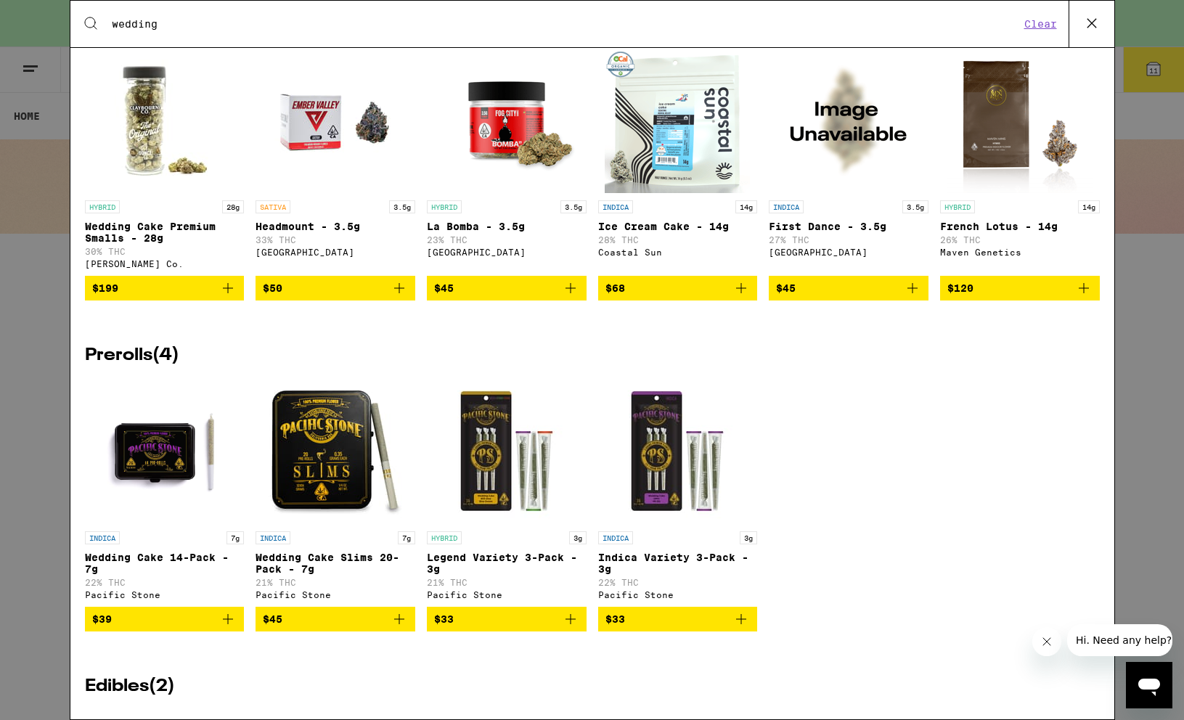
scroll to position [361, 0]
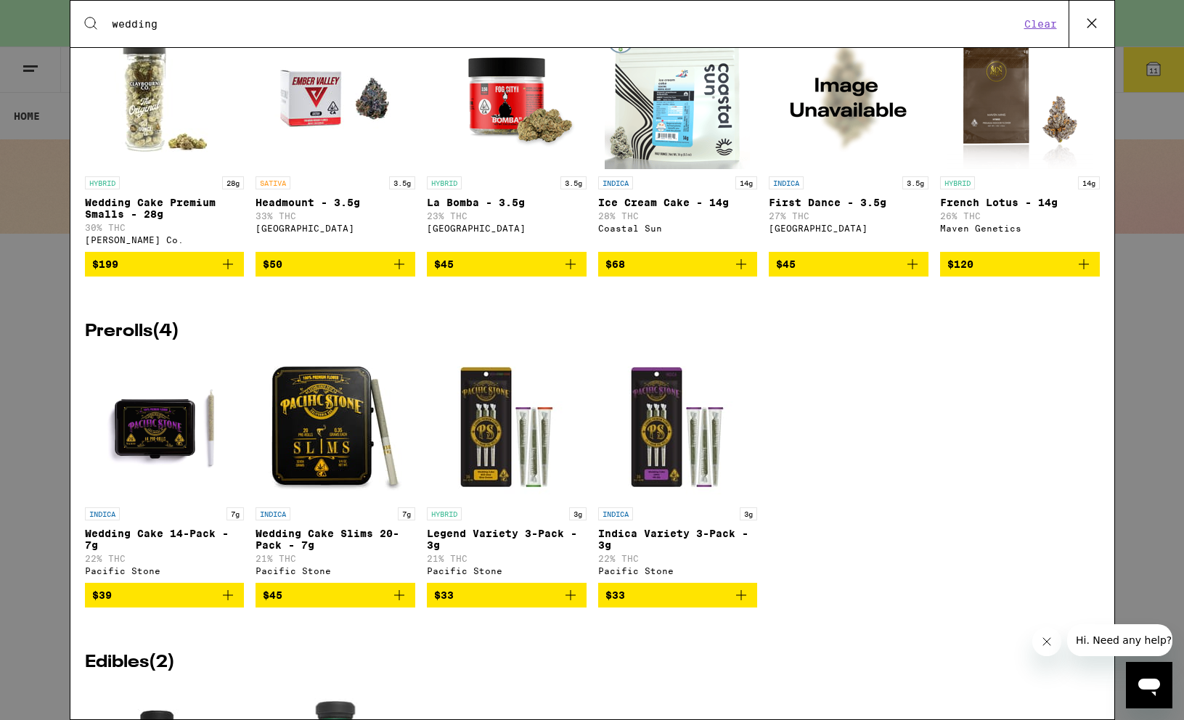
type input "wedding"
click at [404, 604] on icon "Add to bag" at bounding box center [399, 595] width 17 height 17
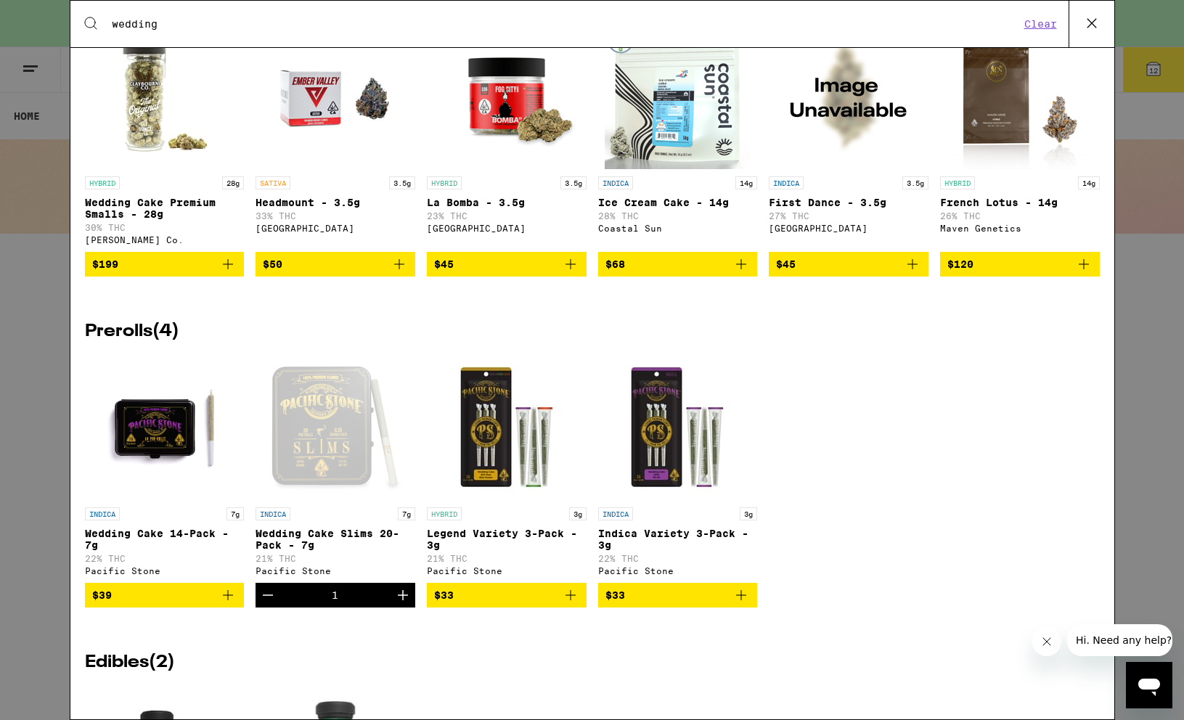
click at [1146, 417] on div "Search for Products wedding Clear 19 results for "wedding" Flowers ( 12 ) HYBRI…" at bounding box center [592, 360] width 1184 height 720
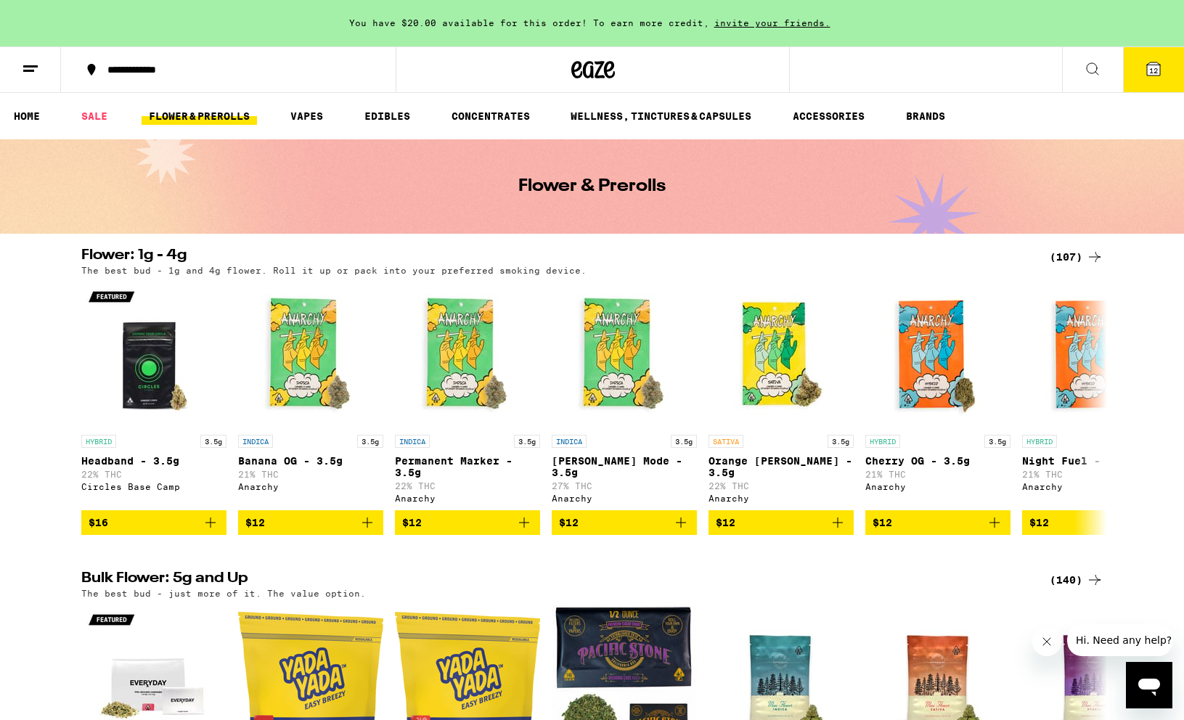
click at [1144, 75] on button "12" at bounding box center [1153, 69] width 61 height 45
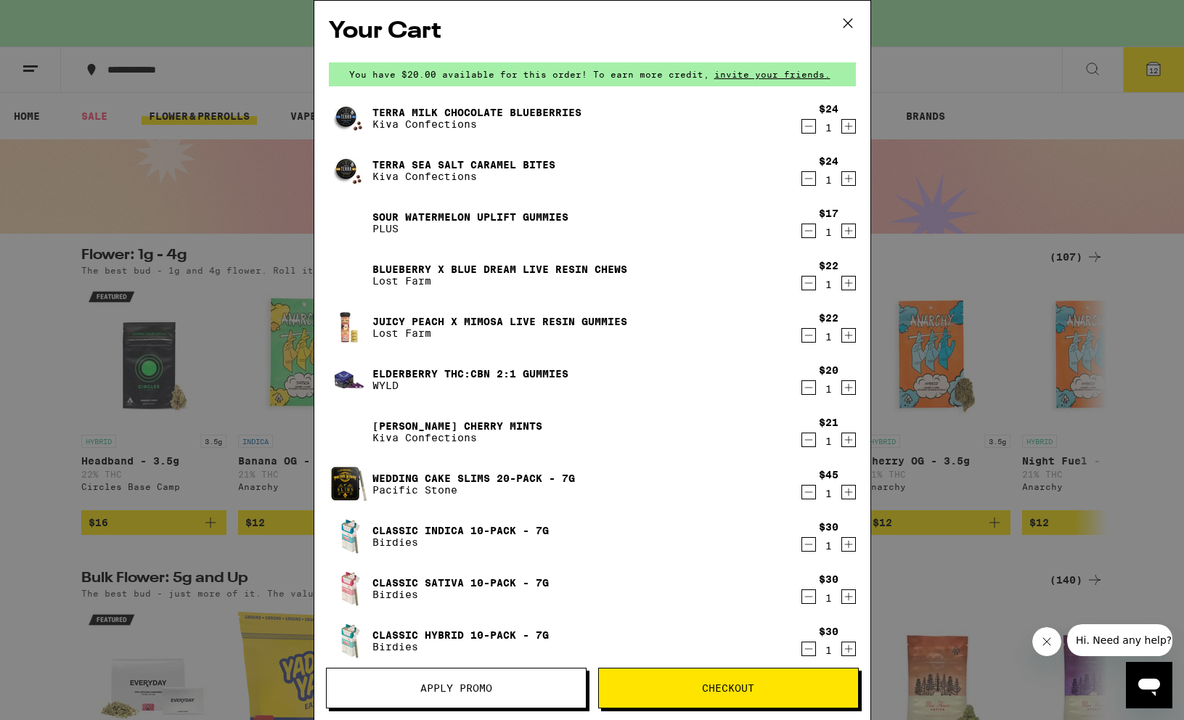
click at [57, 270] on div "Your Cart You have $20.00 available for this order! To earn more credit, invite…" at bounding box center [592, 360] width 1184 height 720
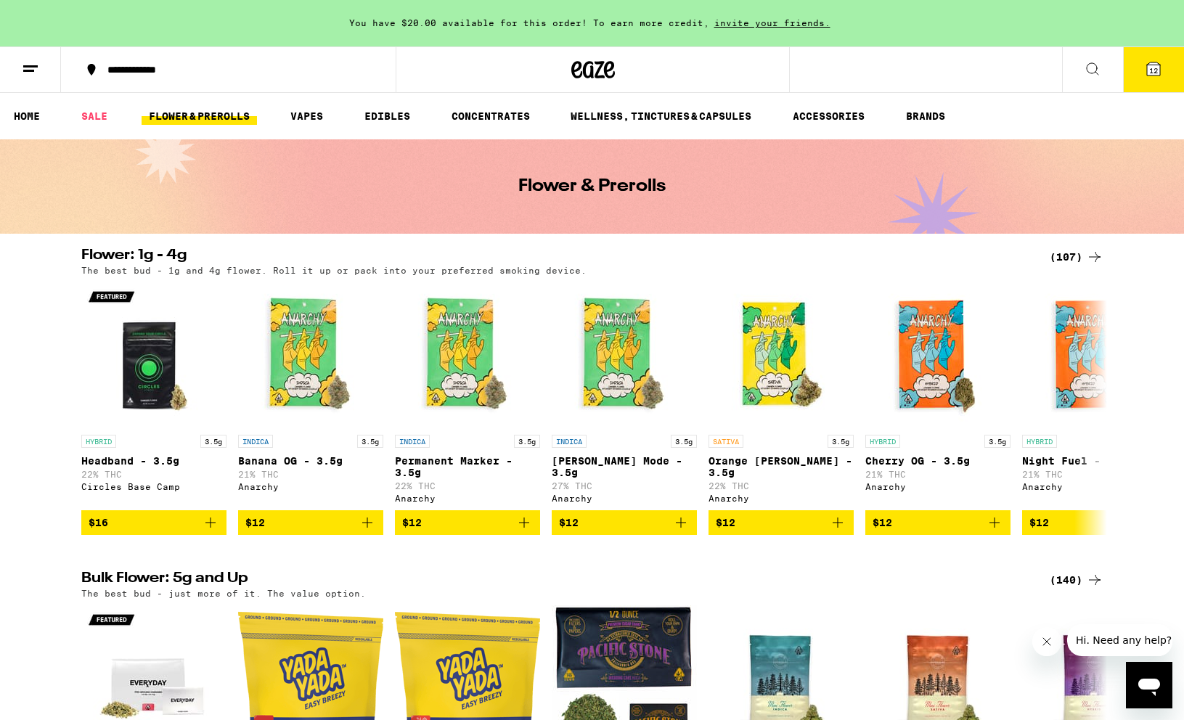
click at [1098, 69] on icon at bounding box center [1092, 68] width 17 height 17
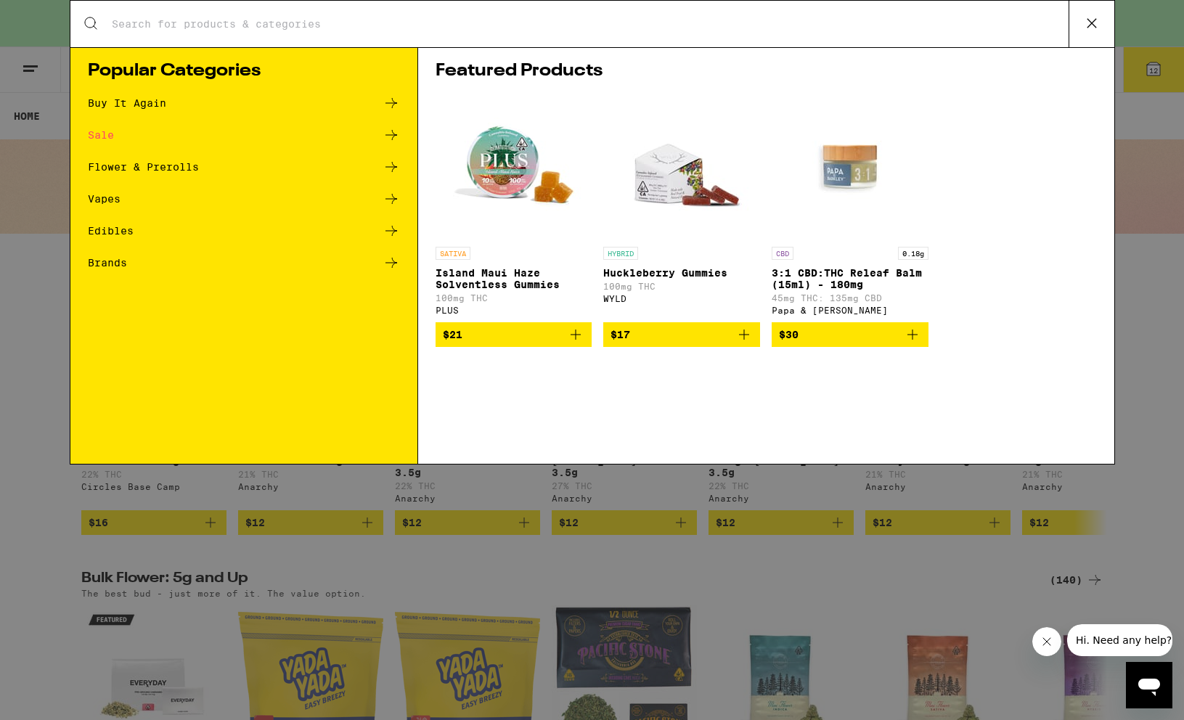
click at [743, 19] on input "Search for Products" at bounding box center [590, 23] width 958 height 13
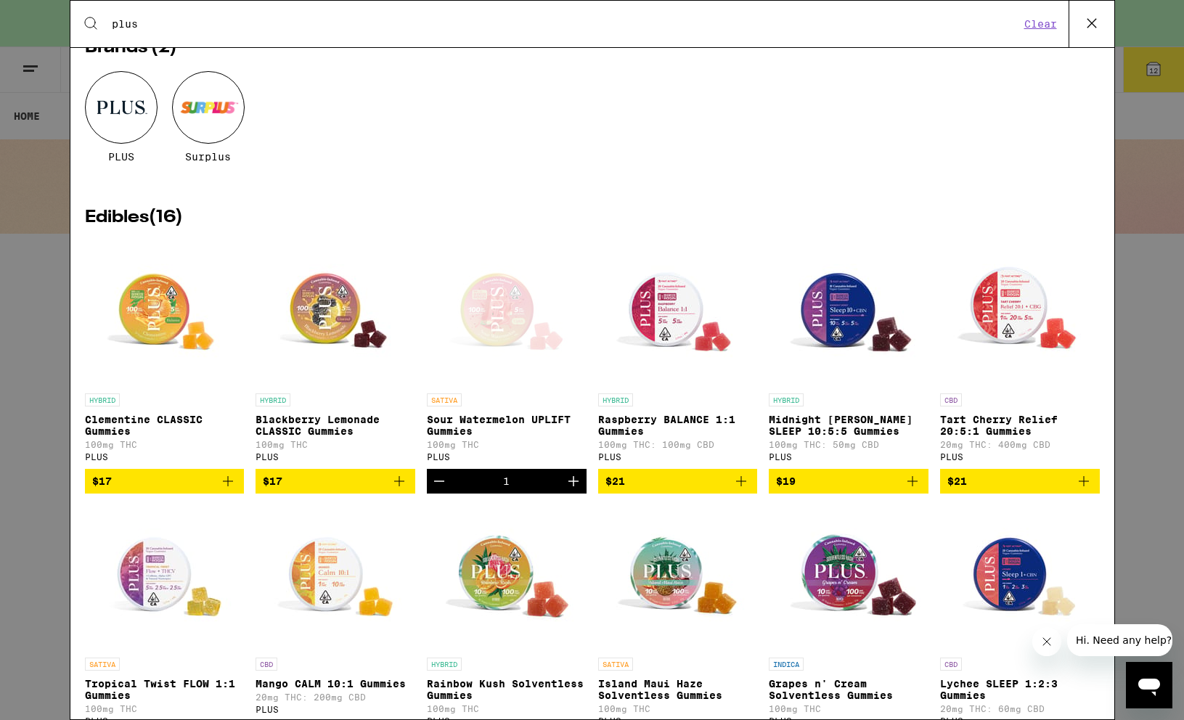
scroll to position [61, 0]
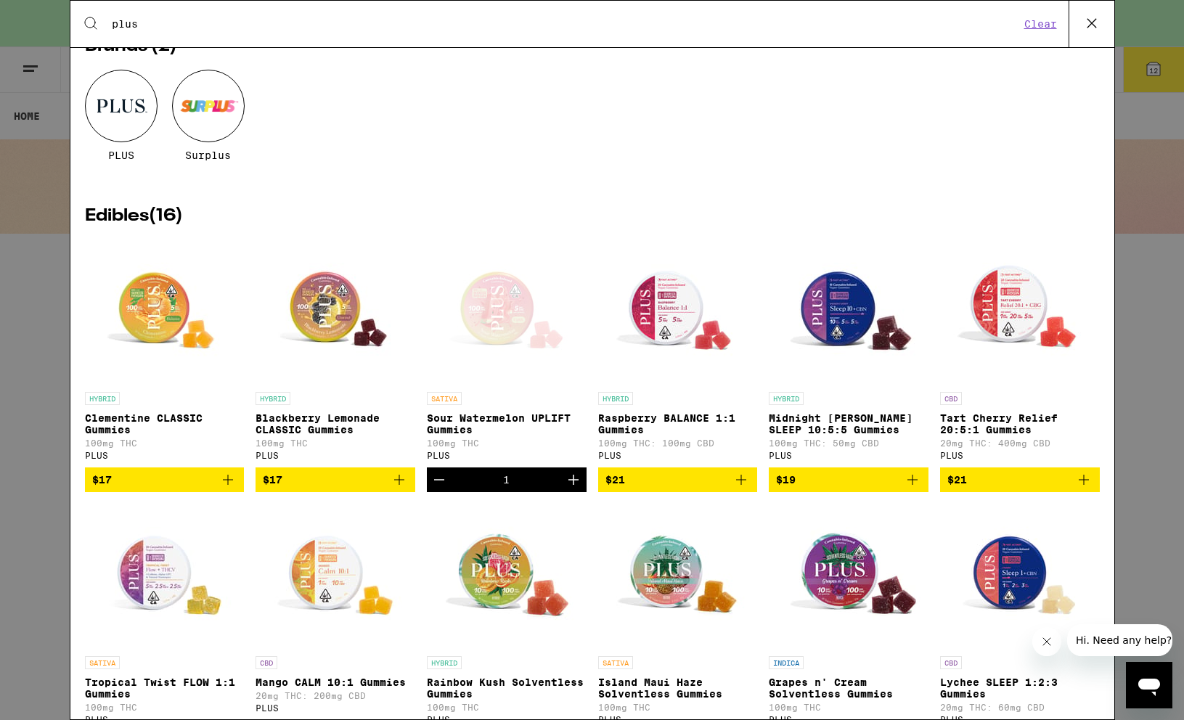
type input "plus"
click at [402, 489] on icon "Add to bag" at bounding box center [399, 479] width 17 height 17
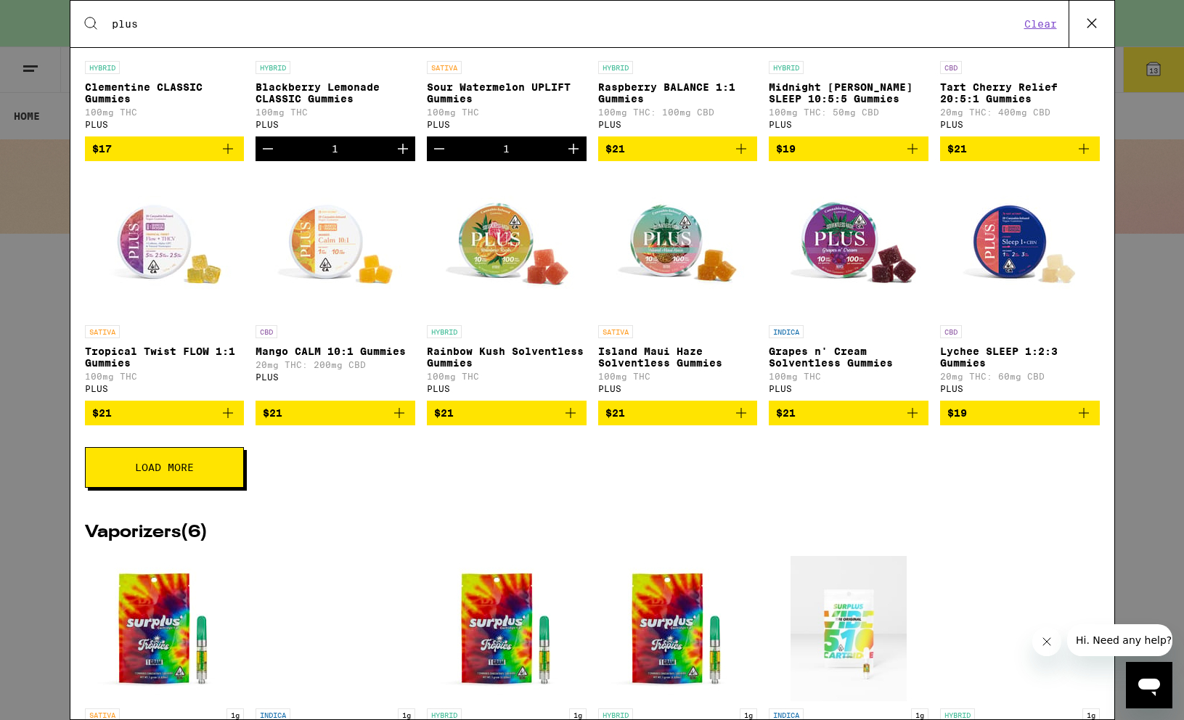
scroll to position [443, 0]
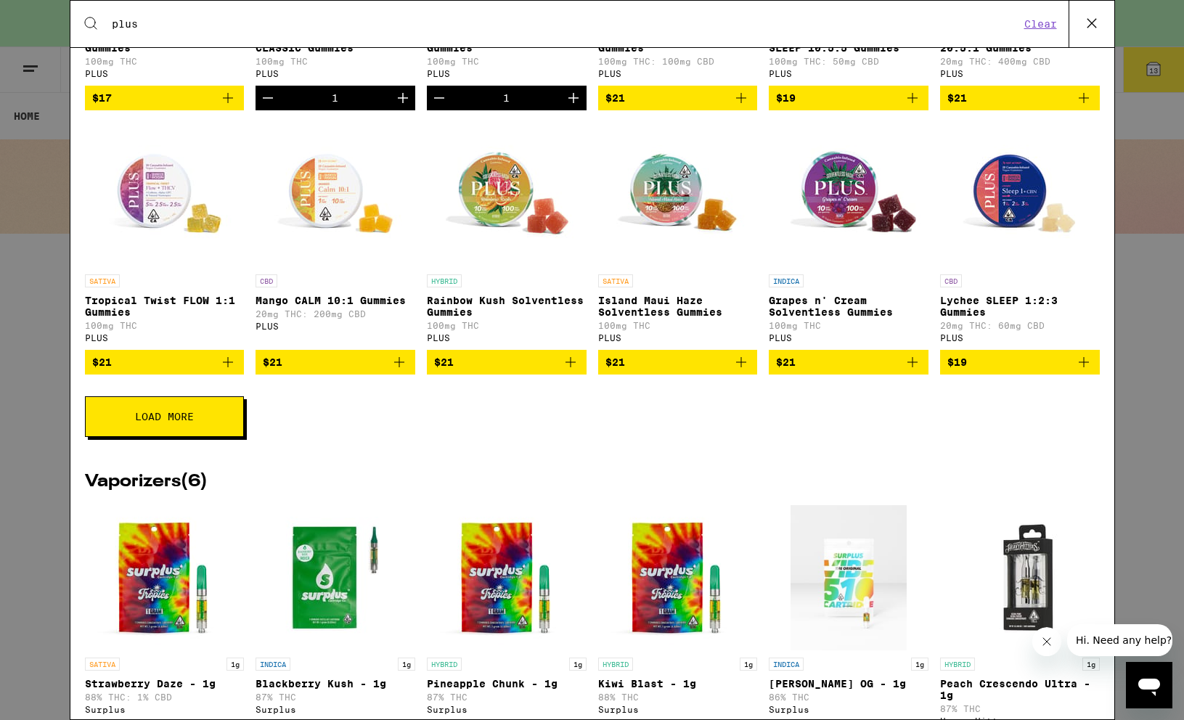
click at [1009, 215] on img "Open page for Lychee SLEEP 1:2:3 Gummies from PLUS" at bounding box center [1019, 194] width 145 height 145
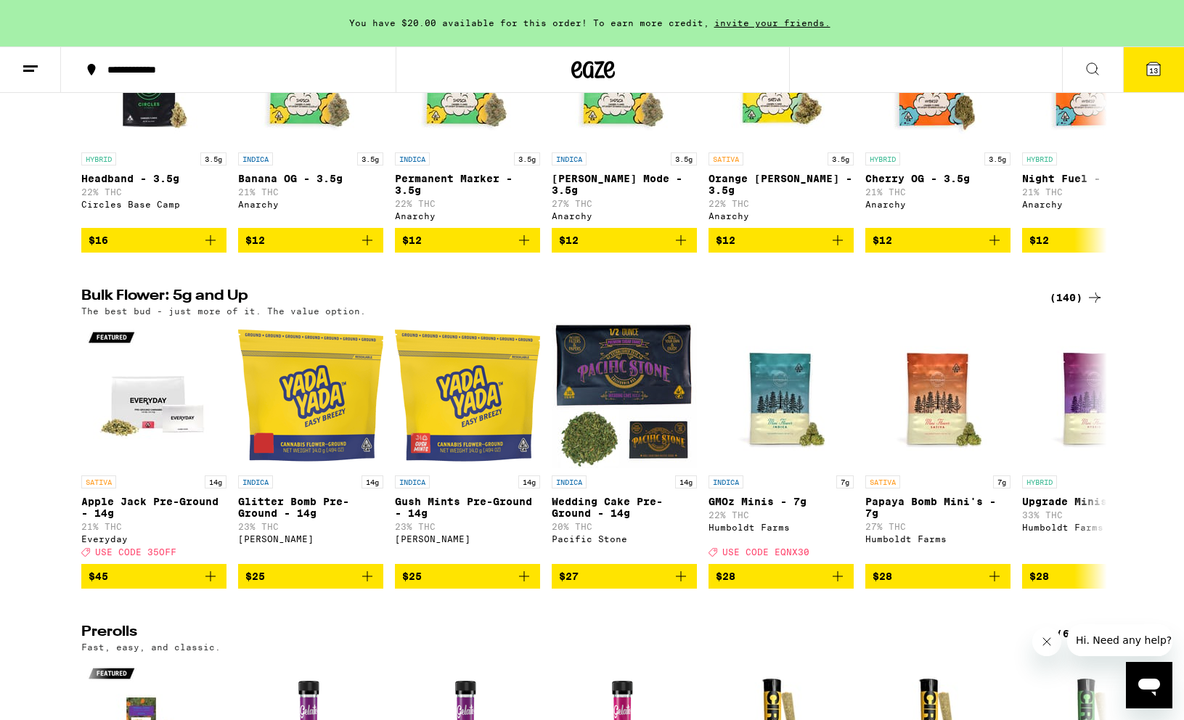
scroll to position [160, 0]
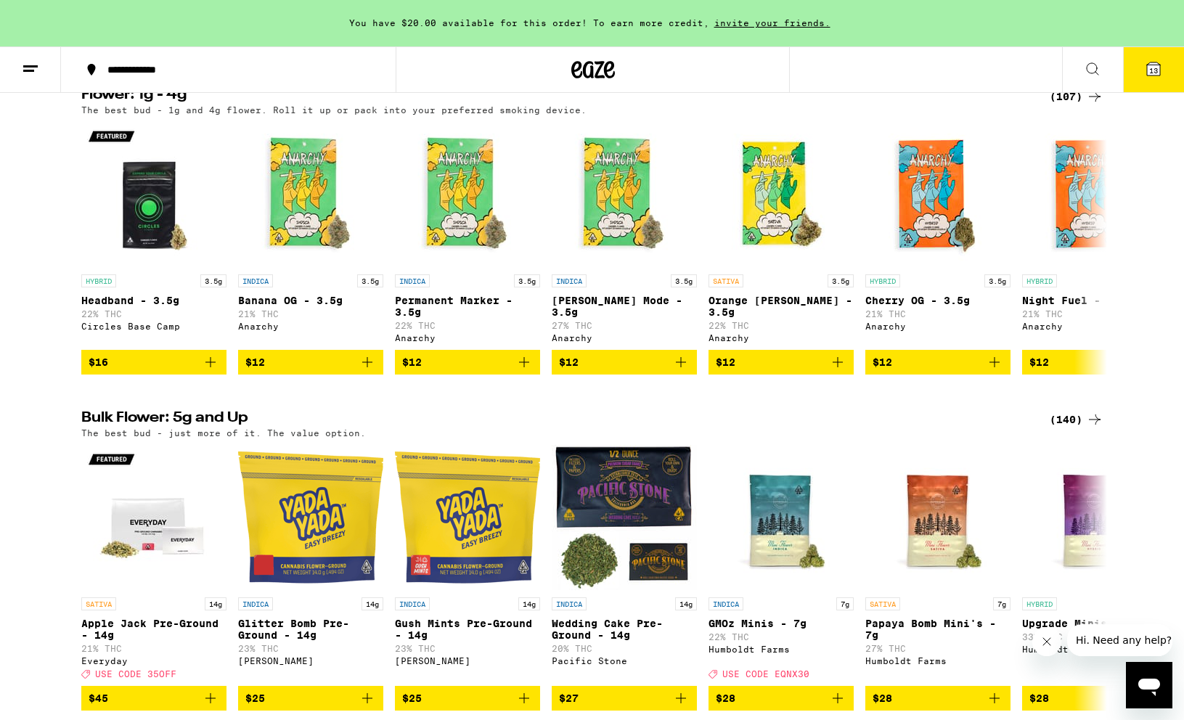
click at [1090, 68] on icon at bounding box center [1092, 68] width 17 height 17
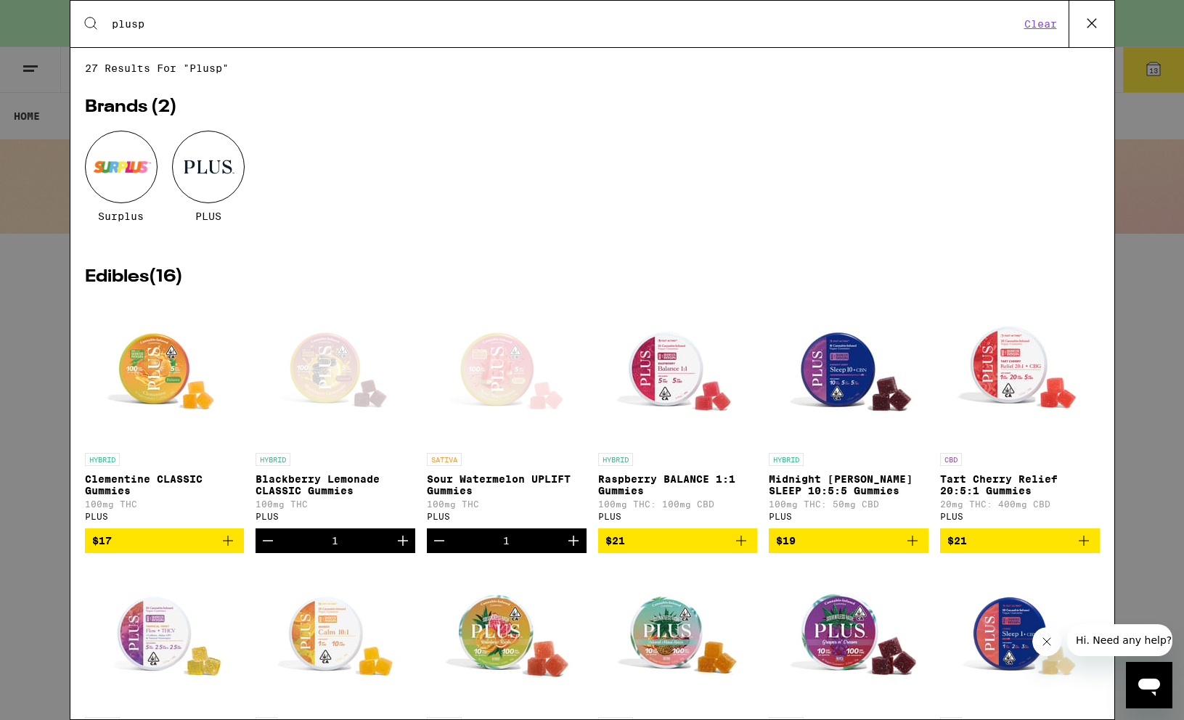
type input "plus"
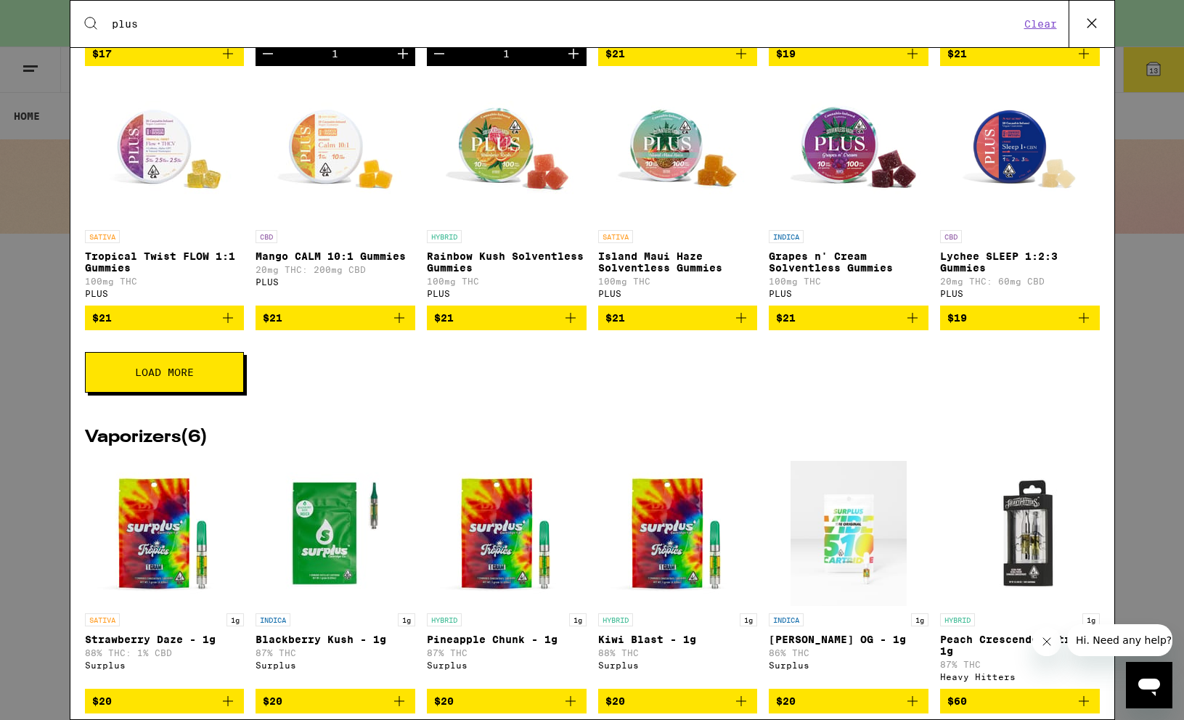
scroll to position [491, 0]
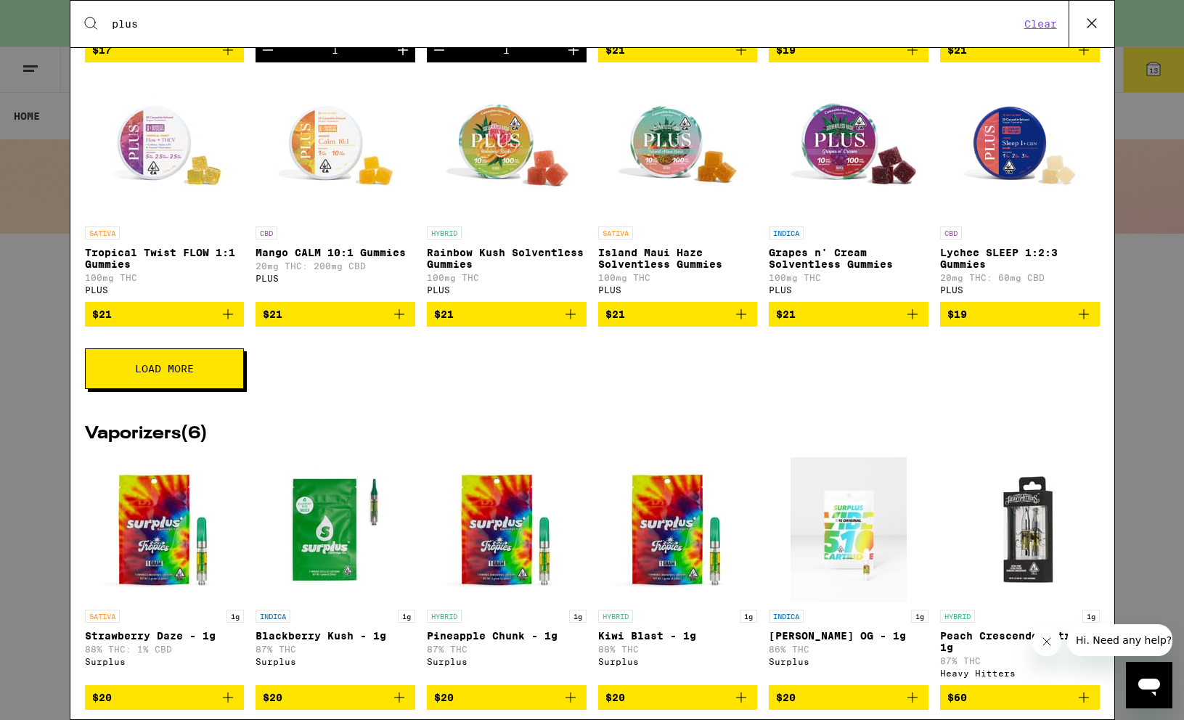
click at [203, 389] on button "Load More" at bounding box center [164, 368] width 159 height 41
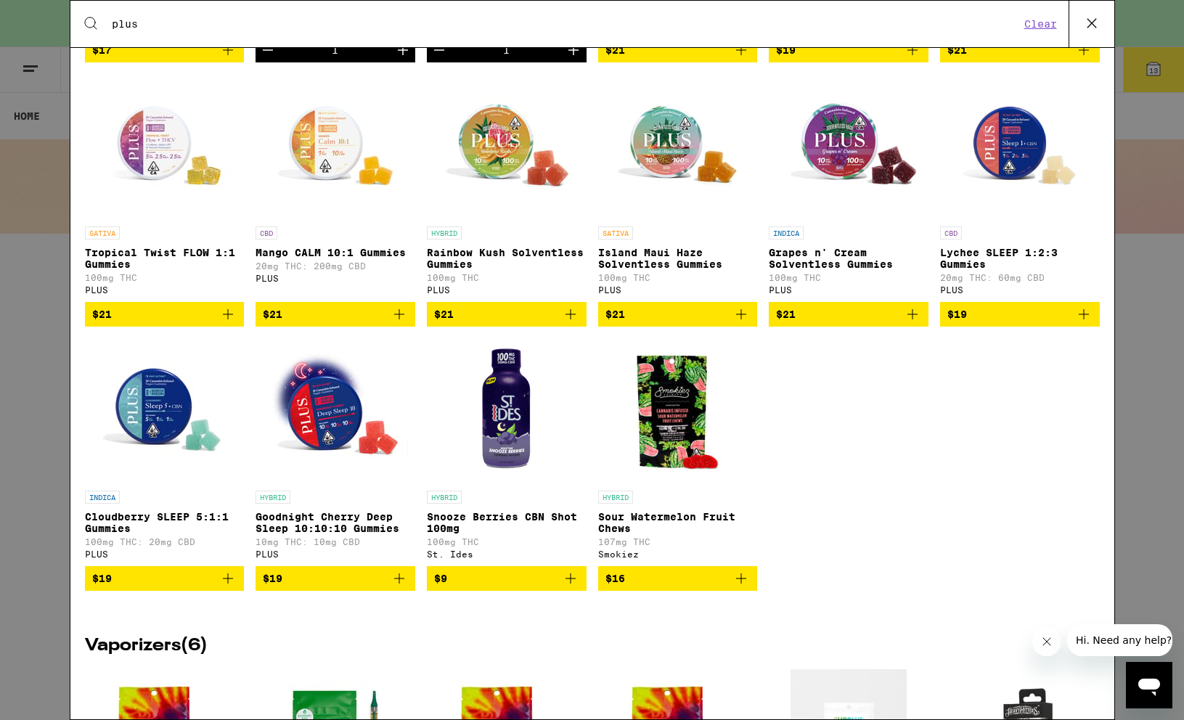
click at [227, 587] on icon "Add to bag" at bounding box center [227, 578] width 17 height 17
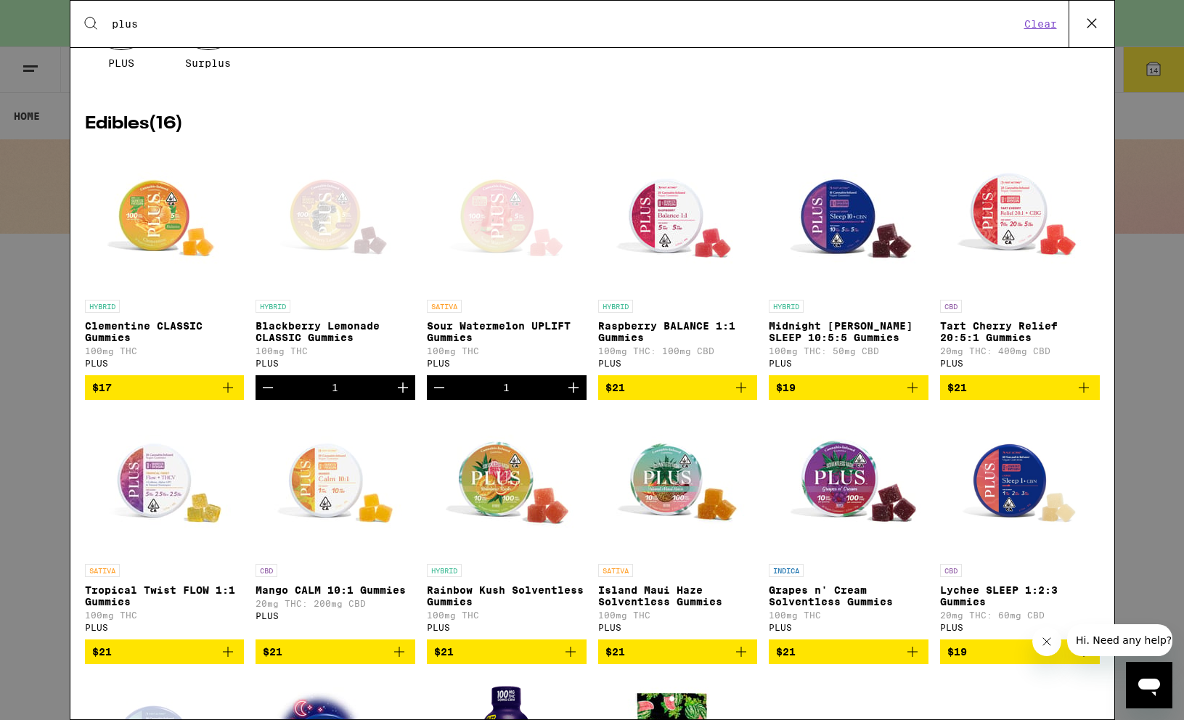
scroll to position [0, 0]
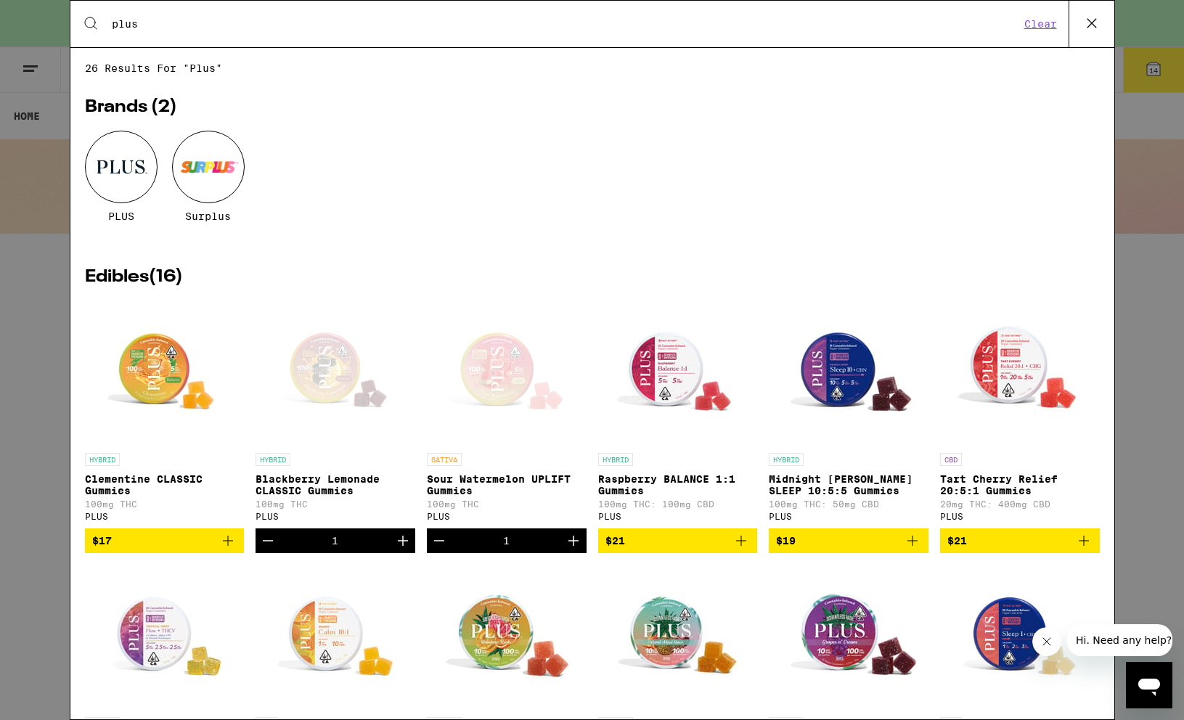
click at [256, 14] on div "Search for Products plus Clear" at bounding box center [592, 24] width 1044 height 46
click at [250, 33] on div "Search for Products plus Clear" at bounding box center [592, 24] width 1044 height 46
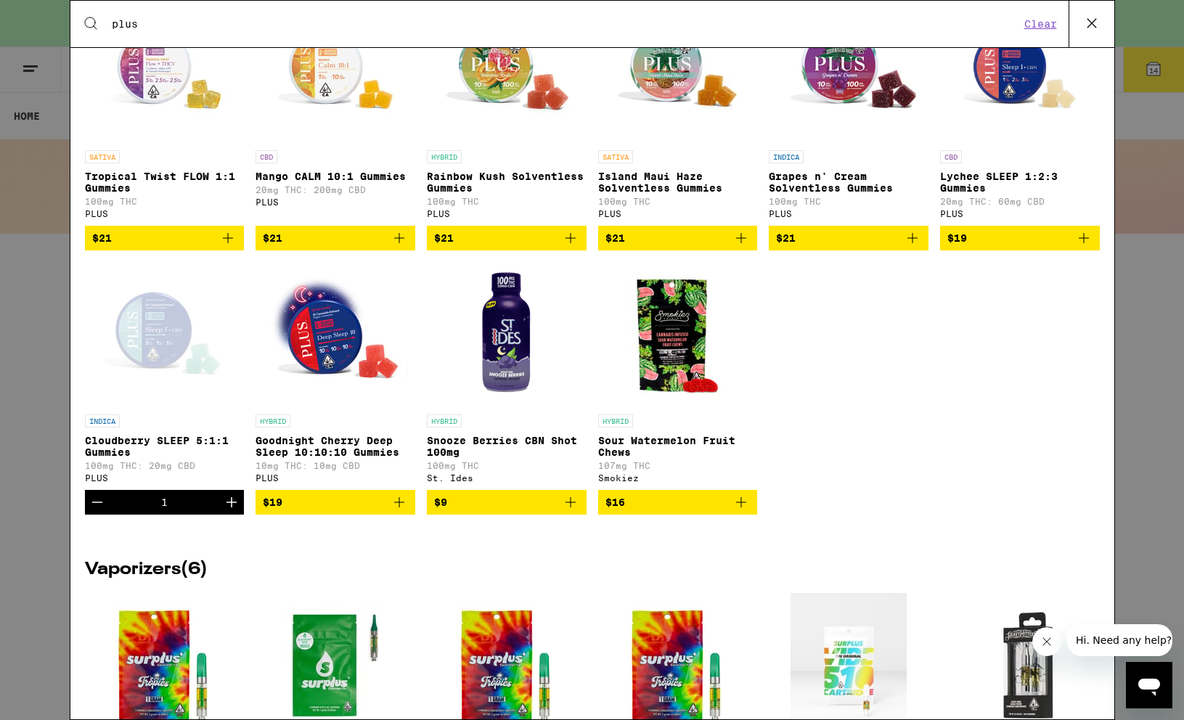
scroll to position [566, 0]
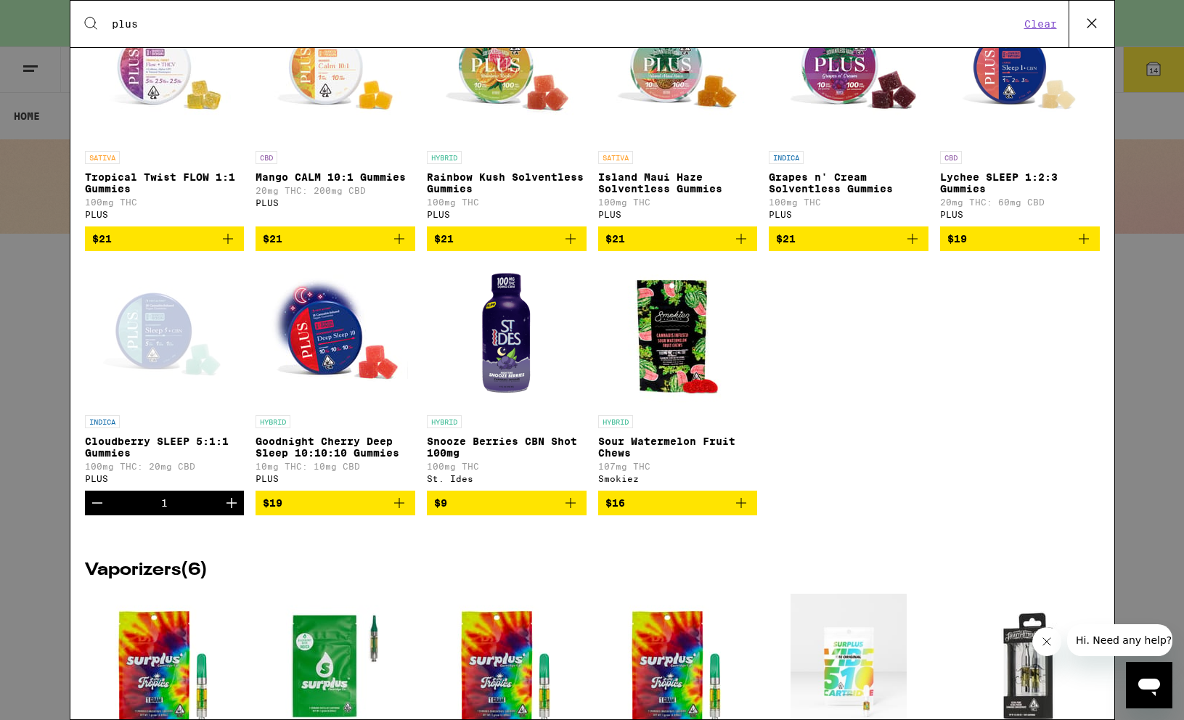
click at [708, 376] on img "Open page for Sour Watermelon Fruit Chews from Smokiez" at bounding box center [677, 335] width 145 height 145
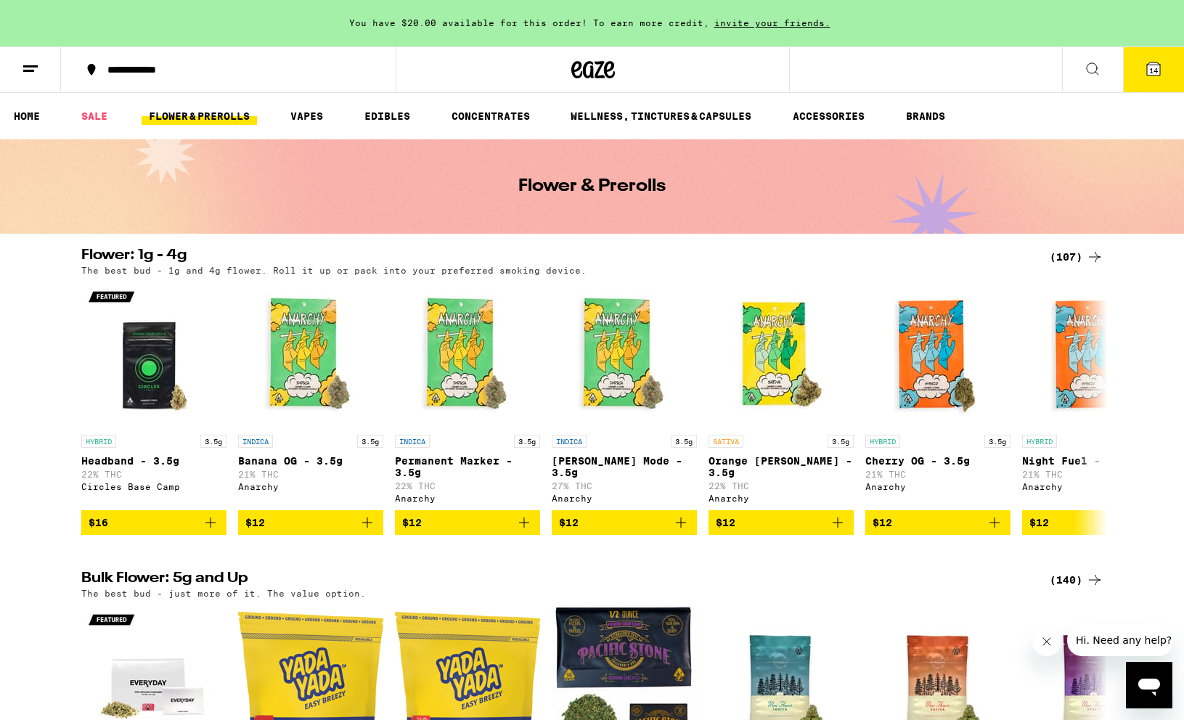
click at [1151, 65] on icon at bounding box center [1153, 68] width 17 height 17
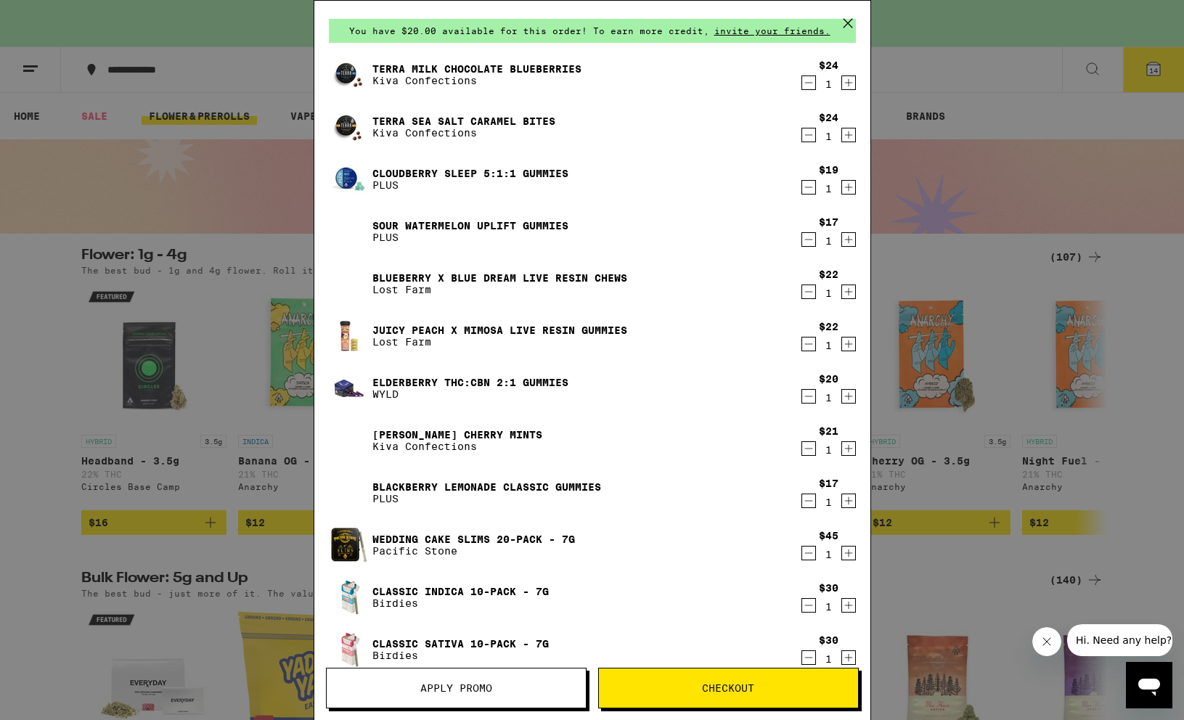
scroll to position [27, 0]
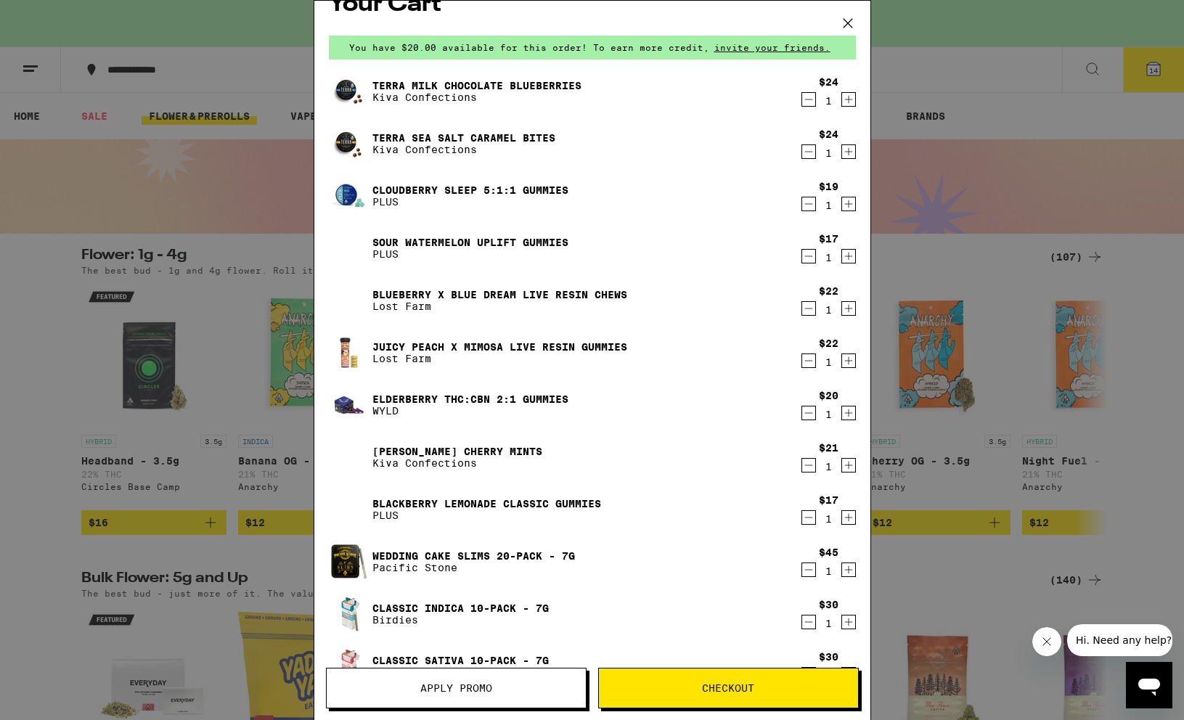
click at [176, 227] on div "Your Cart You have $20.00 available for this order! To earn more credit, invite…" at bounding box center [592, 360] width 1184 height 720
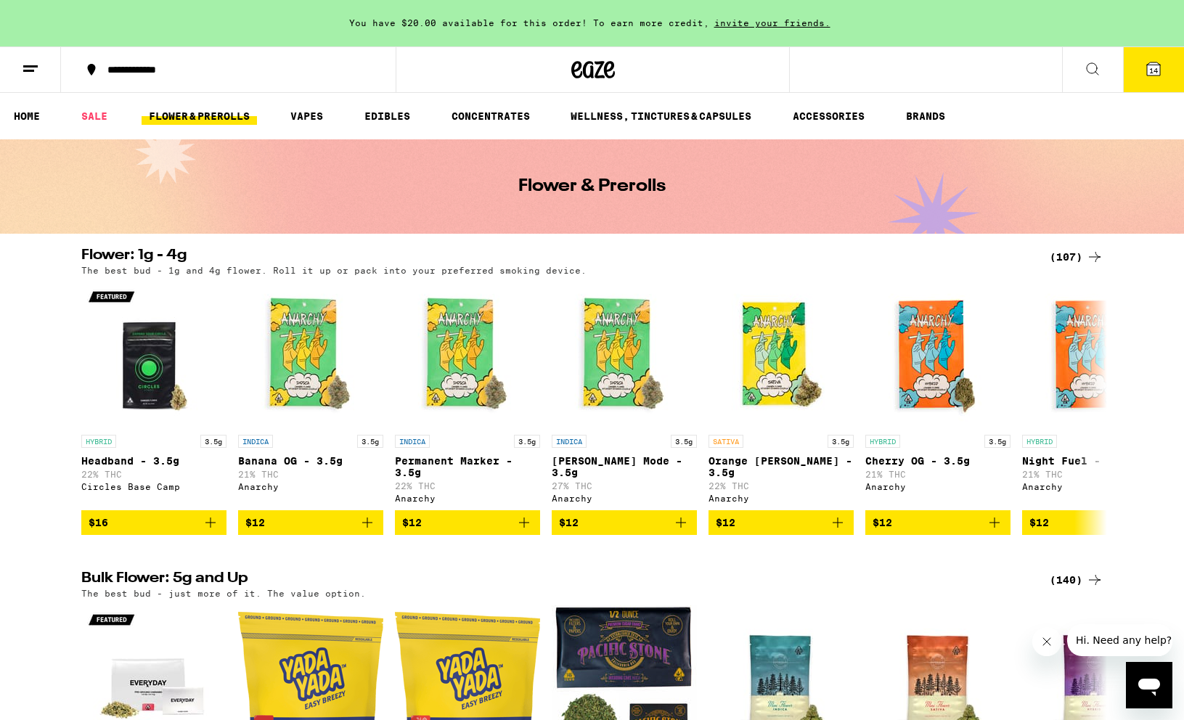
click at [1088, 67] on icon at bounding box center [1092, 68] width 17 height 17
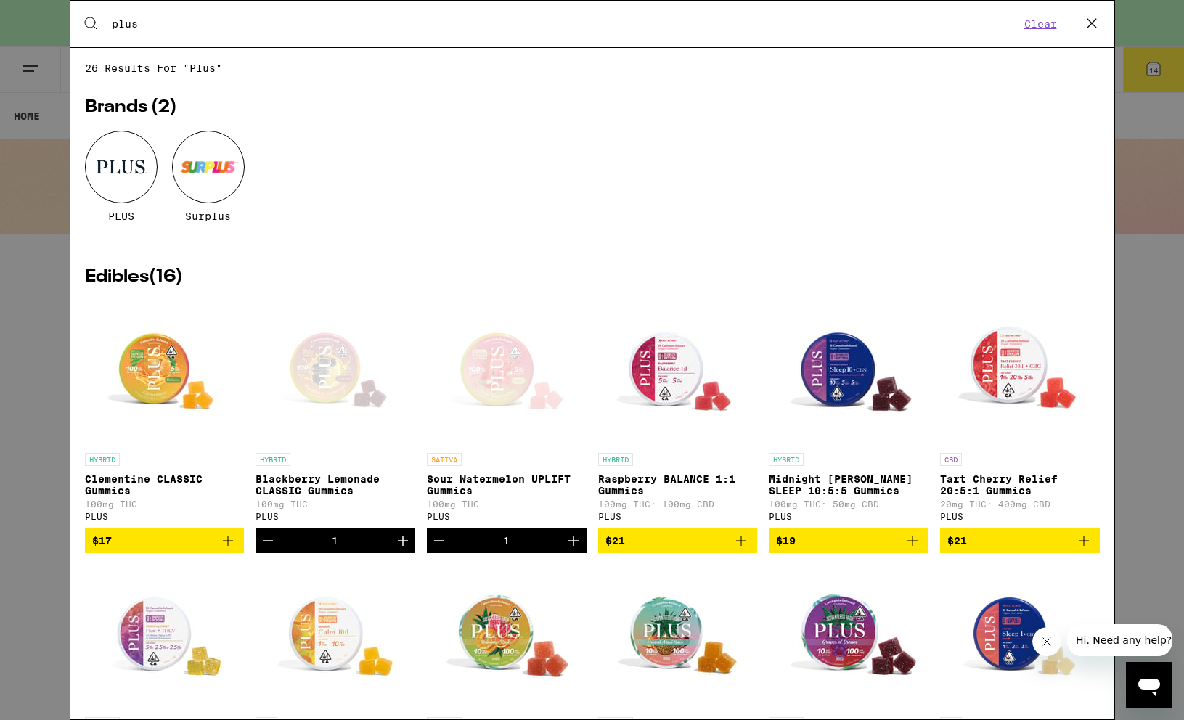
type input "y"
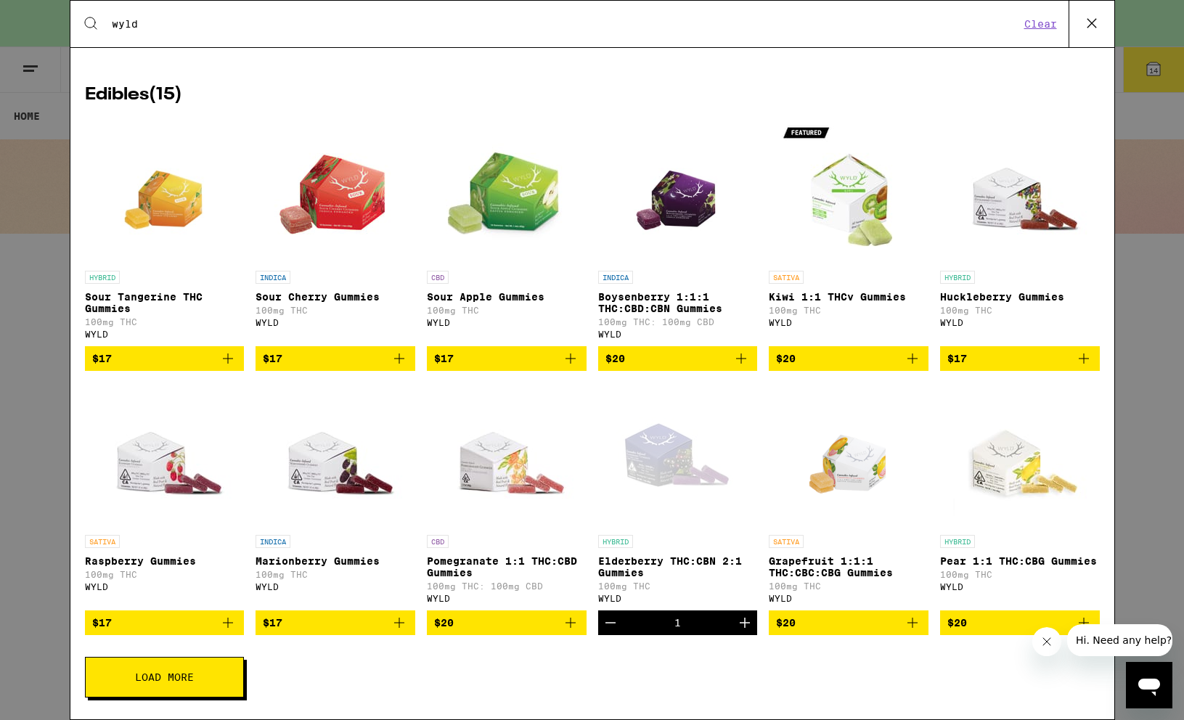
scroll to position [200, 0]
type input "wyld"
click at [229, 350] on icon "Add to bag" at bounding box center [227, 358] width 17 height 17
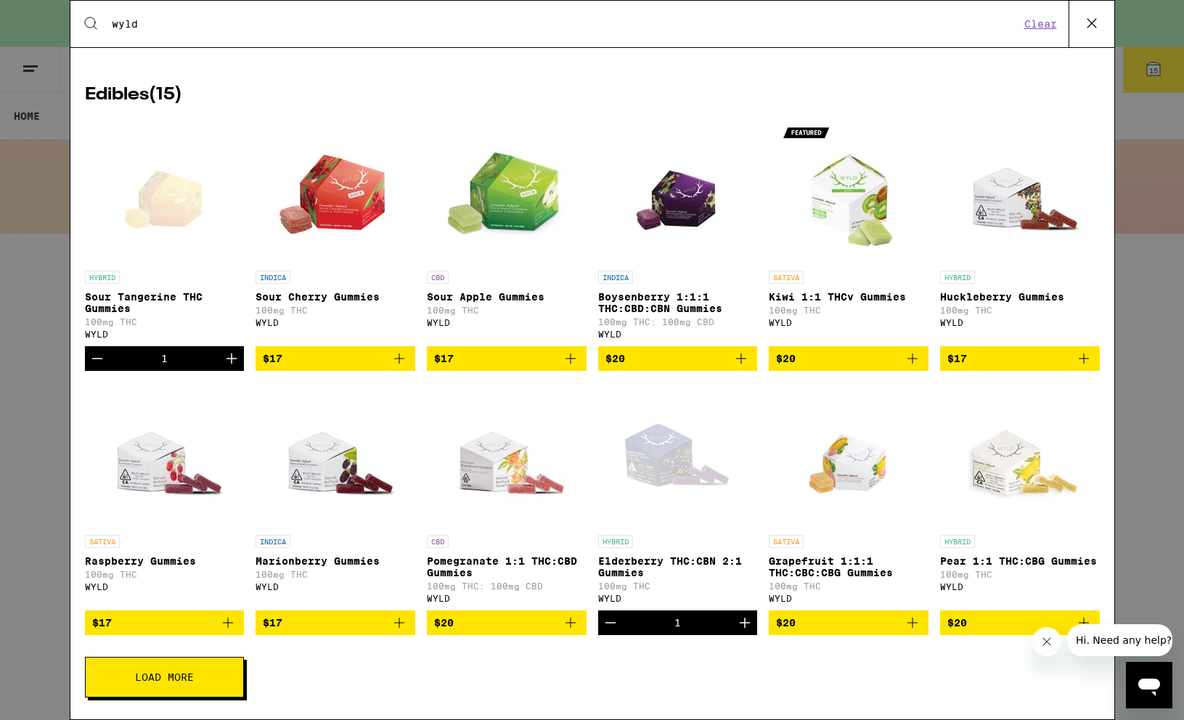
click at [1128, 436] on div "Search for Products wyld Clear 16 results for "wyld" Brands ( 1 ) WYLD Edibles …" at bounding box center [592, 360] width 1184 height 720
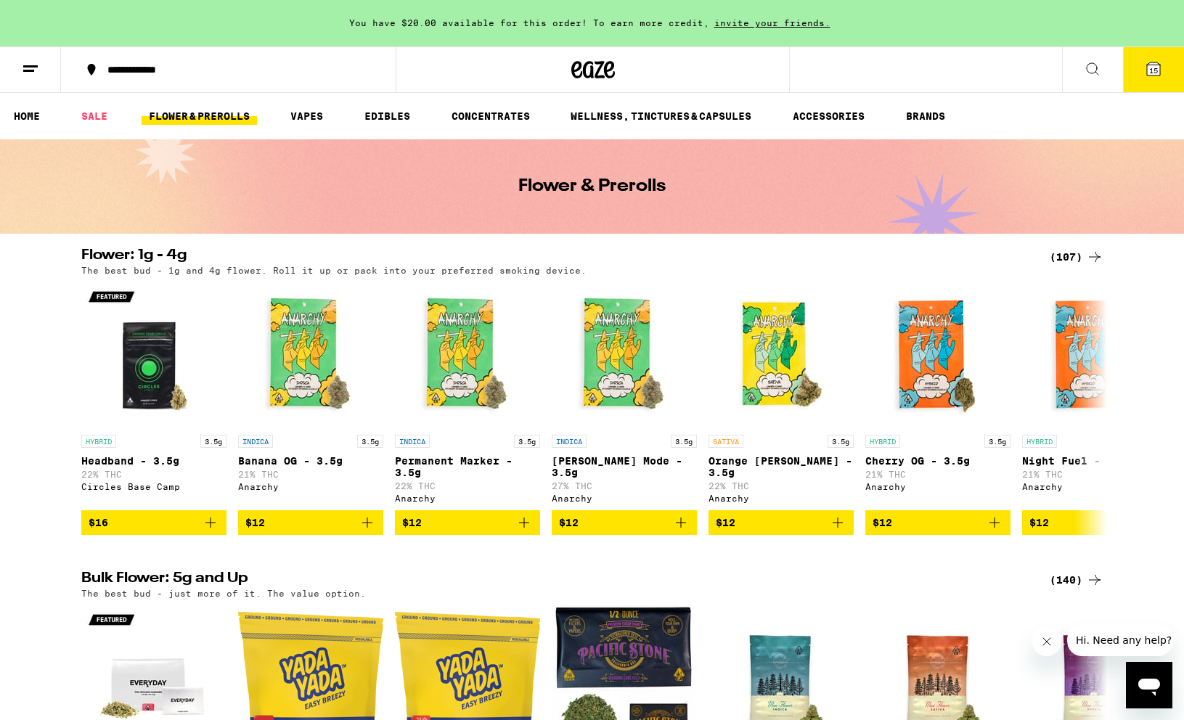
click at [1143, 63] on button "15" at bounding box center [1153, 69] width 61 height 45
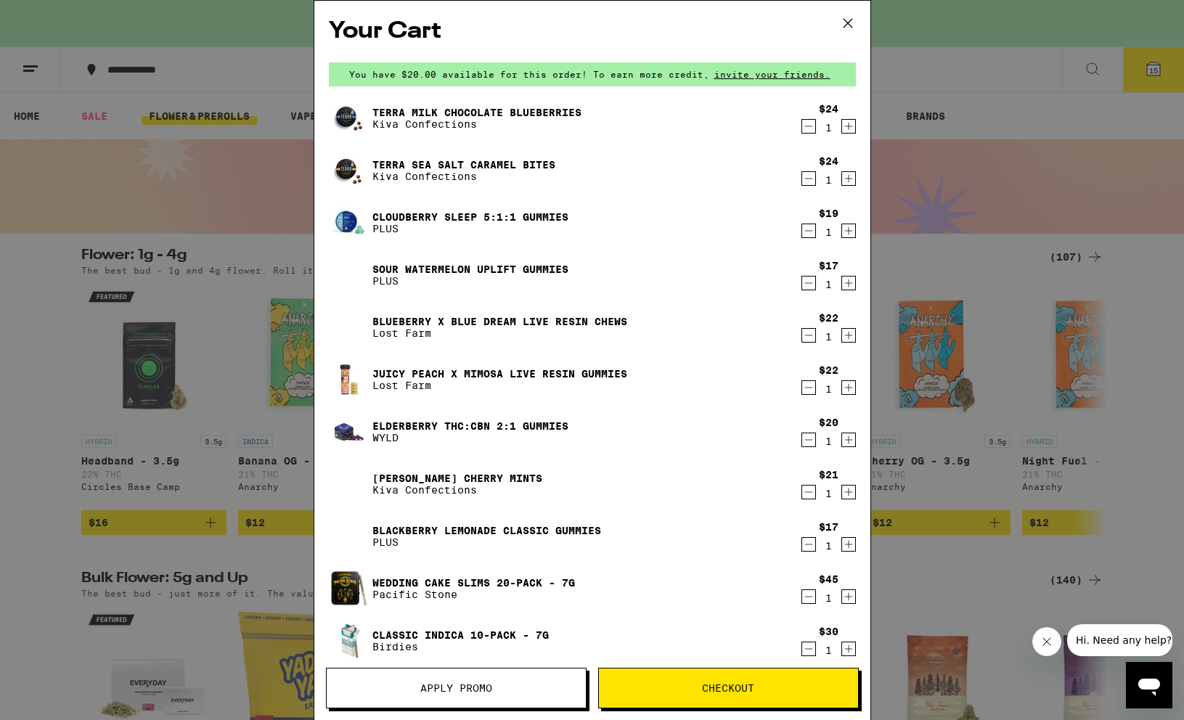
click at [91, 291] on div "Your Cart You have $20.00 available for this order! To earn more credit, invite…" at bounding box center [592, 360] width 1184 height 720
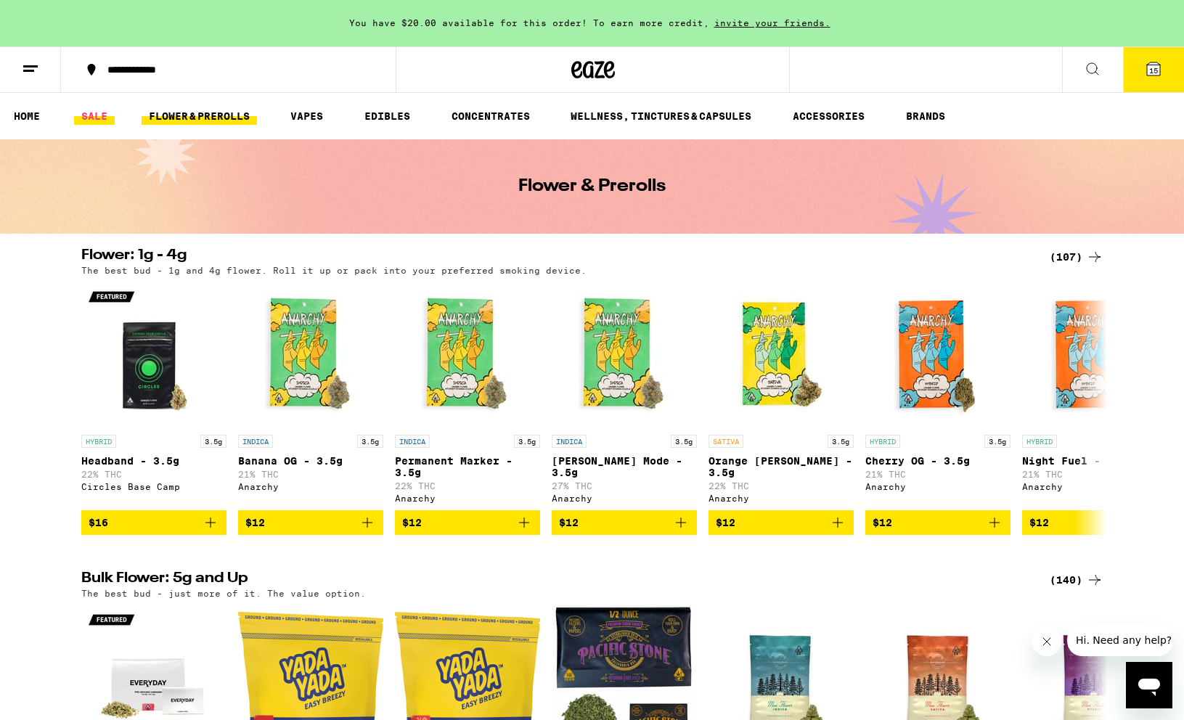
click at [99, 121] on link "SALE" at bounding box center [94, 115] width 41 height 17
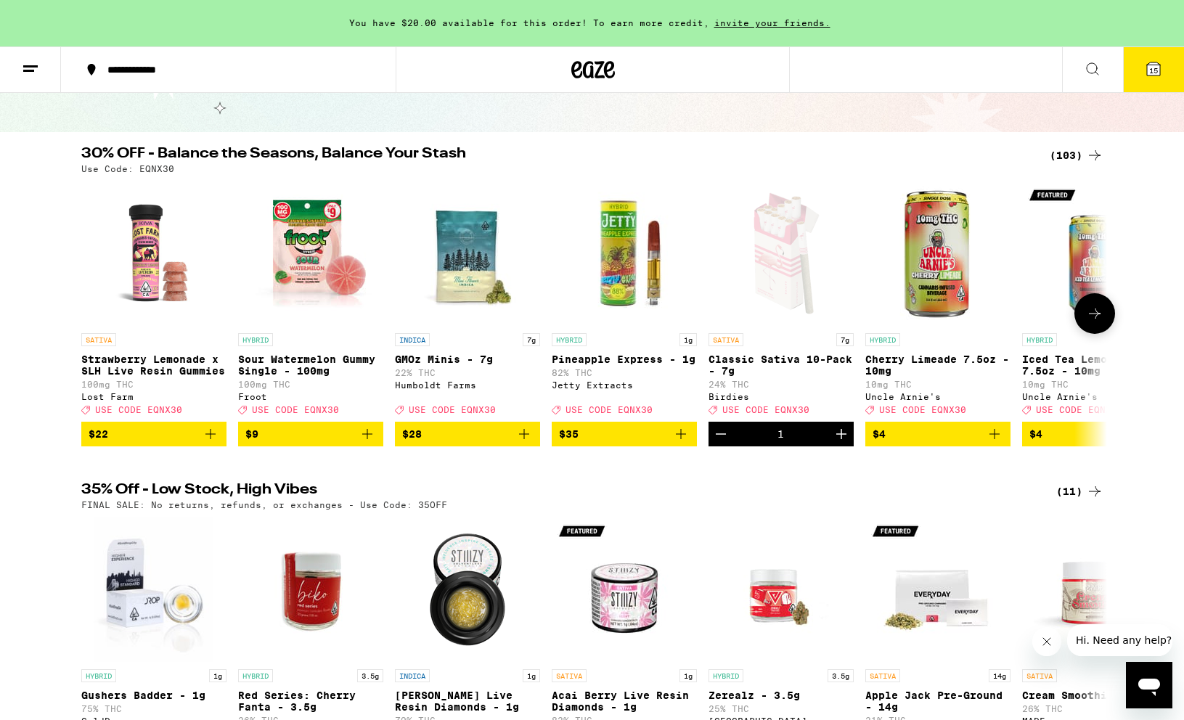
click at [1096, 319] on icon at bounding box center [1094, 313] width 17 height 17
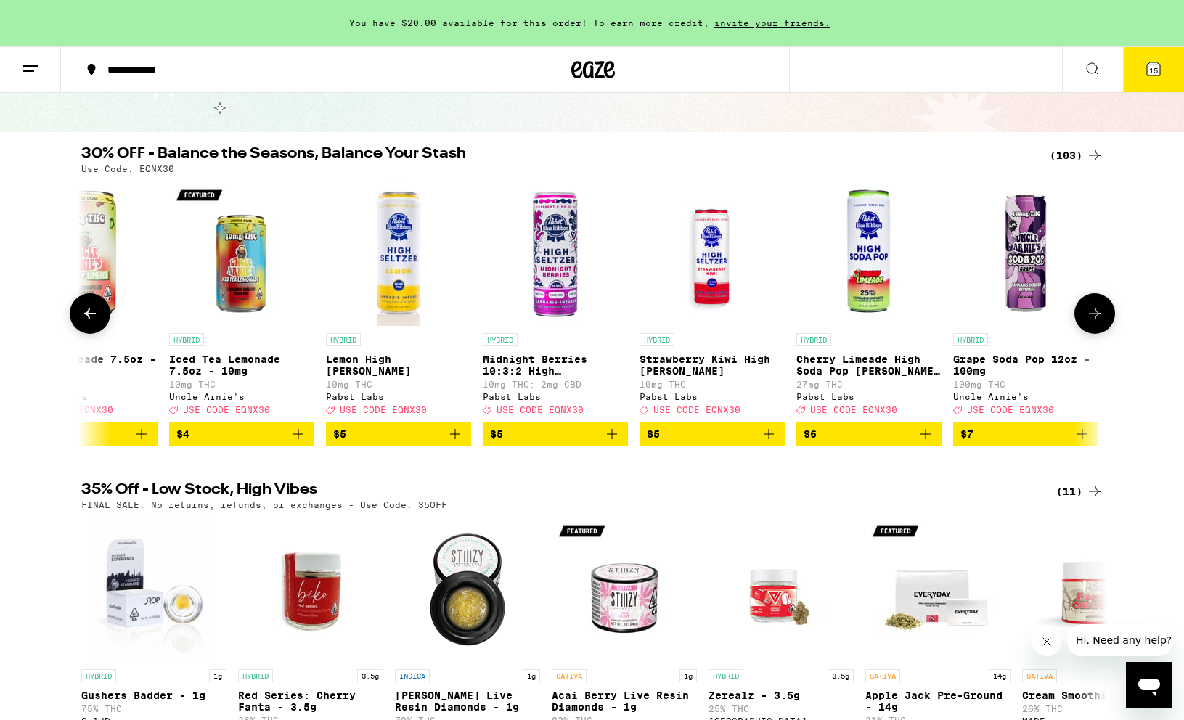
scroll to position [0, 864]
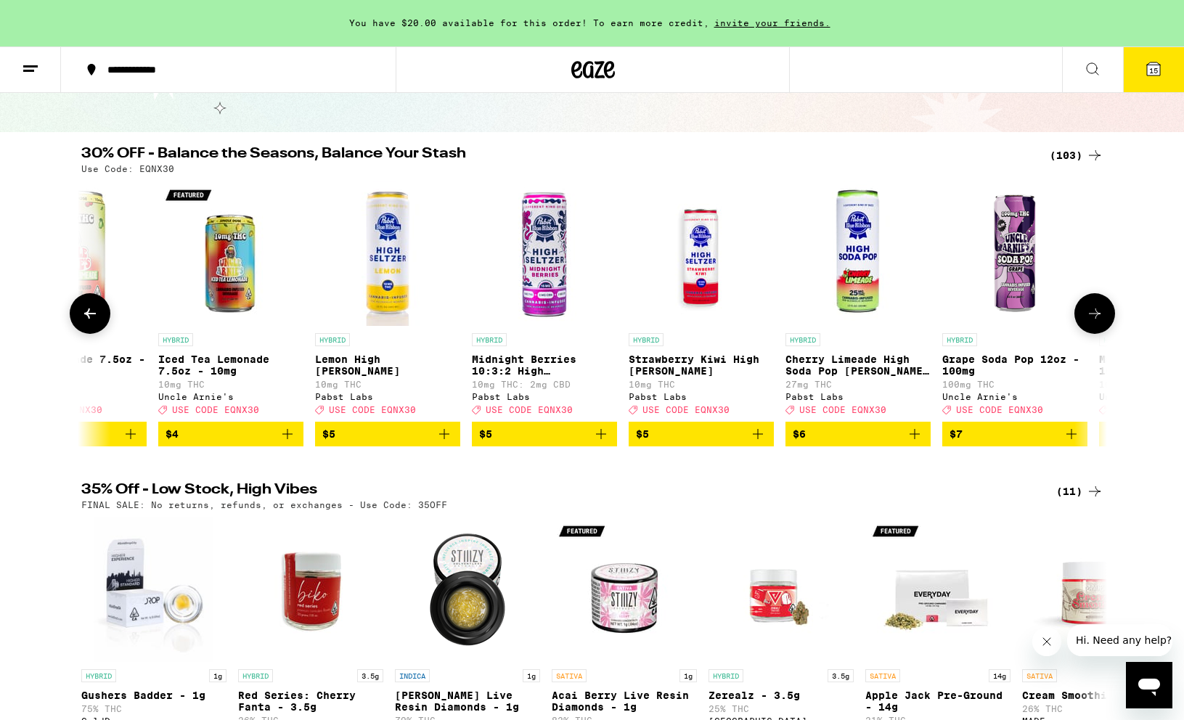
click at [92, 332] on button at bounding box center [90, 313] width 41 height 41
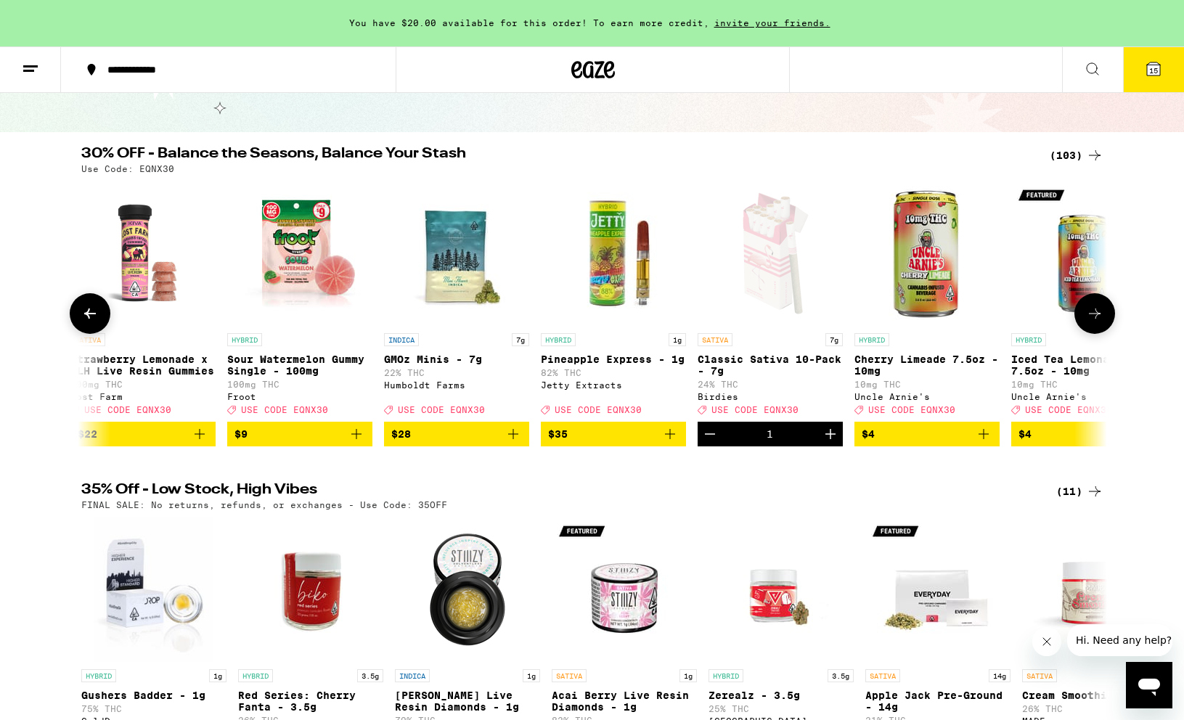
scroll to position [0, 0]
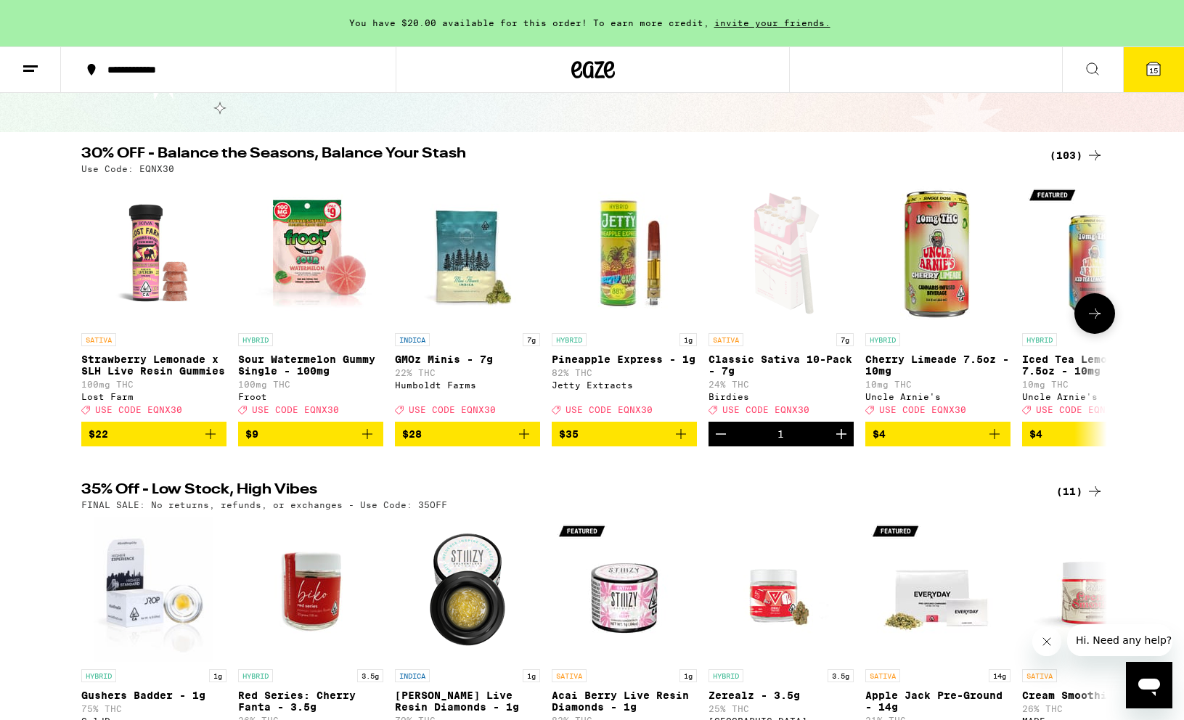
click at [1086, 322] on icon at bounding box center [1094, 313] width 17 height 17
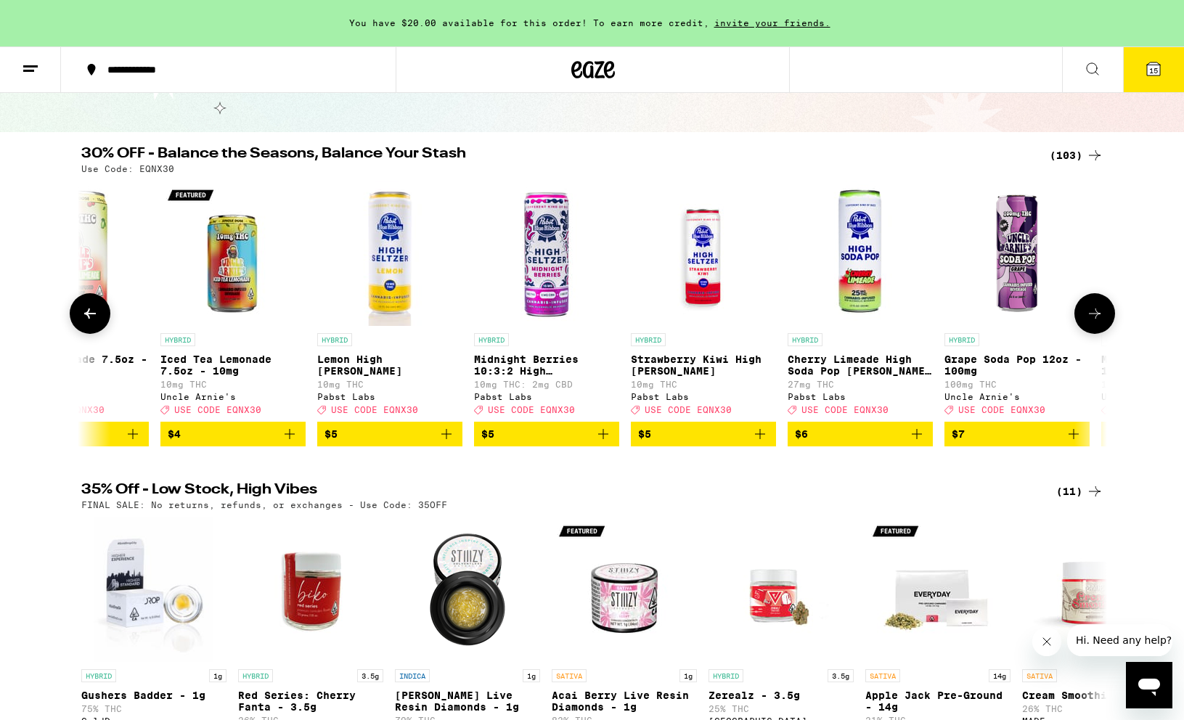
click at [1086, 322] on icon at bounding box center [1094, 313] width 17 height 17
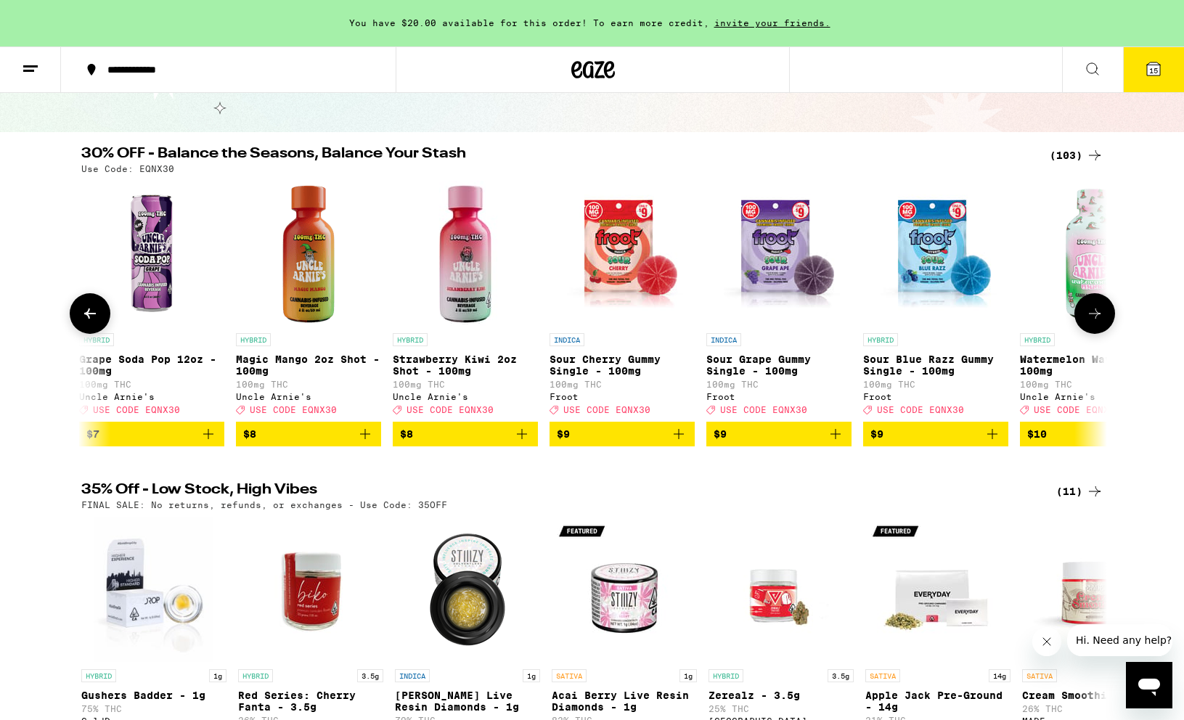
click at [1086, 322] on icon at bounding box center [1094, 313] width 17 height 17
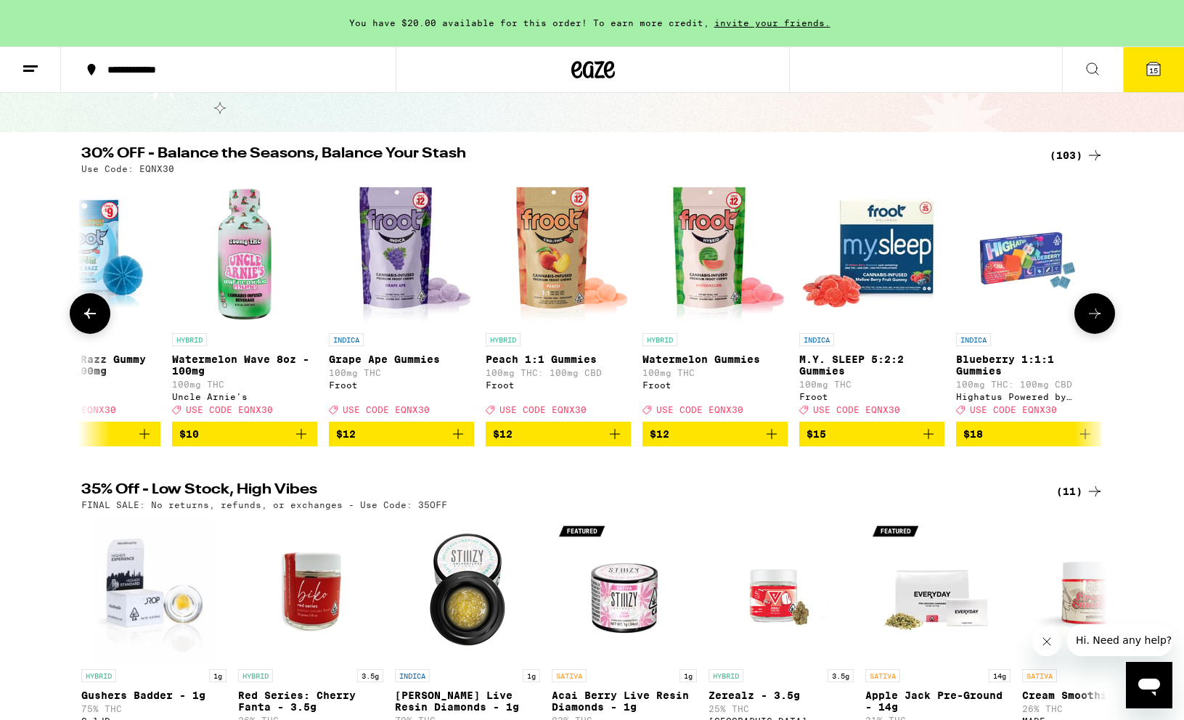
click at [1086, 322] on icon at bounding box center [1094, 313] width 17 height 17
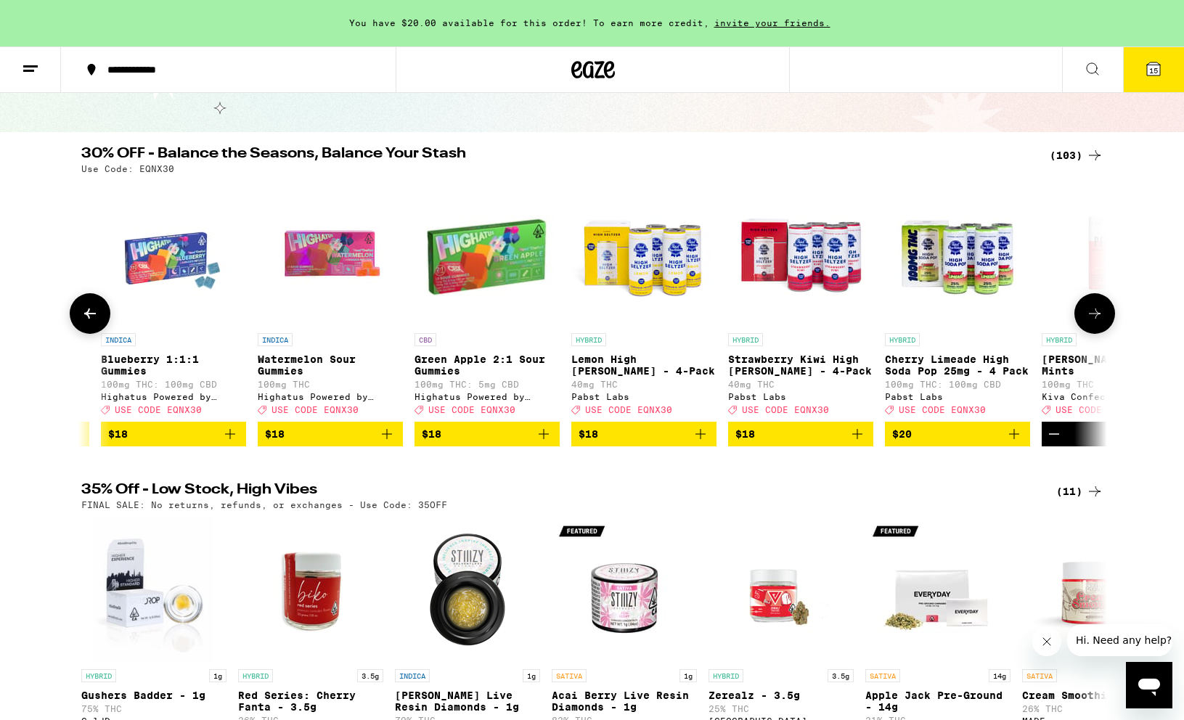
click at [1086, 322] on icon at bounding box center [1094, 313] width 17 height 17
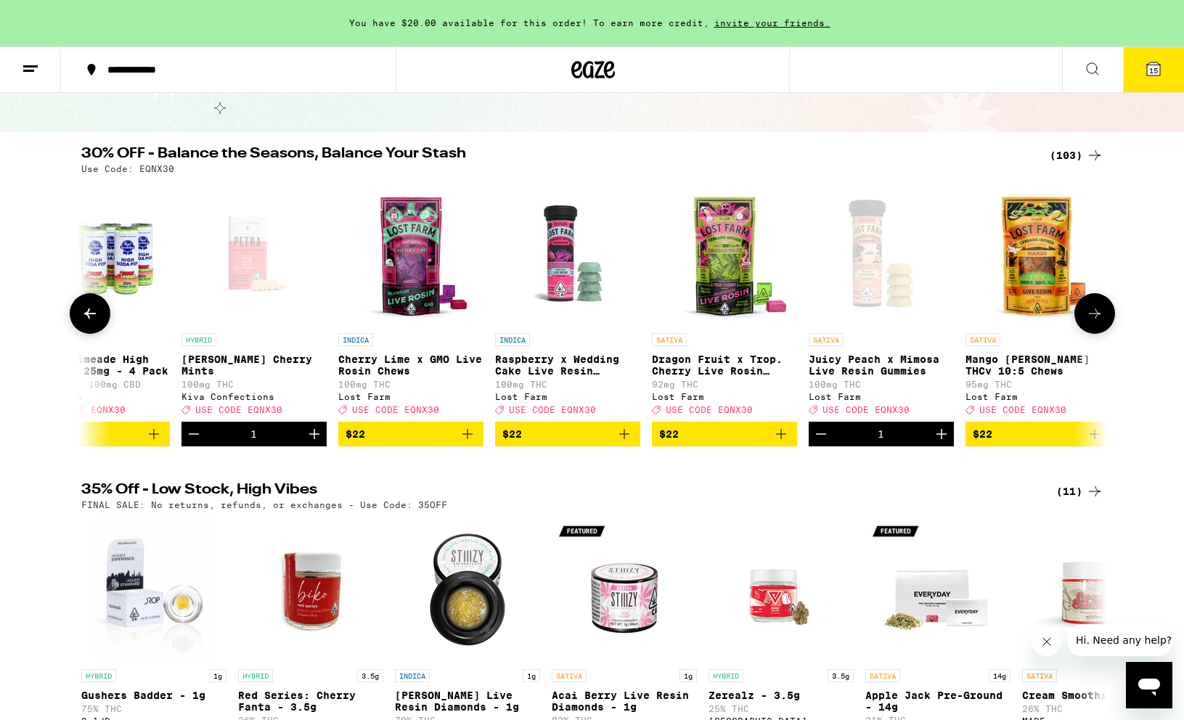
click at [1086, 322] on icon at bounding box center [1094, 313] width 17 height 17
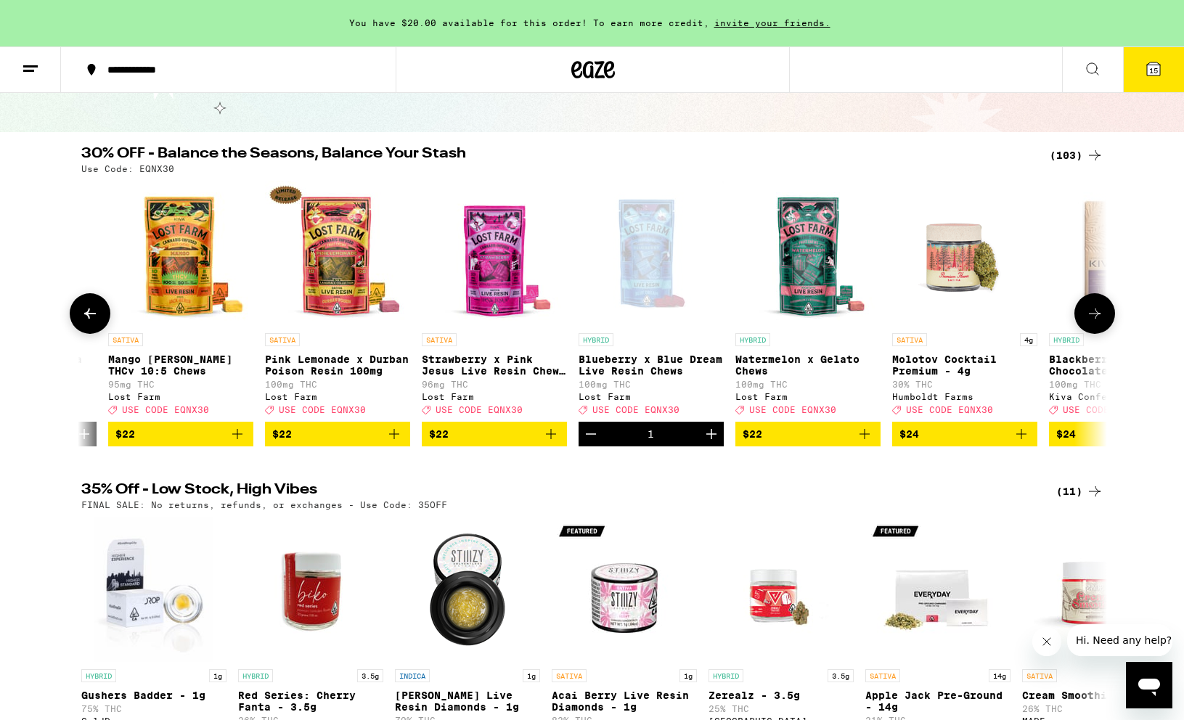
scroll to position [0, 5159]
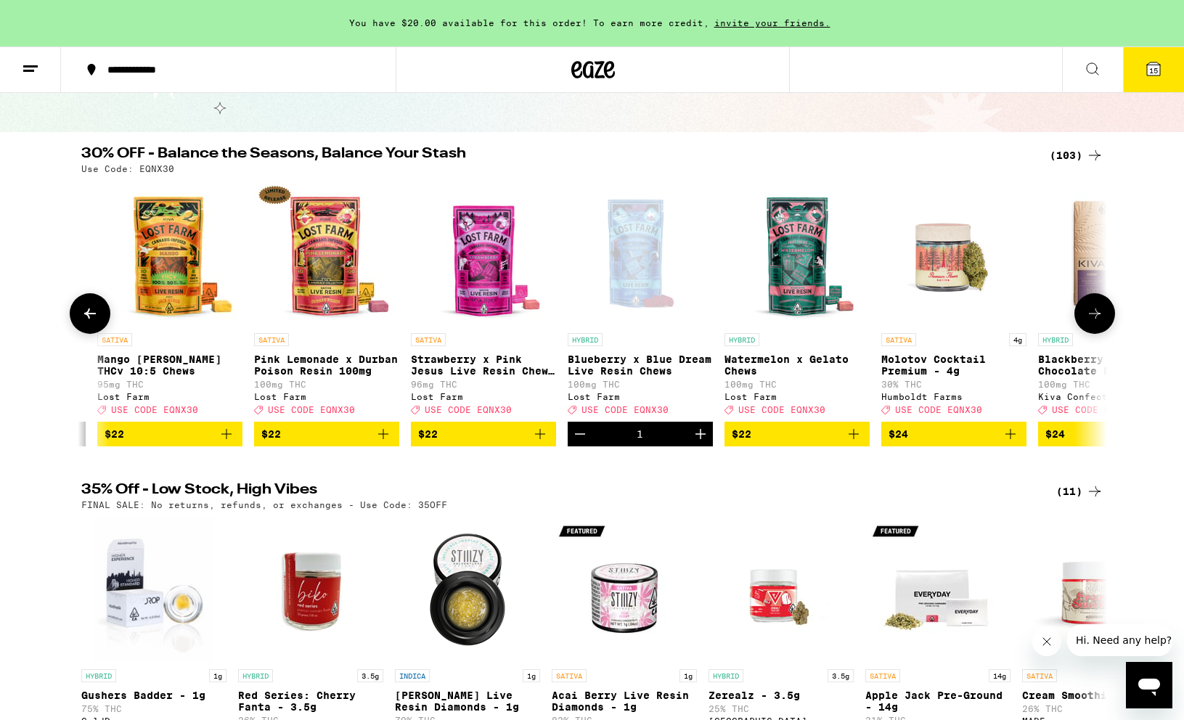
click at [1096, 322] on icon at bounding box center [1094, 313] width 17 height 17
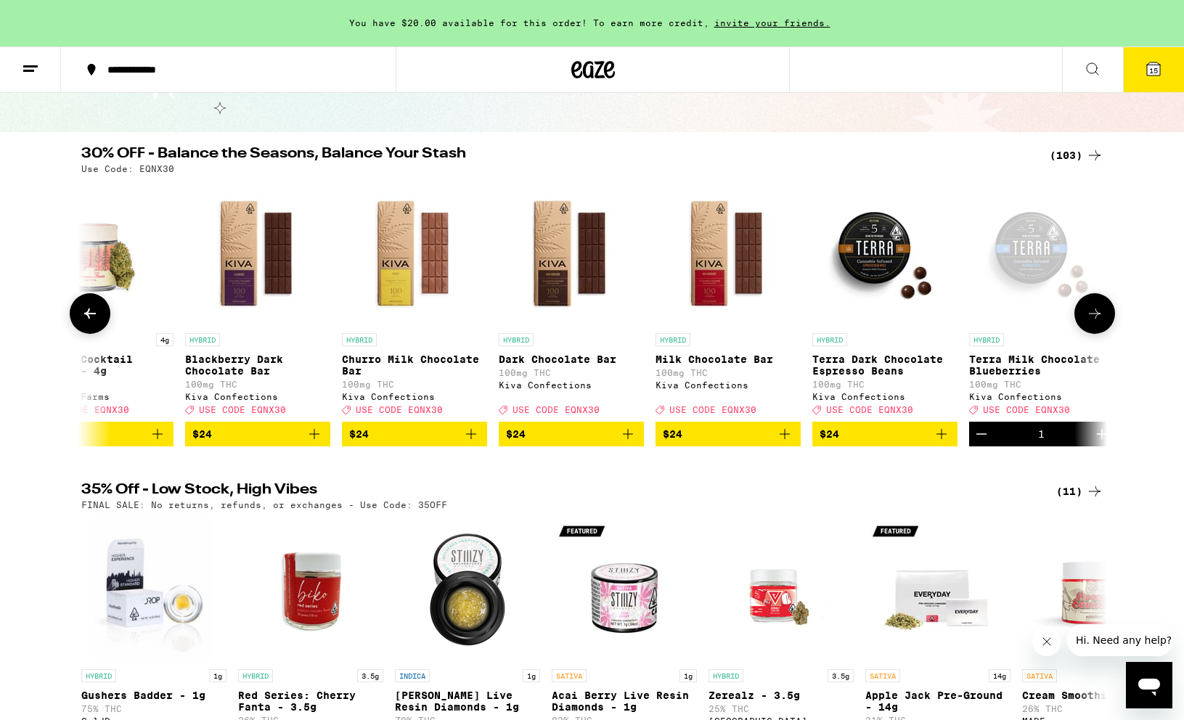
scroll to position [0, 6023]
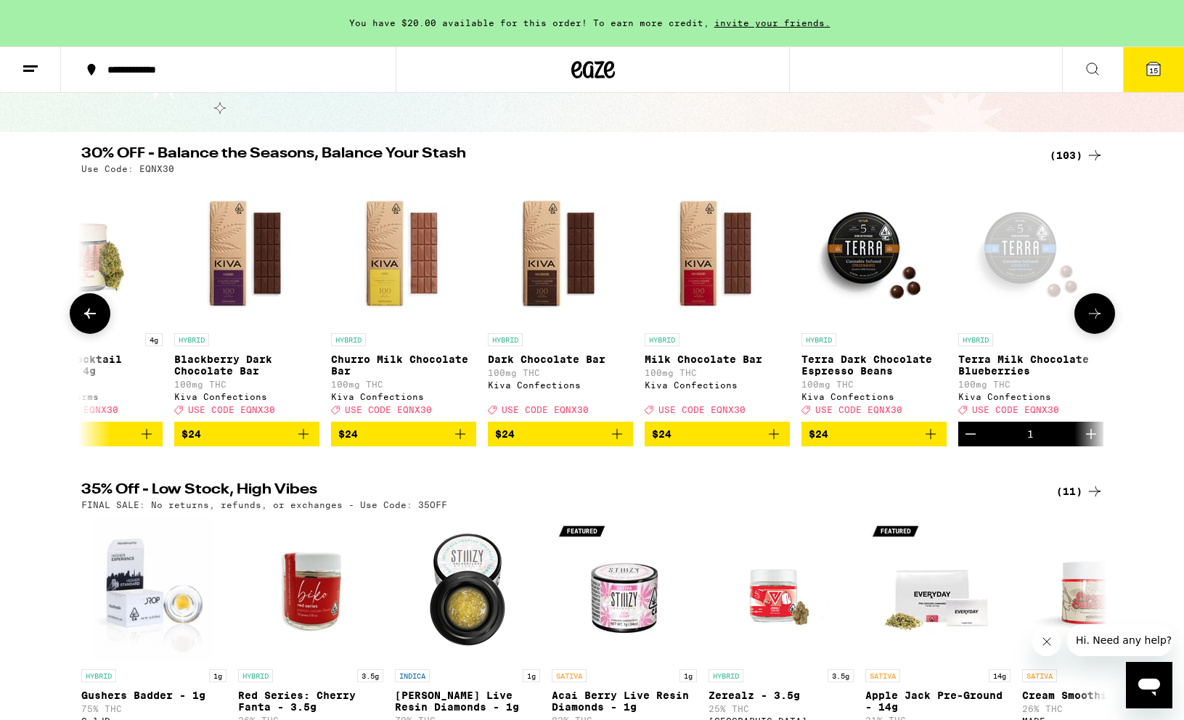
click at [930, 439] on icon "Add to bag" at bounding box center [931, 434] width 10 height 10
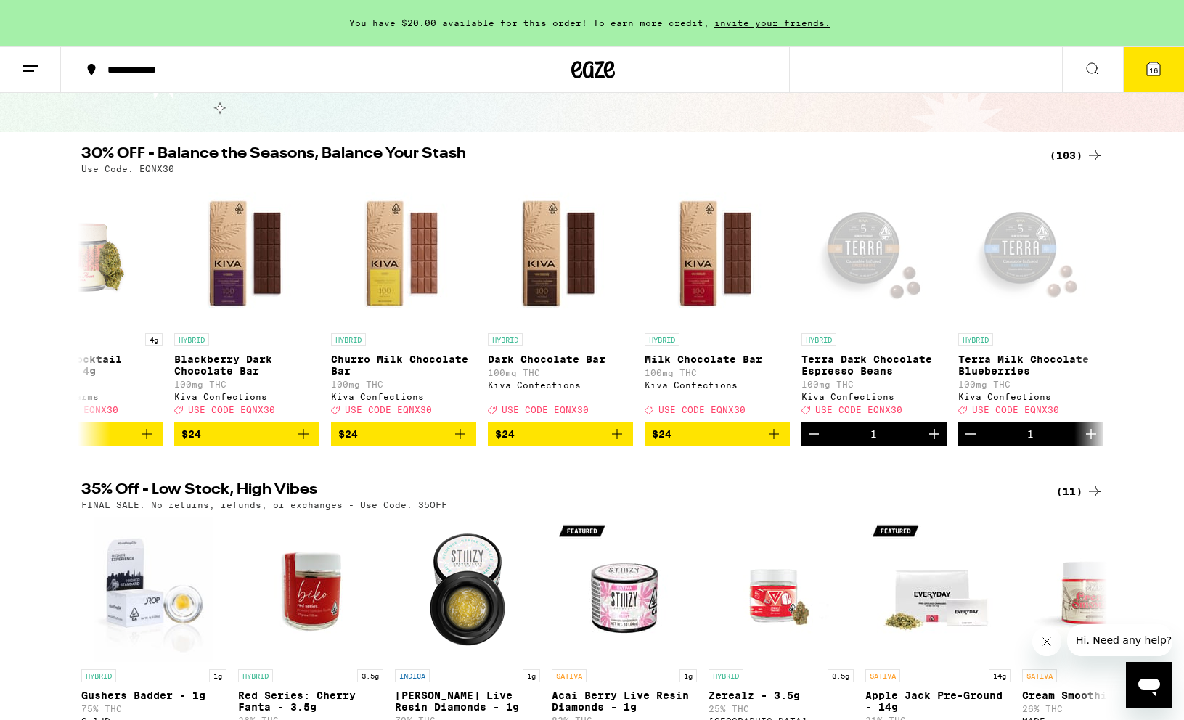
click at [1152, 67] on span "16" at bounding box center [1153, 70] width 9 height 9
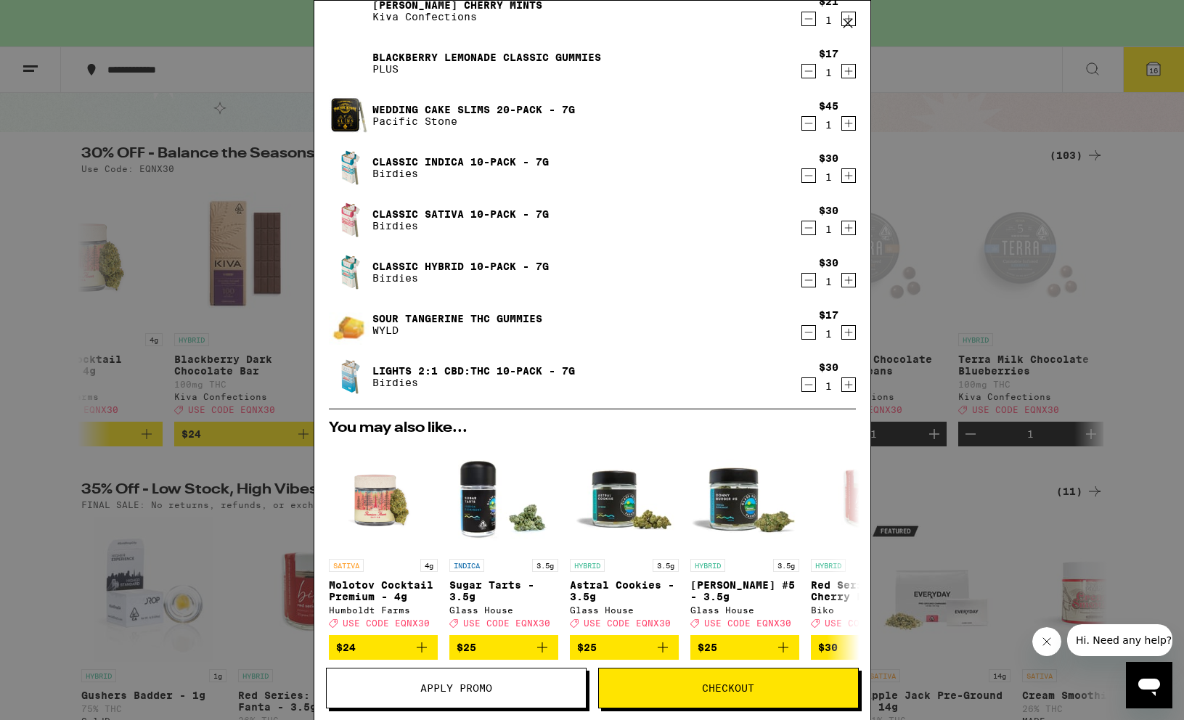
scroll to position [518, 0]
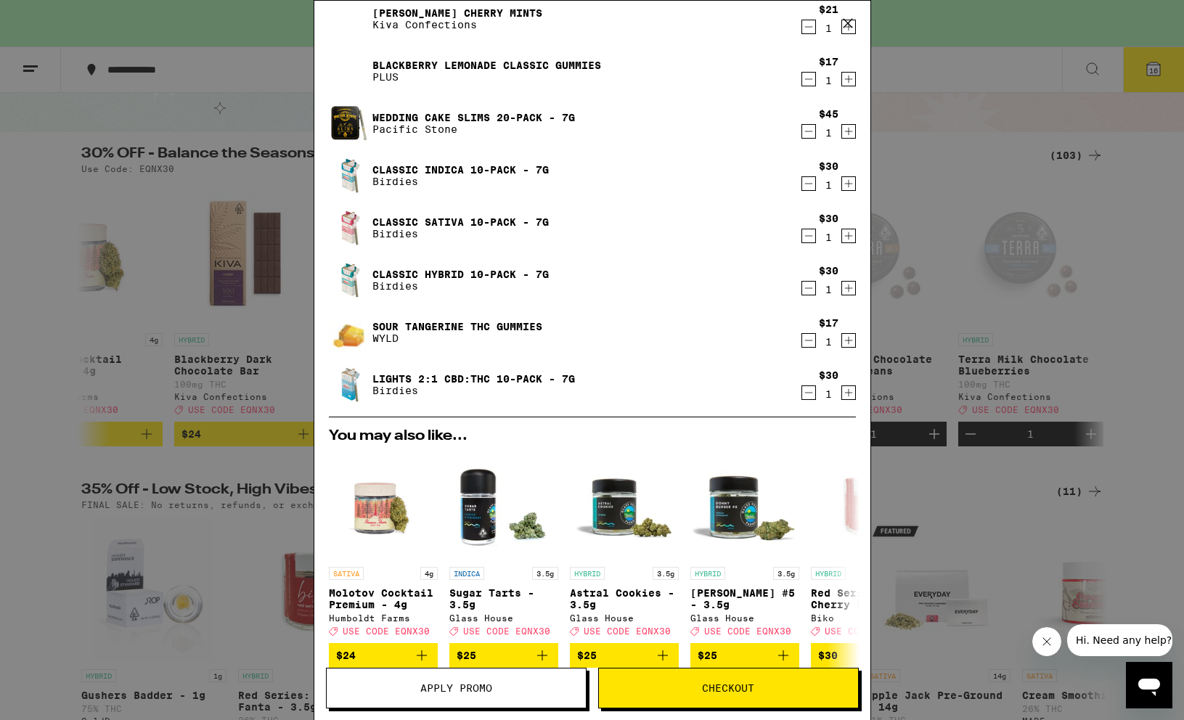
click at [807, 345] on icon "Decrement" at bounding box center [808, 340] width 13 height 17
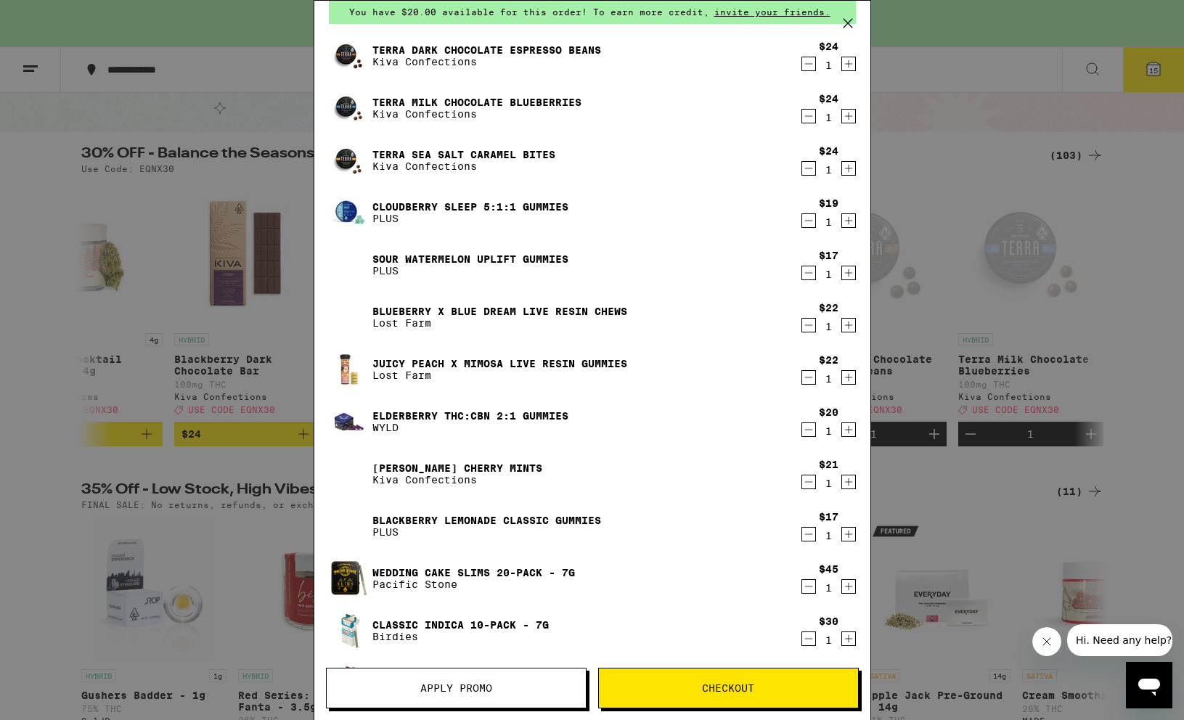
scroll to position [0, 0]
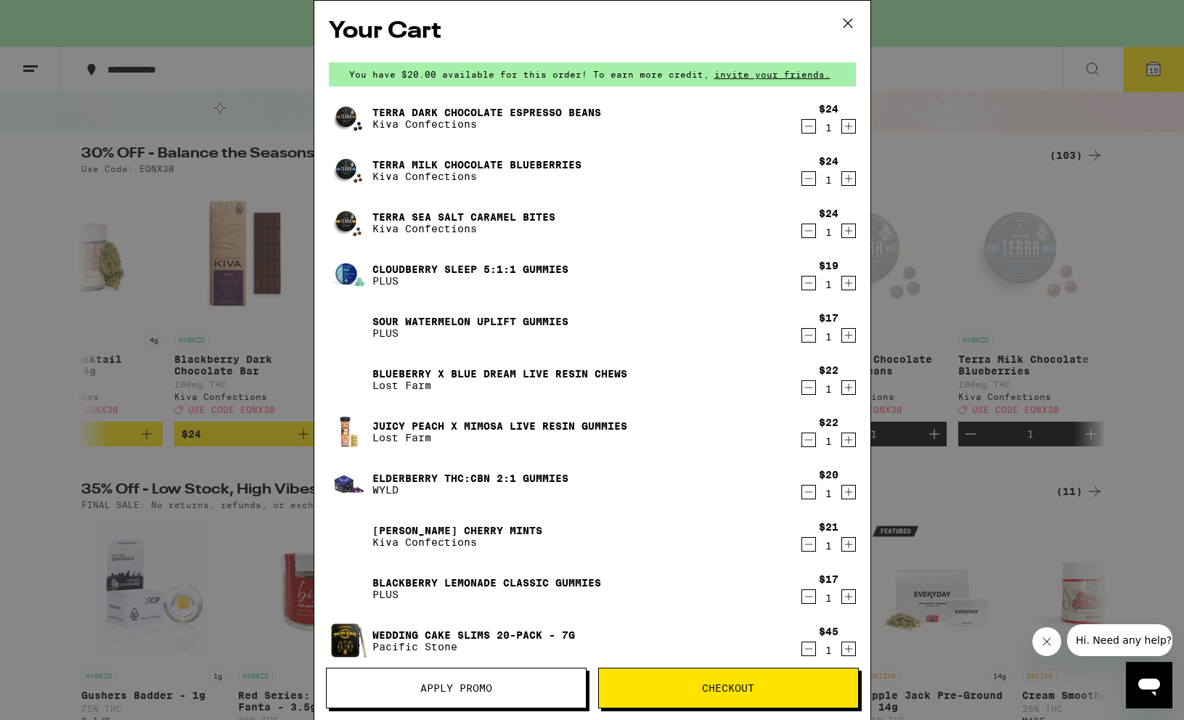
click at [971, 303] on div "Your Cart You have $20.00 available for this order! To earn more credit, invite…" at bounding box center [592, 360] width 1184 height 720
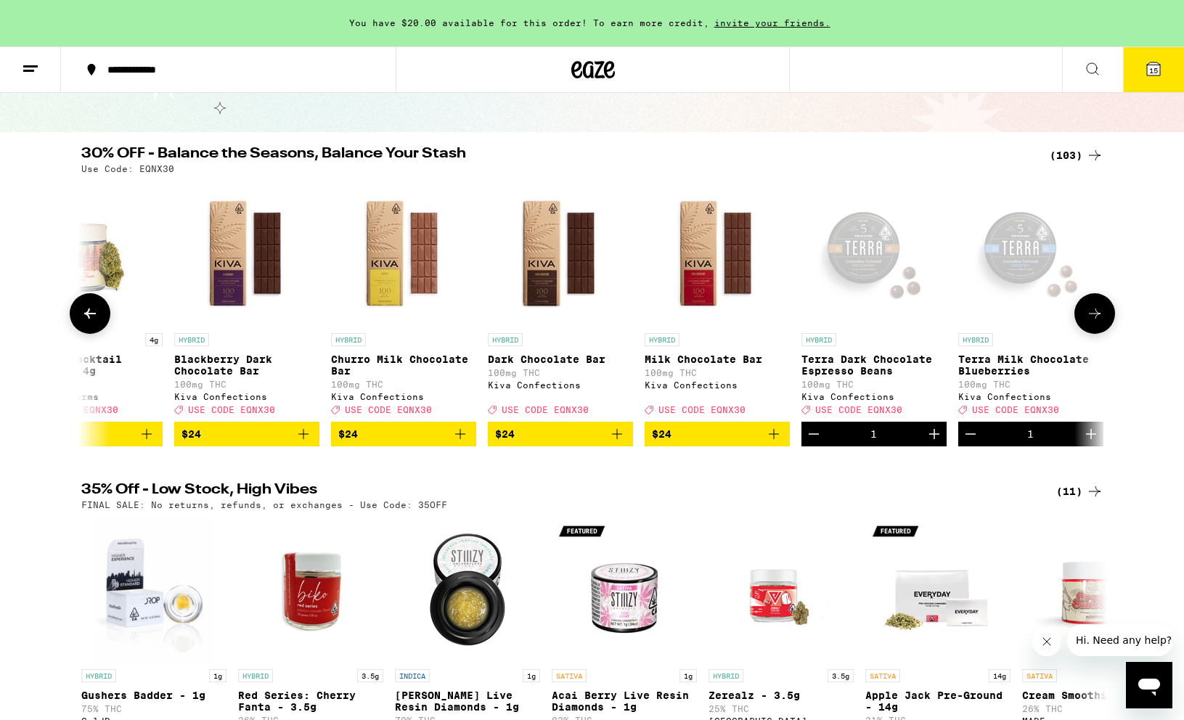
click at [1097, 311] on icon at bounding box center [1094, 313] width 17 height 17
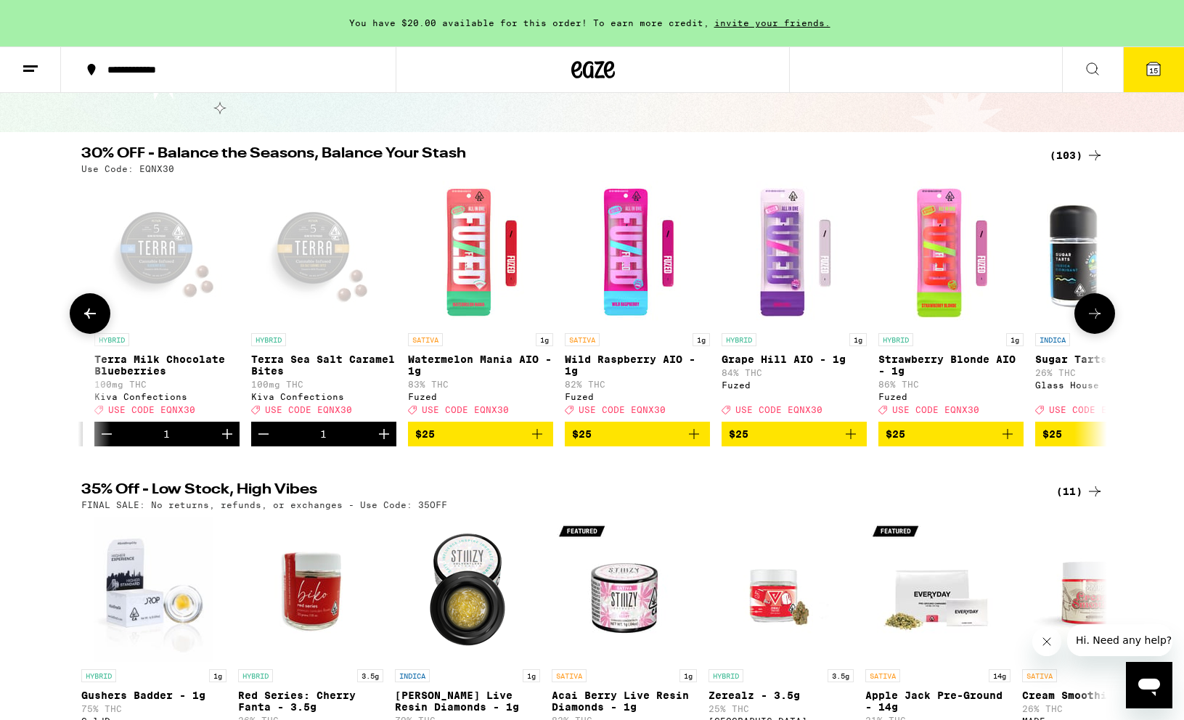
click at [1096, 311] on icon at bounding box center [1094, 313] width 17 height 17
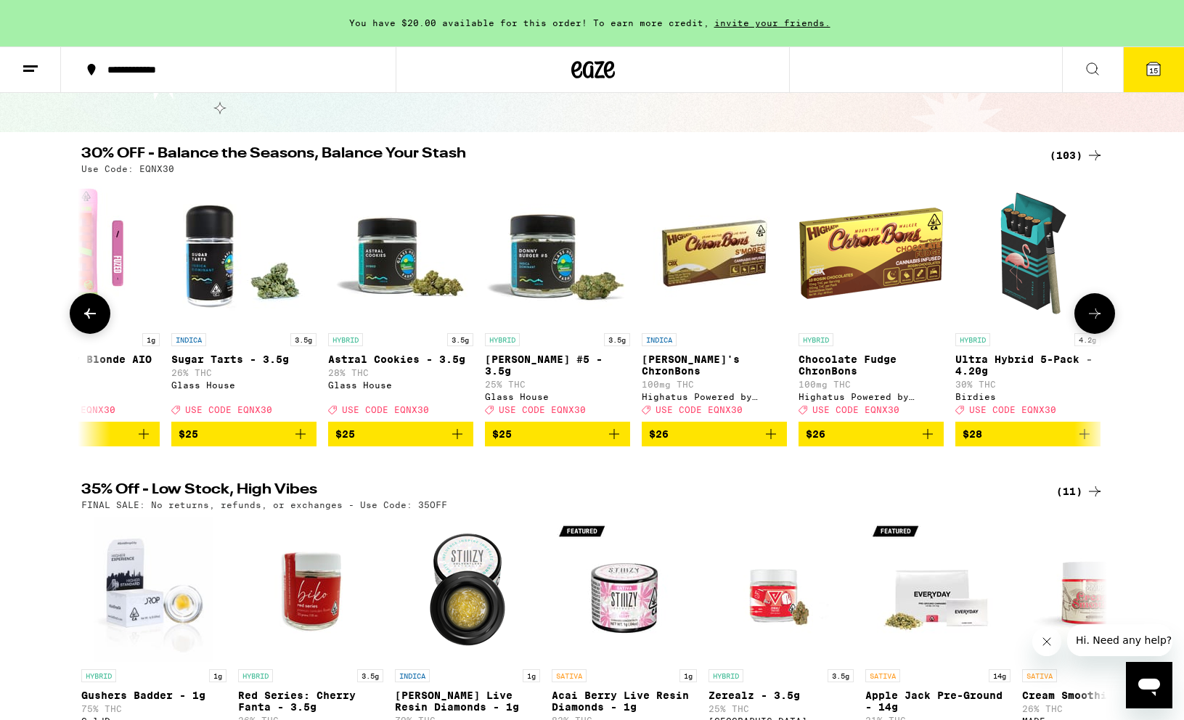
click at [1096, 311] on icon at bounding box center [1094, 313] width 17 height 17
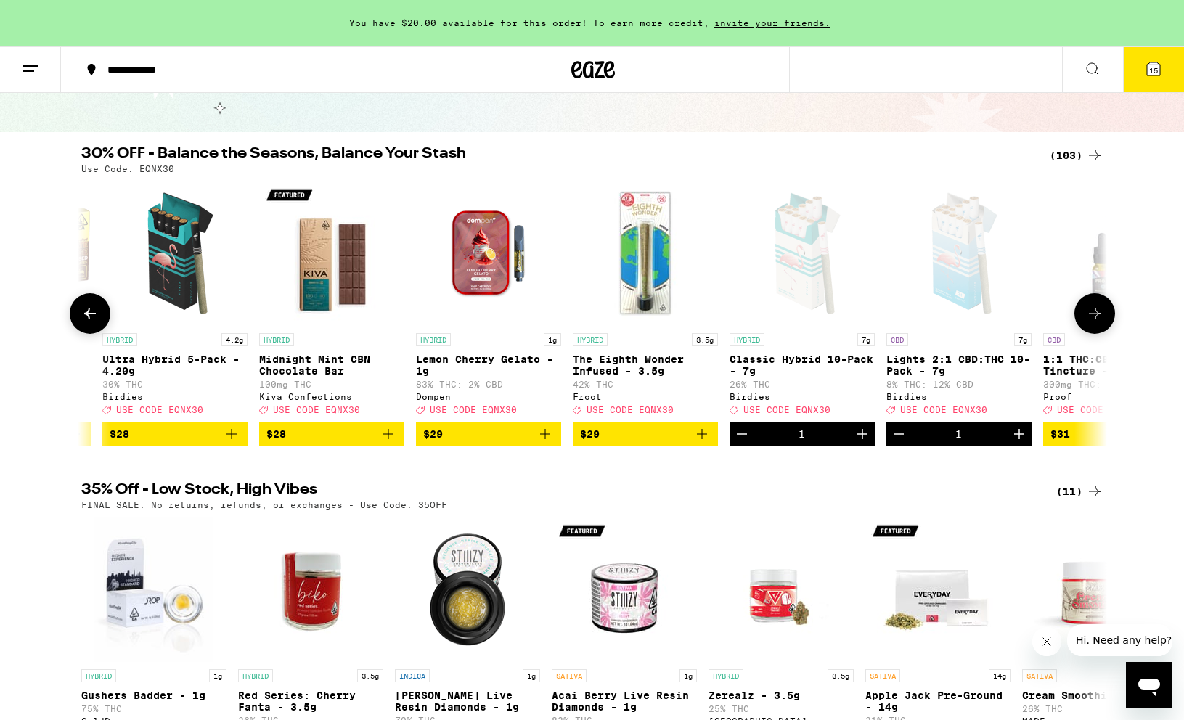
scroll to position [0, 8615]
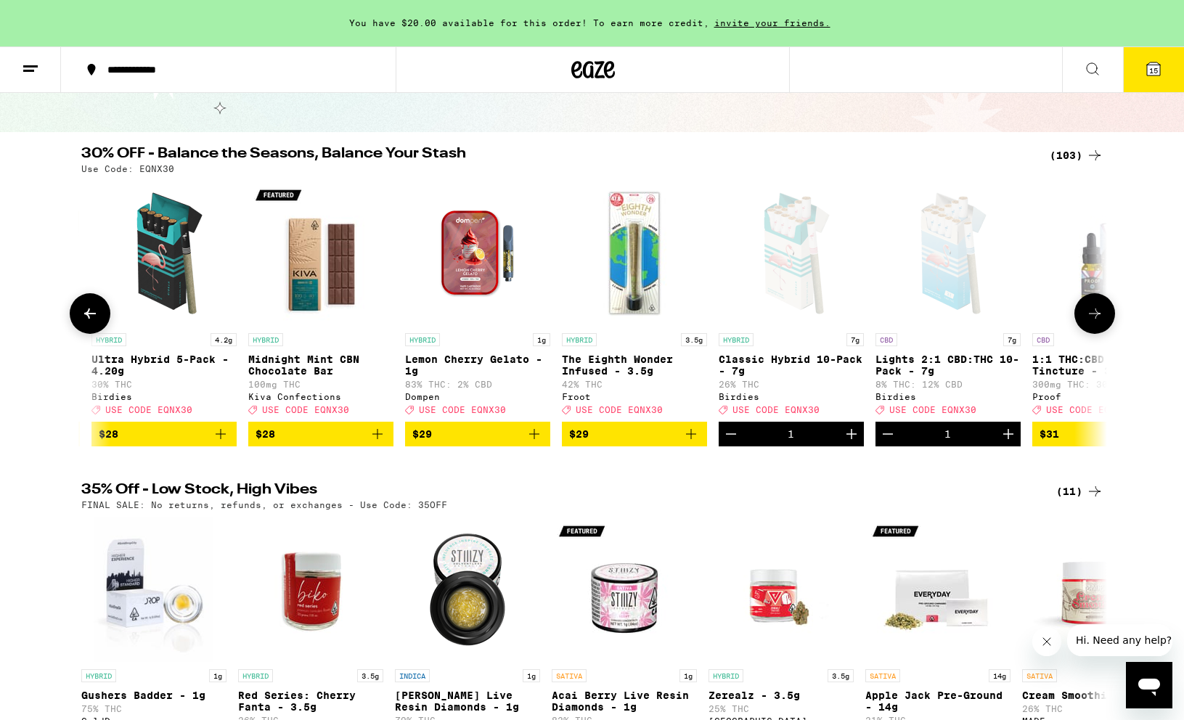
click at [1096, 311] on icon at bounding box center [1094, 313] width 17 height 17
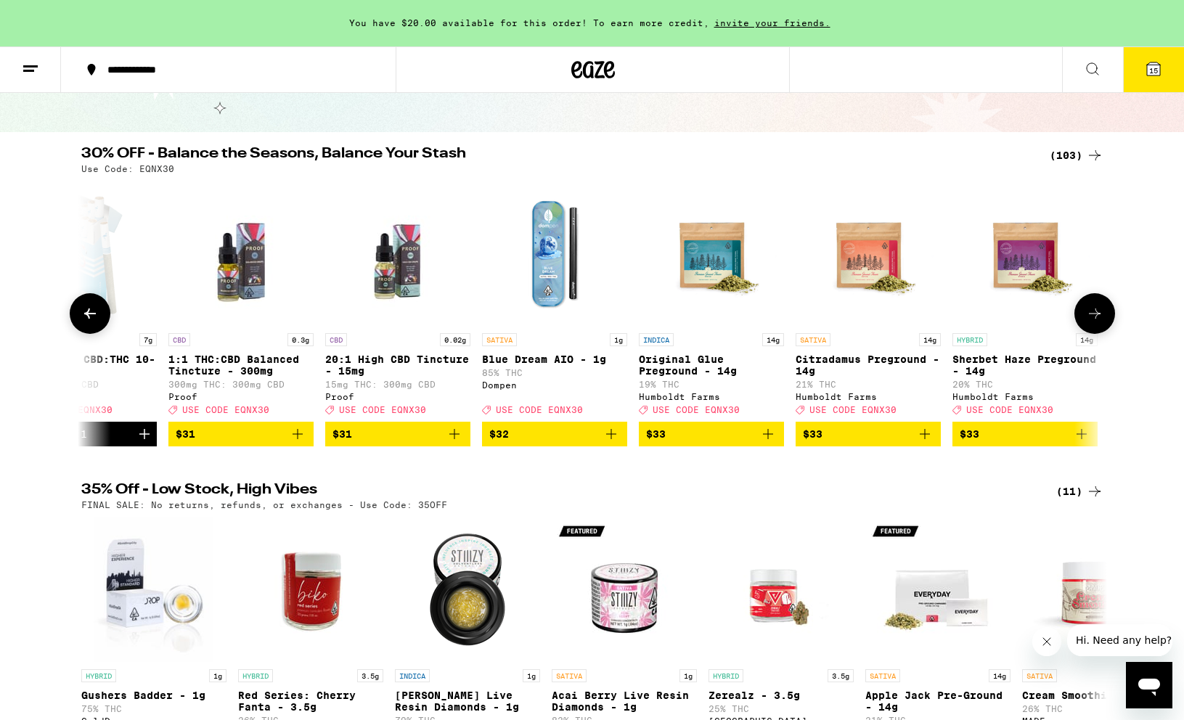
click at [1096, 311] on icon at bounding box center [1094, 313] width 17 height 17
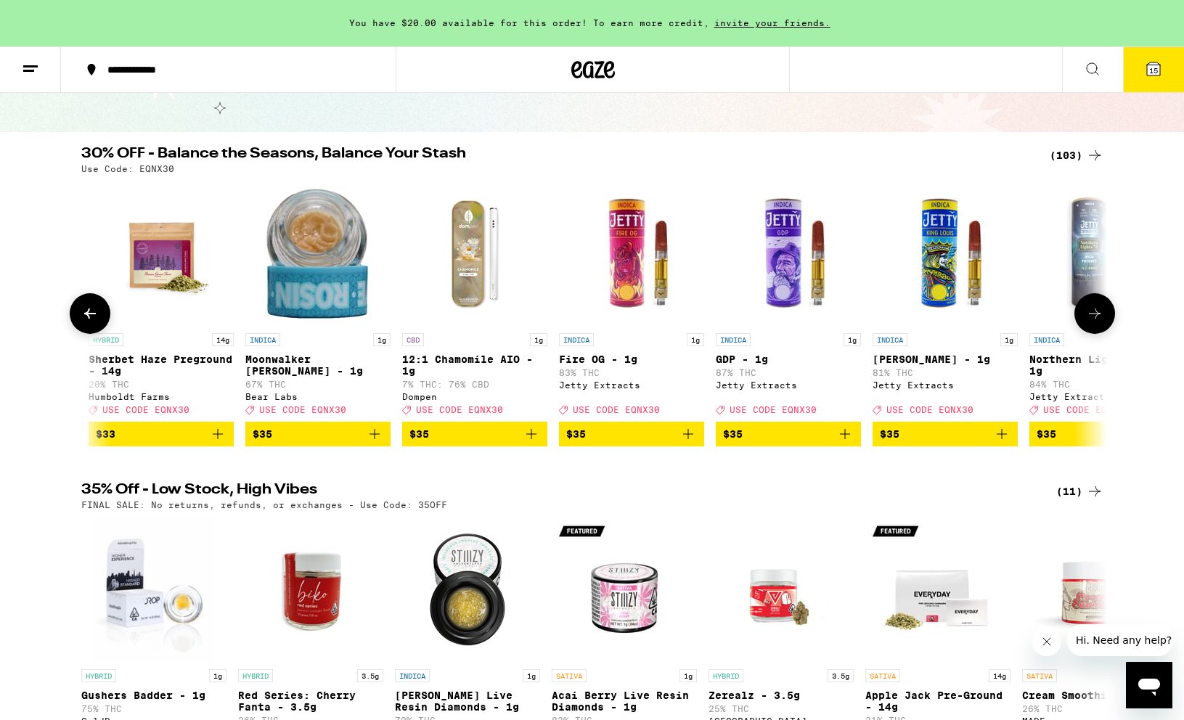
click at [1096, 311] on icon at bounding box center [1094, 313] width 17 height 17
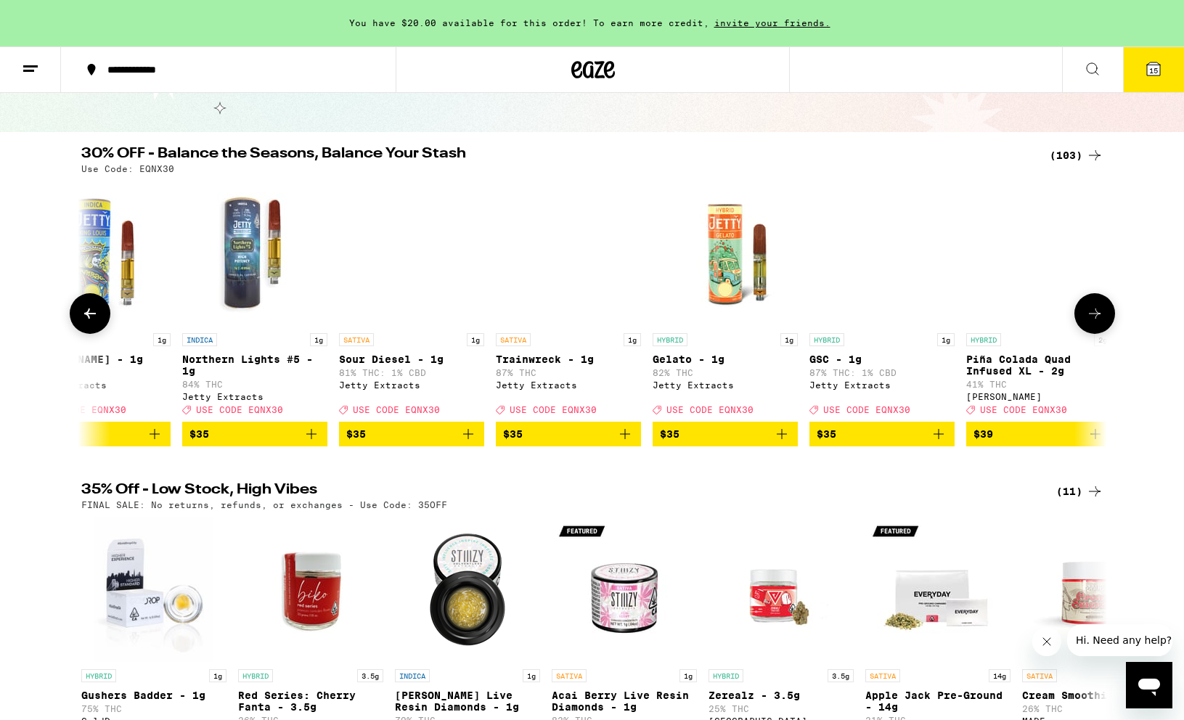
click at [1096, 311] on icon at bounding box center [1094, 313] width 17 height 17
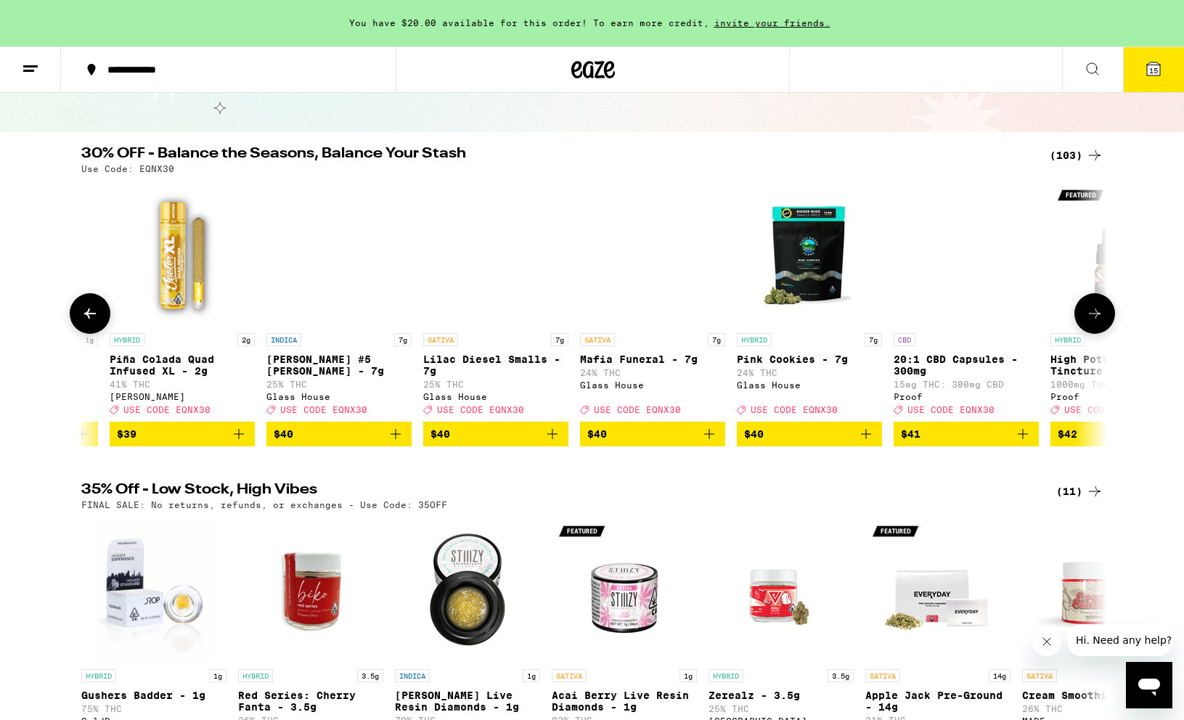
click at [1096, 311] on icon at bounding box center [1094, 313] width 17 height 17
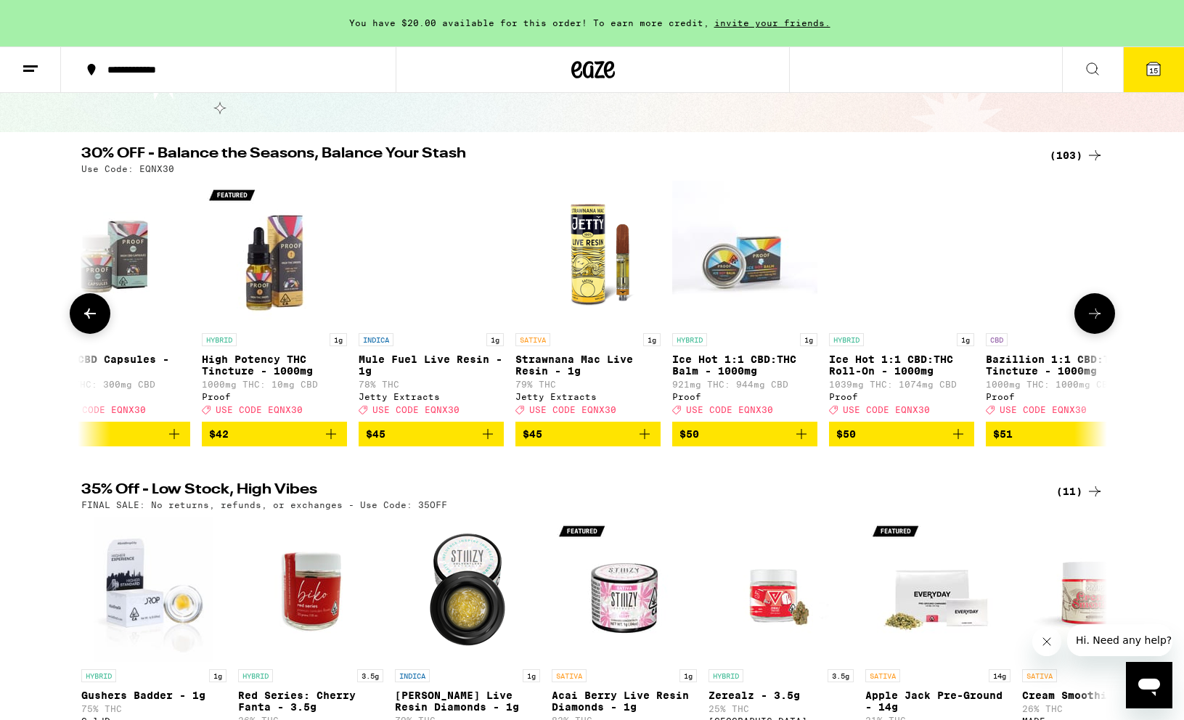
click at [1096, 311] on icon at bounding box center [1094, 313] width 17 height 17
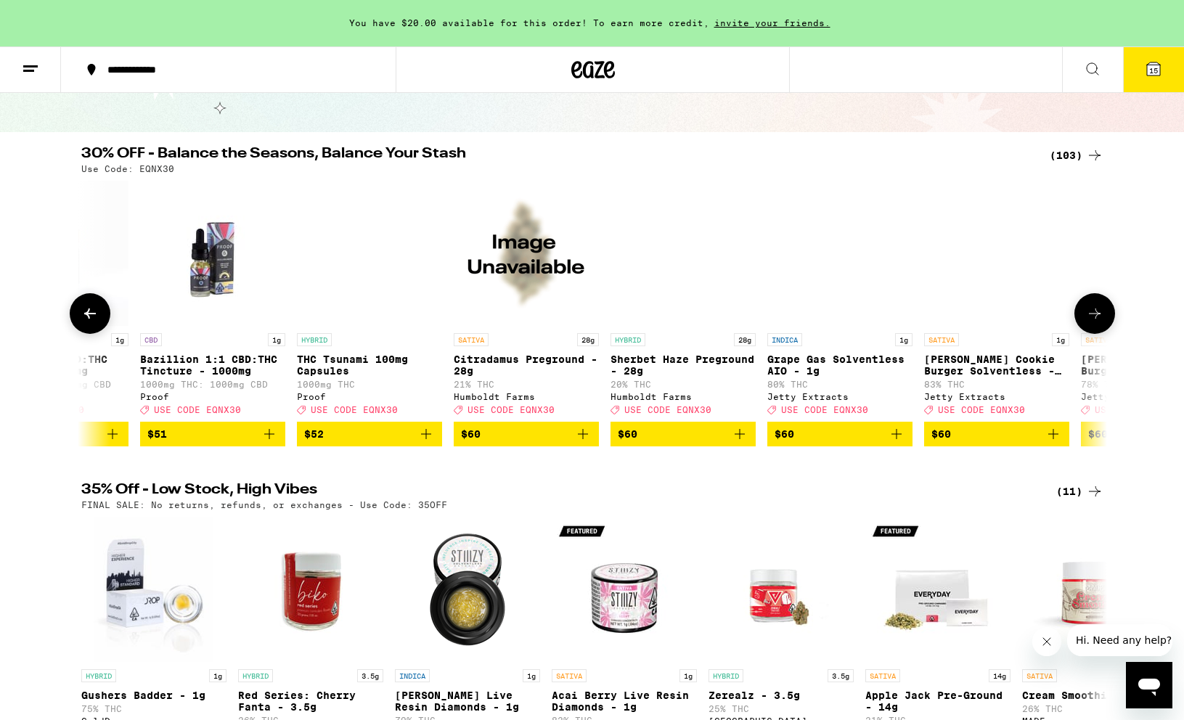
click at [1096, 311] on icon at bounding box center [1094, 313] width 17 height 17
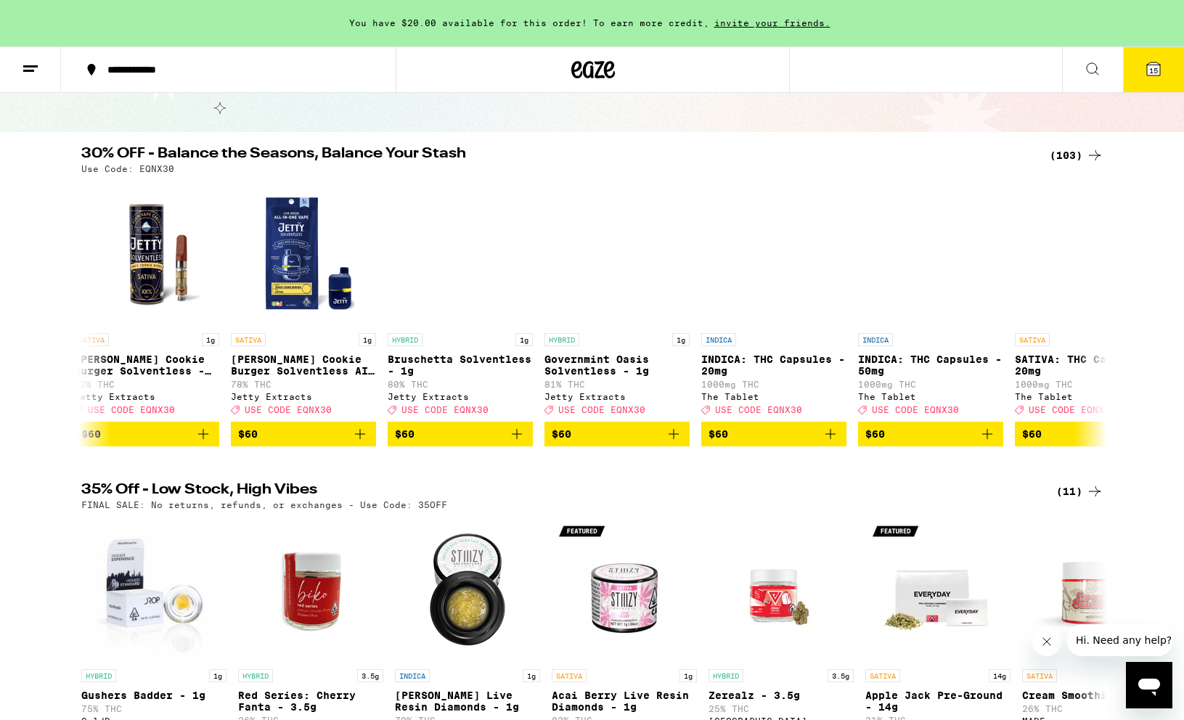
scroll to position [0, 14610]
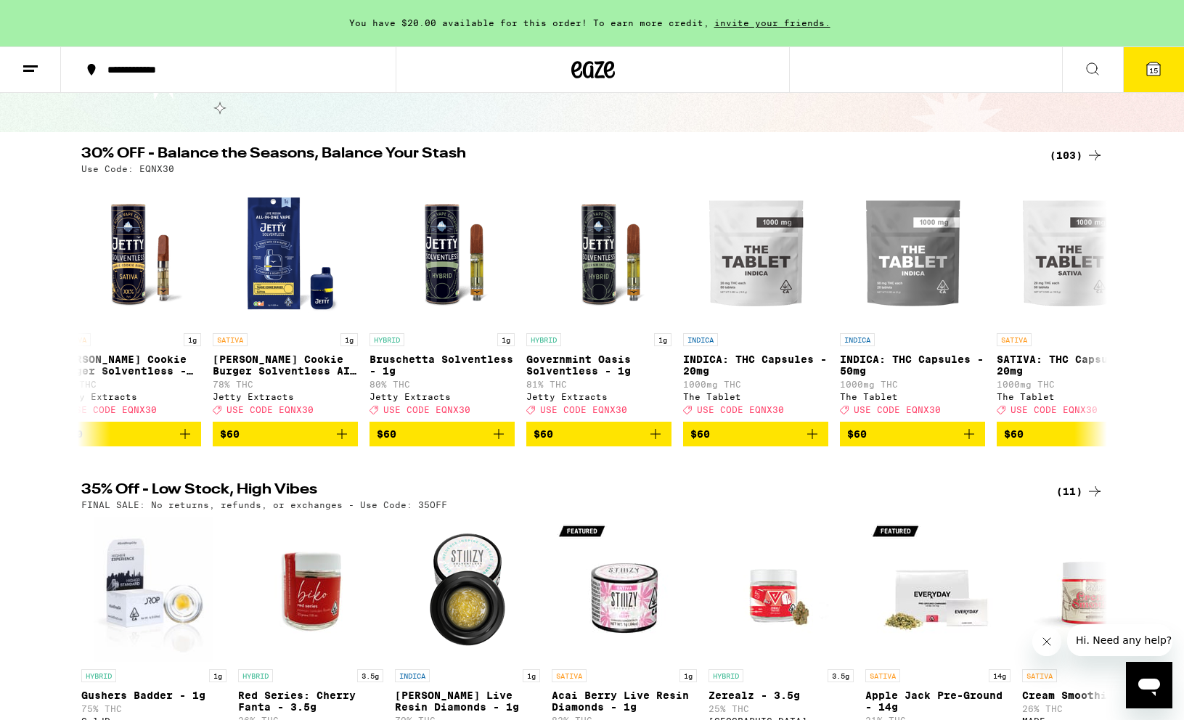
click at [1137, 68] on button "15" at bounding box center [1153, 69] width 61 height 45
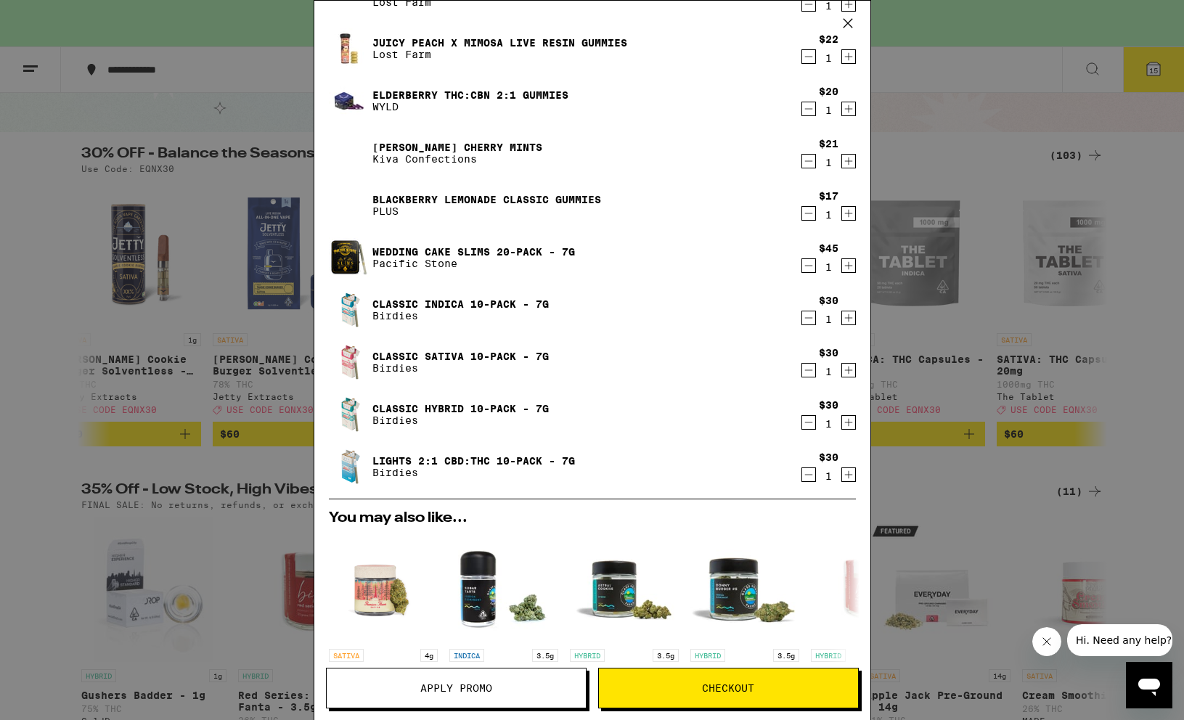
scroll to position [431, 0]
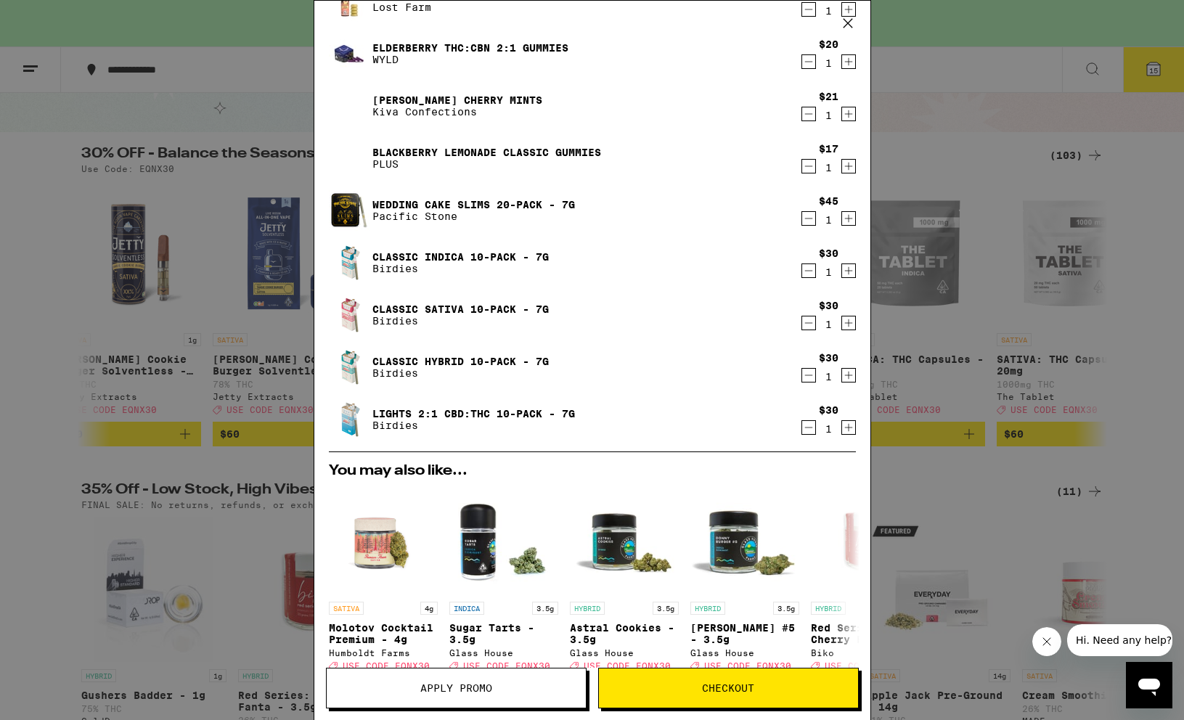
click at [850, 377] on icon "Increment" at bounding box center [848, 375] width 13 height 17
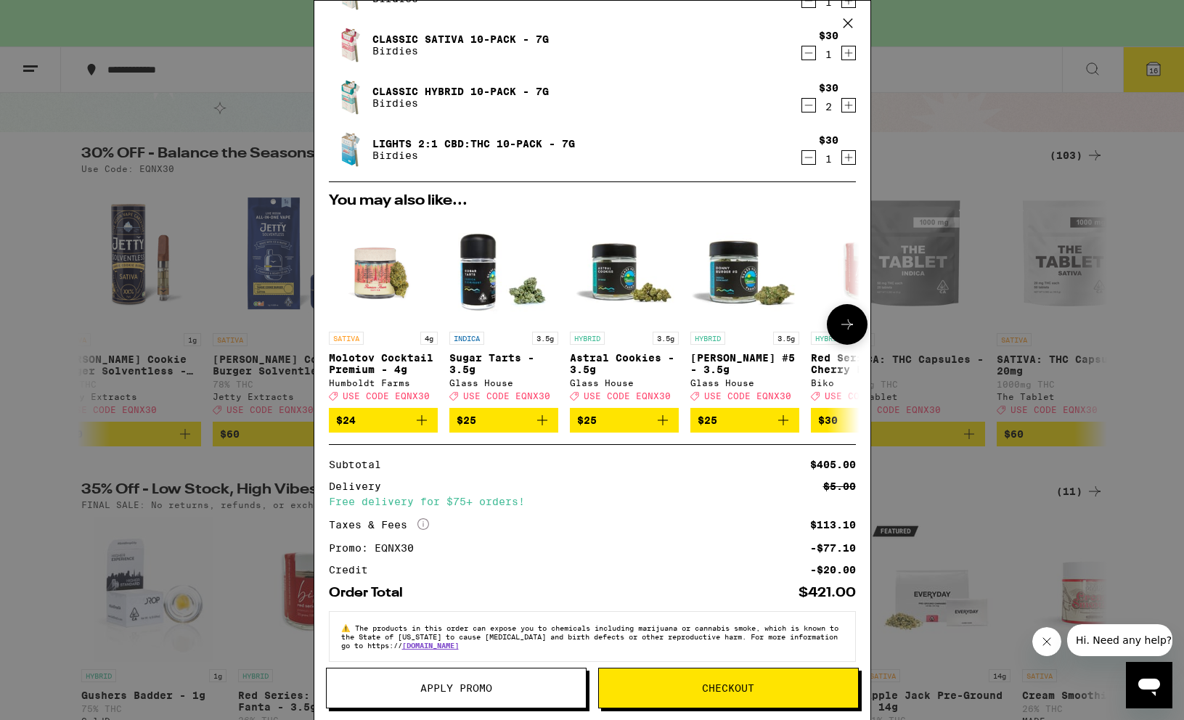
scroll to position [722, 0]
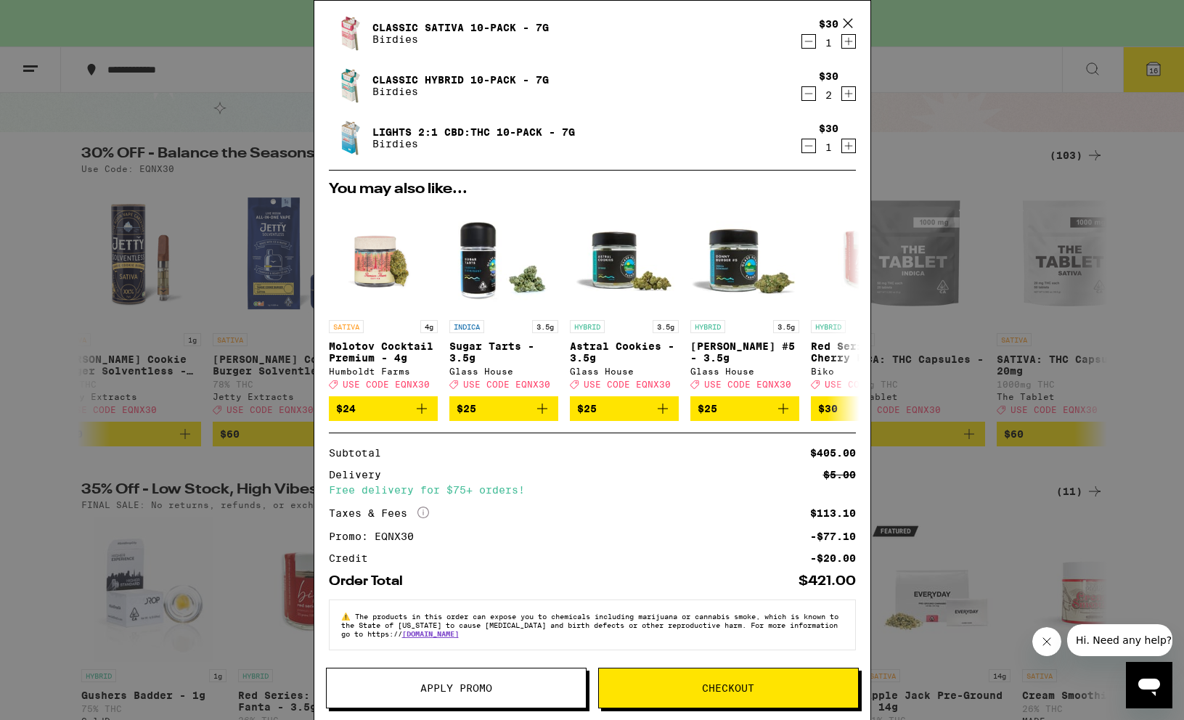
click at [742, 683] on span "Checkout" at bounding box center [728, 688] width 52 height 10
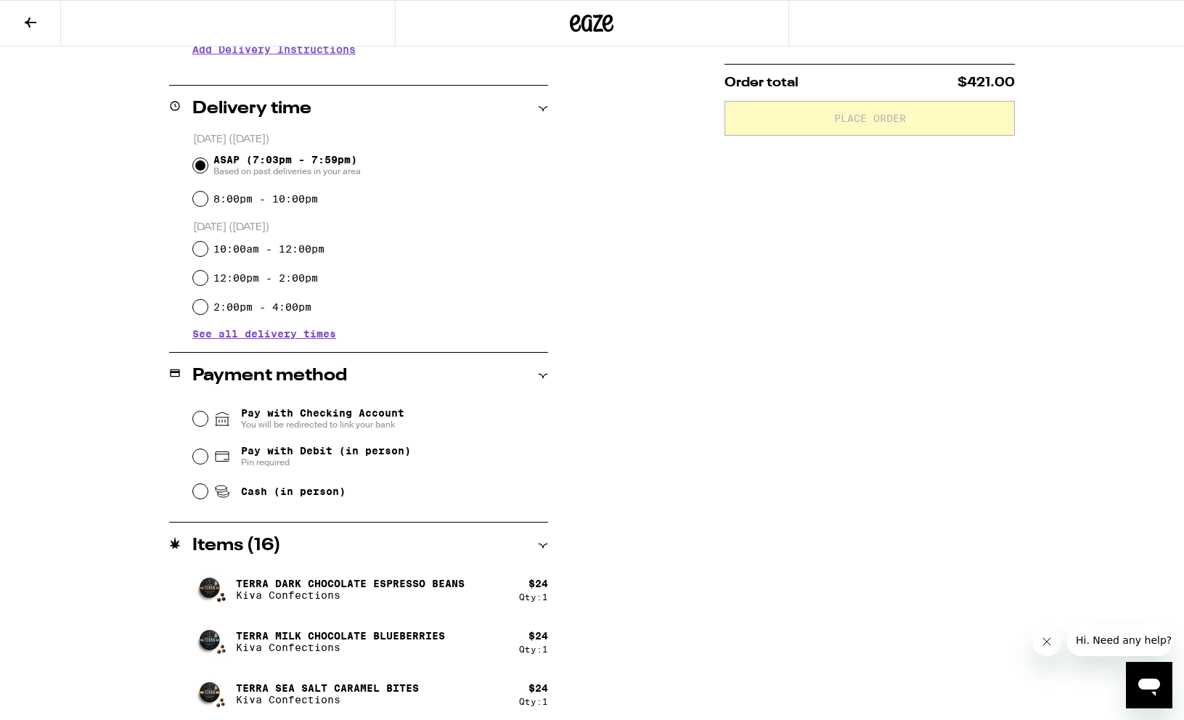
scroll to position [340, 0]
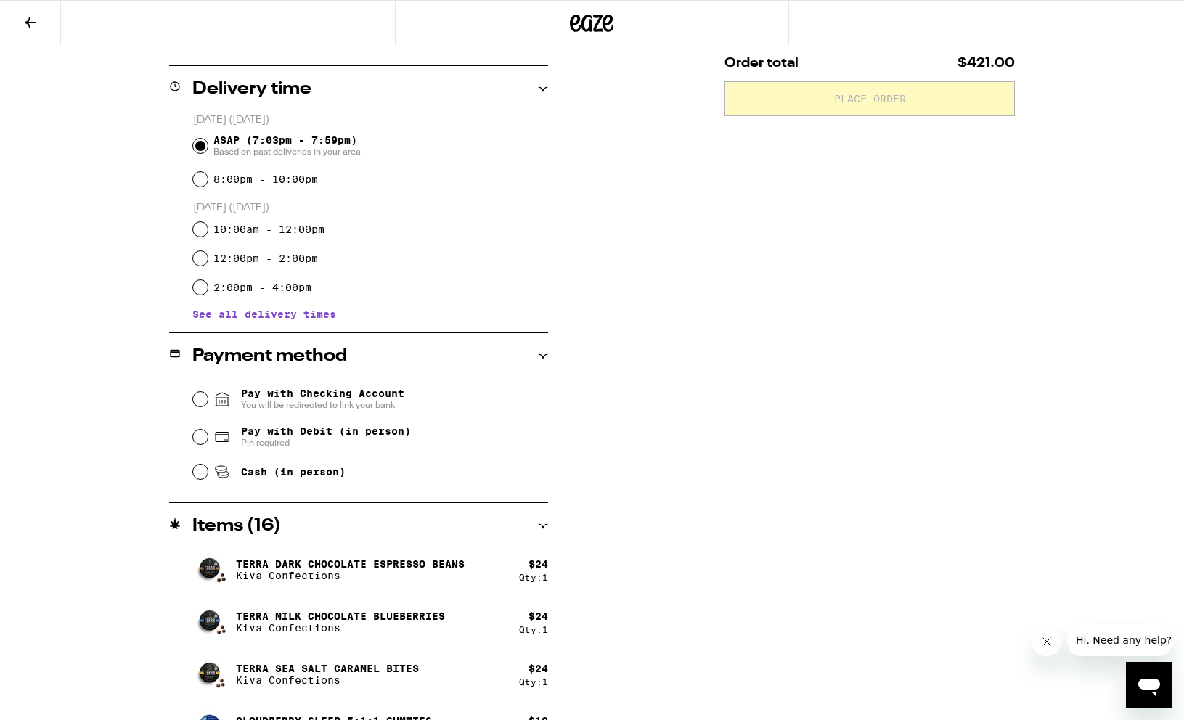
click at [301, 391] on span "Pay with Checking Account You will be redirected to link your bank" at bounding box center [322, 399] width 163 height 23
click at [208, 392] on input "Pay with Checking Account You will be redirected to link your bank" at bounding box center [200, 399] width 15 height 15
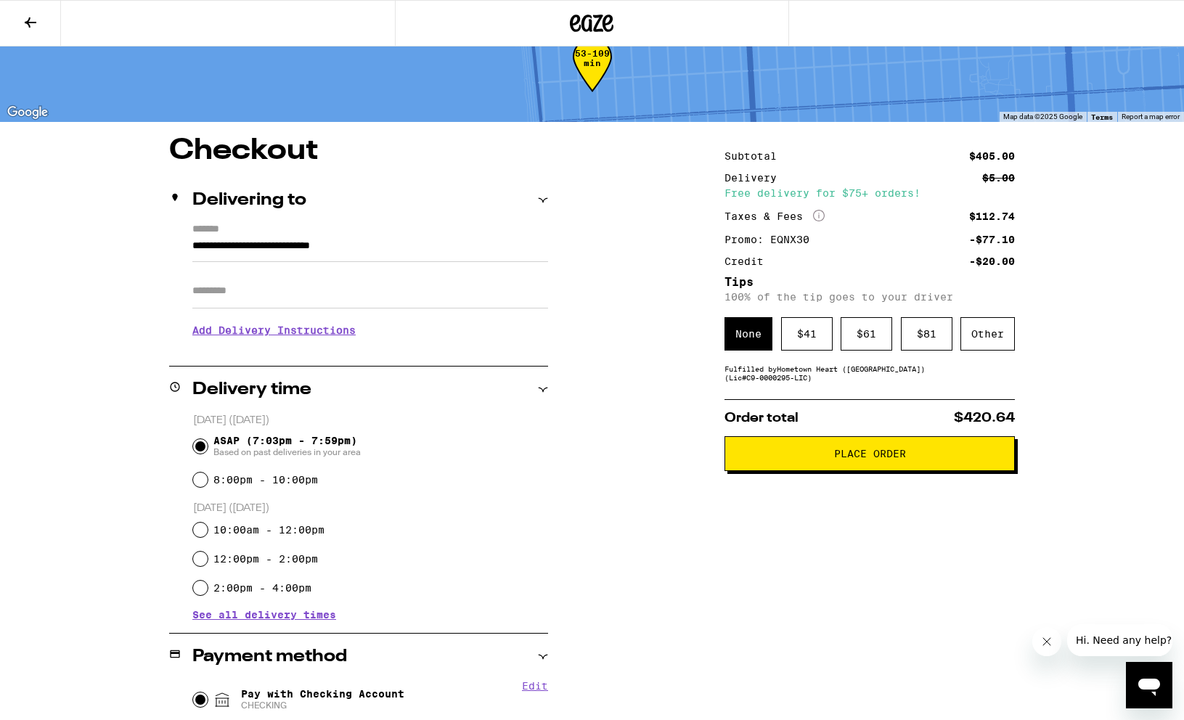
scroll to position [37, 0]
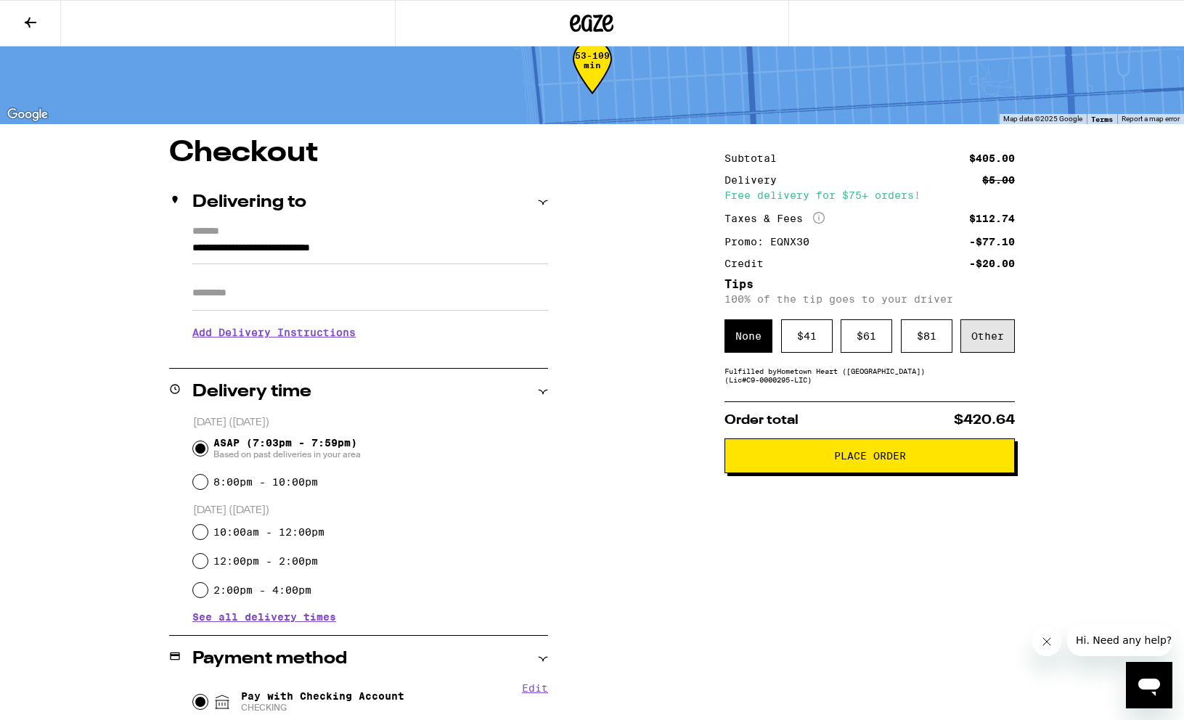
click at [966, 346] on div "Other" at bounding box center [988, 335] width 54 height 33
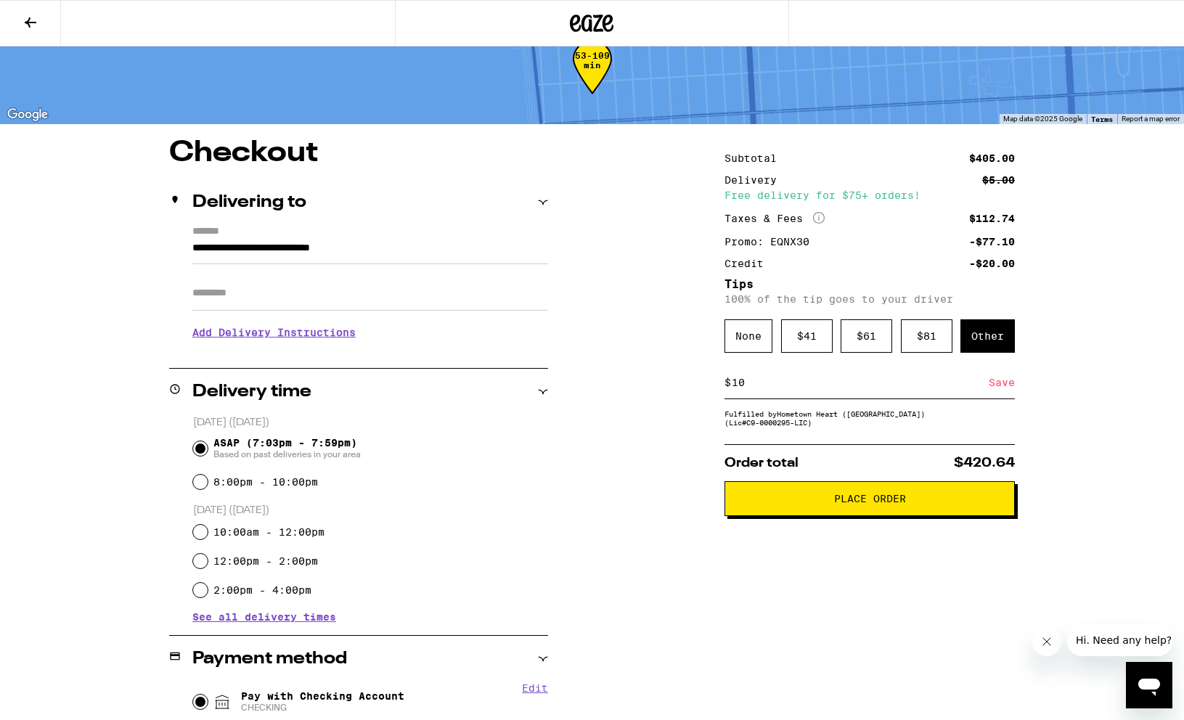
click at [735, 385] on input "10" at bounding box center [860, 382] width 258 height 13
type input "8"
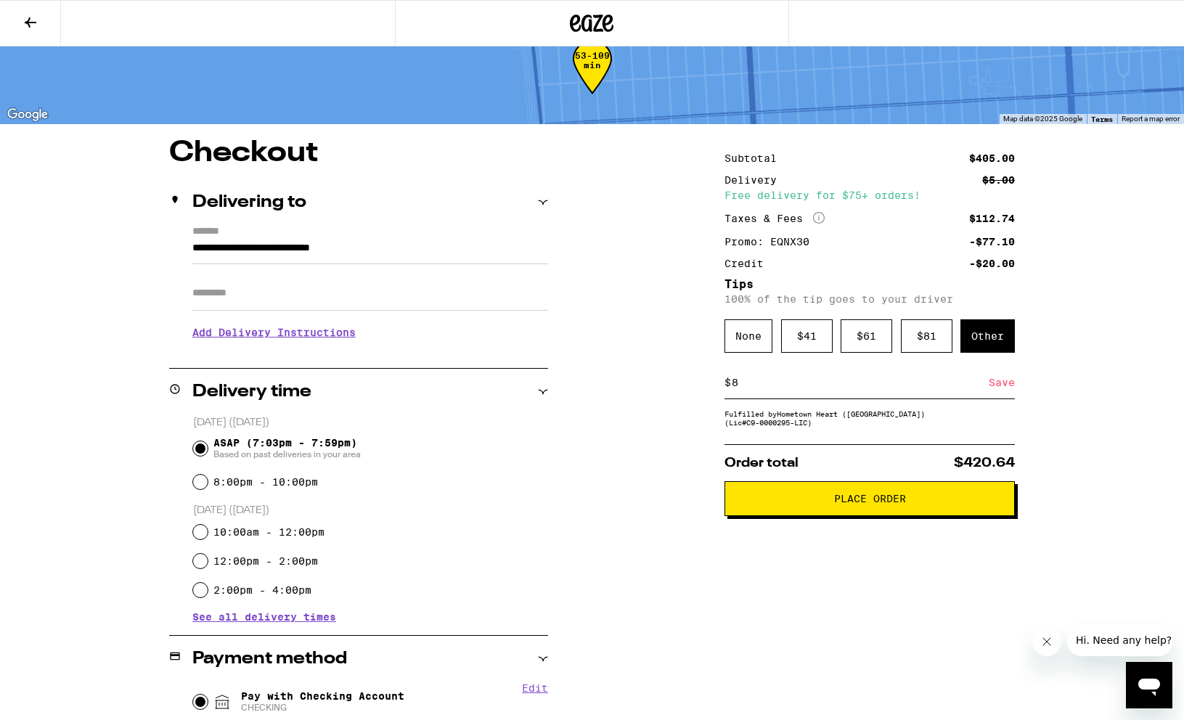
click at [797, 504] on span "Place Order" at bounding box center [870, 499] width 266 height 10
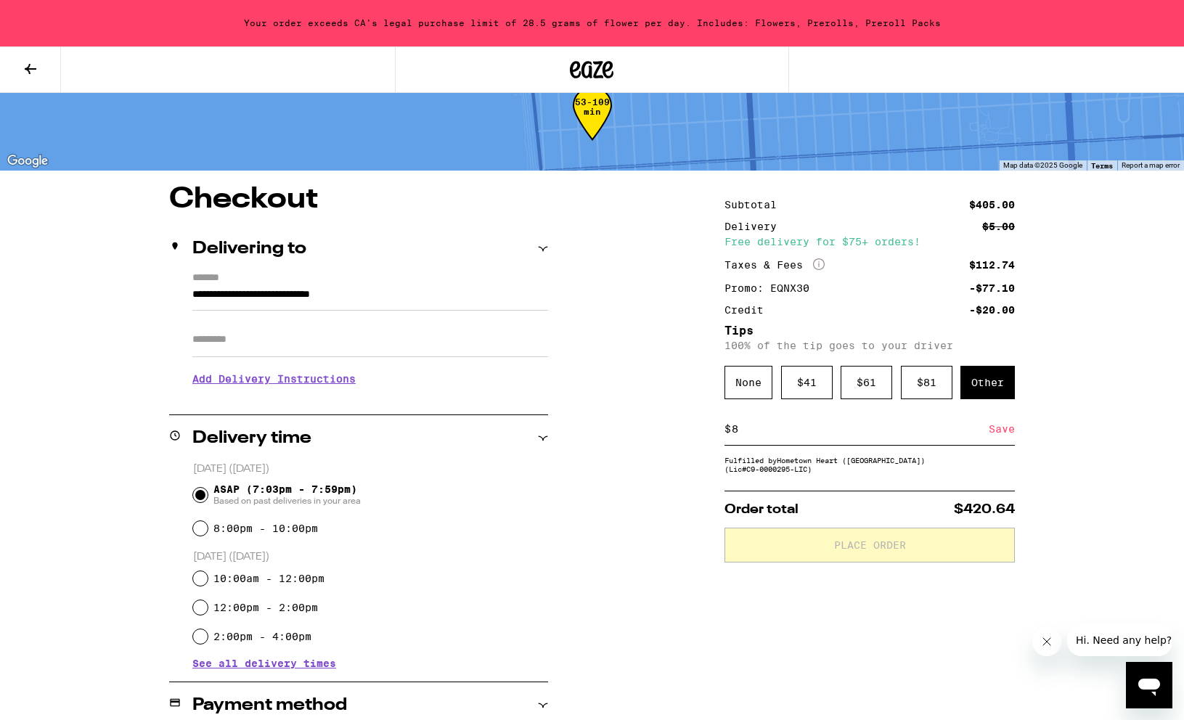
scroll to position [83, 0]
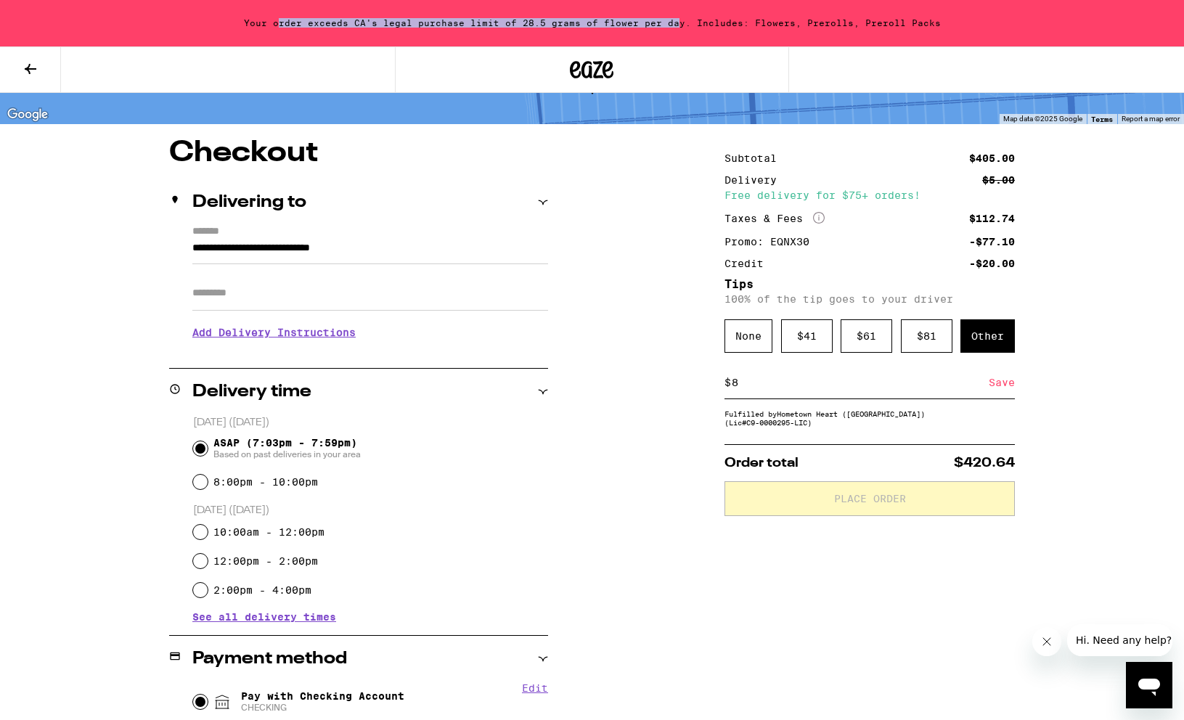
drag, startPoint x: 289, startPoint y: 18, endPoint x: 676, endPoint y: 28, distance: 387.1
click at [676, 28] on div "Your order exceeds CA's legal purchase limit of 28.5 grams of flower per day. I…" at bounding box center [592, 23] width 1184 height 46
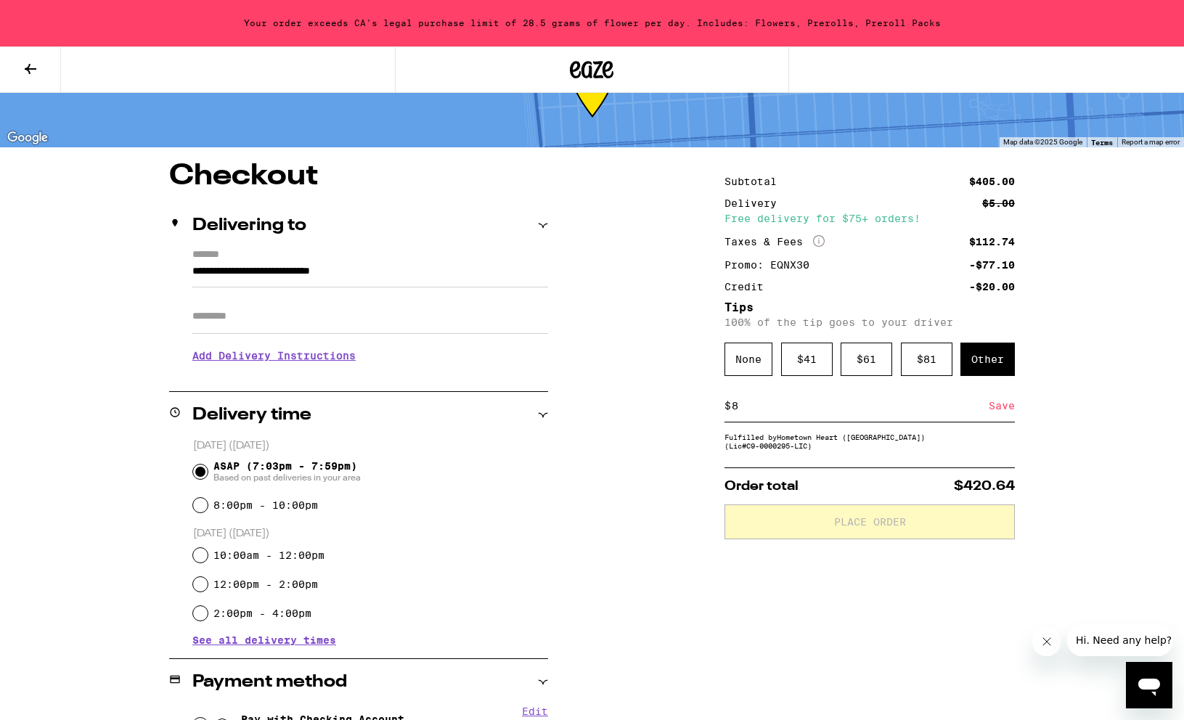
scroll to position [0, 0]
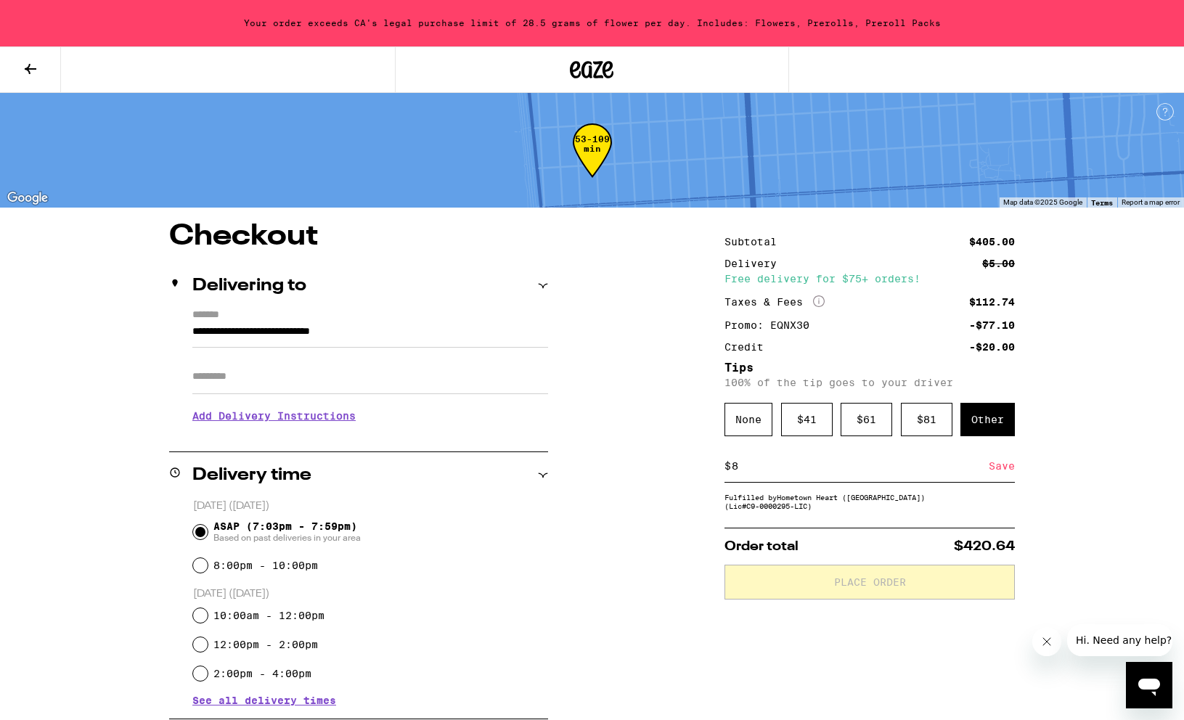
click at [24, 65] on icon at bounding box center [30, 68] width 17 height 17
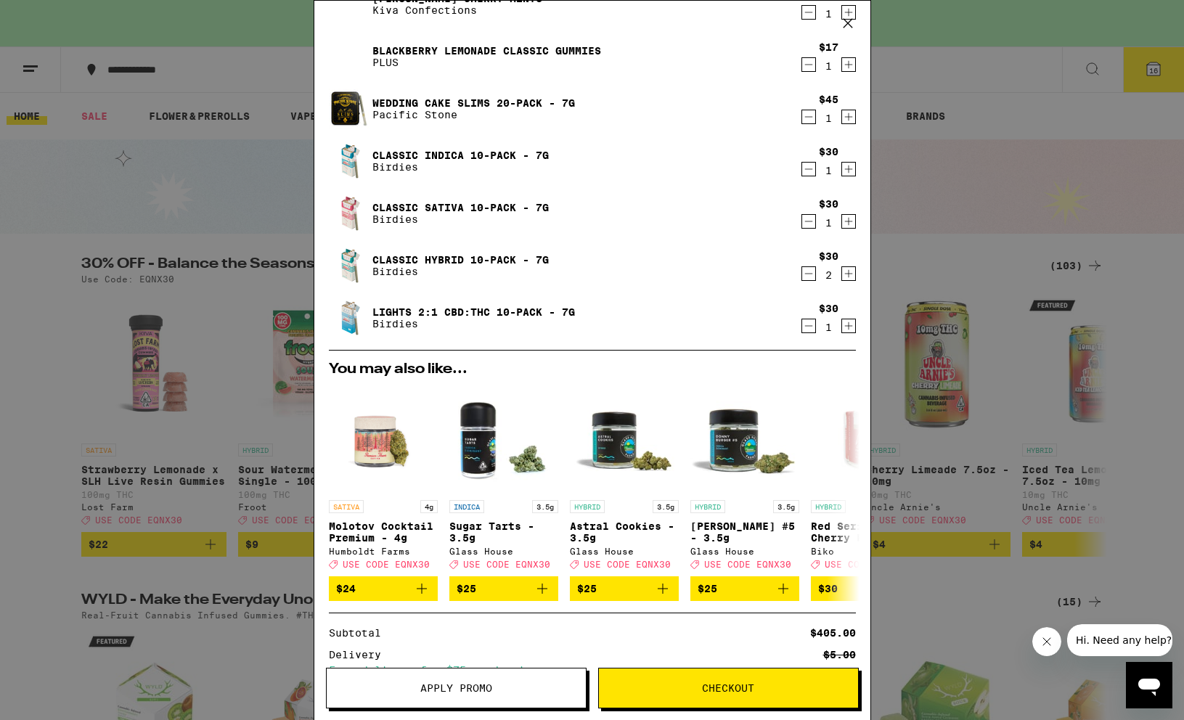
scroll to position [529, 0]
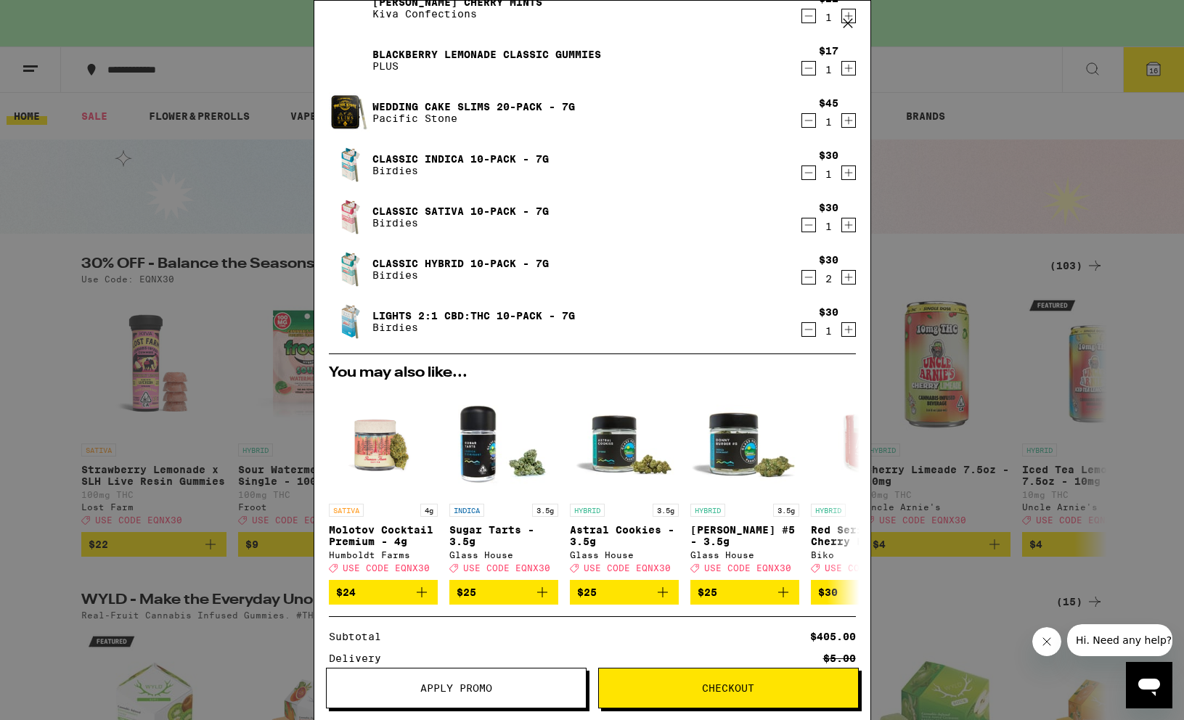
click at [350, 318] on img at bounding box center [349, 321] width 41 height 41
click at [381, 310] on link "Lights 2:1 CBD:THC 10-Pack - 7g" at bounding box center [473, 316] width 203 height 12
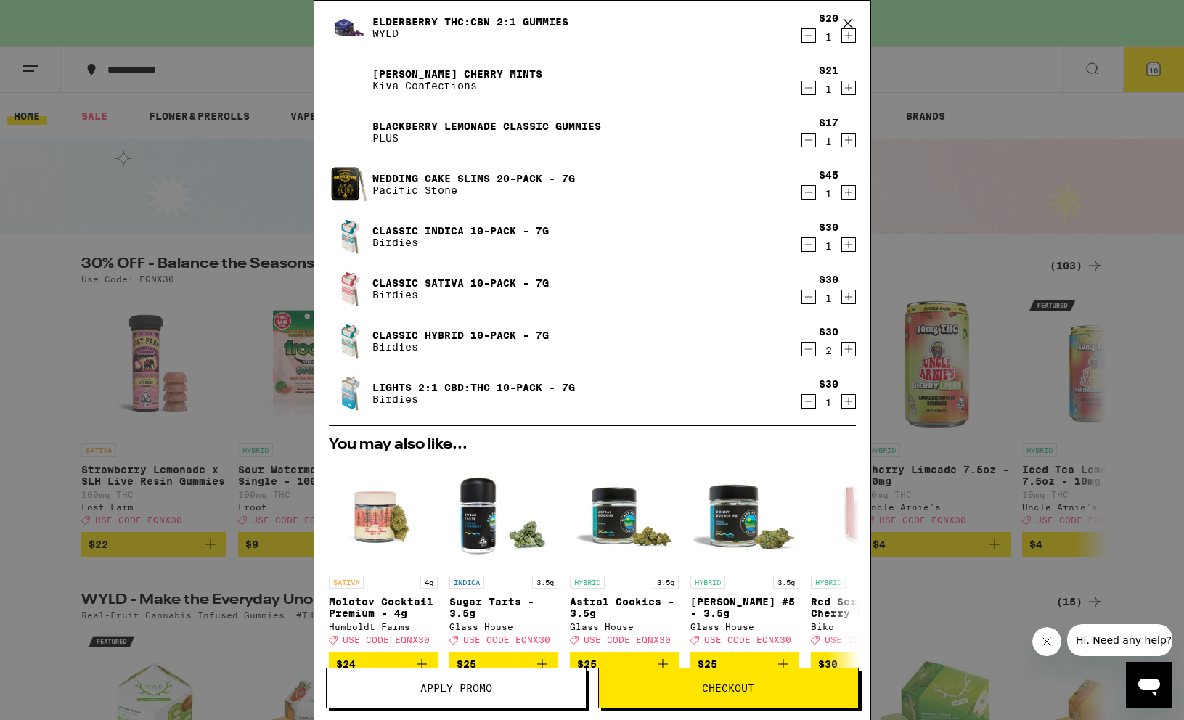
scroll to position [455, 0]
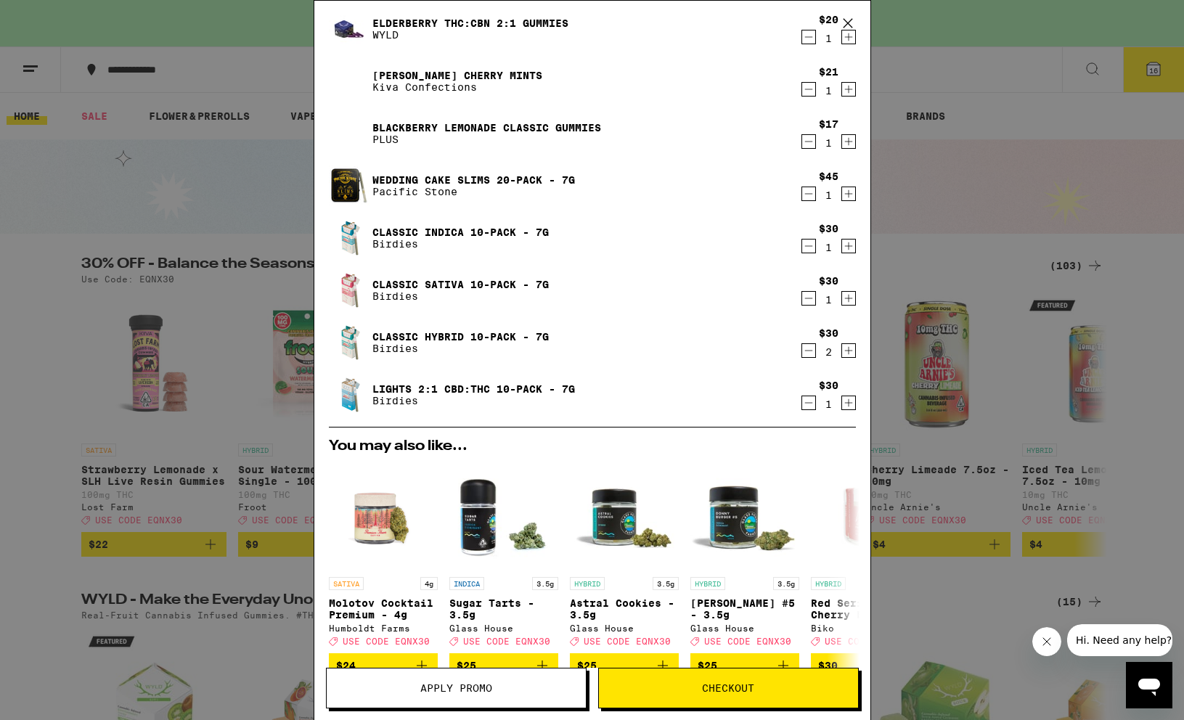
click at [806, 194] on icon "Decrement" at bounding box center [808, 194] width 8 height 0
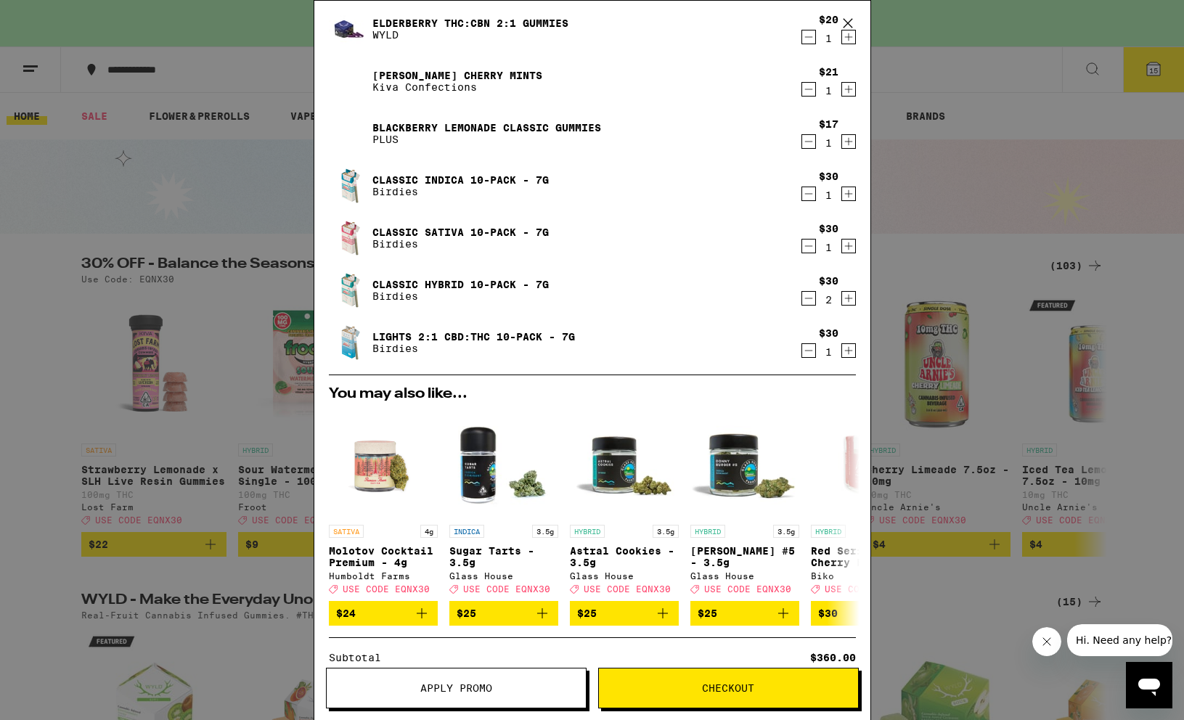
click at [810, 298] on icon "Decrement" at bounding box center [808, 298] width 8 height 0
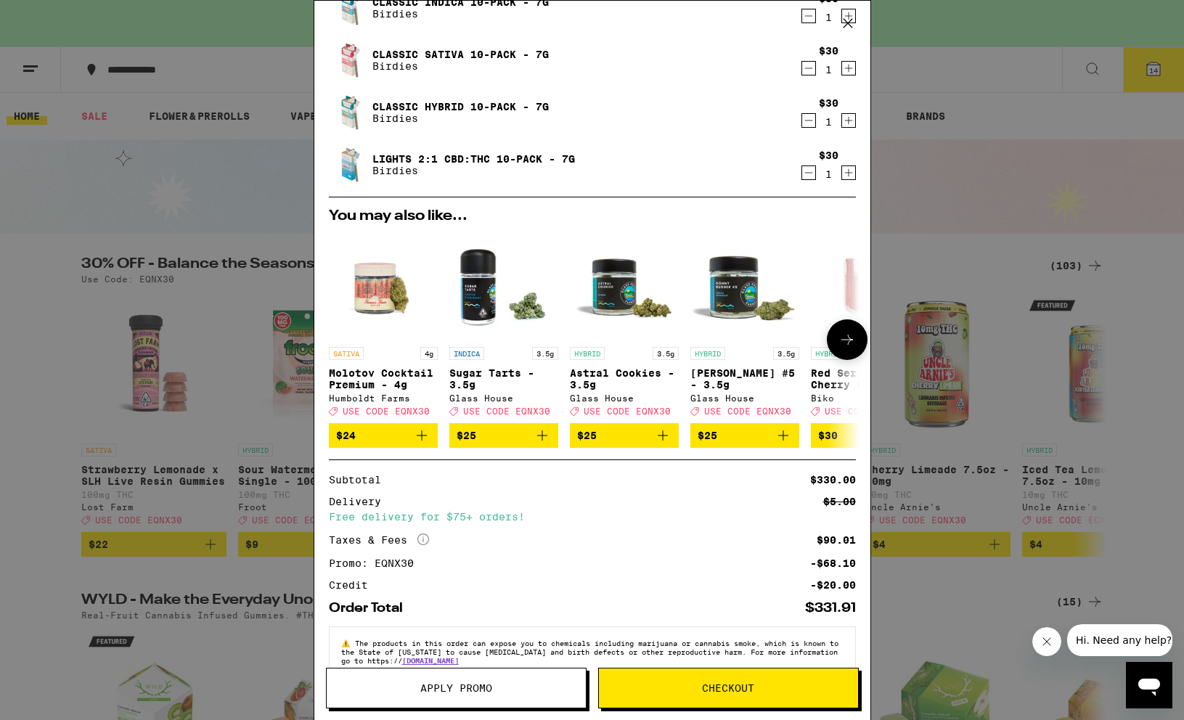
scroll to position [632, 0]
click at [690, 686] on span "Checkout" at bounding box center [728, 688] width 259 height 10
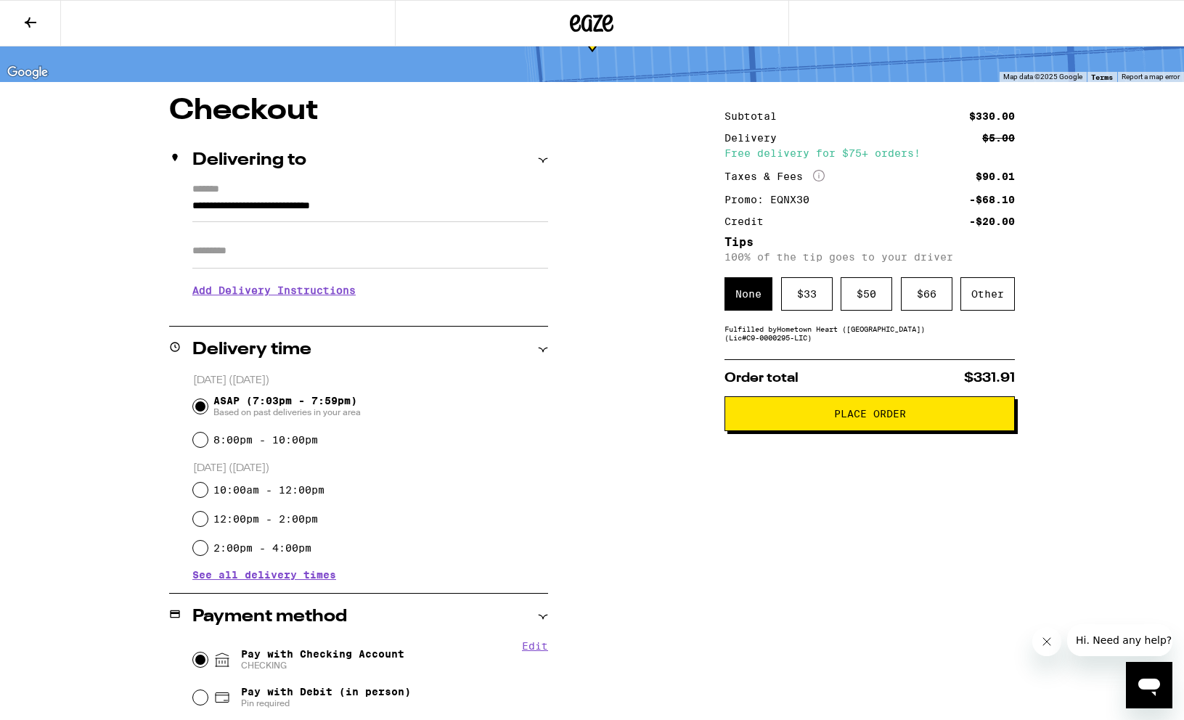
scroll to position [80, 0]
click at [986, 295] on div "Other" at bounding box center [988, 293] width 54 height 33
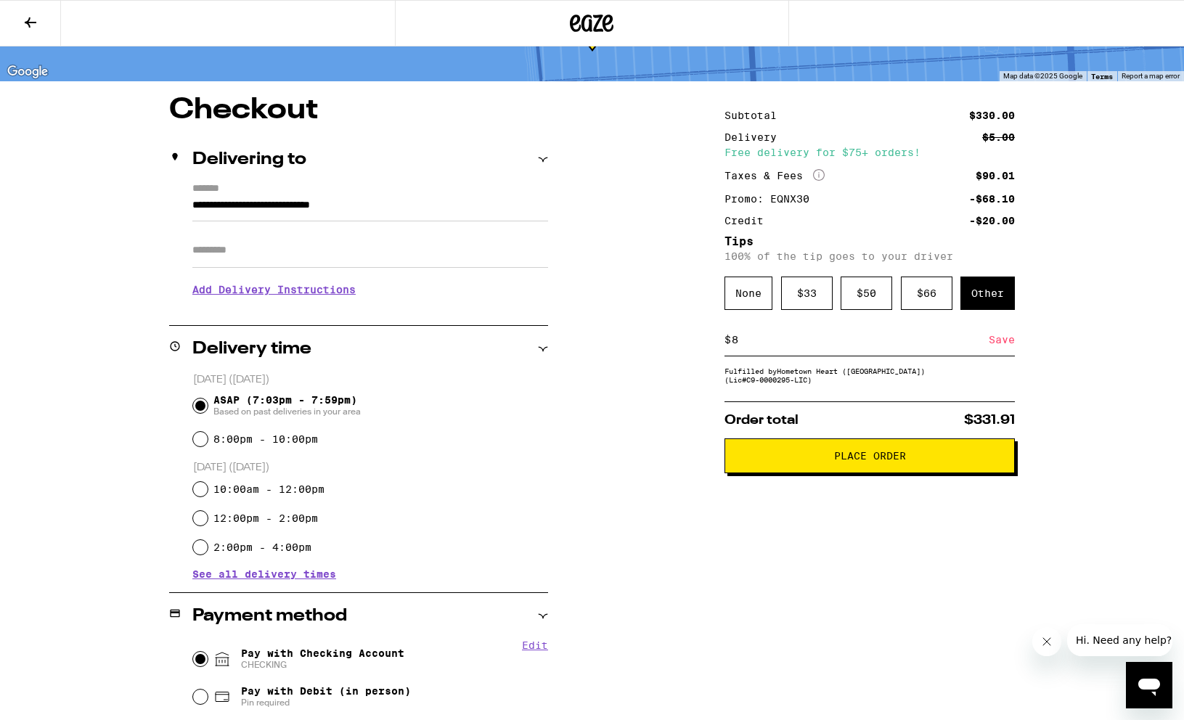
type input "8"
click at [786, 457] on button "Place Order" at bounding box center [870, 456] width 290 height 35
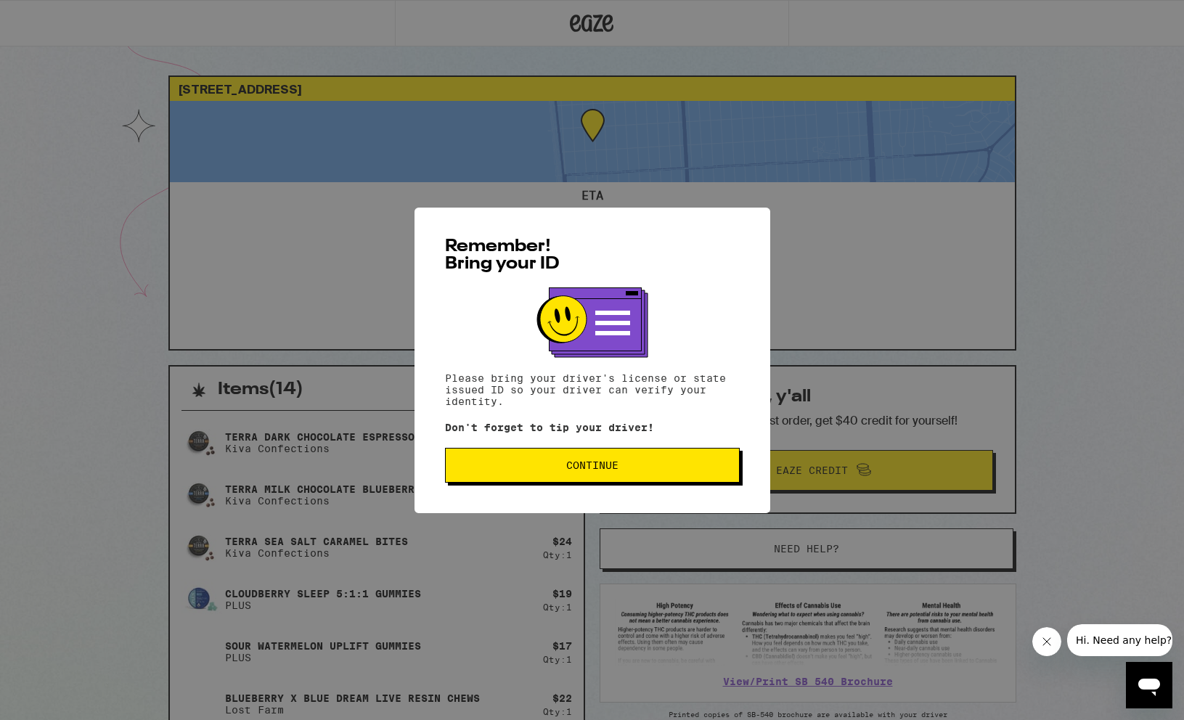
click at [620, 465] on span "Continue" at bounding box center [592, 465] width 270 height 10
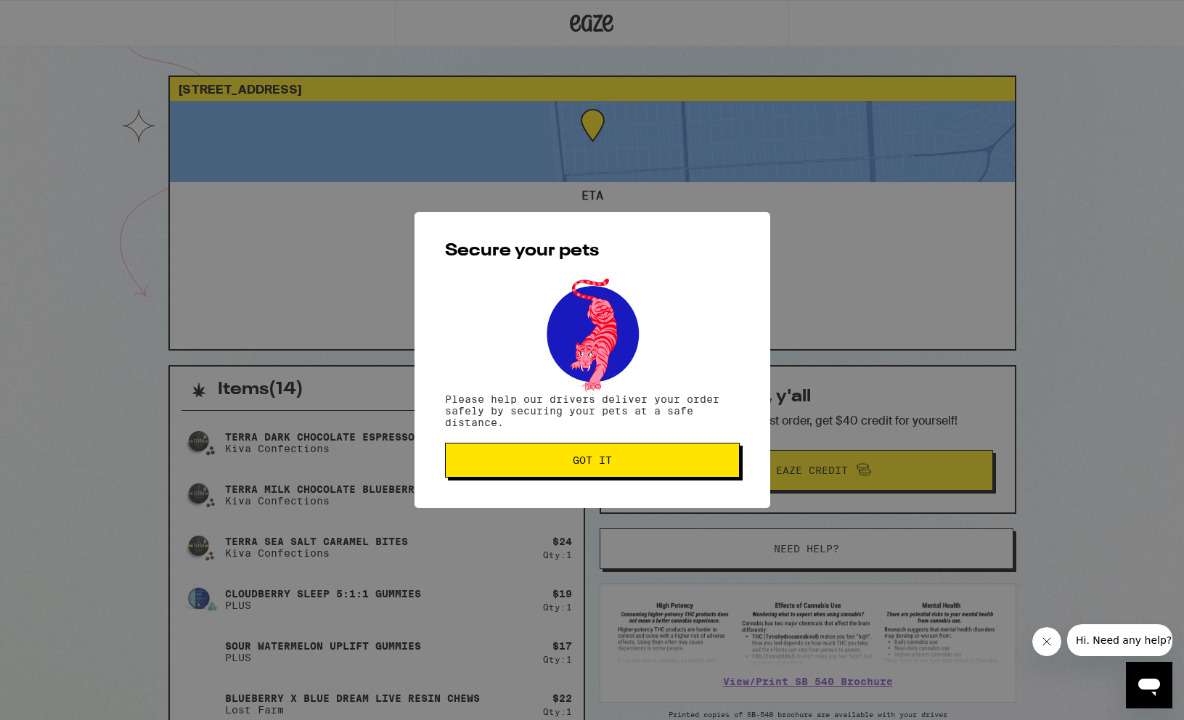
click at [675, 461] on span "Got it" at bounding box center [592, 460] width 270 height 10
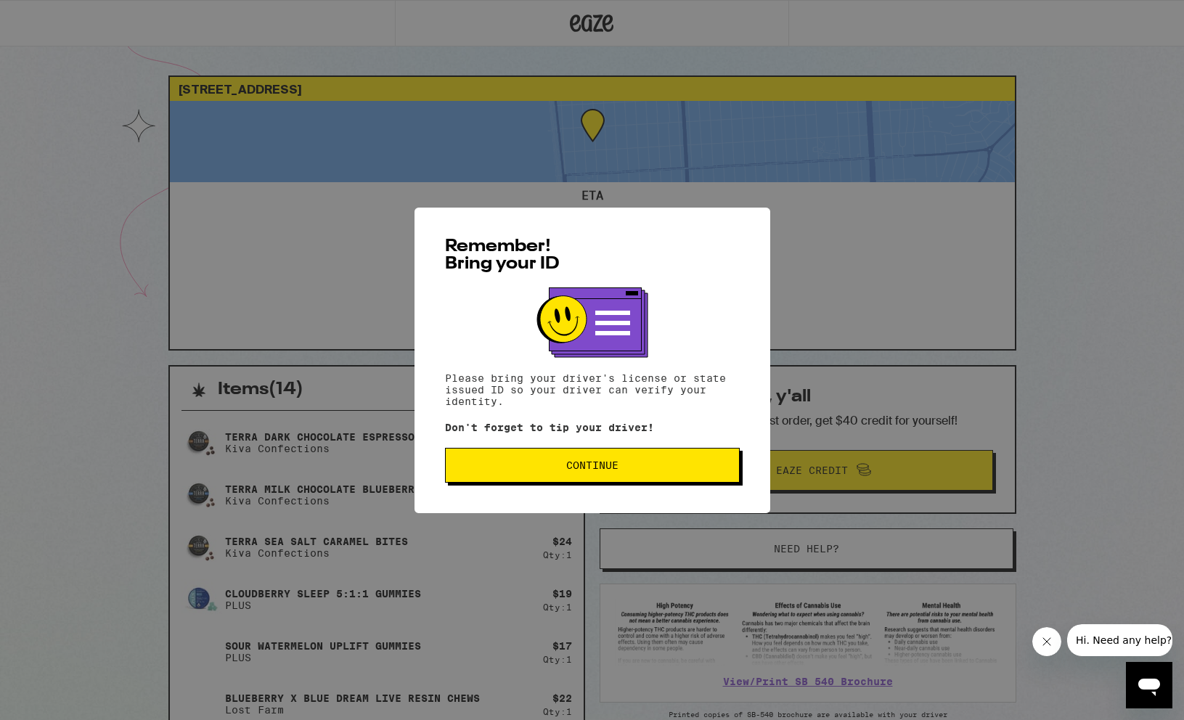
click at [486, 469] on span "Continue" at bounding box center [592, 465] width 270 height 10
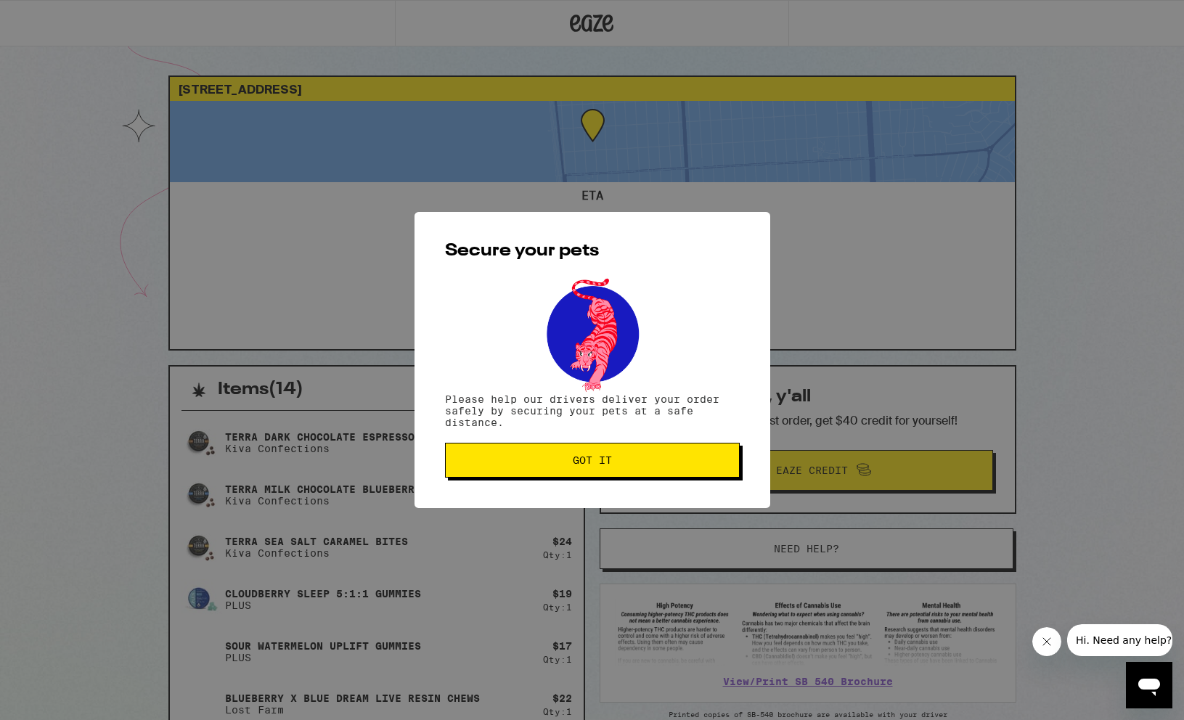
click at [486, 469] on button "Got it" at bounding box center [592, 460] width 295 height 35
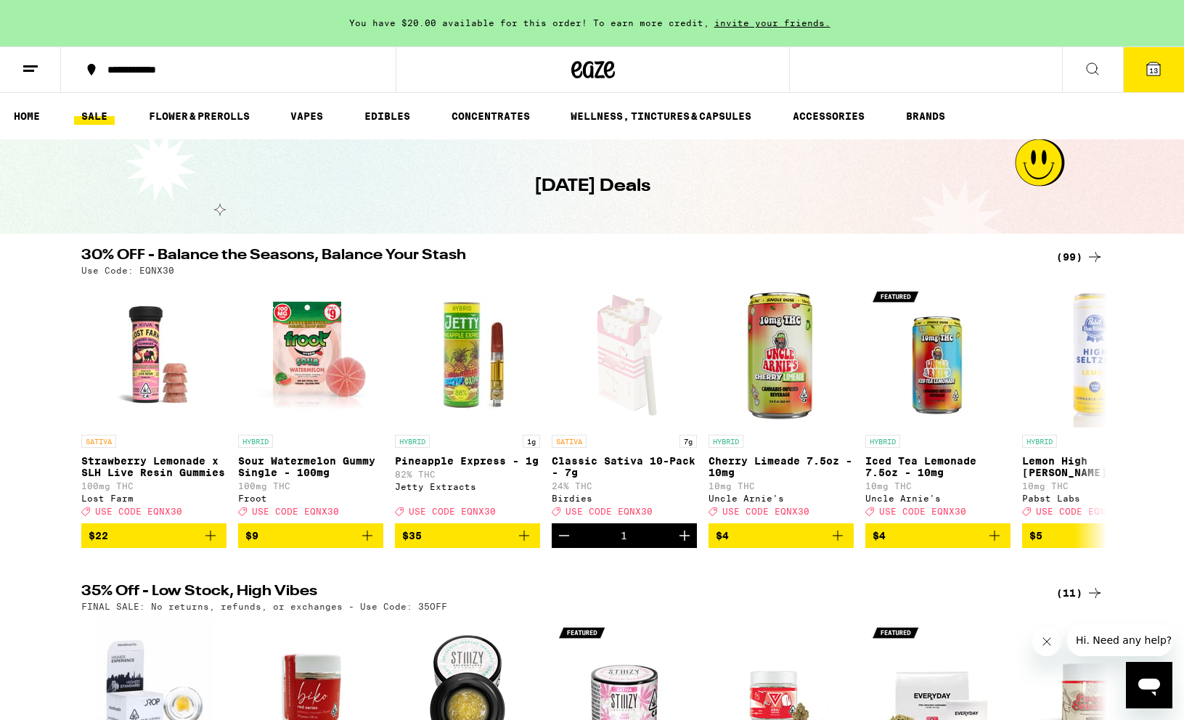
click at [17, 60] on button at bounding box center [30, 70] width 61 height 46
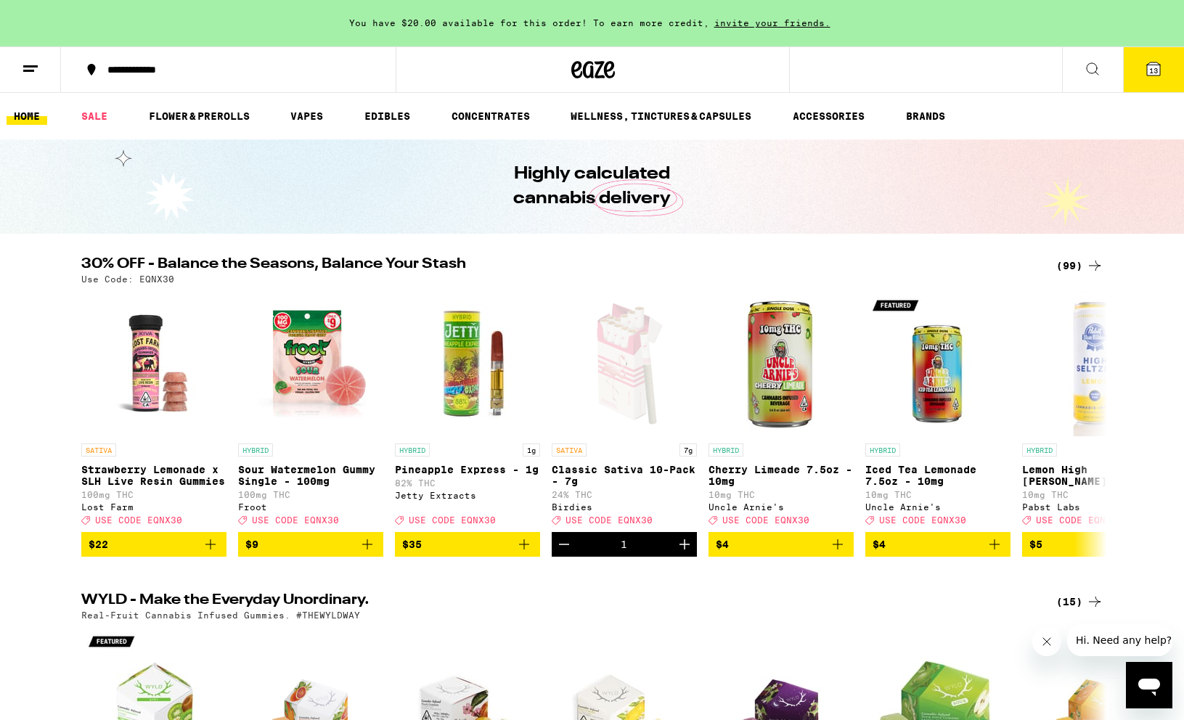
click at [1148, 73] on icon at bounding box center [1153, 68] width 13 height 13
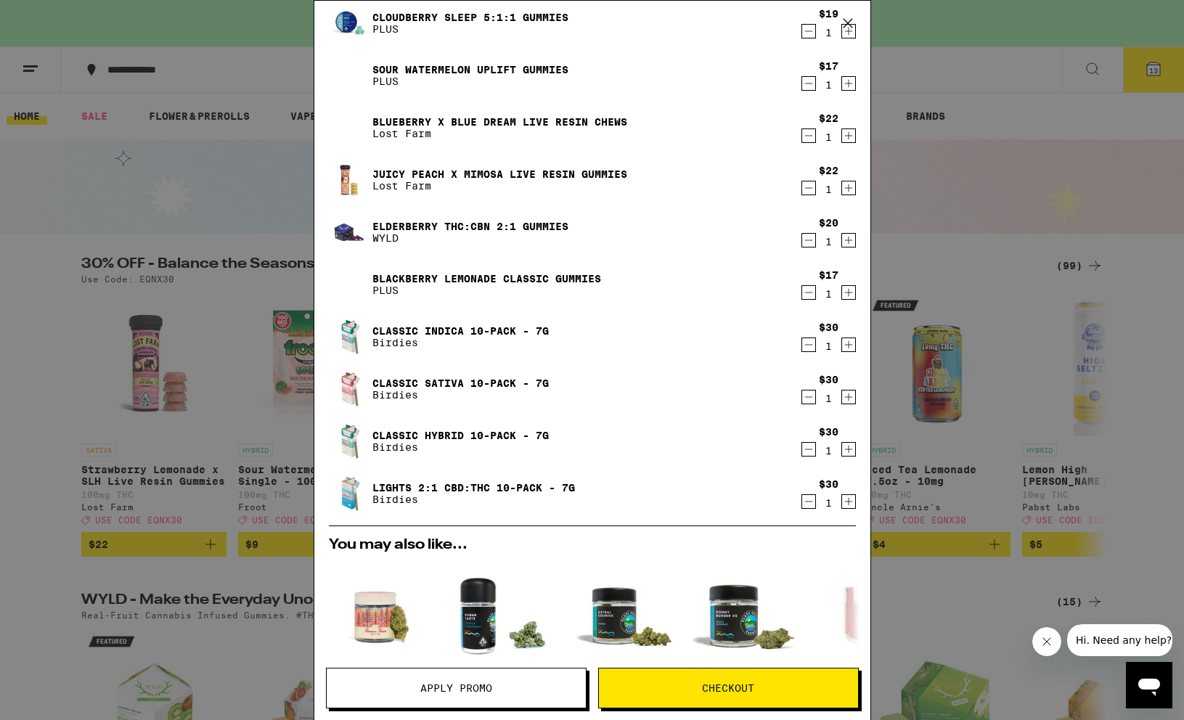
scroll to position [277, 0]
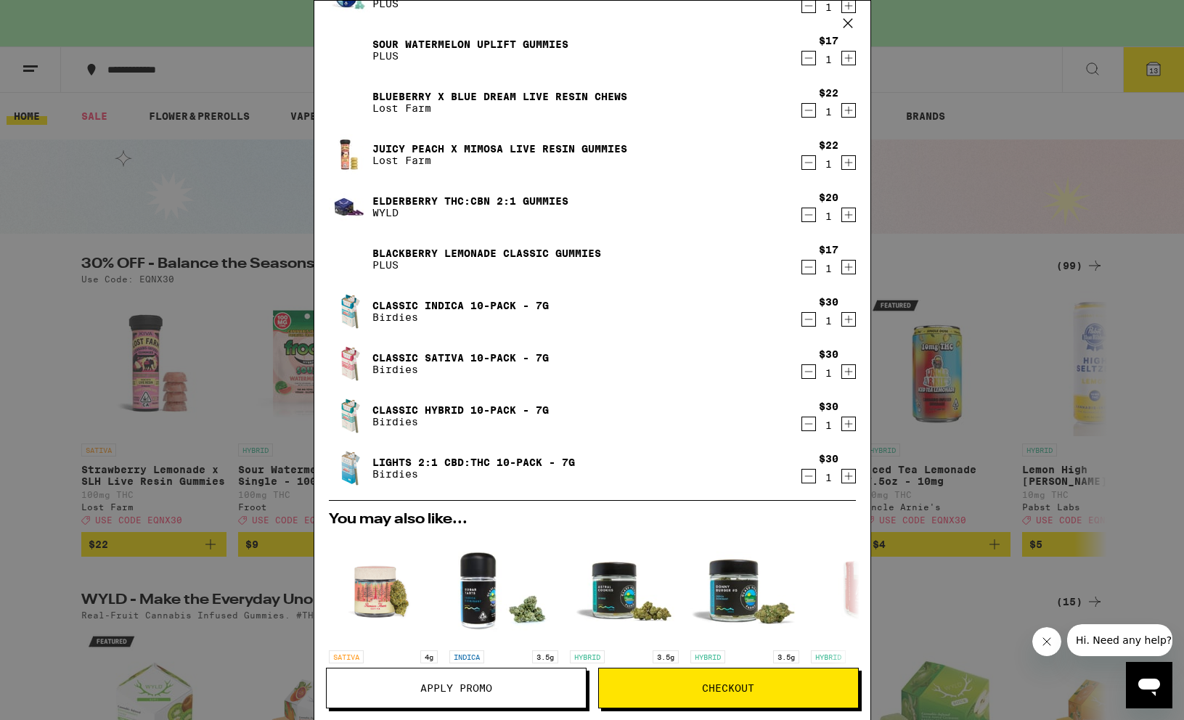
click at [107, 256] on div "Your Cart You have $20.00 available for this order! To earn more credit, invite…" at bounding box center [592, 360] width 1184 height 720
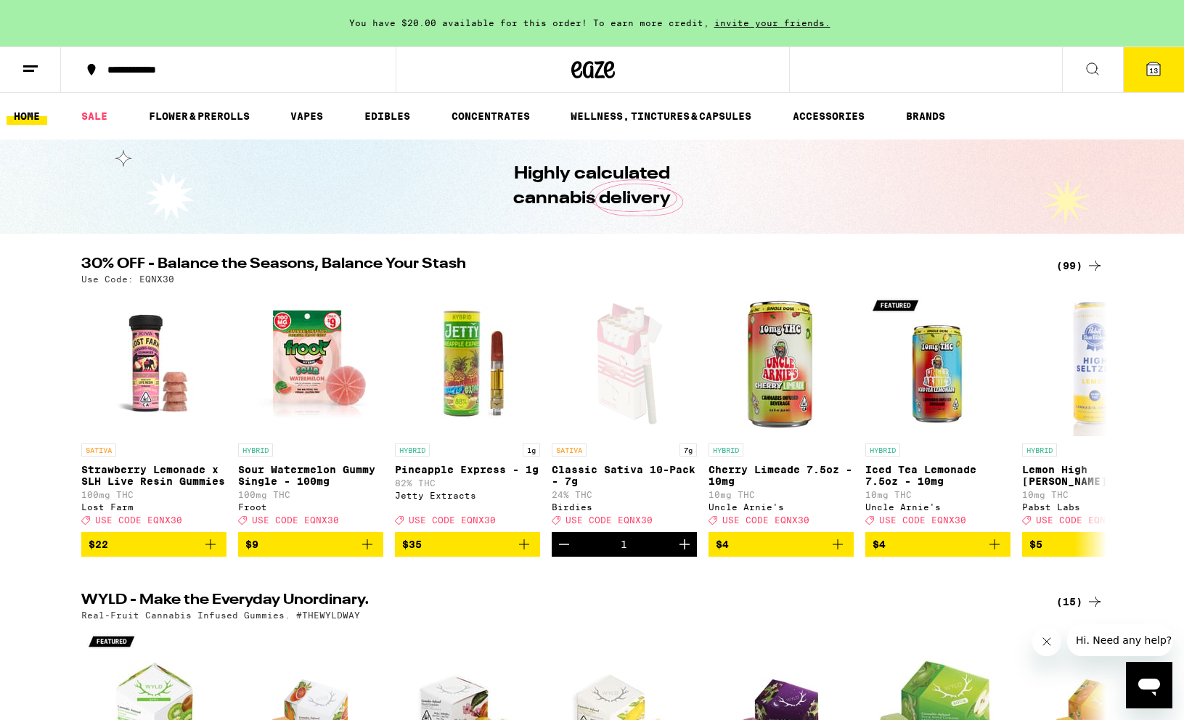
click at [149, 280] on p "Use Code: EQNX30" at bounding box center [127, 278] width 93 height 9
copy p "EQNX30"
click at [1143, 81] on button "13" at bounding box center [1153, 69] width 61 height 45
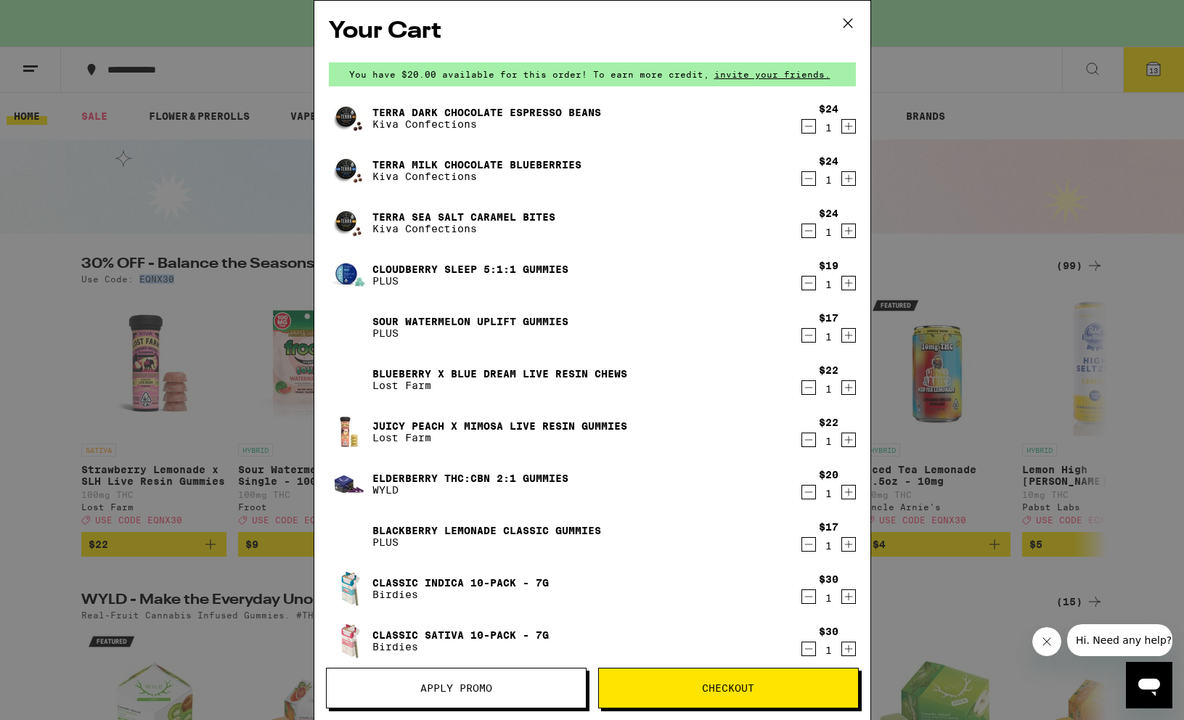
click at [486, 676] on button "Apply Promo" at bounding box center [456, 688] width 261 height 41
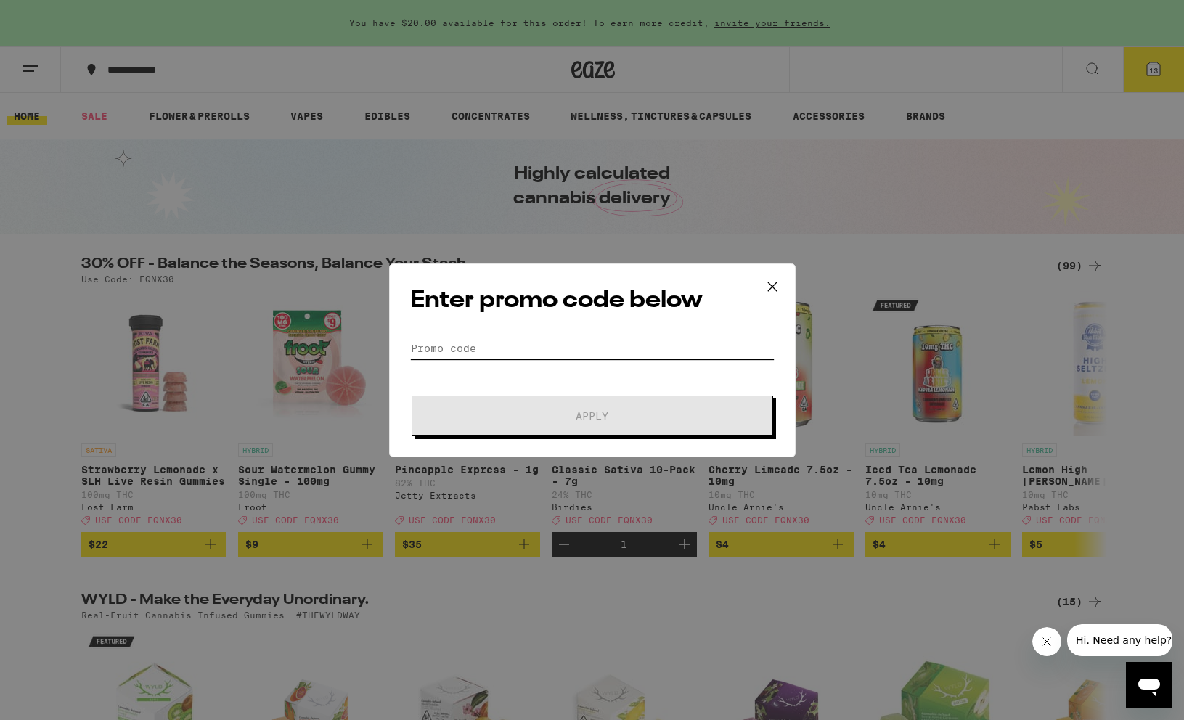
click at [515, 346] on input "Promo Code" at bounding box center [592, 349] width 364 height 22
paste input "EQNX30"
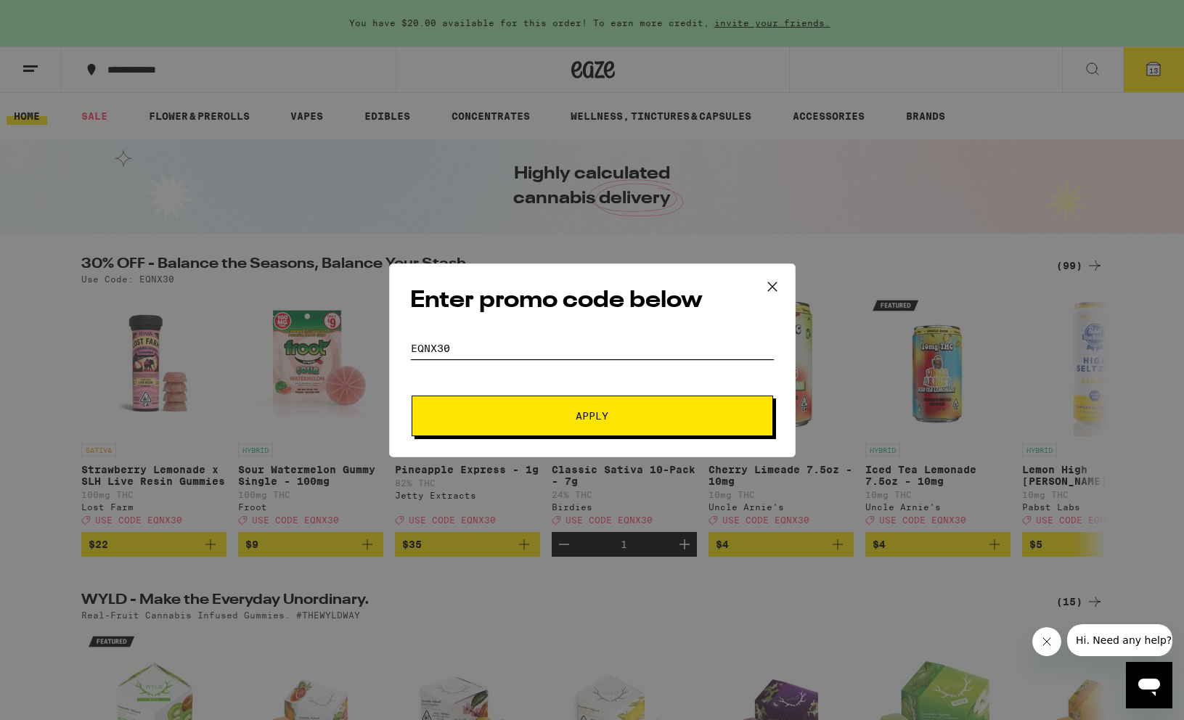
type input "EQNX30"
click at [509, 417] on span "Apply" at bounding box center [592, 416] width 261 height 10
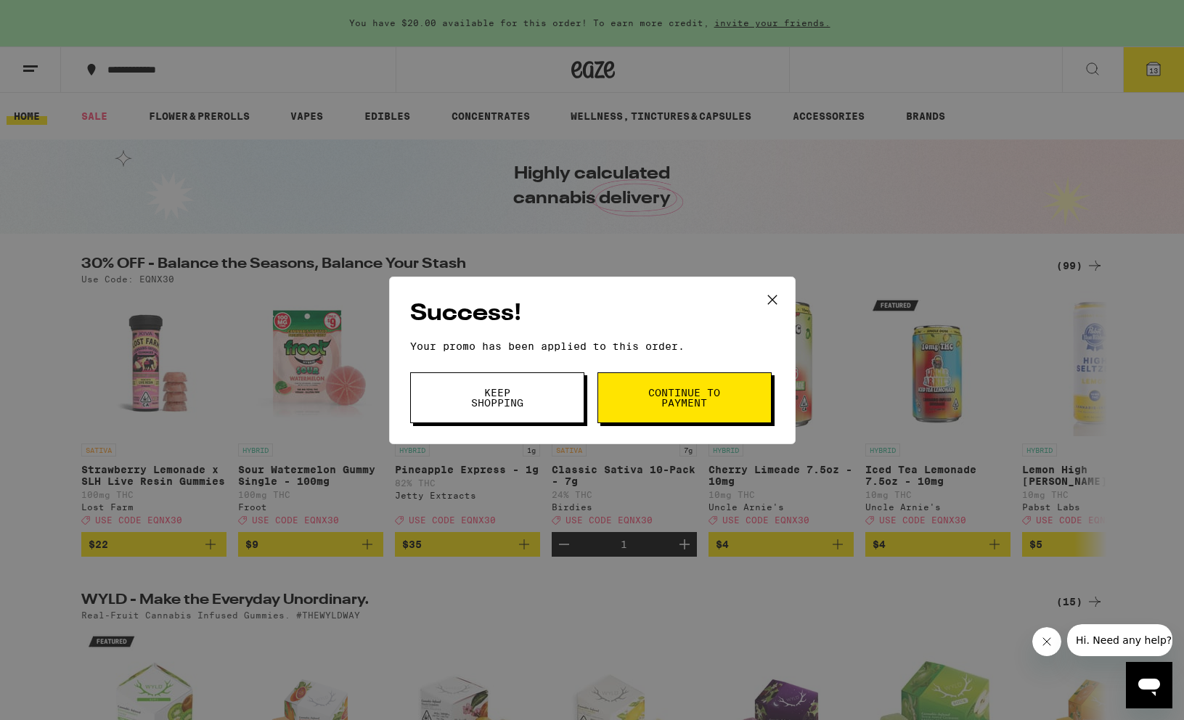
click at [773, 299] on icon at bounding box center [771, 299] width 9 height 9
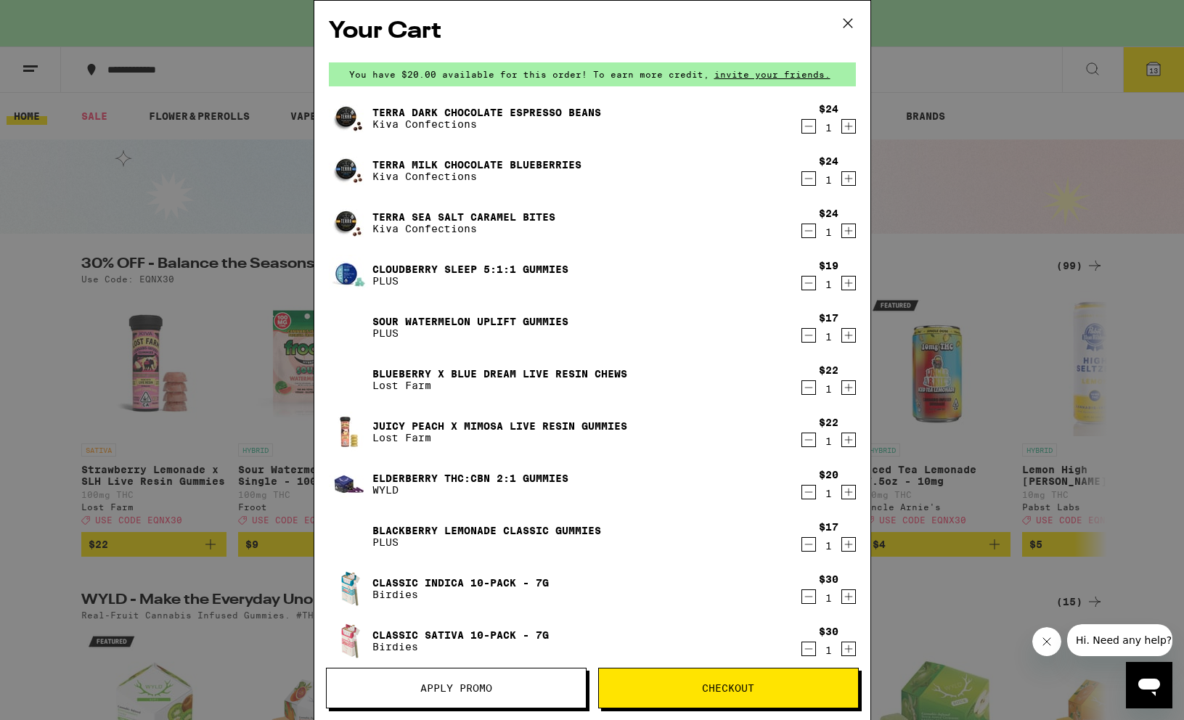
click at [843, 23] on icon at bounding box center [848, 23] width 22 height 22
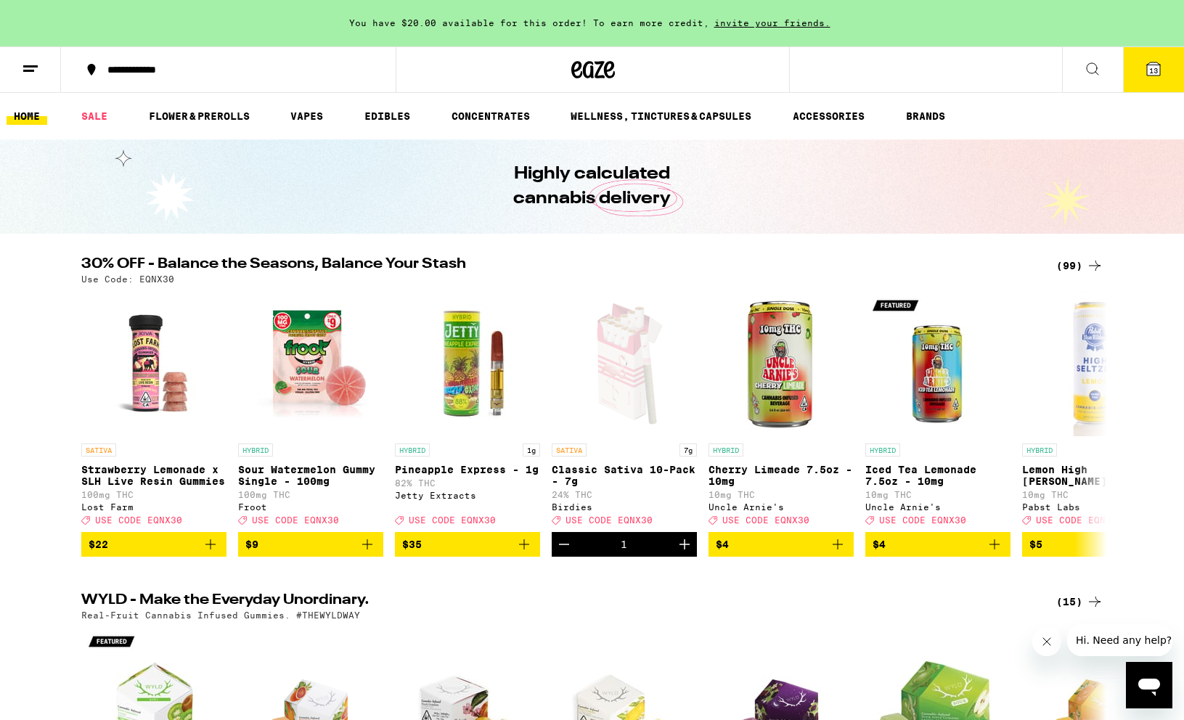
click at [1078, 262] on div "(99)" at bounding box center [1079, 265] width 47 height 17
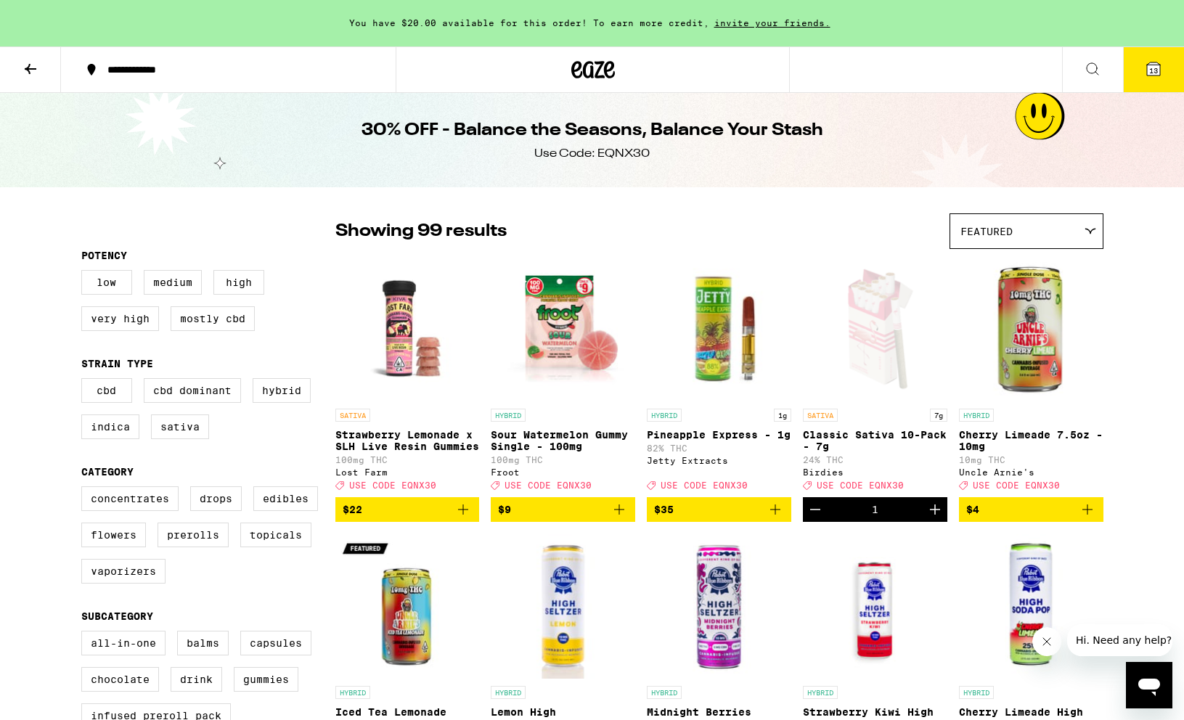
click at [1101, 272] on img "Open page for Cherry Limeade 7.5oz - 10mg from Uncle Arnie's" at bounding box center [1031, 328] width 144 height 145
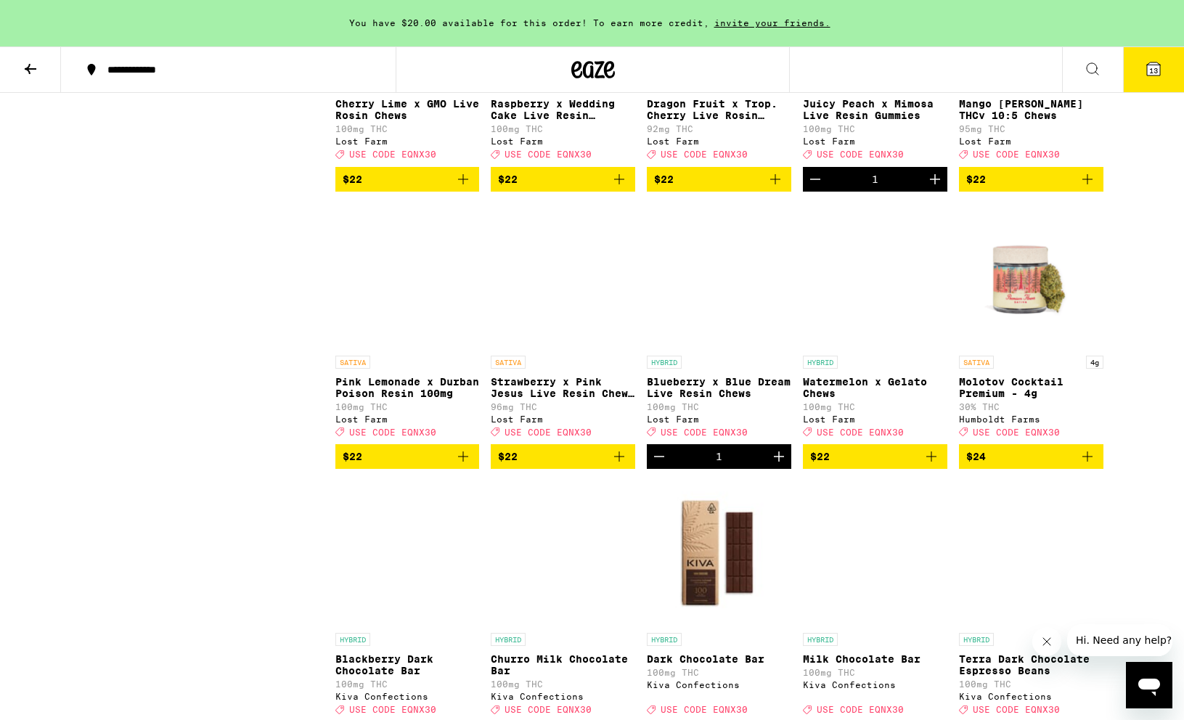
scroll to position [1517, 0]
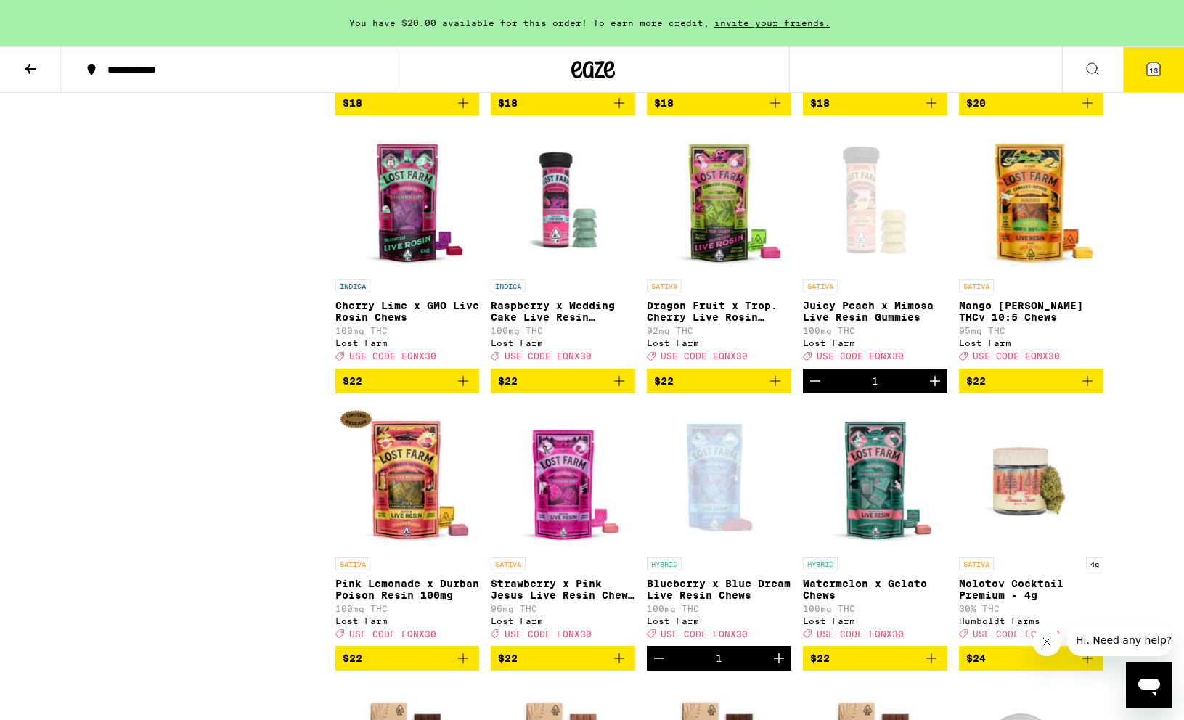
click at [1075, 70] on button at bounding box center [1092, 70] width 61 height 46
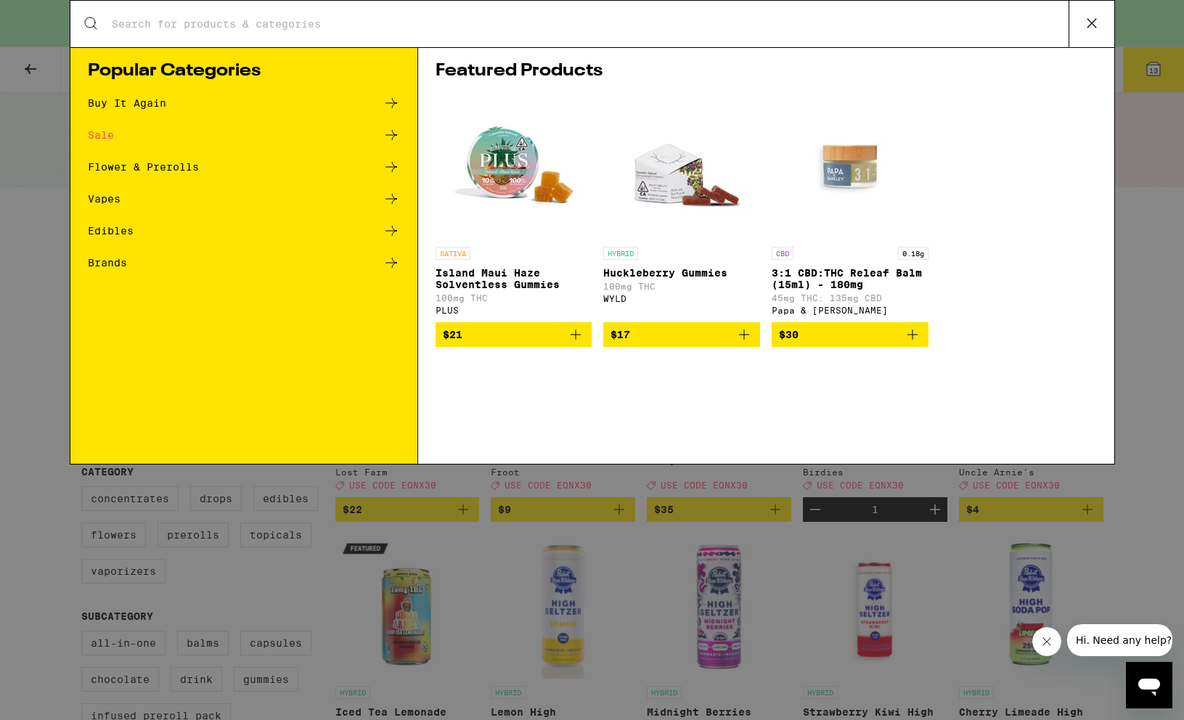
scroll to position [0, 0]
click at [633, 34] on div "Search for Products" at bounding box center [592, 24] width 1044 height 46
click at [370, 20] on input "Search for Products" at bounding box center [590, 23] width 958 height 13
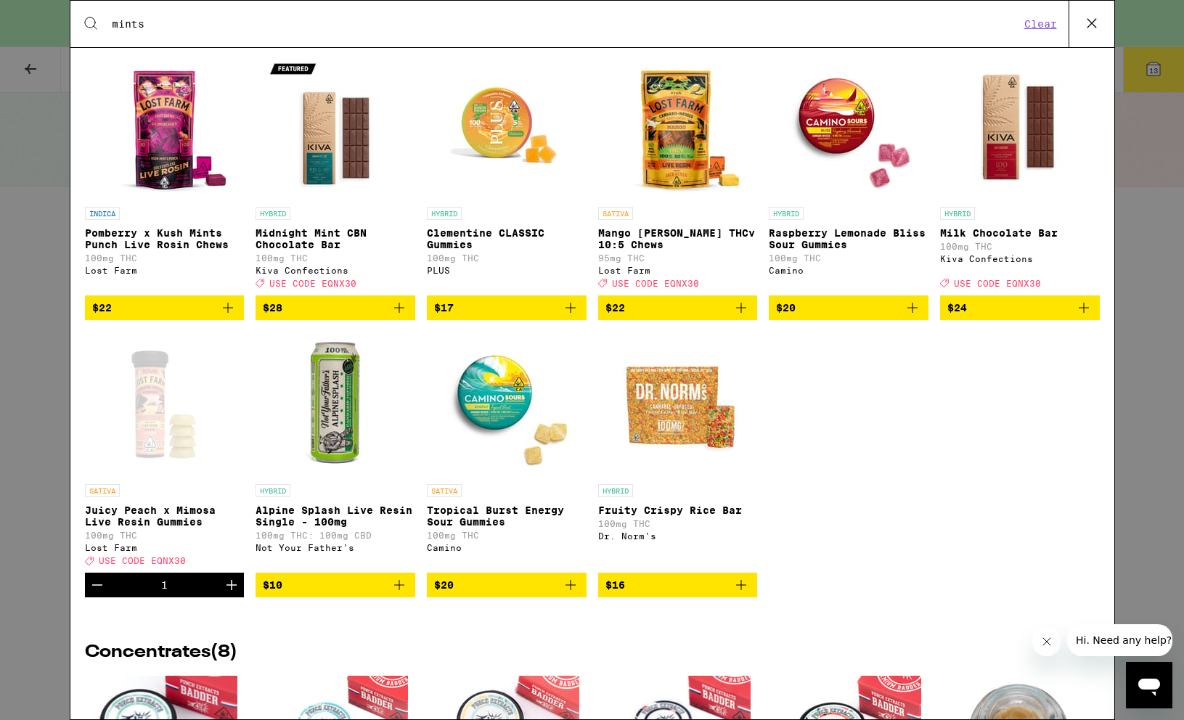
scroll to position [2208, 0]
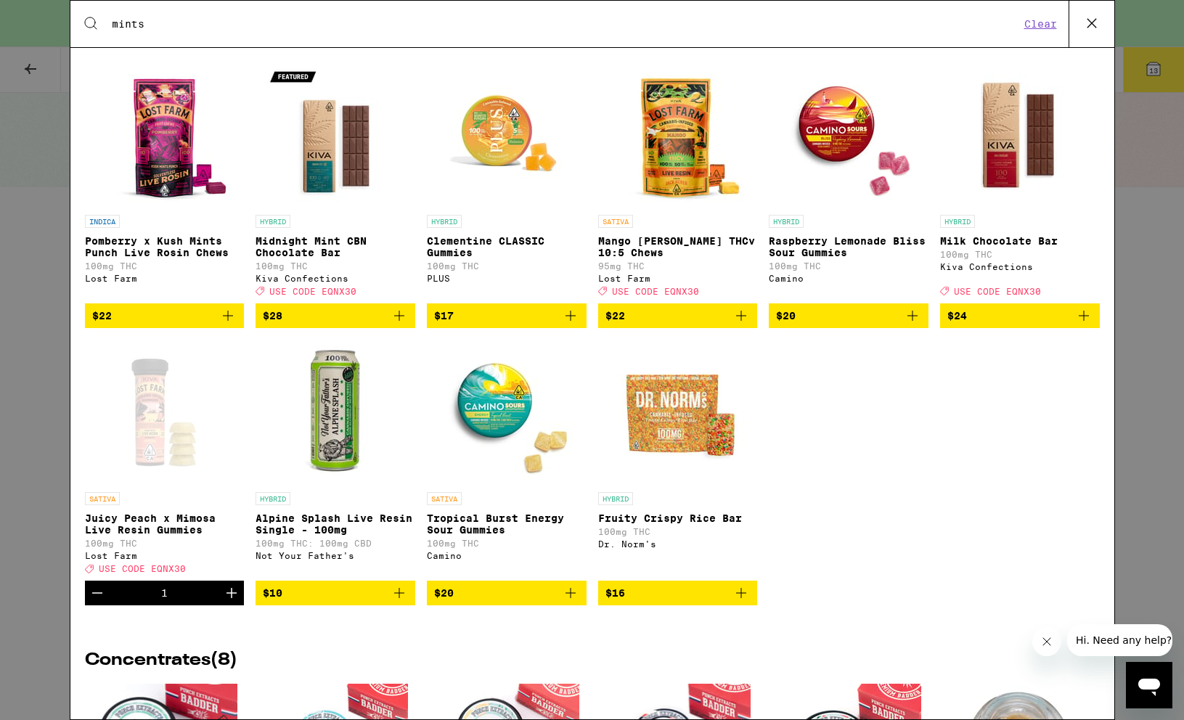
click at [309, 26] on input "mints" at bounding box center [565, 23] width 909 height 13
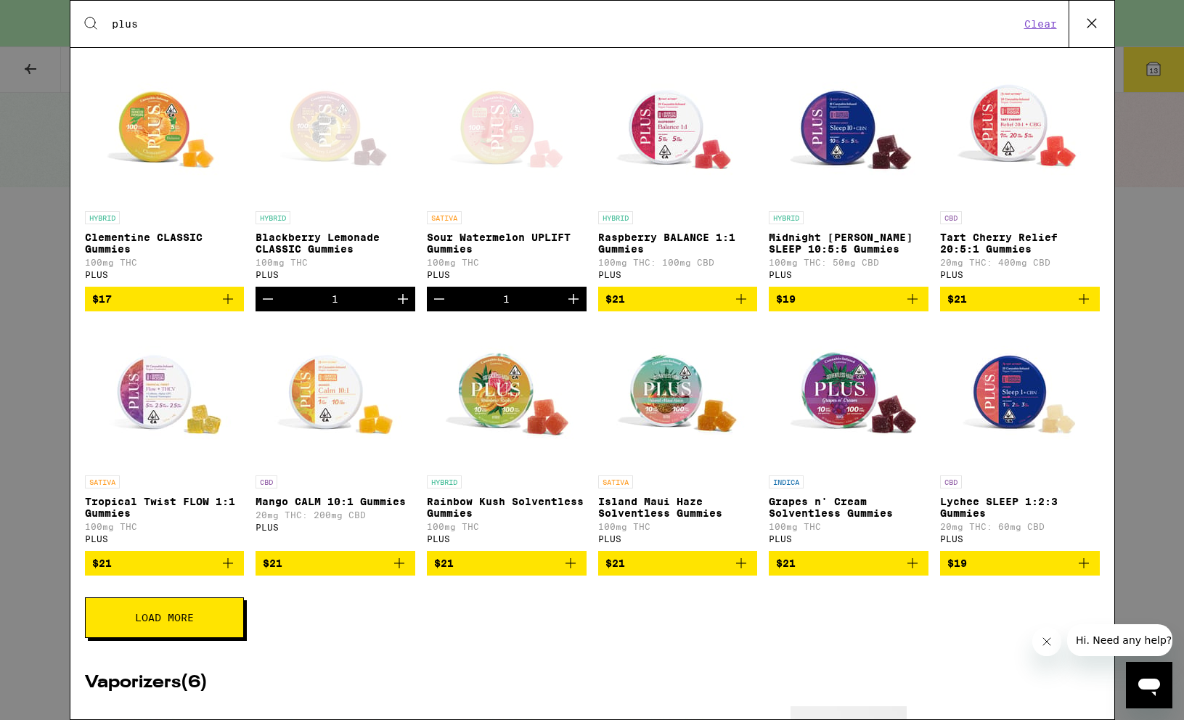
scroll to position [243, 0]
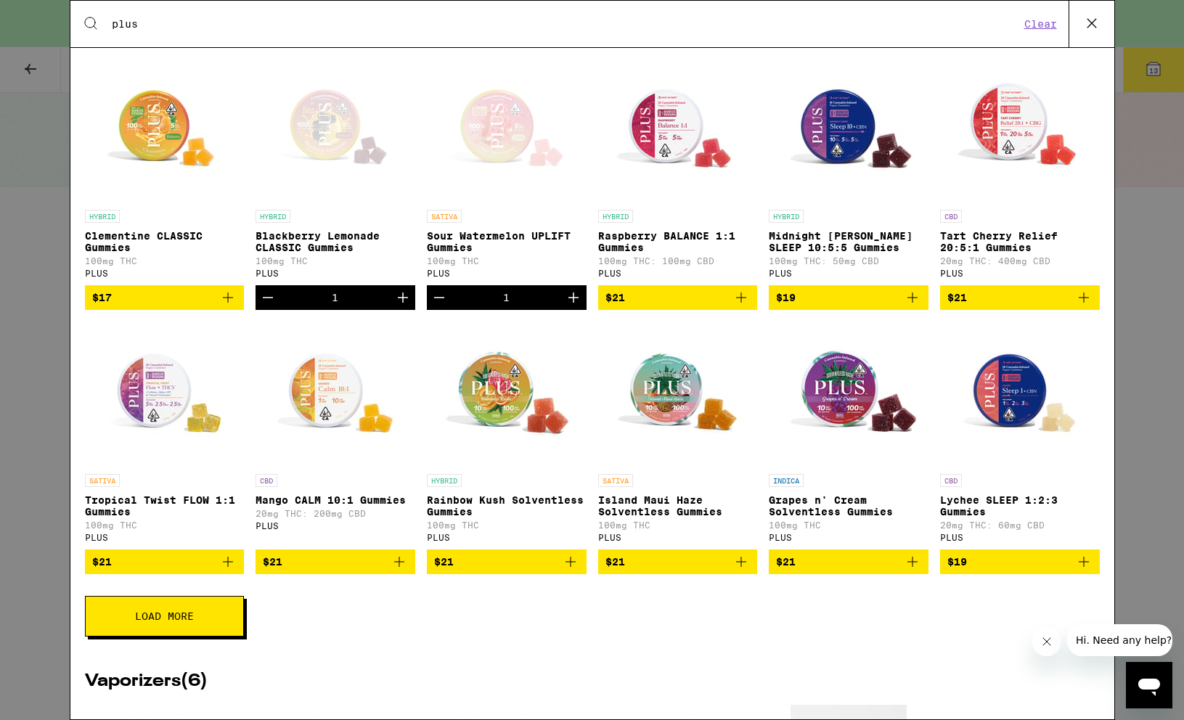
type input "plus"
click at [231, 306] on icon "Add to bag" at bounding box center [227, 297] width 17 height 17
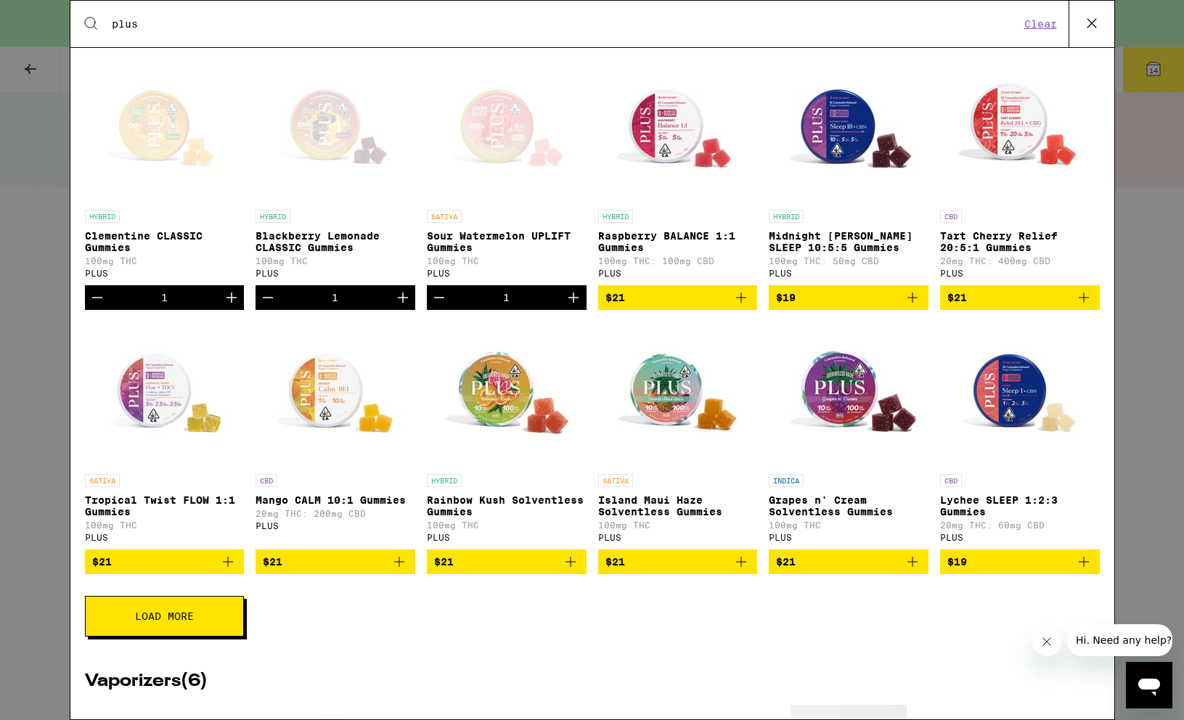
click at [1086, 25] on icon at bounding box center [1092, 23] width 22 height 22
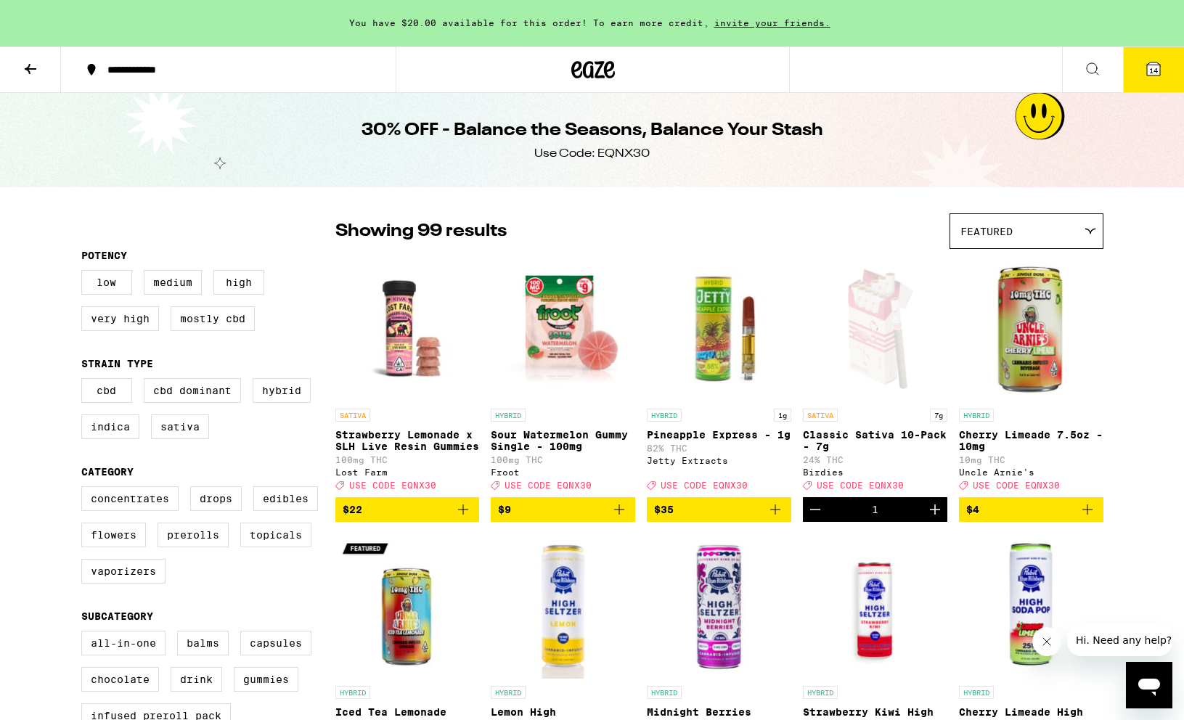
click at [1151, 72] on span "14" at bounding box center [1153, 70] width 9 height 9
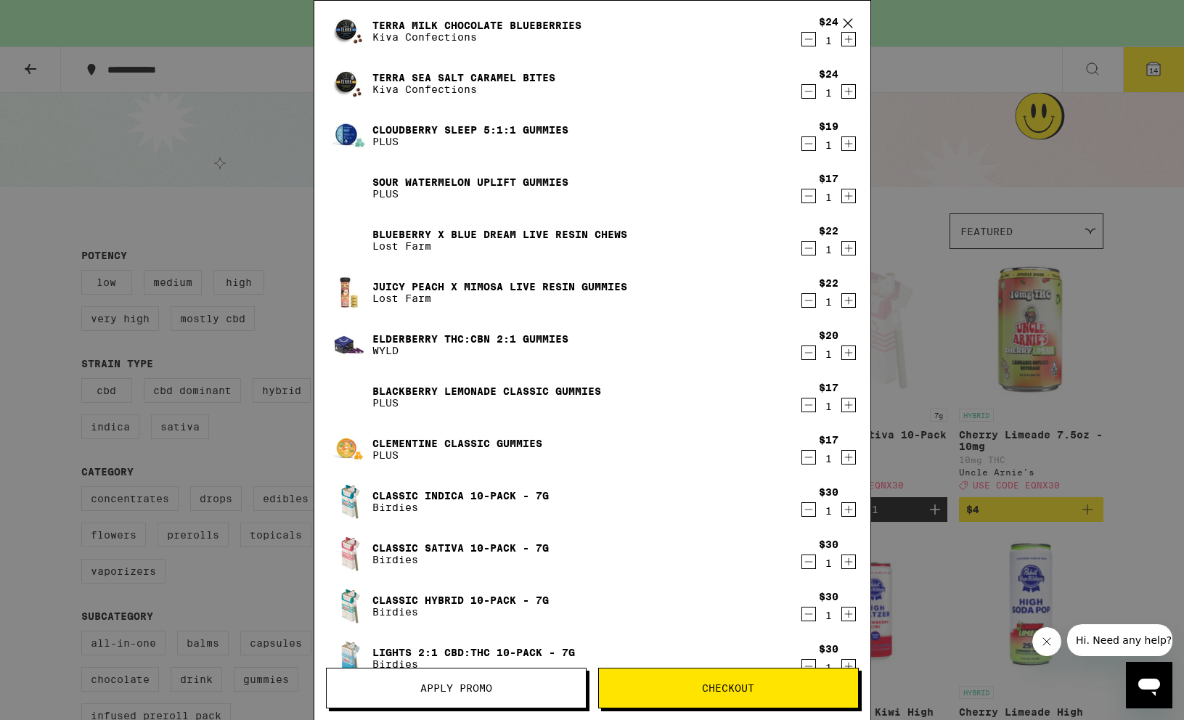
scroll to position [131, 0]
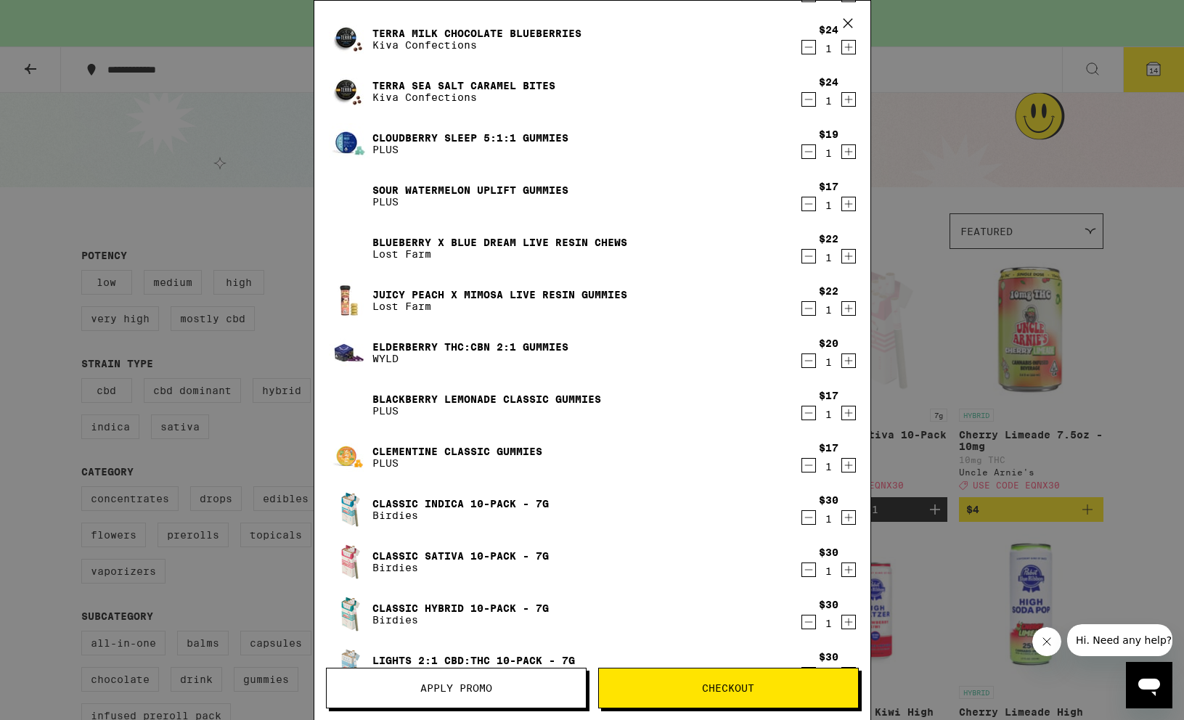
click at [809, 468] on icon "Decrement" at bounding box center [808, 465] width 13 height 17
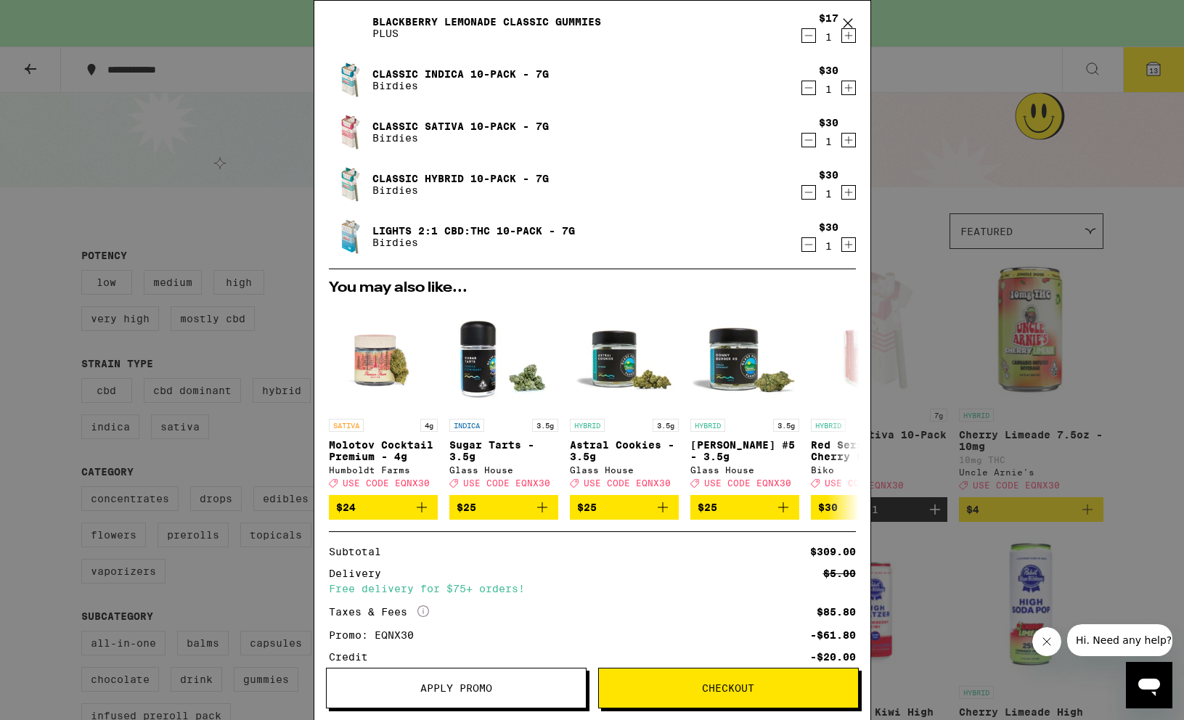
scroll to position [618, 0]
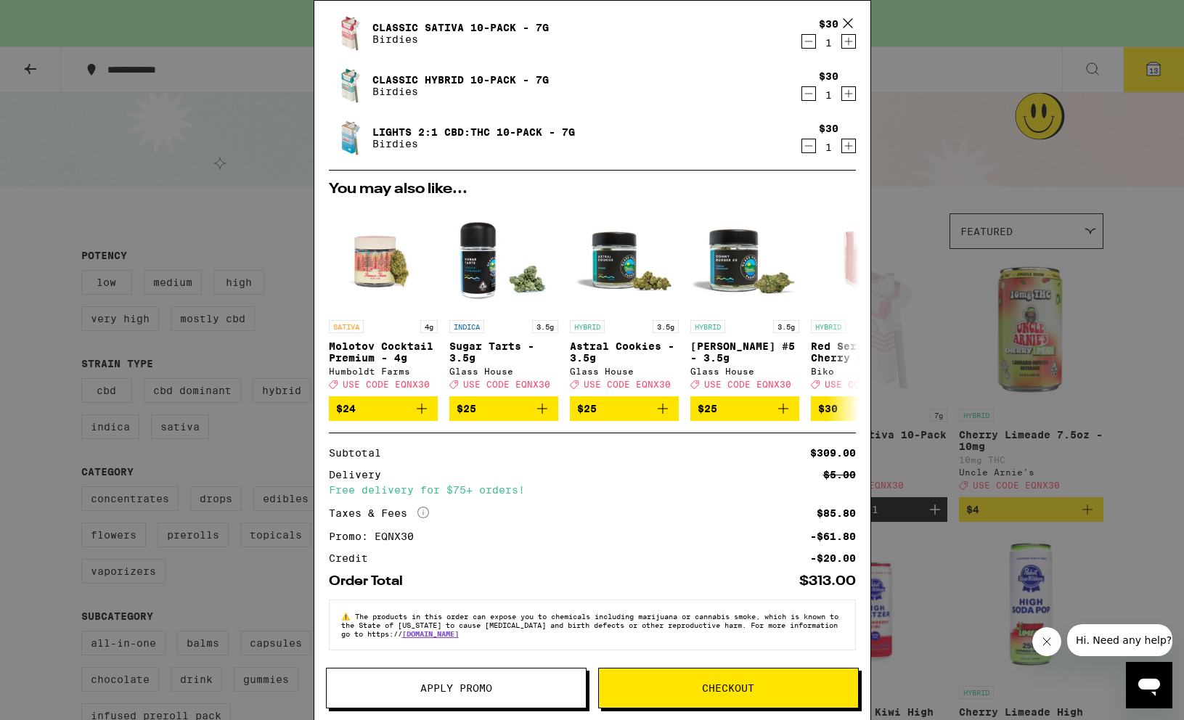
click at [670, 690] on span "Checkout" at bounding box center [728, 688] width 259 height 10
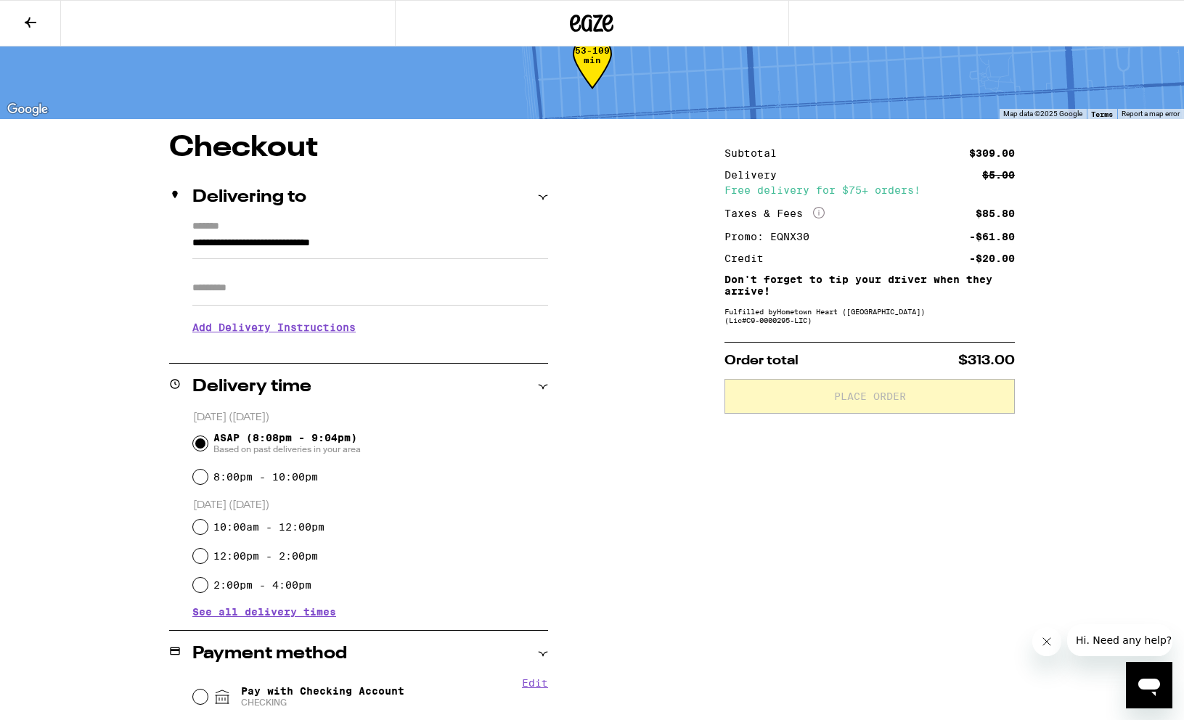
scroll to position [46, 0]
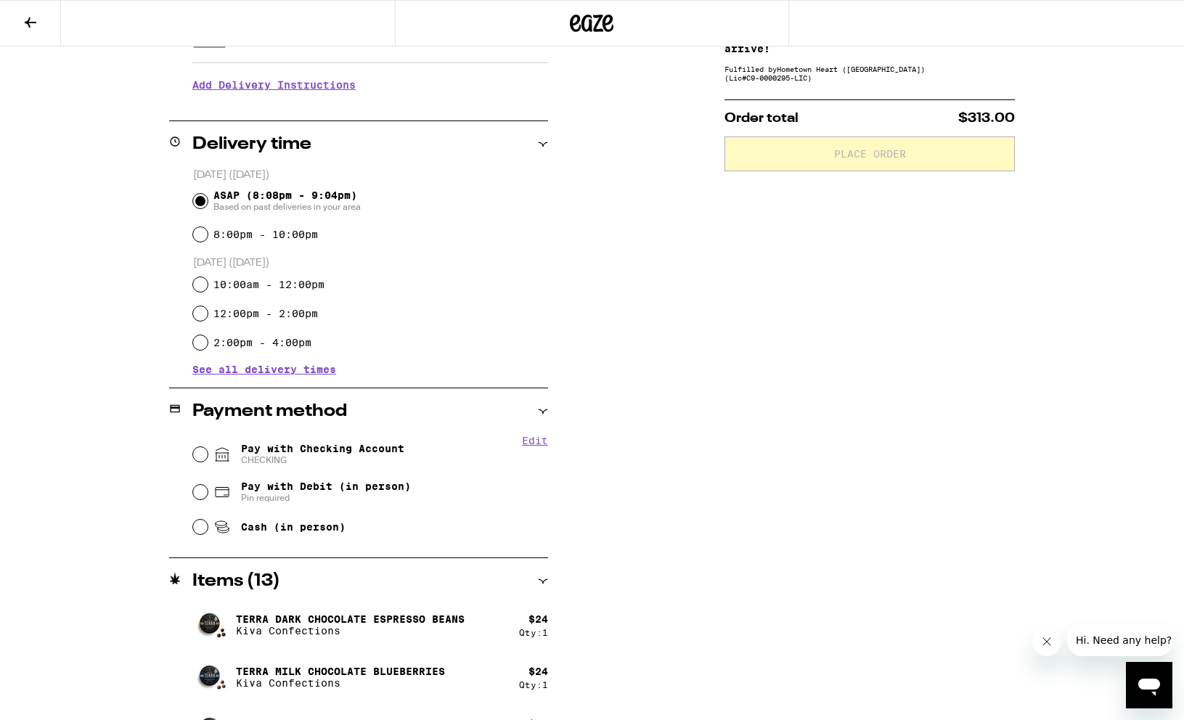
scroll to position [309, 0]
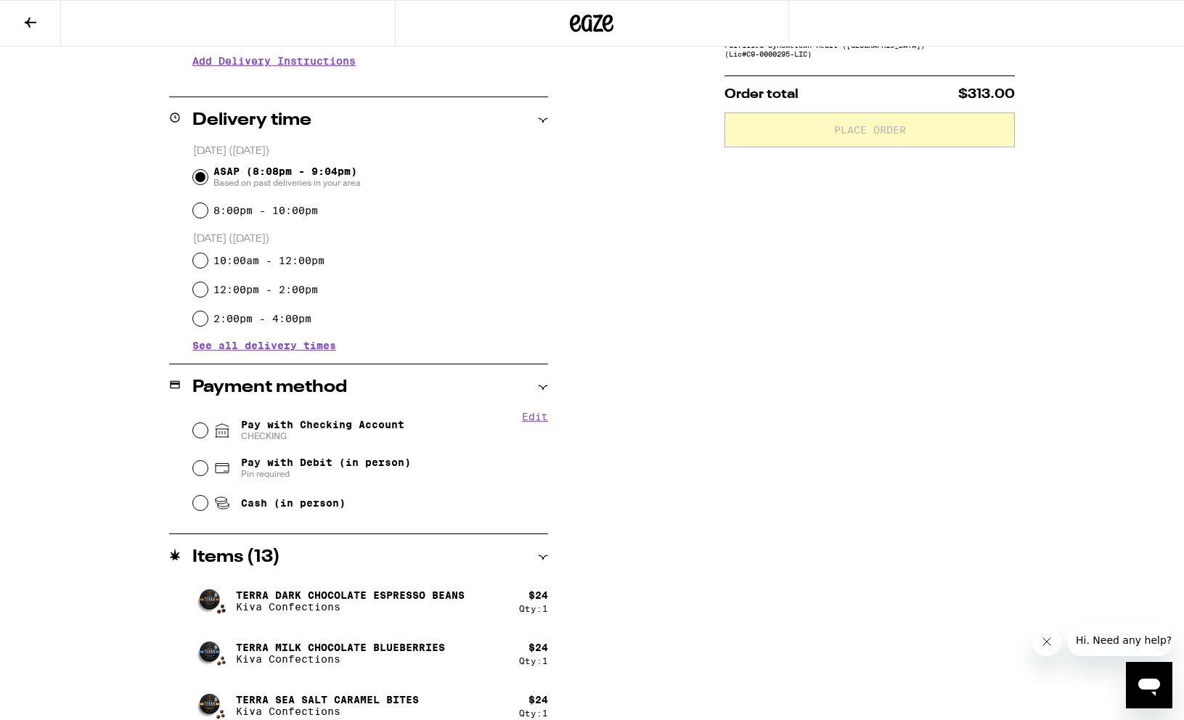
click at [335, 431] on span "Pay with Checking Account CHECKING" at bounding box center [322, 430] width 163 height 23
click at [208, 431] on input "Pay with Checking Account CHECKING" at bounding box center [200, 430] width 15 height 15
radio input "true"
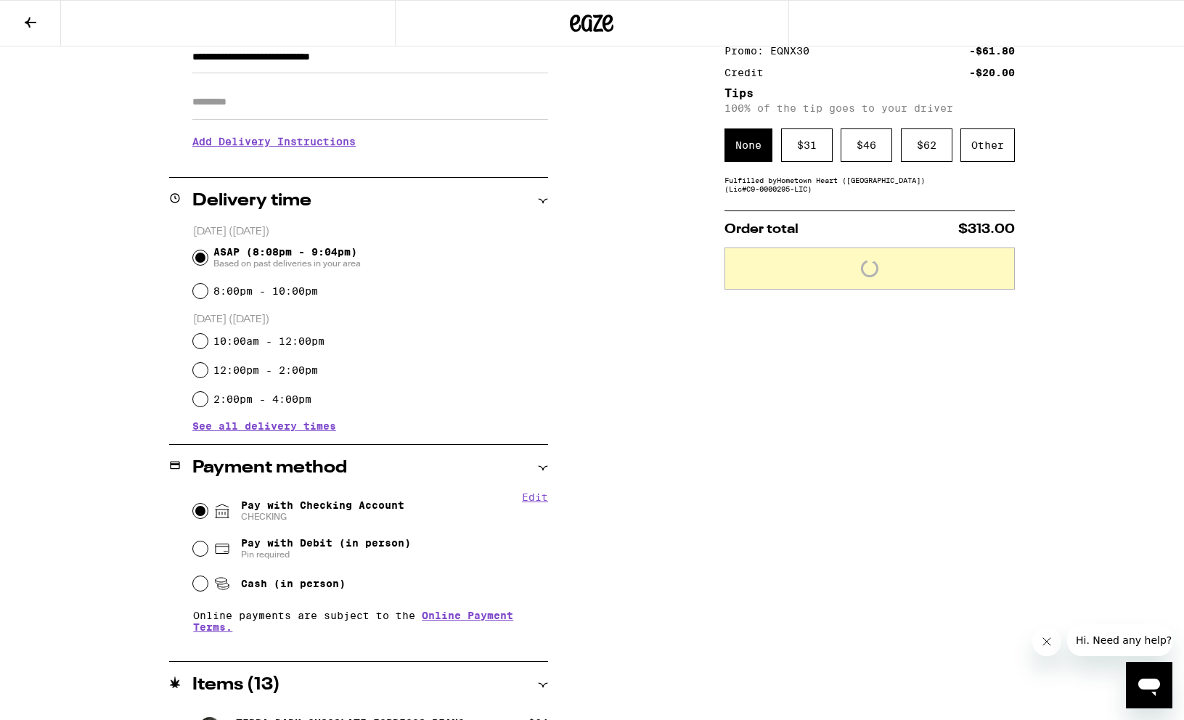
scroll to position [213, 0]
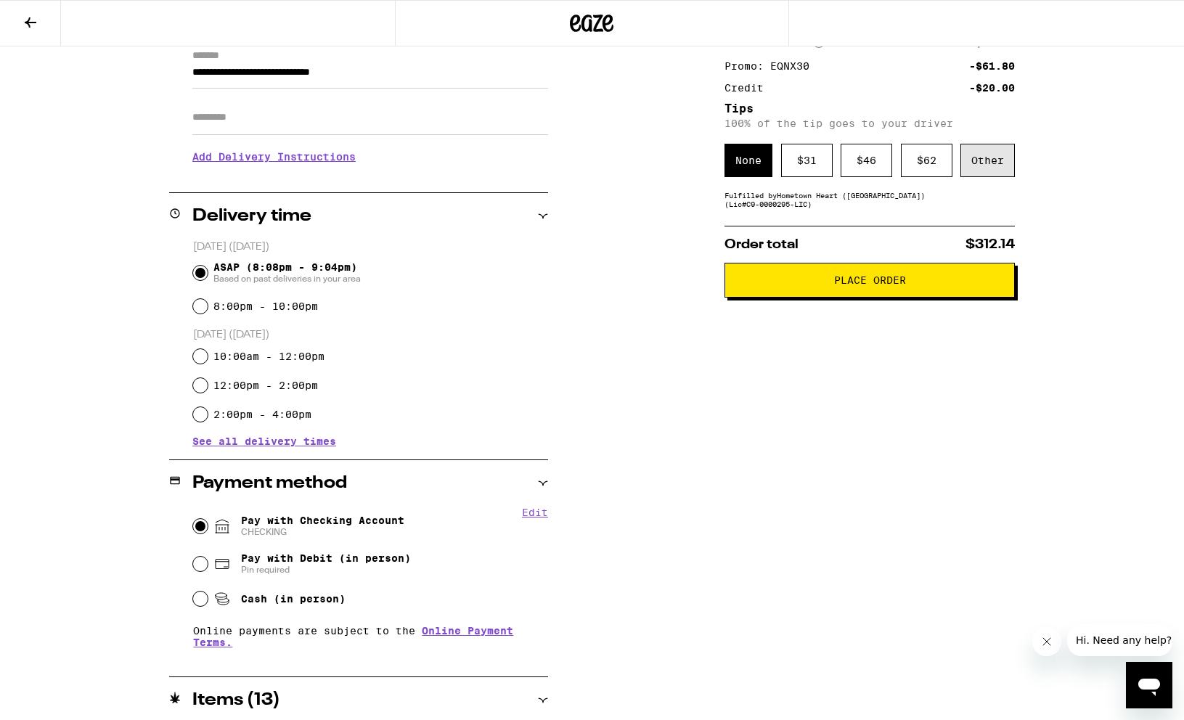
click at [999, 166] on div "Other" at bounding box center [988, 160] width 54 height 33
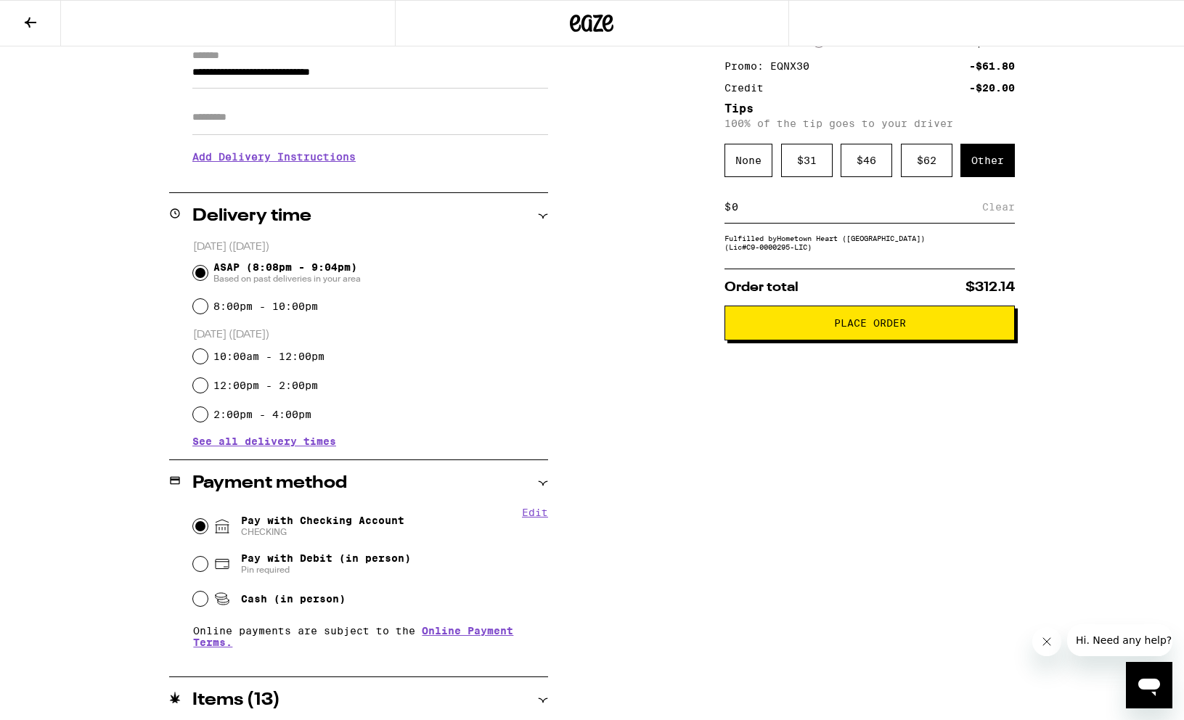
click at [914, 213] on input at bounding box center [856, 206] width 251 height 13
type input "8"
click at [816, 418] on div "Subtotal $309.00 Delivery $5.00 Free delivery for $75+ orders! Taxes & Fees Mor…" at bounding box center [870, 683] width 290 height 1441
click at [996, 206] on div "Save" at bounding box center [1002, 207] width 26 height 32
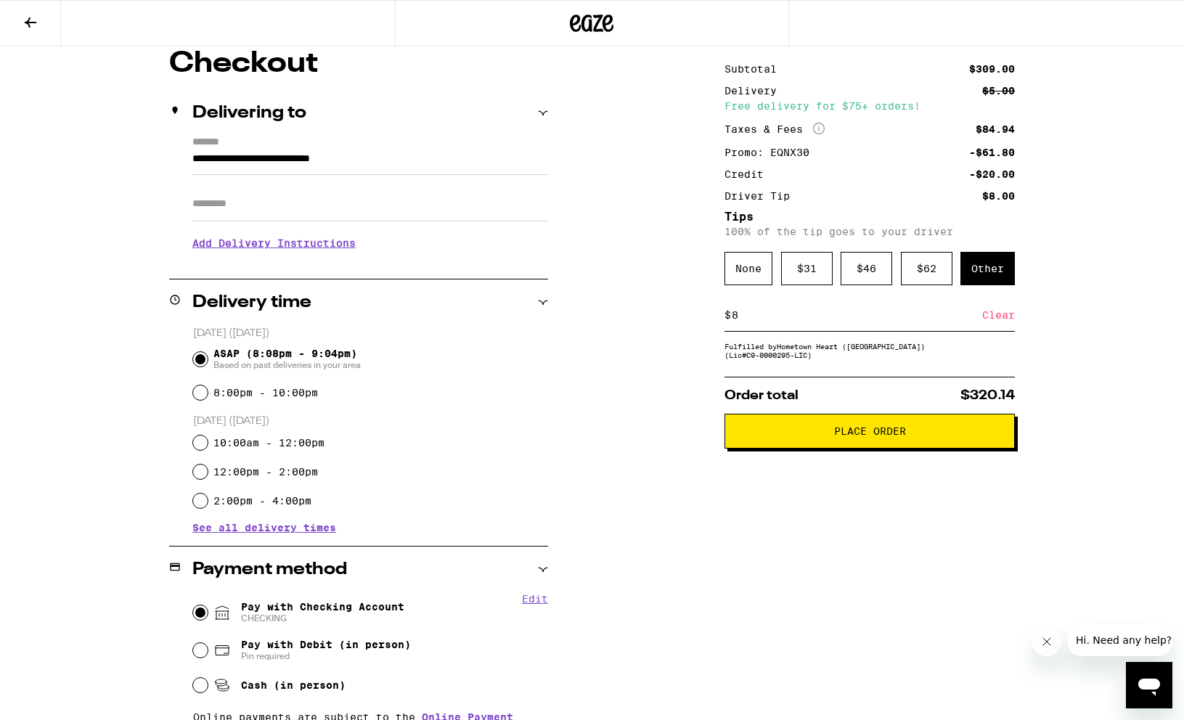
scroll to position [125, 0]
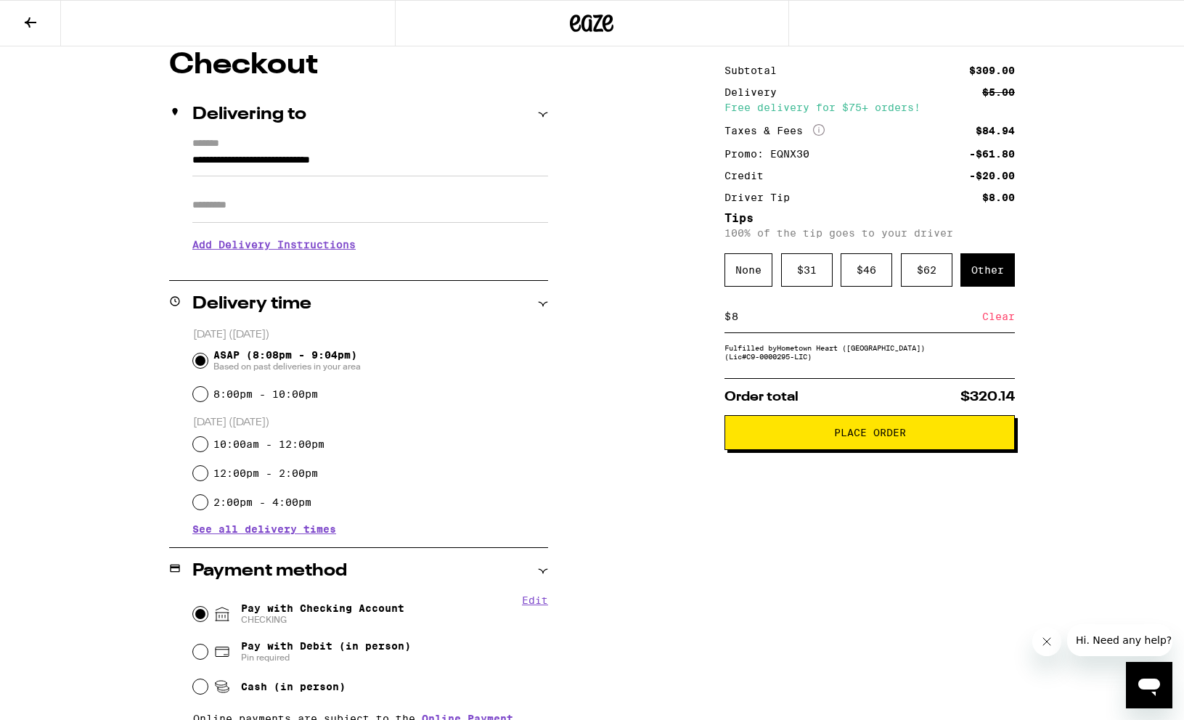
click at [809, 438] on span "Place Order" at bounding box center [870, 433] width 266 height 10
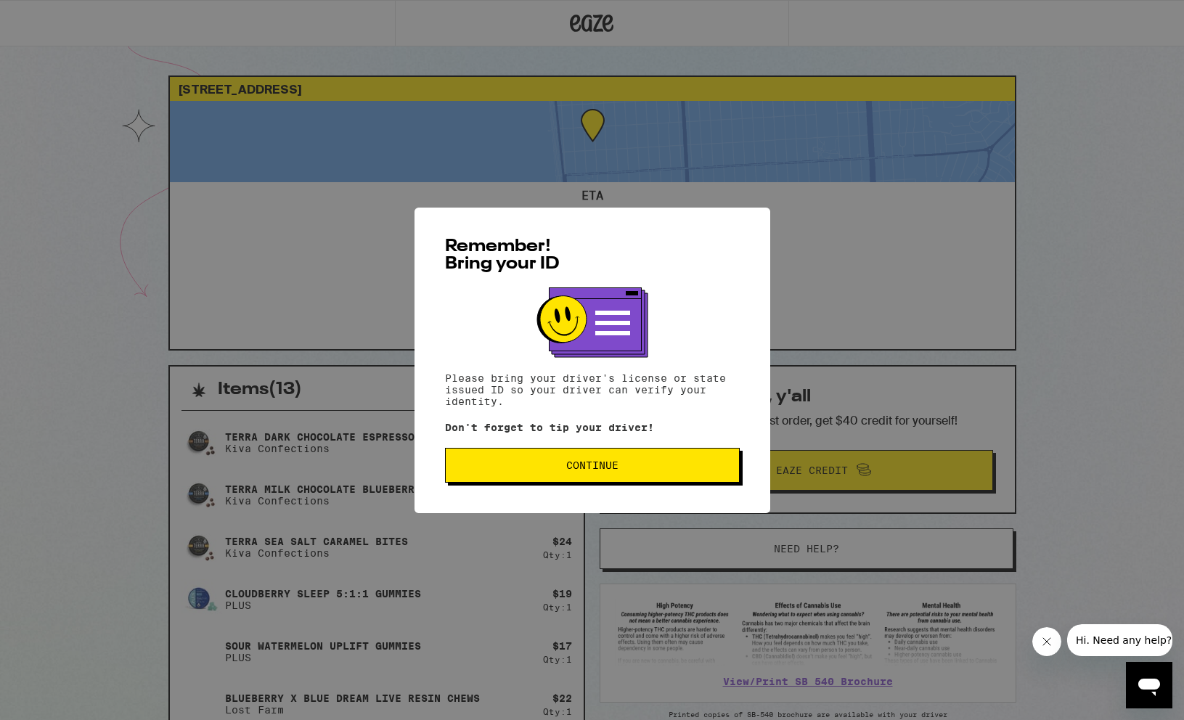
click at [599, 470] on span "Continue" at bounding box center [592, 465] width 52 height 10
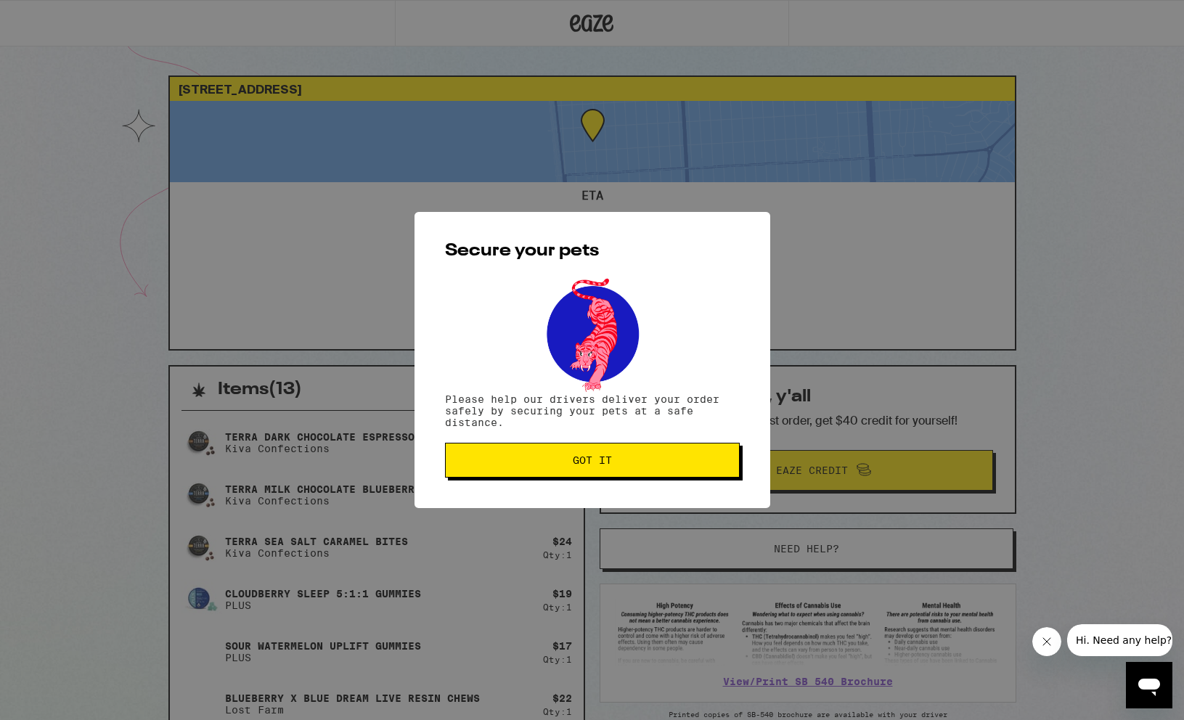
click at [599, 470] on button "Got it" at bounding box center [592, 460] width 295 height 35
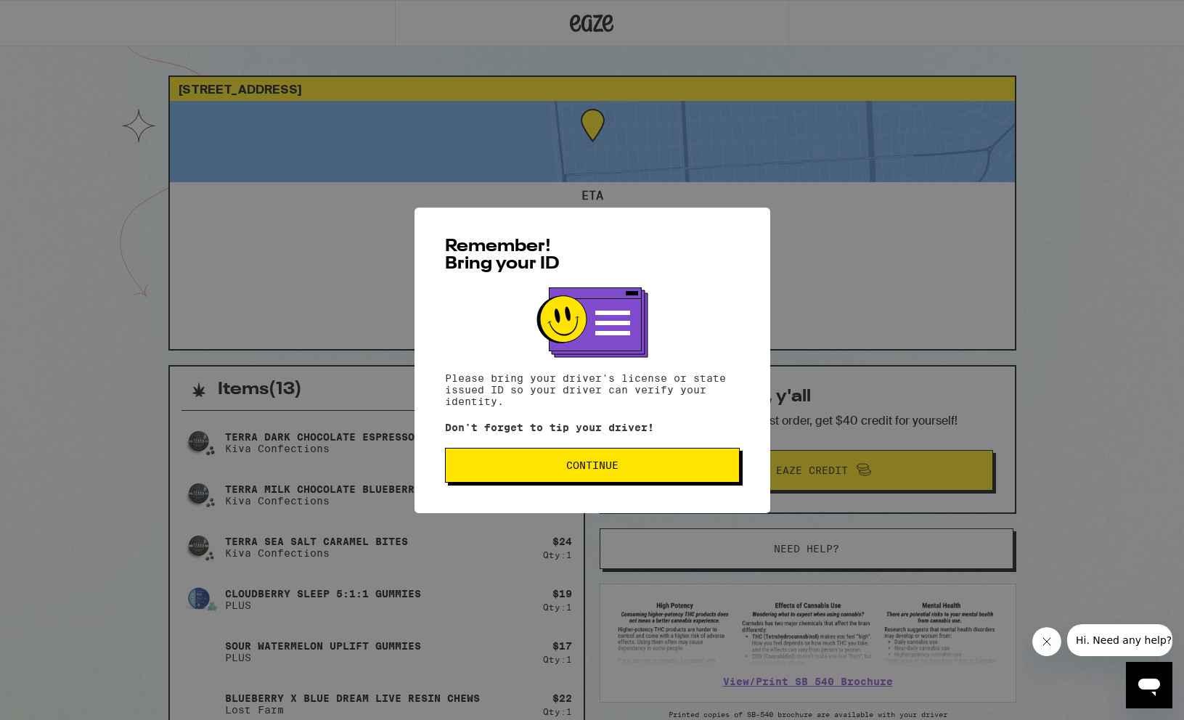
click at [457, 462] on button "Continue" at bounding box center [592, 465] width 295 height 35
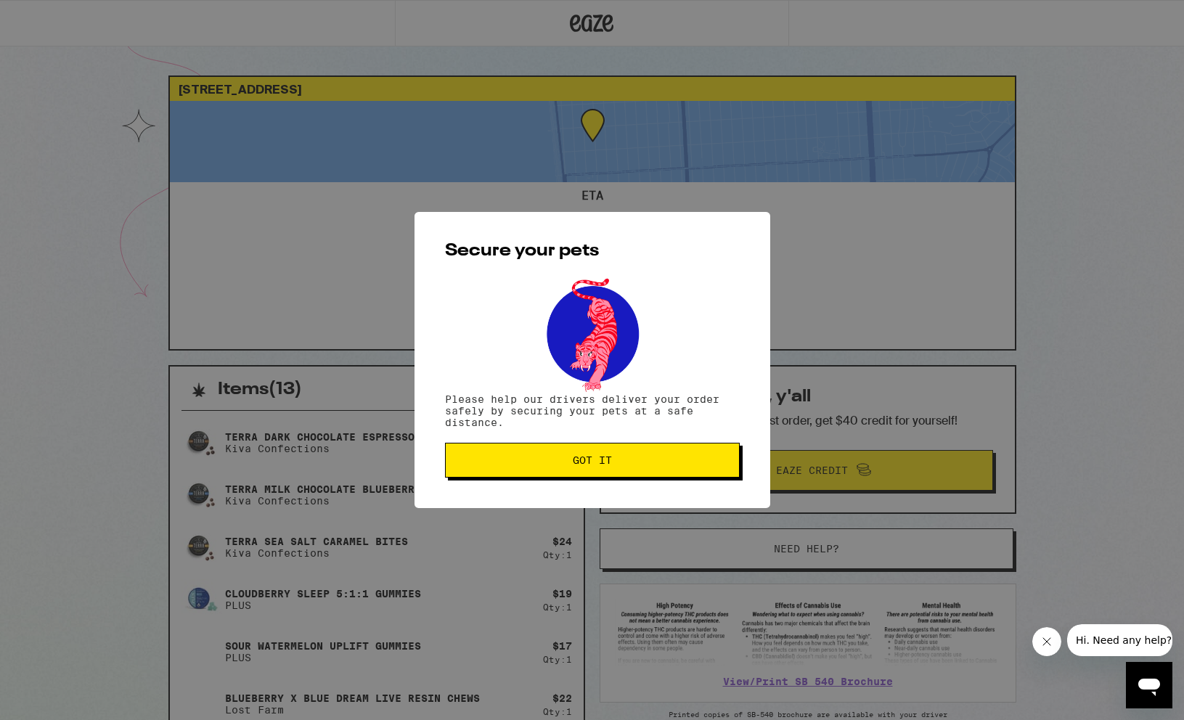
click at [470, 460] on span "Got it" at bounding box center [592, 460] width 270 height 10
